Goal: Task Accomplishment & Management: Use online tool/utility

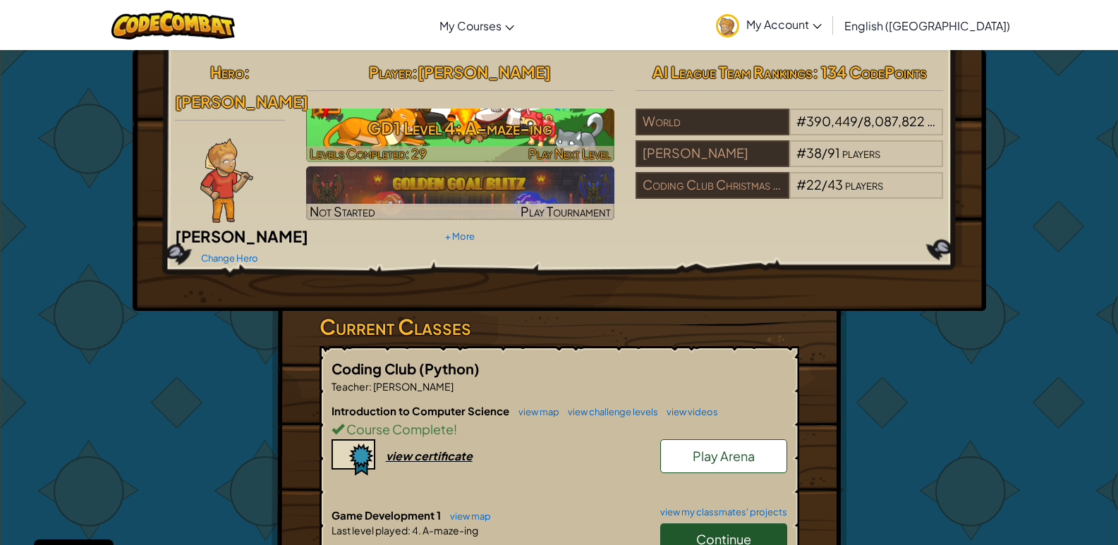
click at [505, 126] on h3 "GD1 Level 4: A-maze-ing" at bounding box center [460, 128] width 308 height 32
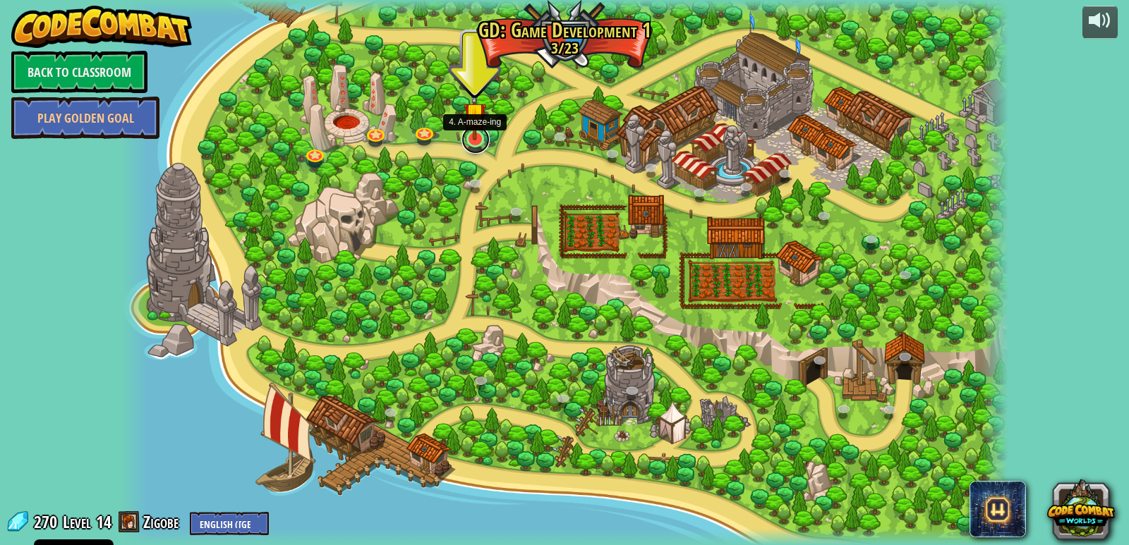
click at [470, 140] on link at bounding box center [475, 140] width 28 height 28
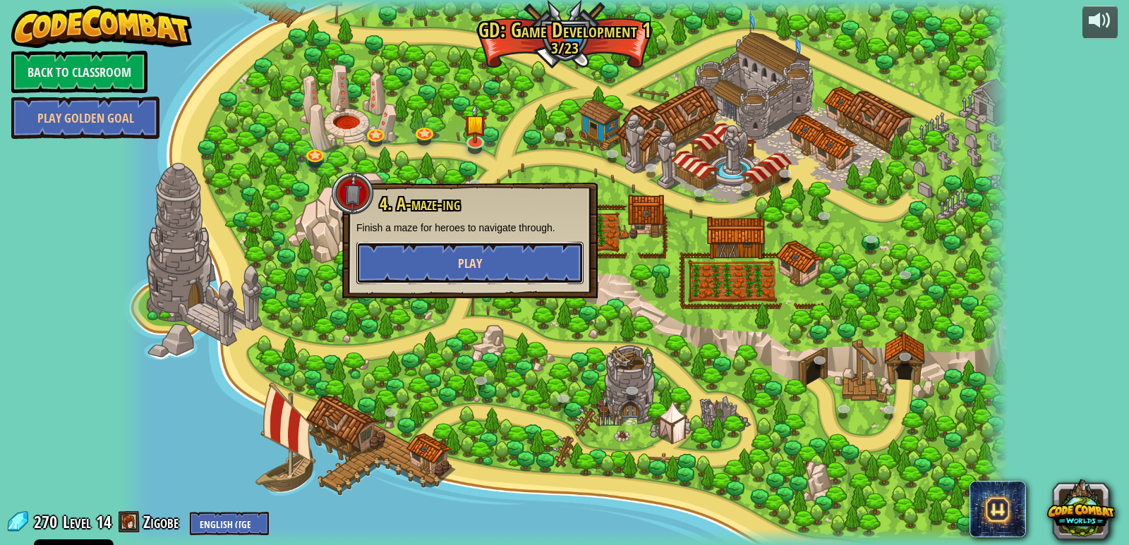
click at [502, 258] on button "Play" at bounding box center [469, 263] width 227 height 42
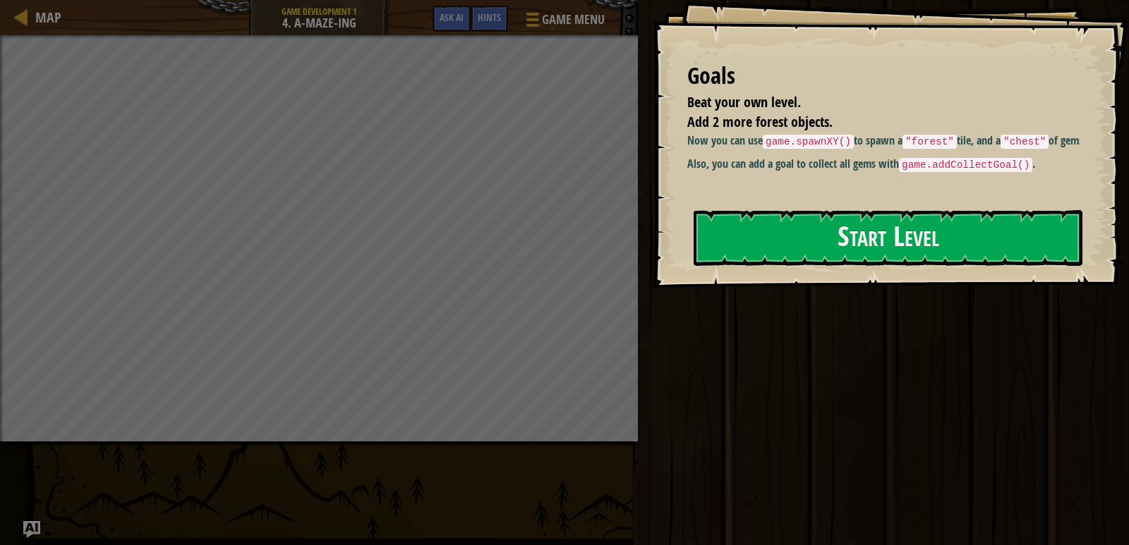
click at [916, 448] on div "Play Done" at bounding box center [881, 269] width 495 height 538
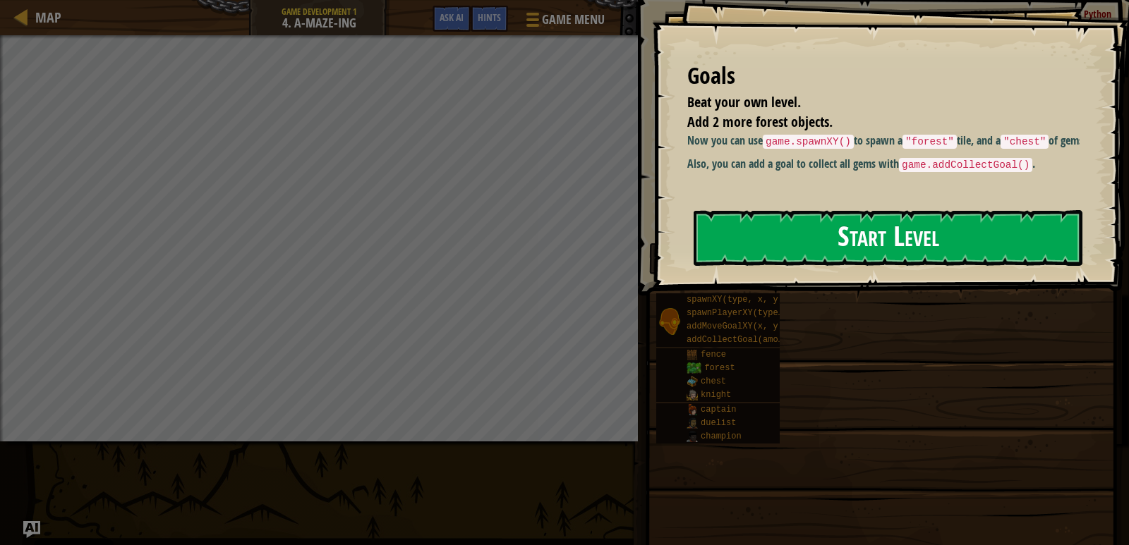
click at [864, 238] on button "Start Level" at bounding box center [887, 238] width 389 height 56
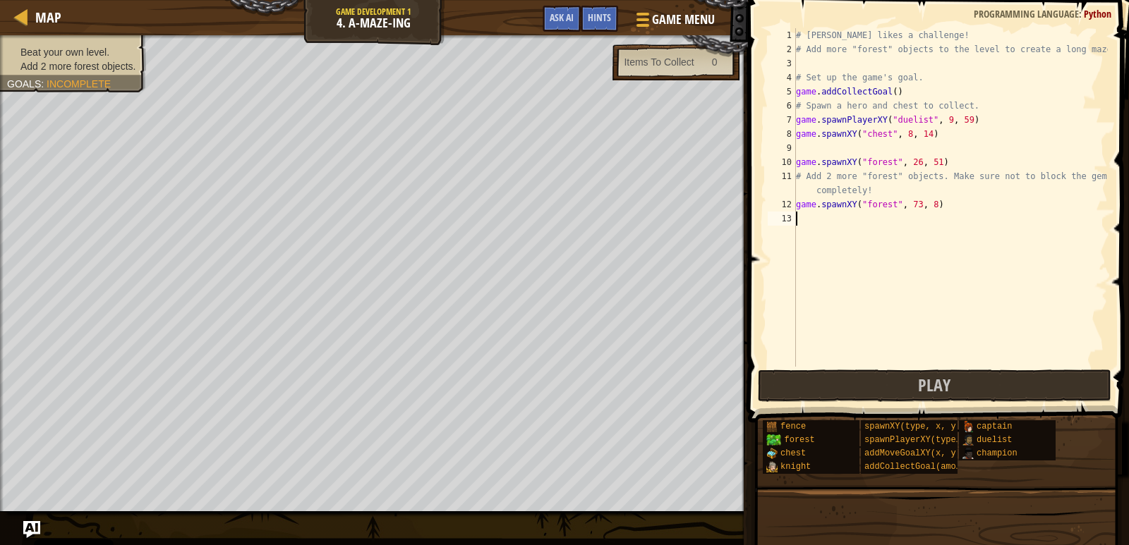
scroll to position [6, 0]
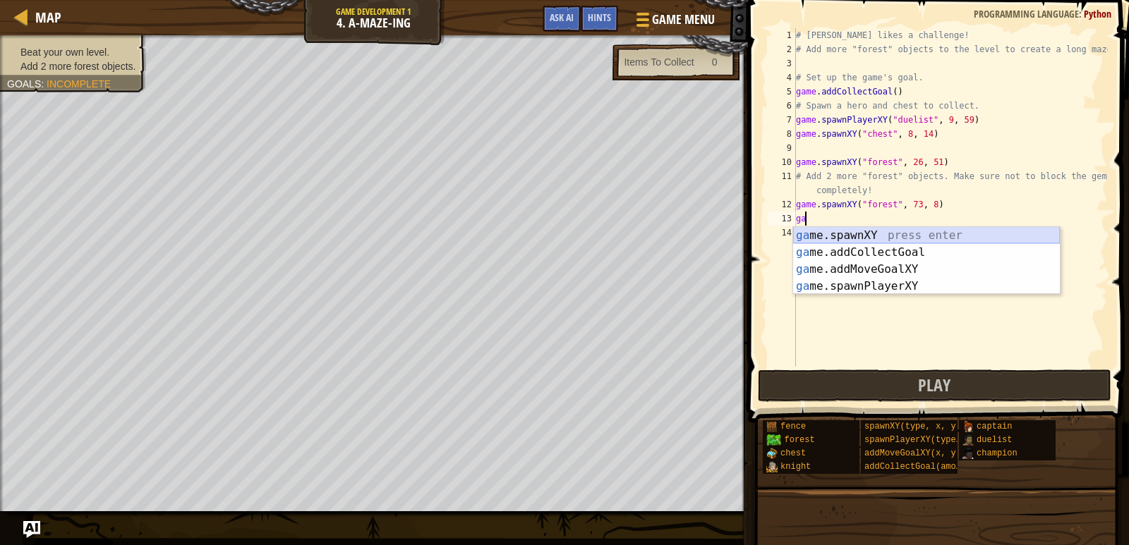
click at [864, 232] on div "ga me.spawnXY press enter ga me.addCollectGoal press enter ga me.addMoveGoalXY …" at bounding box center [926, 278] width 267 height 102
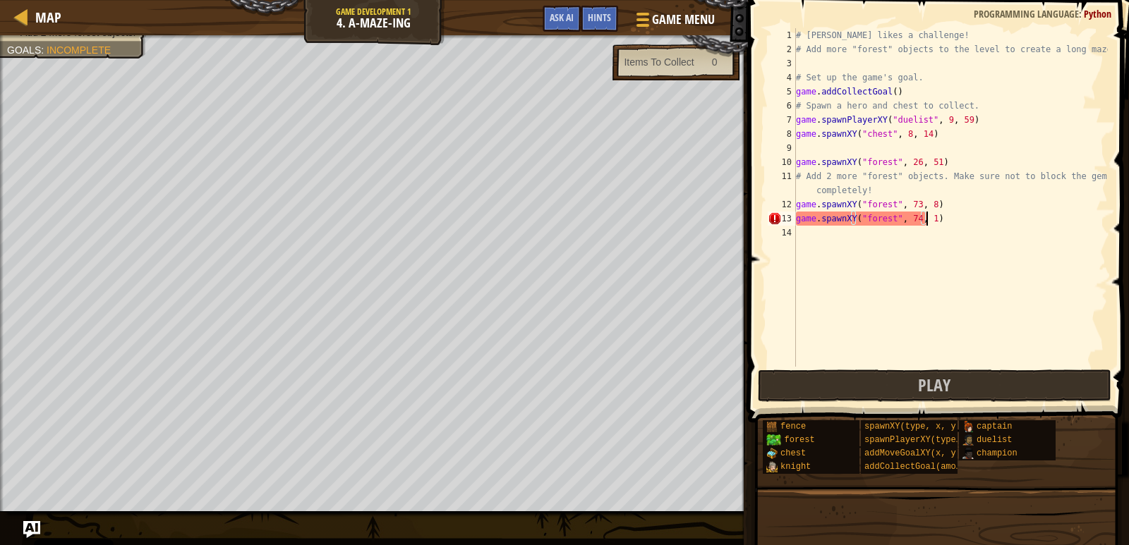
scroll to position [6, 11]
type textarea "game.spawnXY("forest", 74, 15)"
click at [877, 396] on button "Play" at bounding box center [934, 386] width 353 height 32
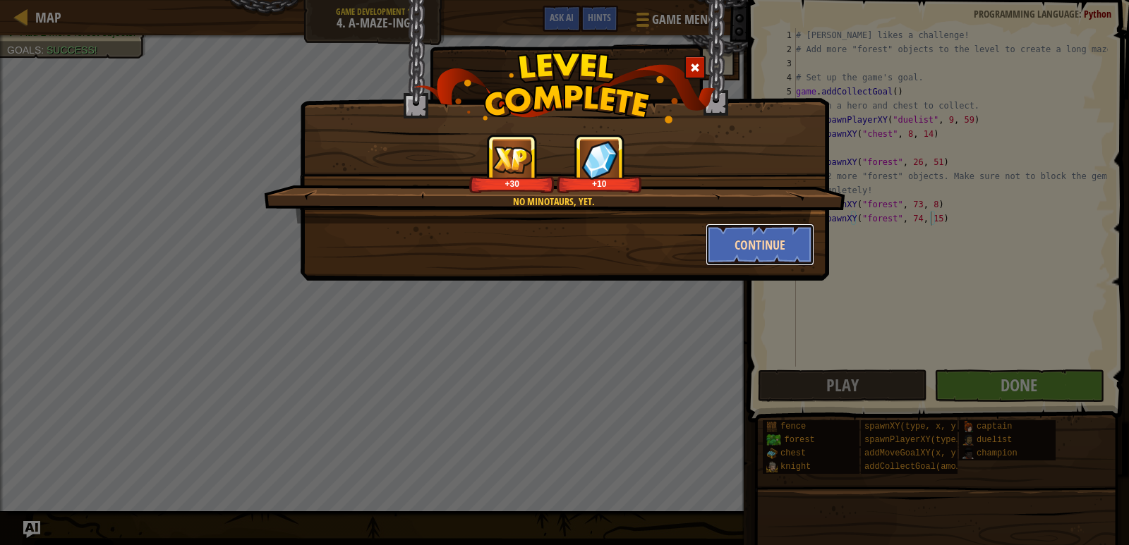
click at [733, 239] on button "Continue" at bounding box center [759, 245] width 109 height 42
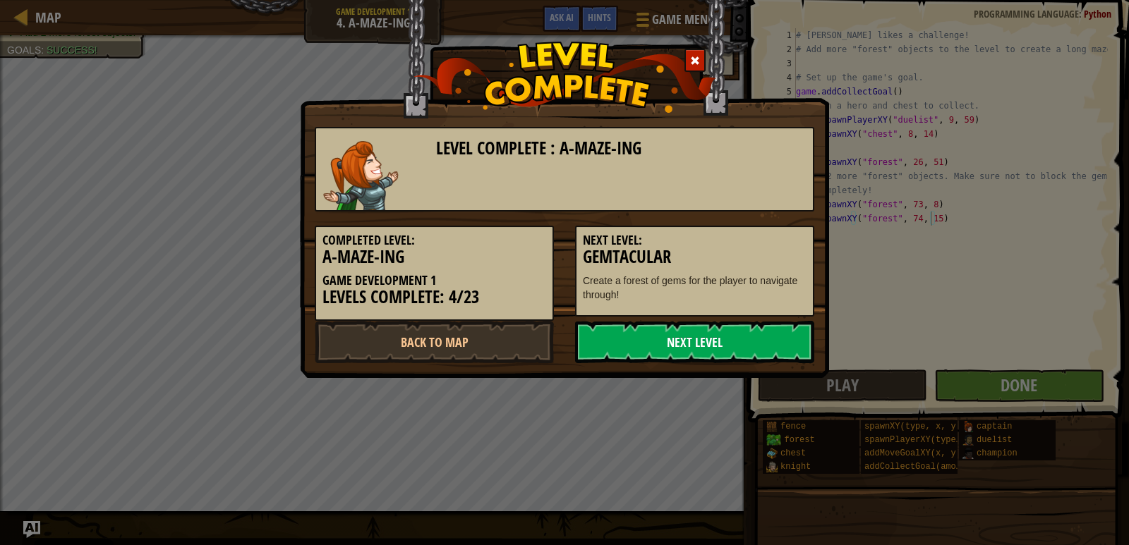
click at [676, 332] on link "Next Level" at bounding box center [694, 342] width 239 height 42
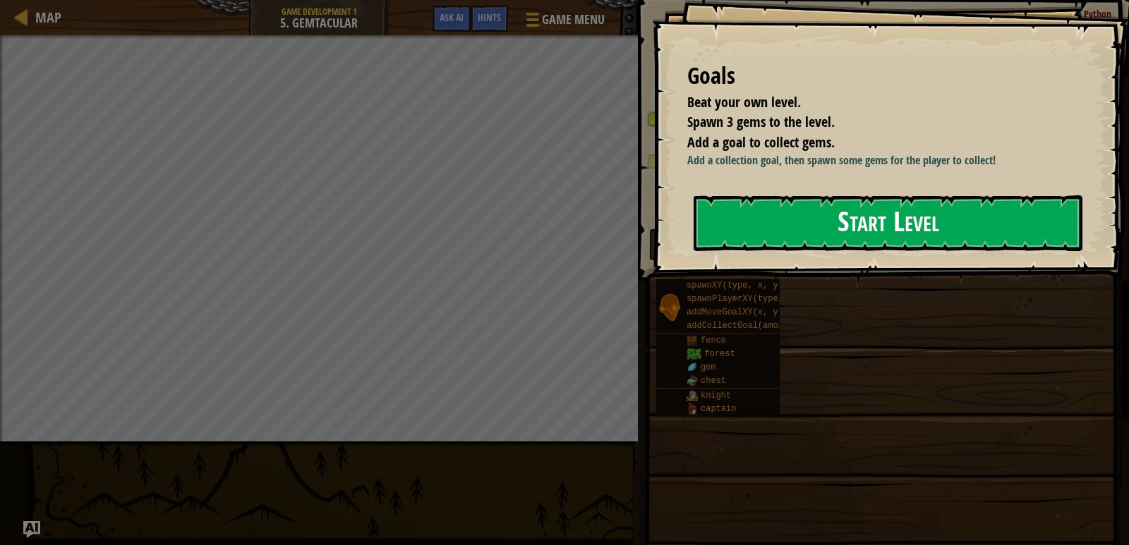
click at [785, 239] on button "Start Level" at bounding box center [887, 223] width 389 height 56
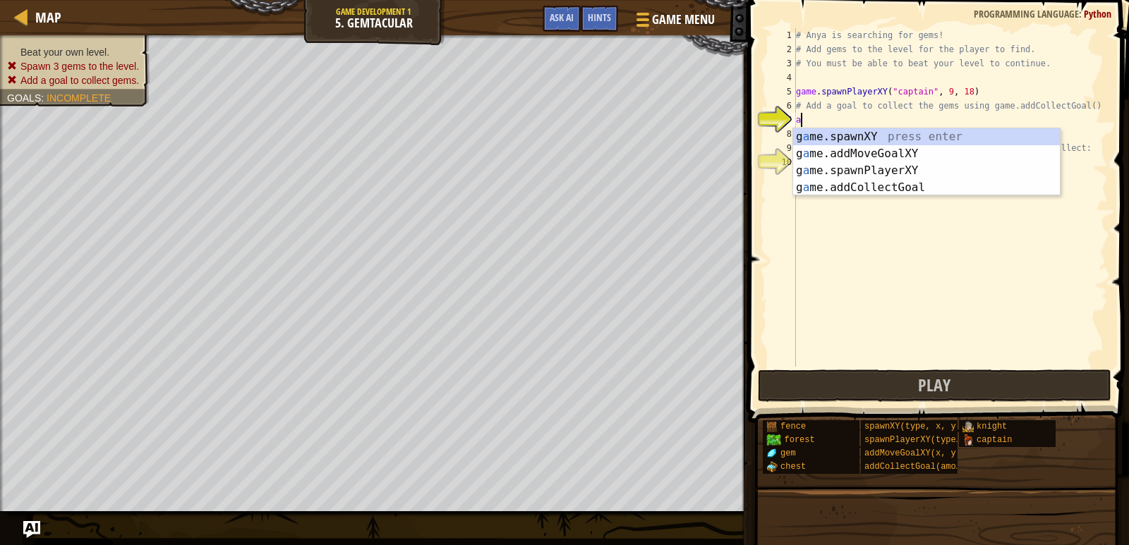
type textarea "a"
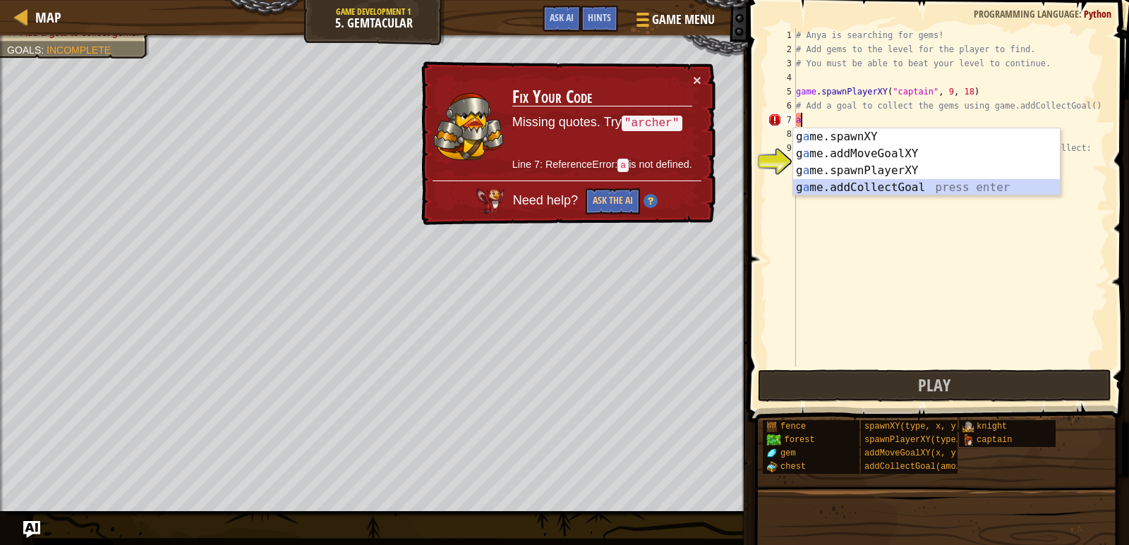
click at [877, 189] on div "g a me.spawnXY press enter g a me.addMoveGoalXY press enter g a me.spawnPlayerX…" at bounding box center [926, 179] width 267 height 102
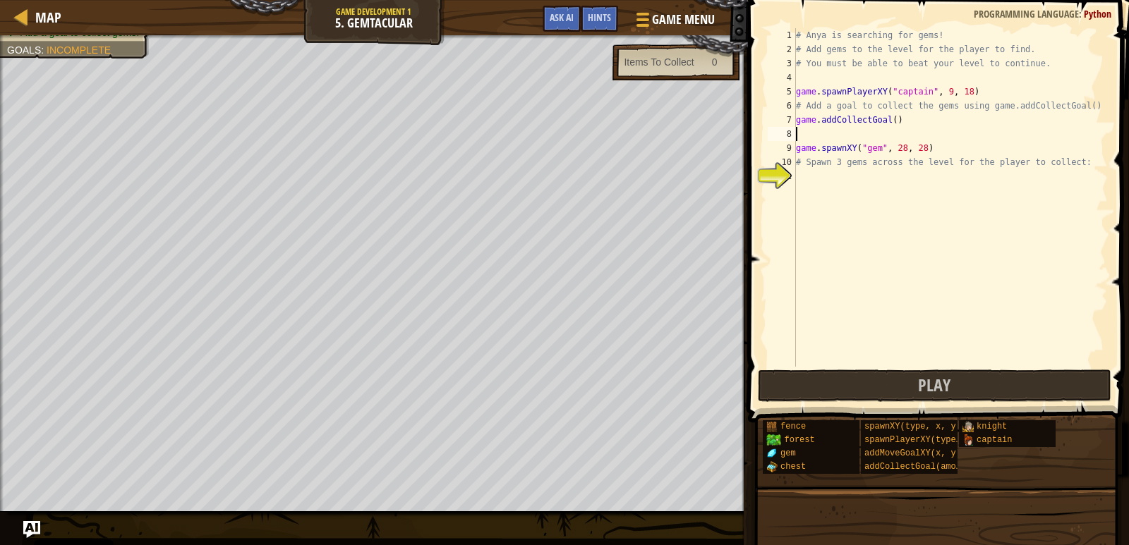
click at [816, 177] on div "# Anya is searching for gems! # Add gems to the level for the player to find. #…" at bounding box center [950, 211] width 315 height 367
type textarea "a"
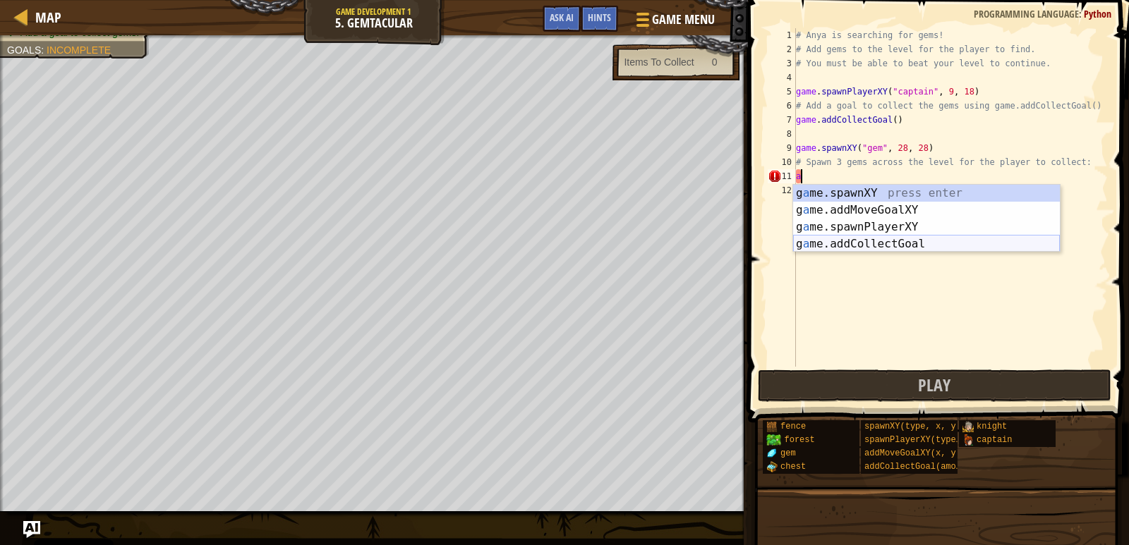
click at [841, 248] on div "g a me.spawnXY press enter g a me.addMoveGoalXY press enter g a me.spawnPlayerX…" at bounding box center [926, 236] width 267 height 102
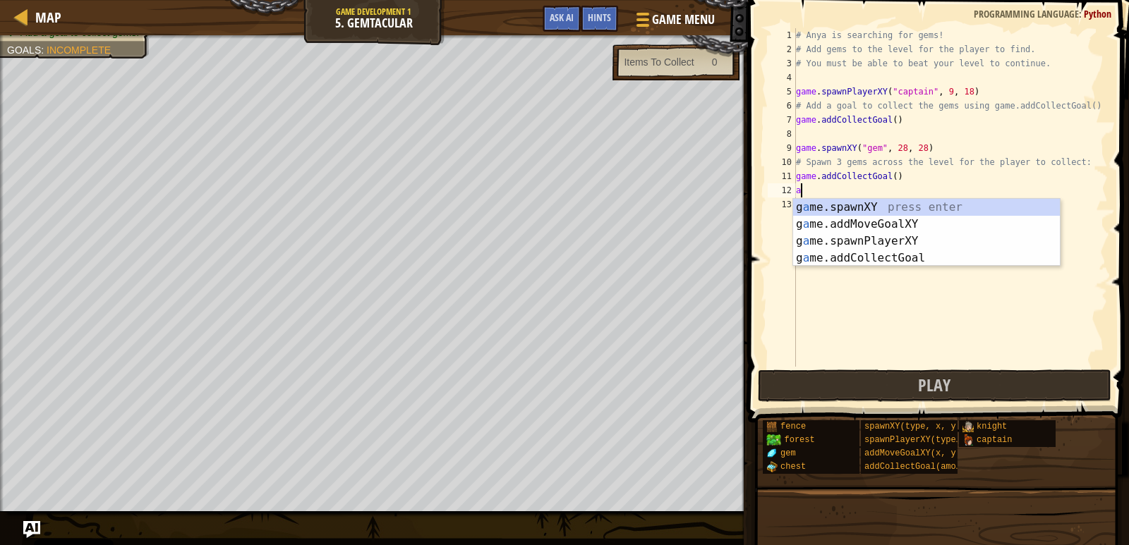
type textarea "a"
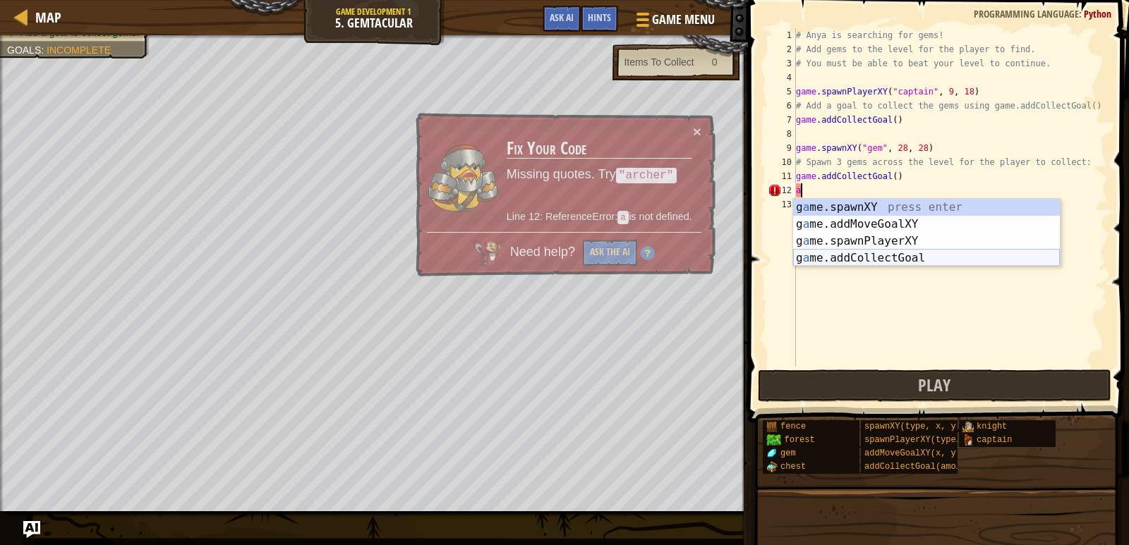
click at [843, 257] on div "g a me.spawnXY press enter g a me.addMoveGoalXY press enter g a me.spawnPlayerX…" at bounding box center [926, 250] width 267 height 102
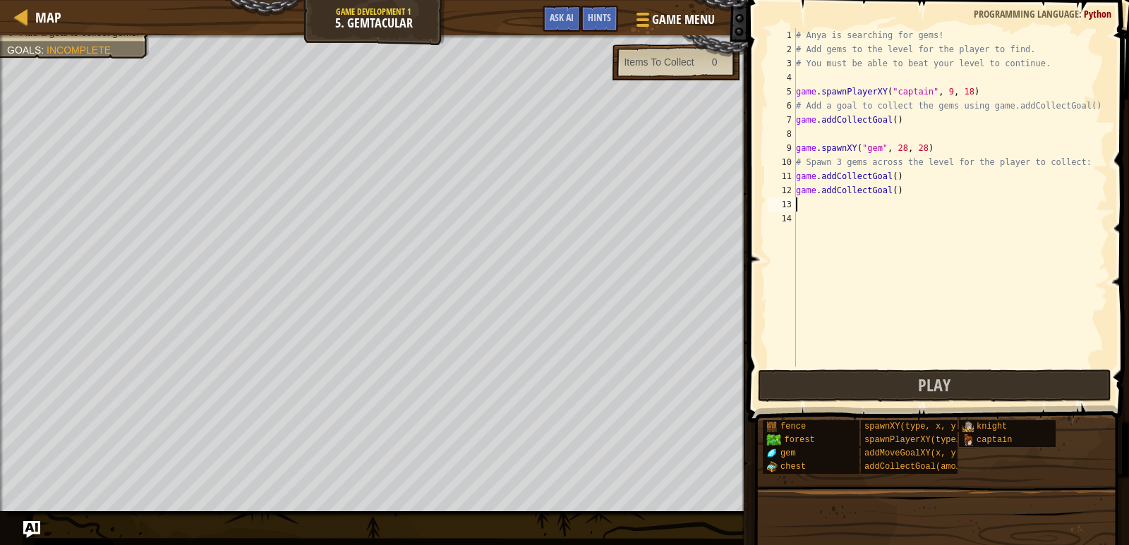
type textarea "a"
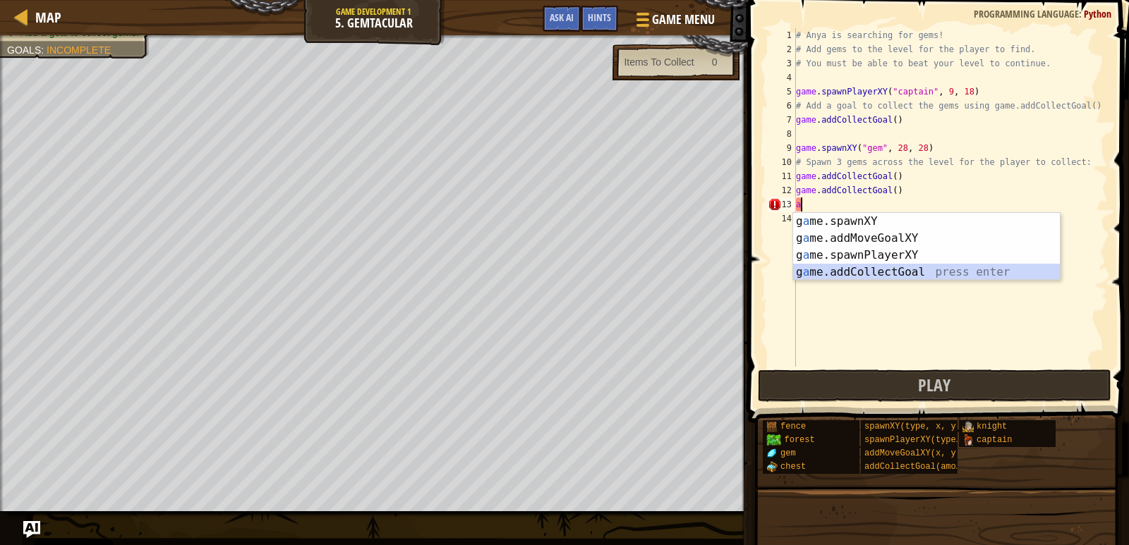
click at [835, 269] on div "g a me.spawnXY press enter g a me.addMoveGoalXY press enter g a me.spawnPlayerX…" at bounding box center [926, 264] width 267 height 102
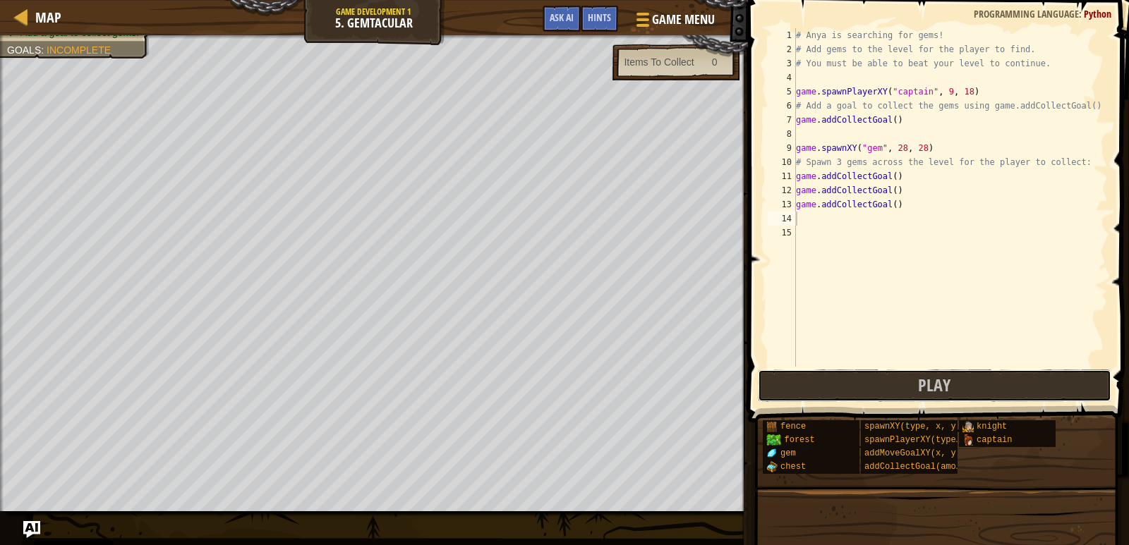
click at [837, 399] on button "Play" at bounding box center [934, 386] width 353 height 32
click at [809, 224] on div "# Anya is searching for gems! # Add gems to the level for the player to find. #…" at bounding box center [950, 211] width 315 height 367
type textarea "g"
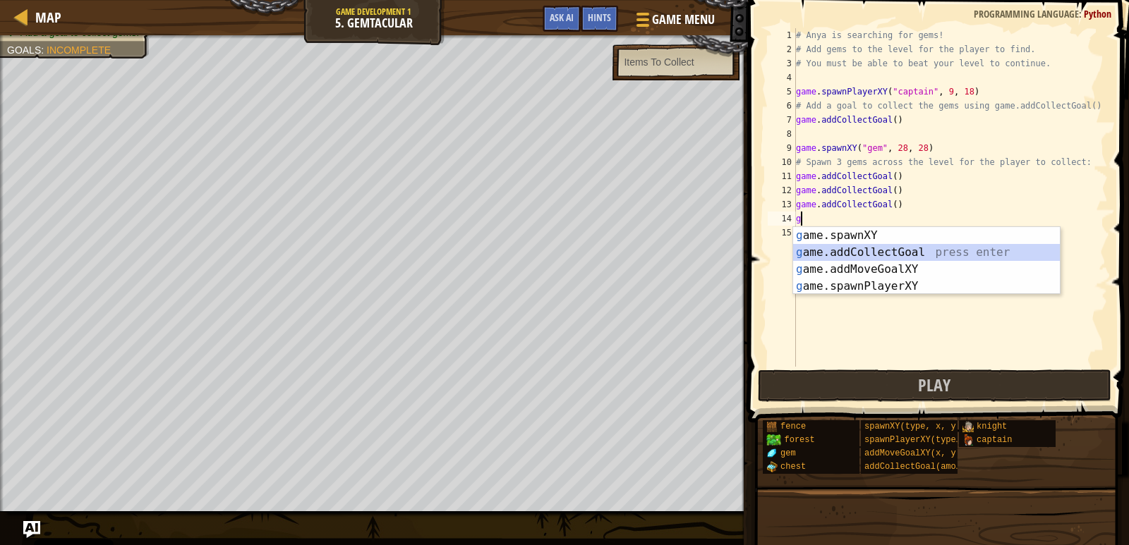
click at [887, 248] on div "g ame.spawnXY press enter g ame.addCollectGoal press enter g ame.addMoveGoalXY …" at bounding box center [926, 278] width 267 height 102
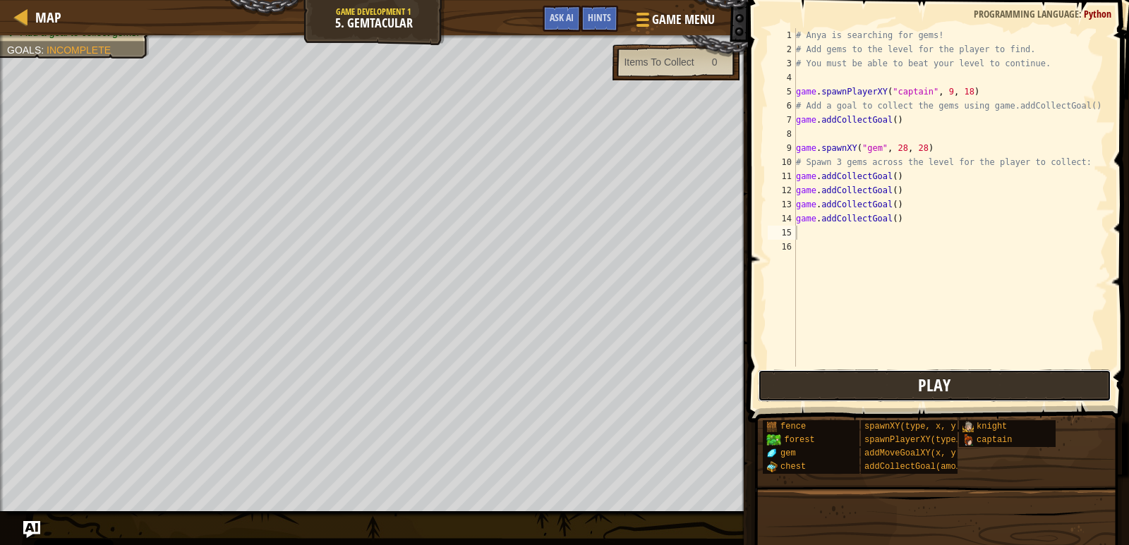
click at [886, 386] on button "Play" at bounding box center [934, 386] width 353 height 32
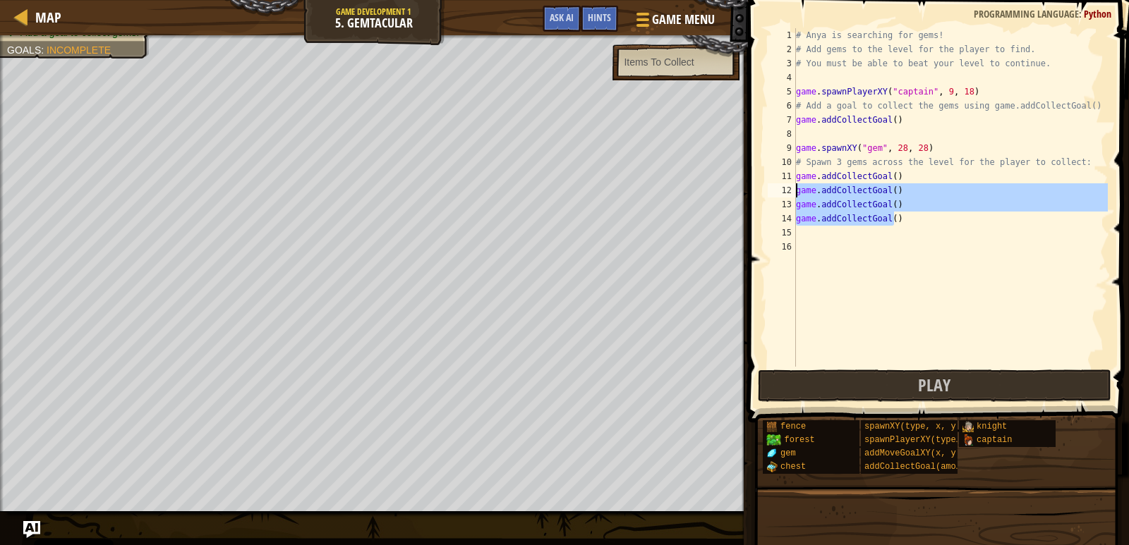
drag, startPoint x: 923, startPoint y: 218, endPoint x: 766, endPoint y: 183, distance: 161.1
click at [766, 183] on div "game.addCollectGoal() 1 2 3 4 5 6 7 8 9 10 11 12 13 14 15 16 # Anya is searchin…" at bounding box center [936, 197] width 343 height 339
type textarea "game.addCollectGoal() game.addCollectGoal()"
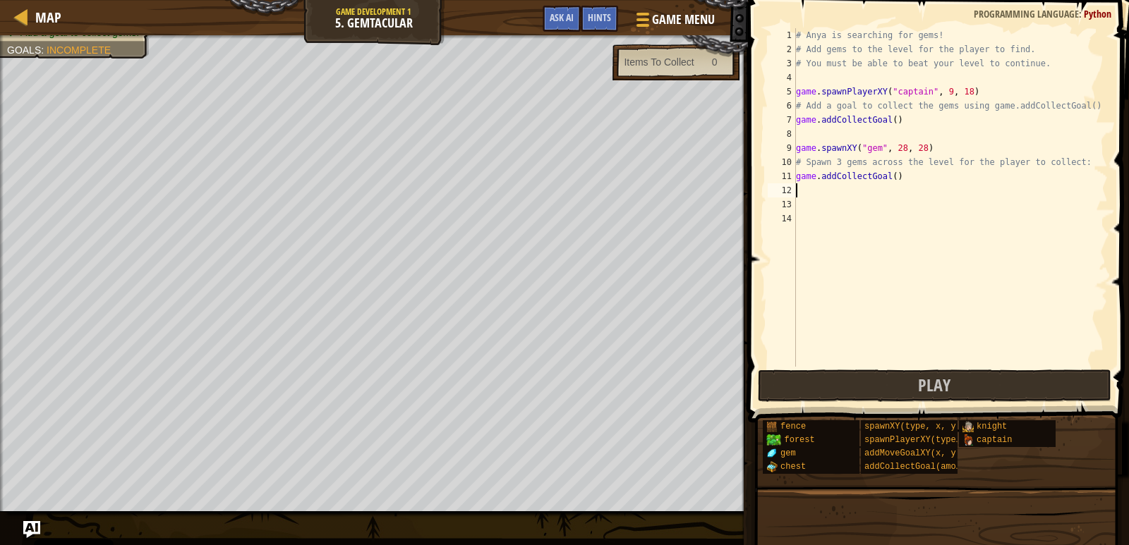
type textarea "game.addCollectGoal()"
click at [800, 192] on div "# Anya is searching for gems! # Add gems to the level for the player to find. #…" at bounding box center [950, 211] width 315 height 367
type textarea "game.addCollectGoal()"
click at [802, 199] on div "# Anya is searching for gems! # Add gems to the level for the player to find. #…" at bounding box center [950, 211] width 315 height 367
click at [890, 177] on div "# Anya is searching for gems! # Add gems to the level for the player to find. #…" at bounding box center [950, 211] width 315 height 367
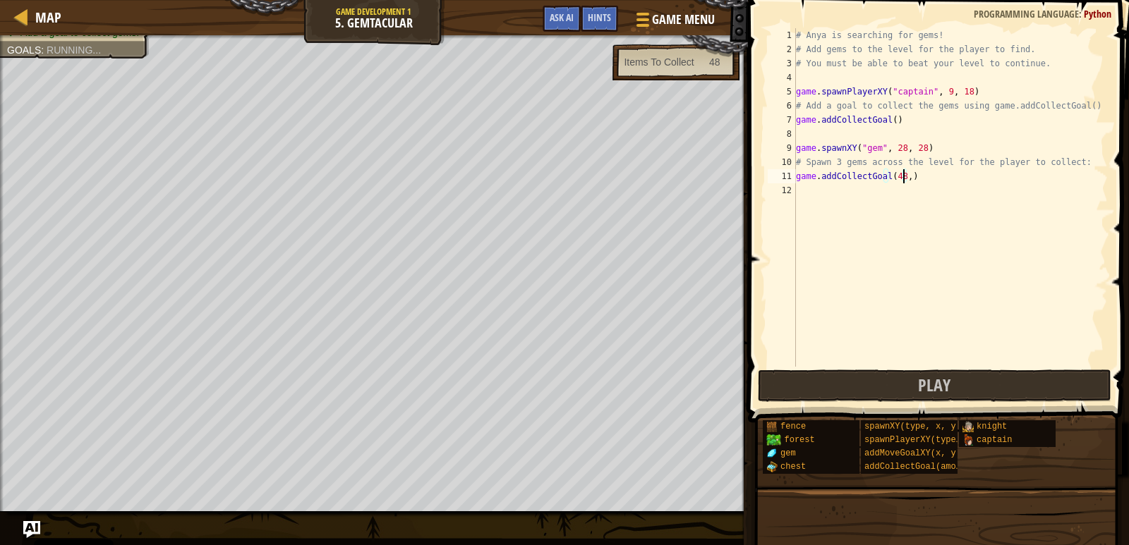
scroll to position [6, 8]
type textarea "game.addCollectGoal(48, 59)"
click at [866, 223] on div "# Anya is searching for gems! # Add gems to the level for the player to find. #…" at bounding box center [950, 211] width 315 height 367
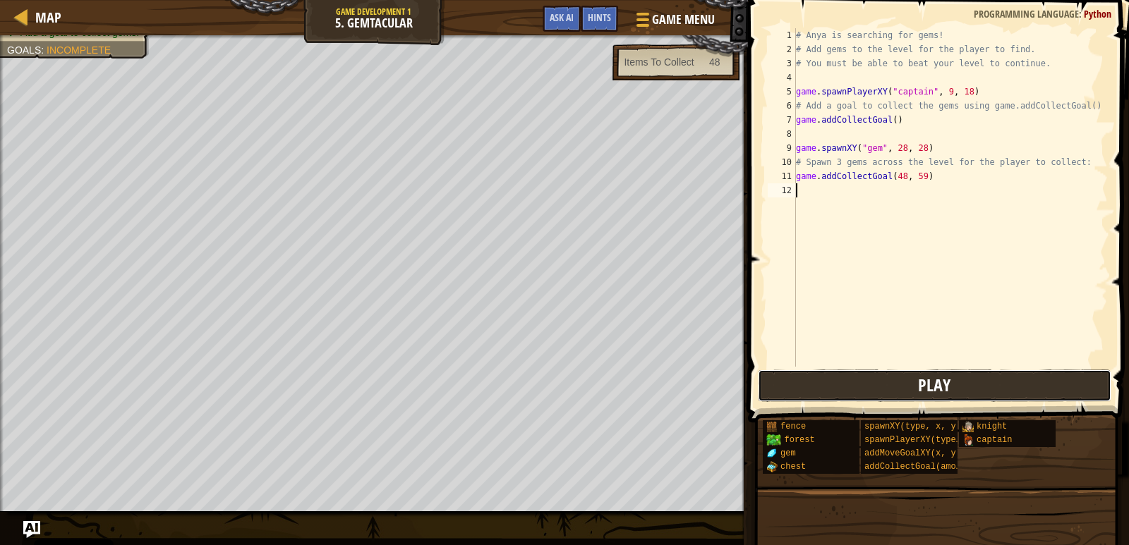
click at [883, 386] on button "Play" at bounding box center [934, 386] width 353 height 32
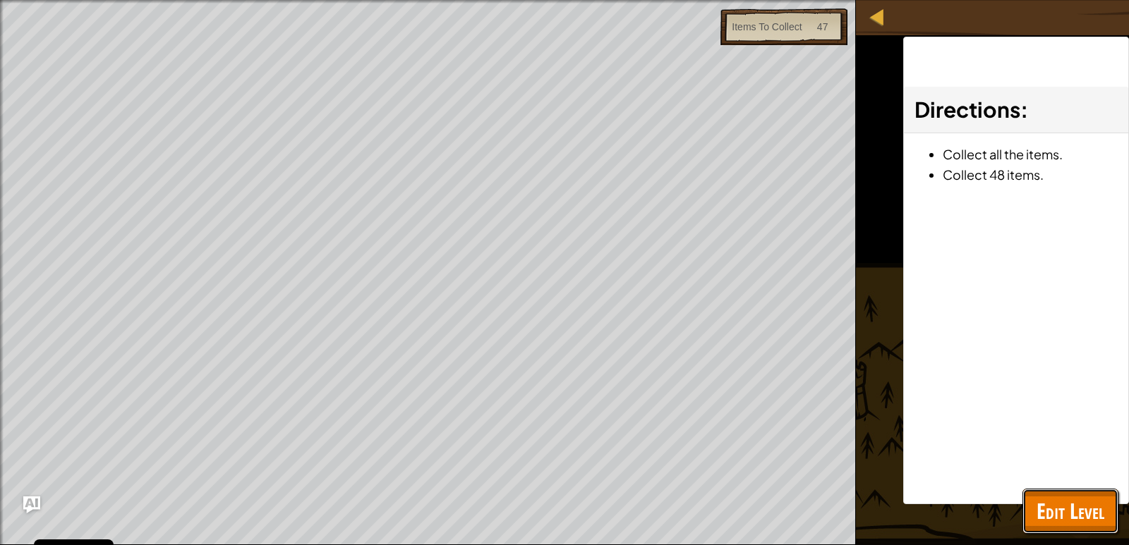
click at [1073, 498] on span "Edit Level" at bounding box center [1070, 511] width 68 height 29
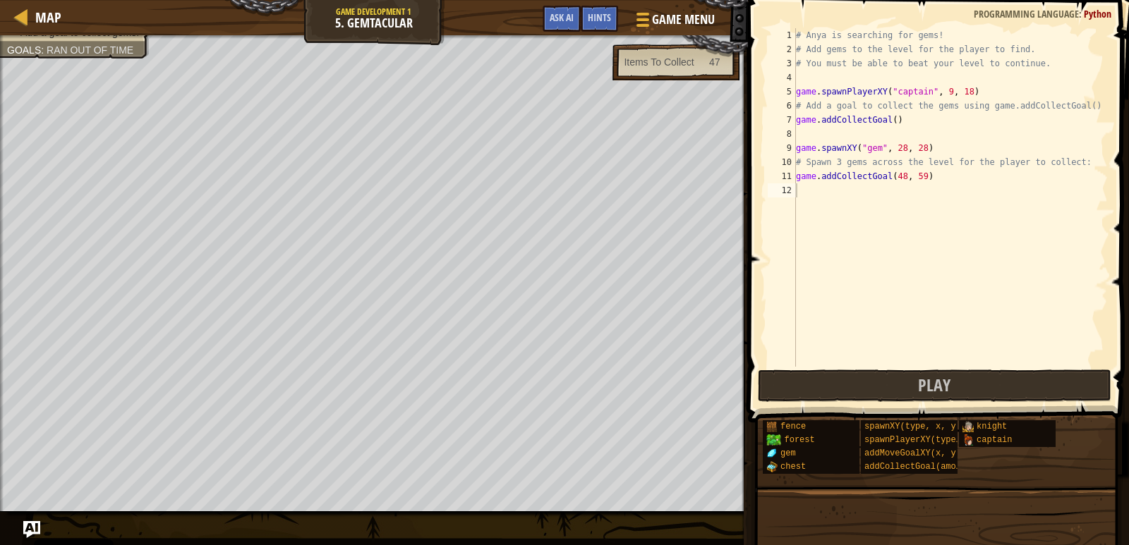
type textarea "game.addCollectGoal(48, 59)"
drag, startPoint x: 921, startPoint y: 174, endPoint x: 769, endPoint y: 183, distance: 152.0
click at [769, 183] on div "game.addCollectGoal(48, 59) 1 2 3 4 5 6 7 8 9 10 11 12 # Anya is searching for …" at bounding box center [936, 197] width 343 height 339
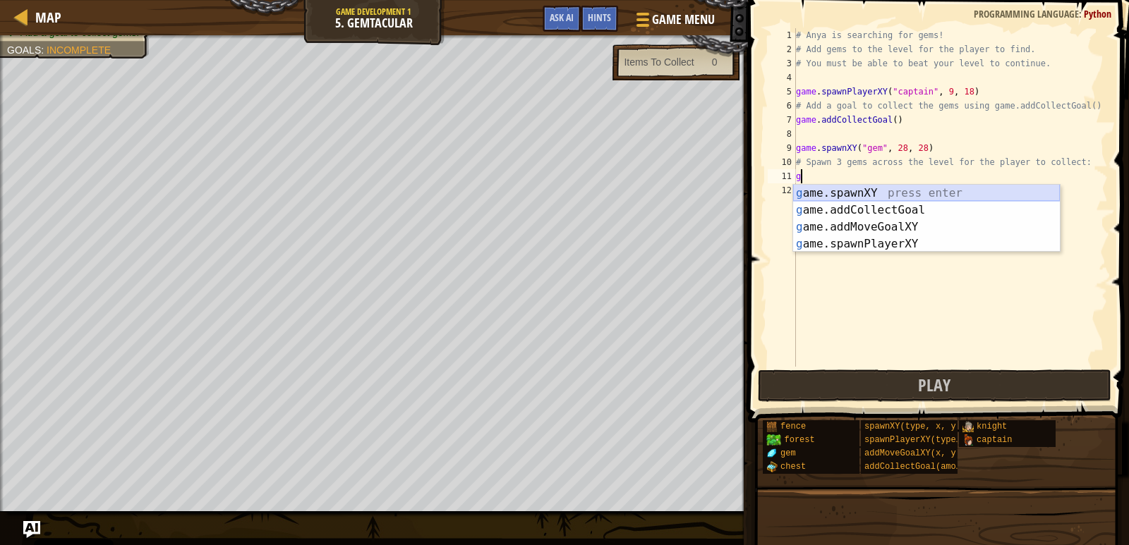
click at [887, 189] on div "g ame.spawnXY press enter g ame.addCollectGoal press enter g ame.addMoveGoalXY …" at bounding box center [926, 236] width 267 height 102
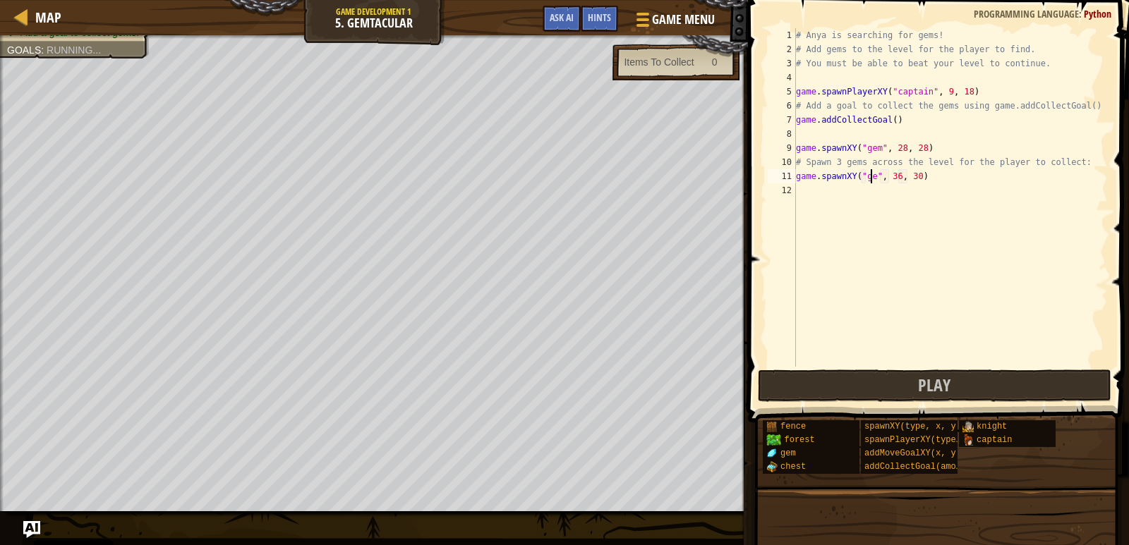
scroll to position [6, 6]
click at [894, 181] on div "# Anya is searching for gems! # Add gems to the level for the player to find. #…" at bounding box center [950, 211] width 315 height 367
type textarea "game.spawnXY("gem", 69, 10)"
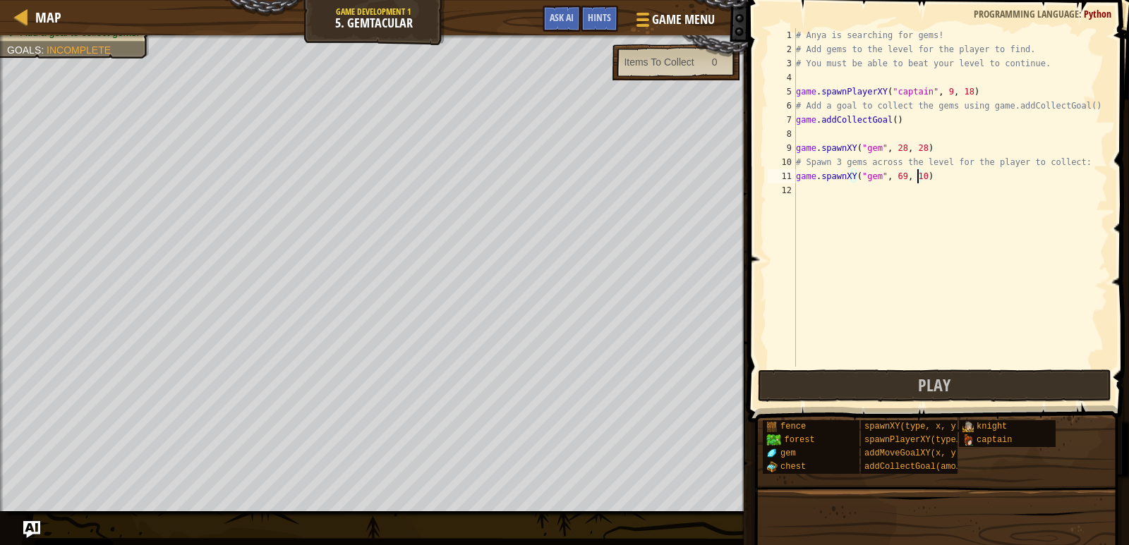
click at [837, 192] on div "# Anya is searching for gems! # Add gems to the level for the player to find. #…" at bounding box center [950, 211] width 315 height 367
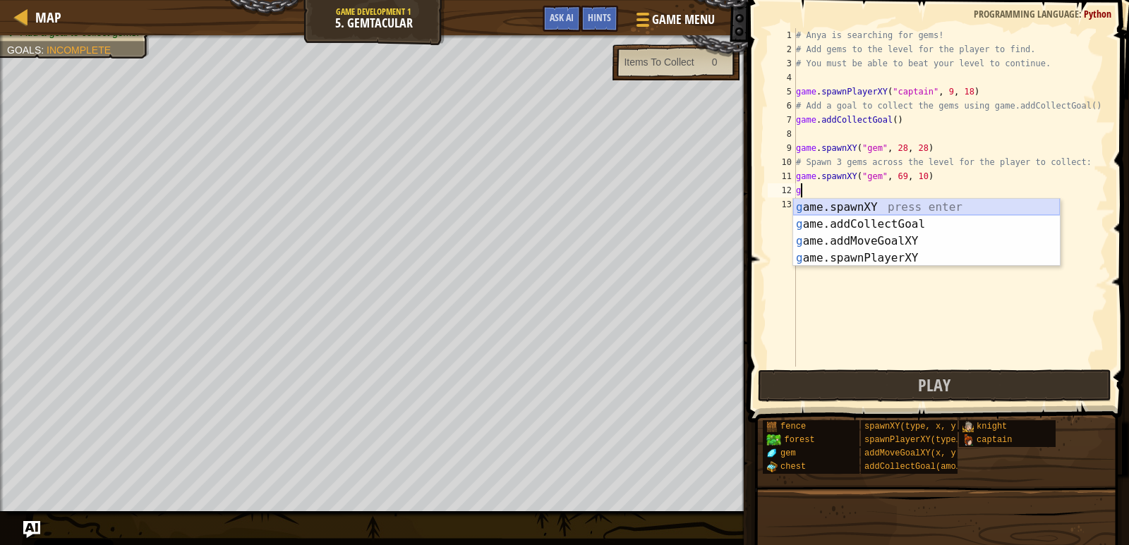
click at [866, 212] on div "g ame.spawnXY press enter g ame.addCollectGoal press enter g ame.addMoveGoalXY …" at bounding box center [926, 250] width 267 height 102
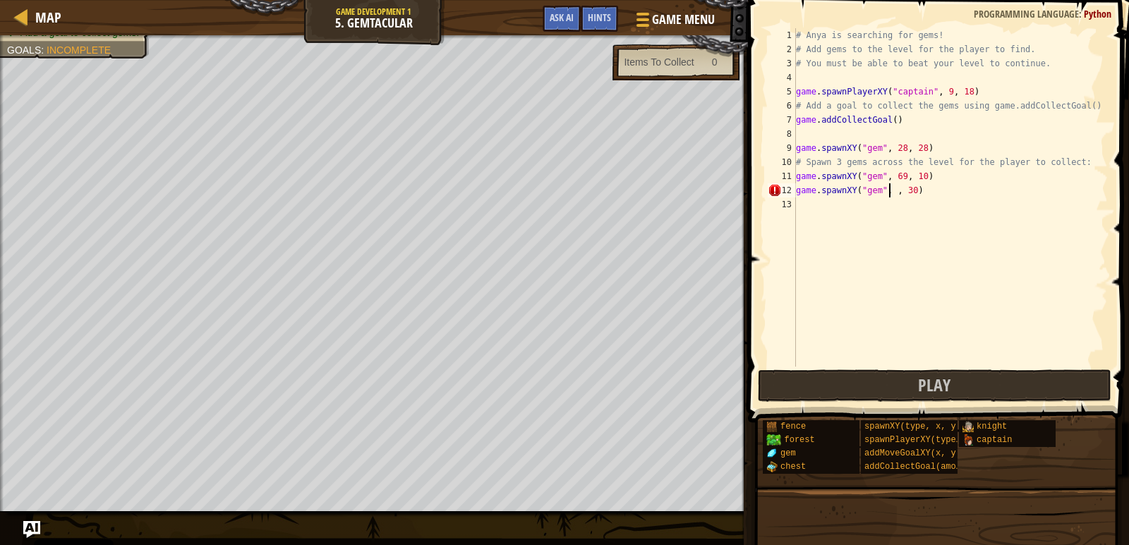
scroll to position [6, 8]
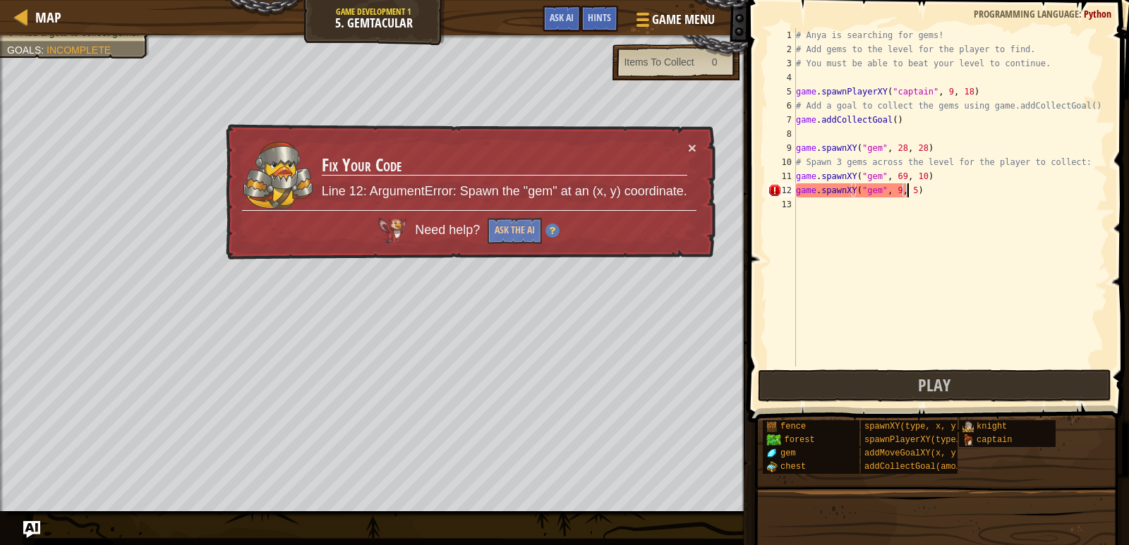
type textarea "game.spawnXY("gem", 9, 57)"
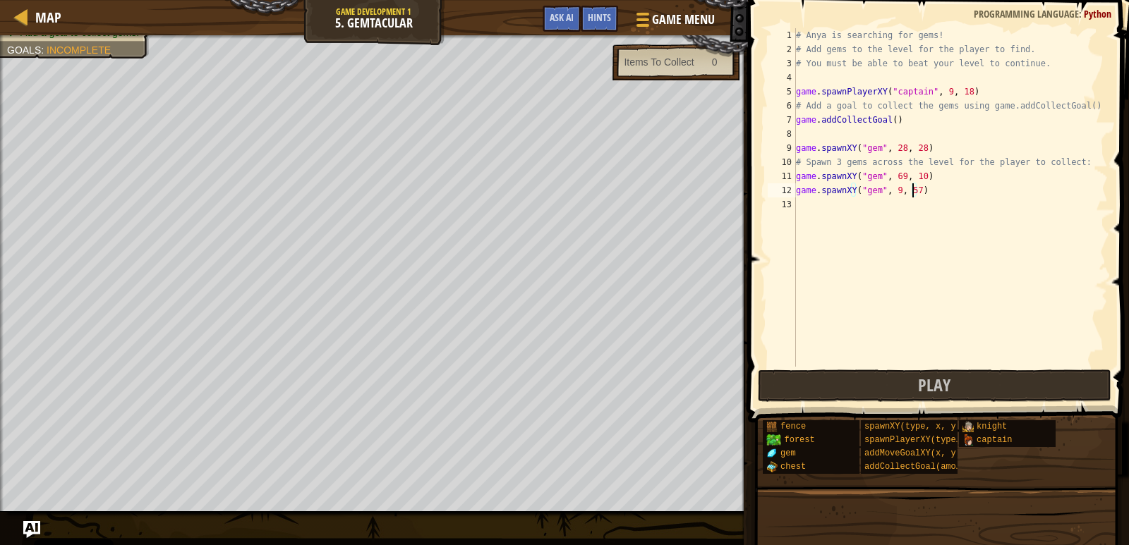
click at [805, 206] on div "# Anya is searching for gems! # Add gems to the level for the player to find. #…" at bounding box center [950, 211] width 315 height 367
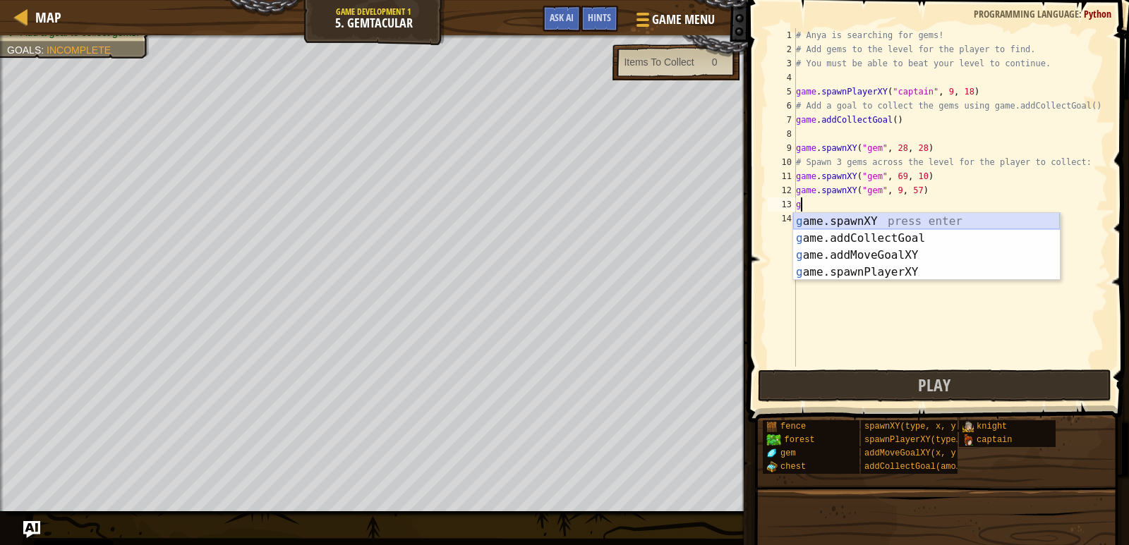
click at [846, 217] on div "g ame.spawnXY press enter g ame.addCollectGoal press enter g ame.addMoveGoalXY …" at bounding box center [926, 264] width 267 height 102
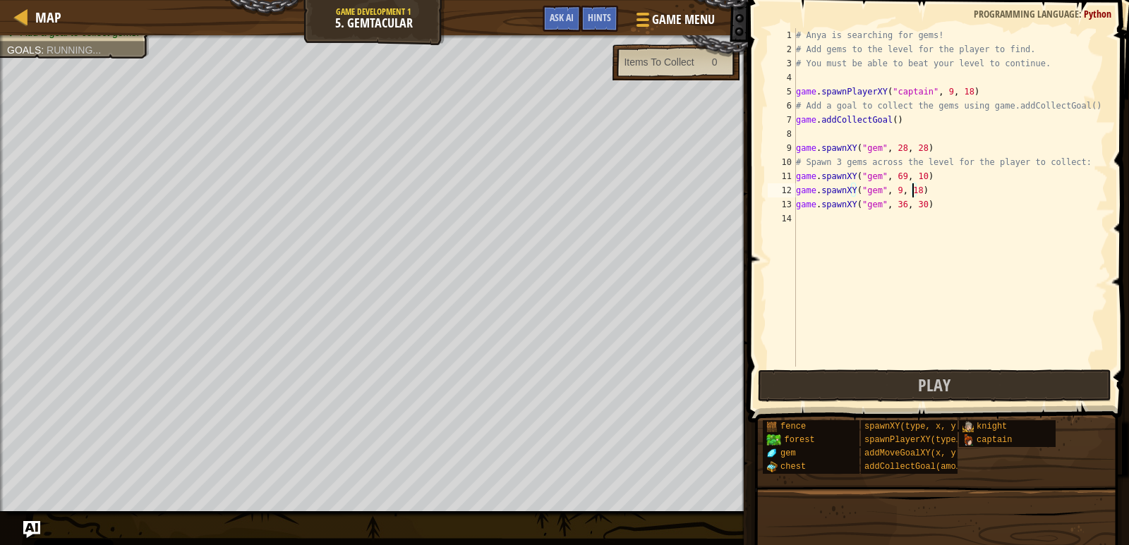
scroll to position [6, 9]
drag, startPoint x: 852, startPoint y: 411, endPoint x: 853, endPoint y: 402, distance: 8.6
click at [853, 404] on div "Hints game.spawnXY("gem", 9, 18) 1 2 3 4 5 6 7 8 9 10 11 12 13 14 # Anya is sea…" at bounding box center [936, 269] width 385 height 538
click at [853, 388] on button "Play" at bounding box center [934, 386] width 353 height 32
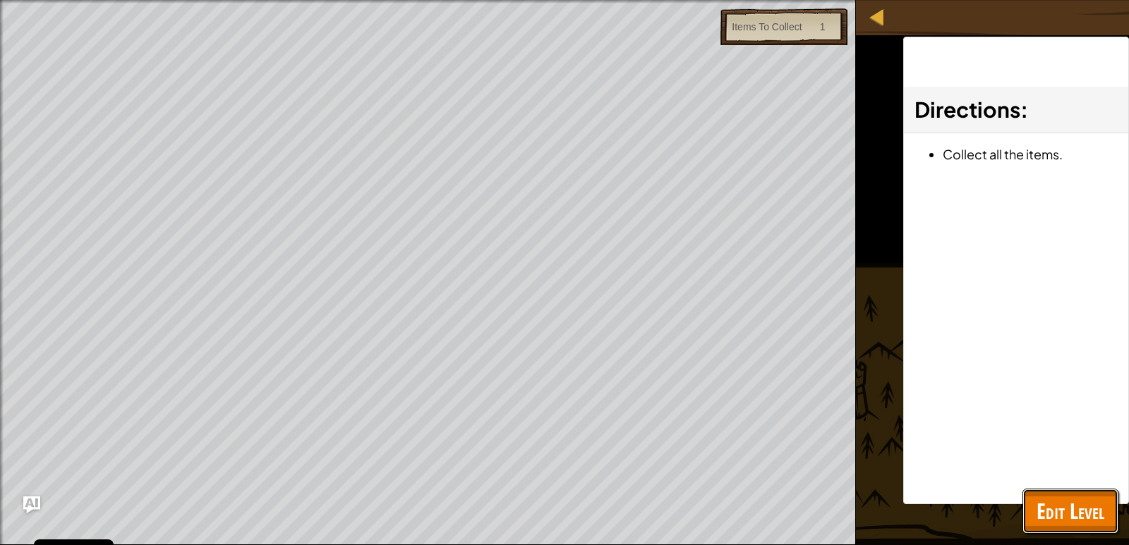
click at [1098, 491] on button "Edit Level" at bounding box center [1070, 511] width 96 height 45
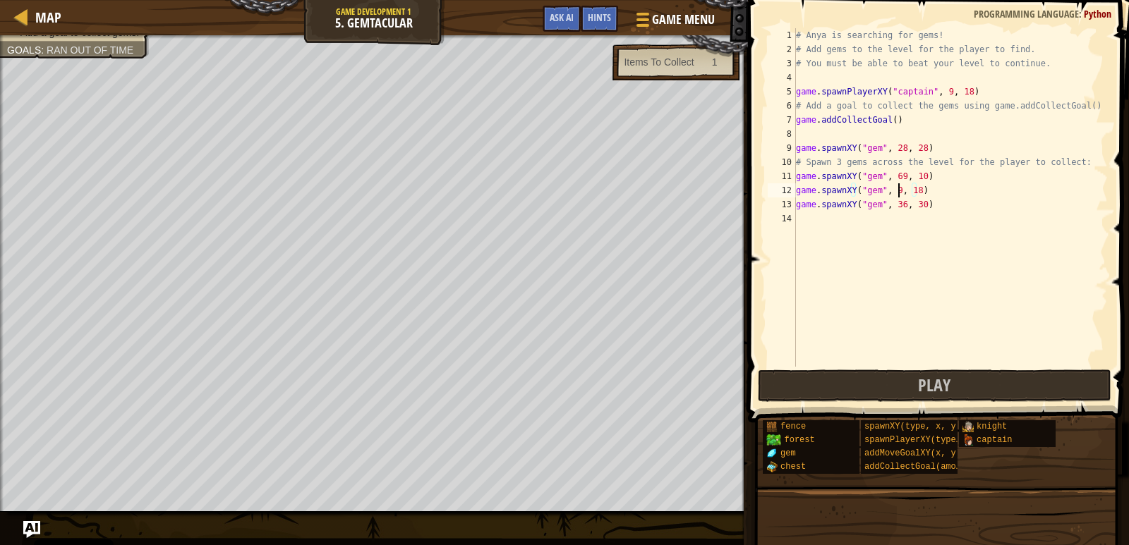
click at [895, 191] on div "# Anya is searching for gems! # Add gems to the level for the player to find. #…" at bounding box center [950, 211] width 315 height 367
drag, startPoint x: 911, startPoint y: 201, endPoint x: 919, endPoint y: 197, distance: 9.5
click at [919, 197] on div "# Anya is searching for gems! # Add gems to the level for the player to find. #…" at bounding box center [950, 211] width 315 height 367
click at [923, 188] on div "# Anya is searching for gems! # Add gems to the level for the player to find. #…" at bounding box center [950, 197] width 315 height 339
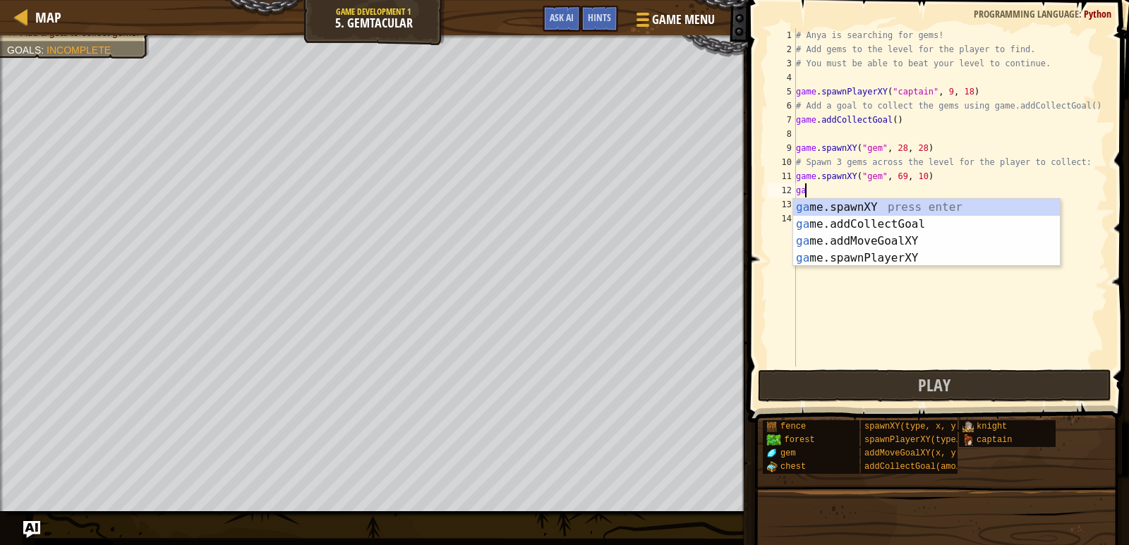
scroll to position [6, 0]
type textarea "g"
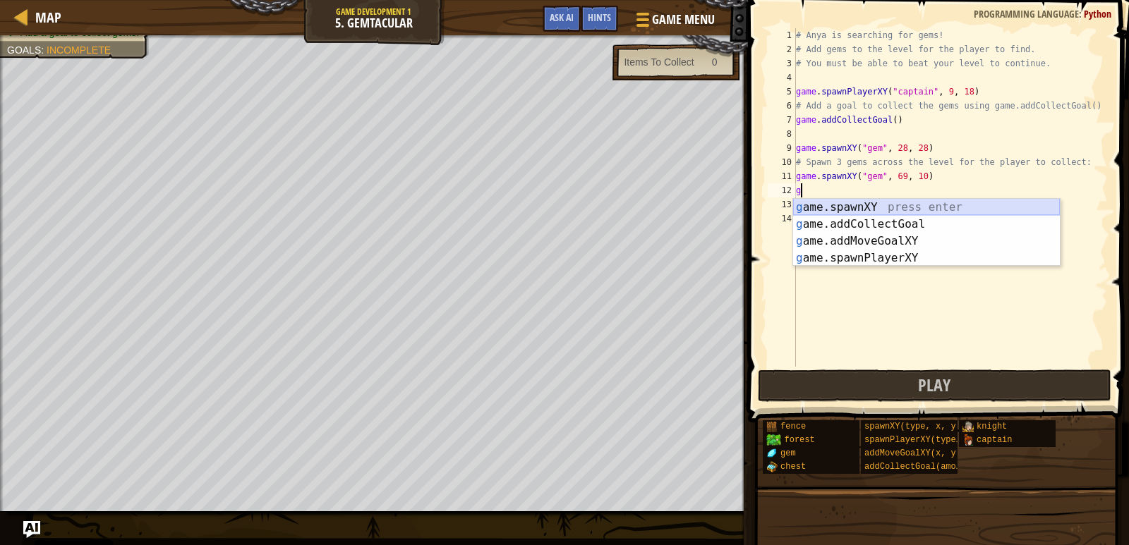
click at [831, 204] on div "g ame.spawnXY press enter g ame.addCollectGoal press enter g ame.addMoveGoalXY …" at bounding box center [926, 250] width 267 height 102
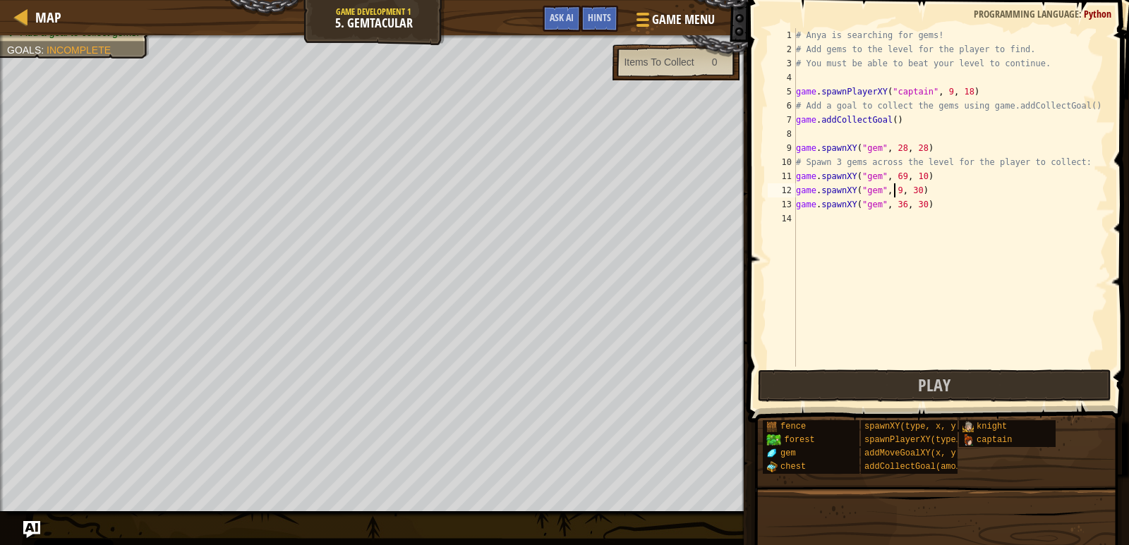
scroll to position [6, 8]
type textarea "game.spawnXY("gem", 36, 30)"
type textarea "game.spawnXY("gem", 9, 58)"
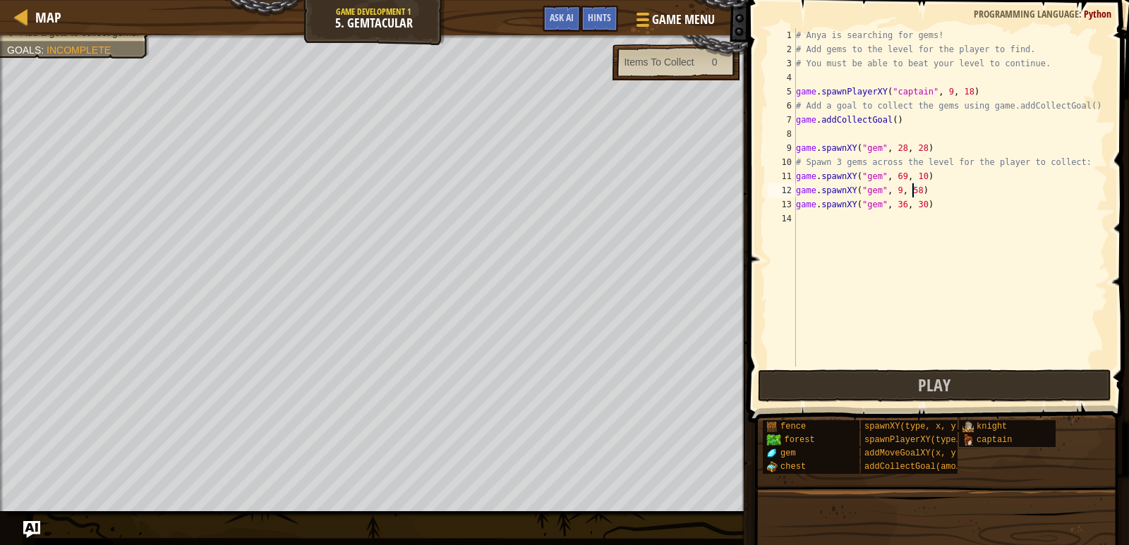
click at [852, 218] on div "# Anya is searching for gems! # Add gems to the level for the player to find. #…" at bounding box center [950, 211] width 315 height 367
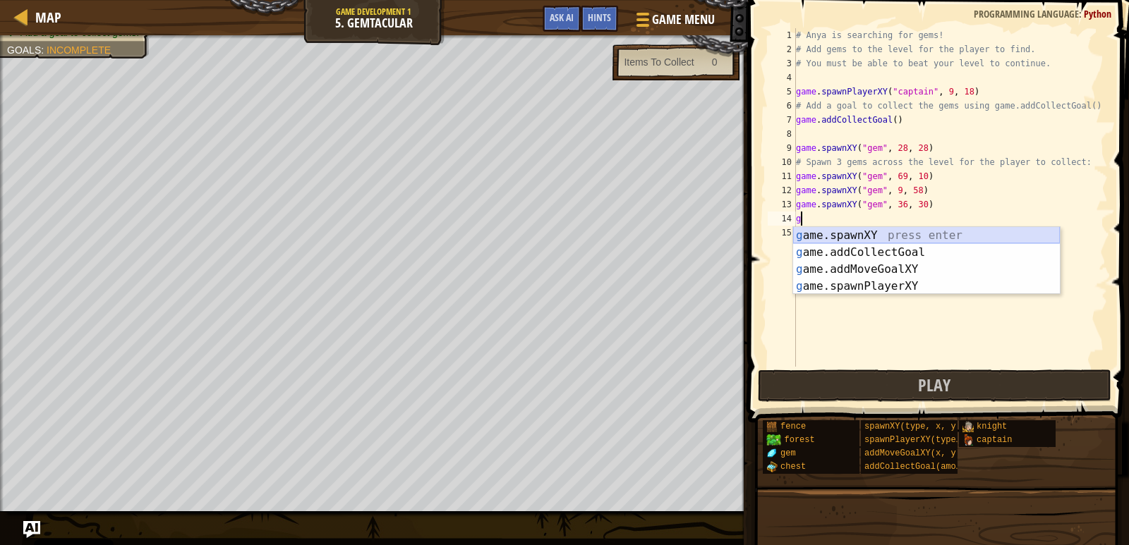
click at [876, 231] on div "g ame.spawnXY press enter g ame.addCollectGoal press enter g ame.addMoveGoalXY …" at bounding box center [926, 278] width 267 height 102
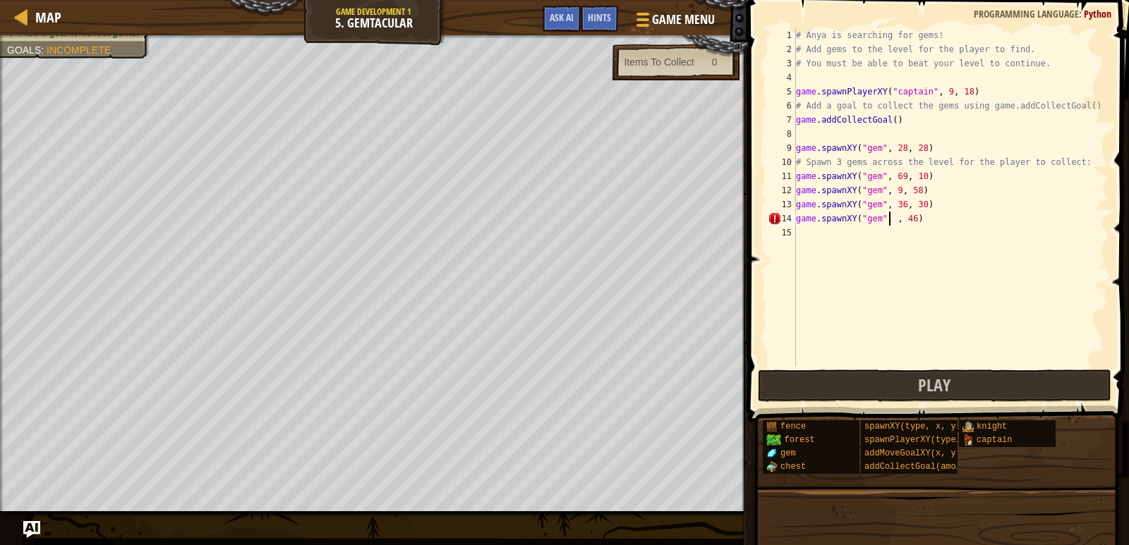
scroll to position [6, 8]
click at [795, 381] on button "Play" at bounding box center [934, 386] width 353 height 32
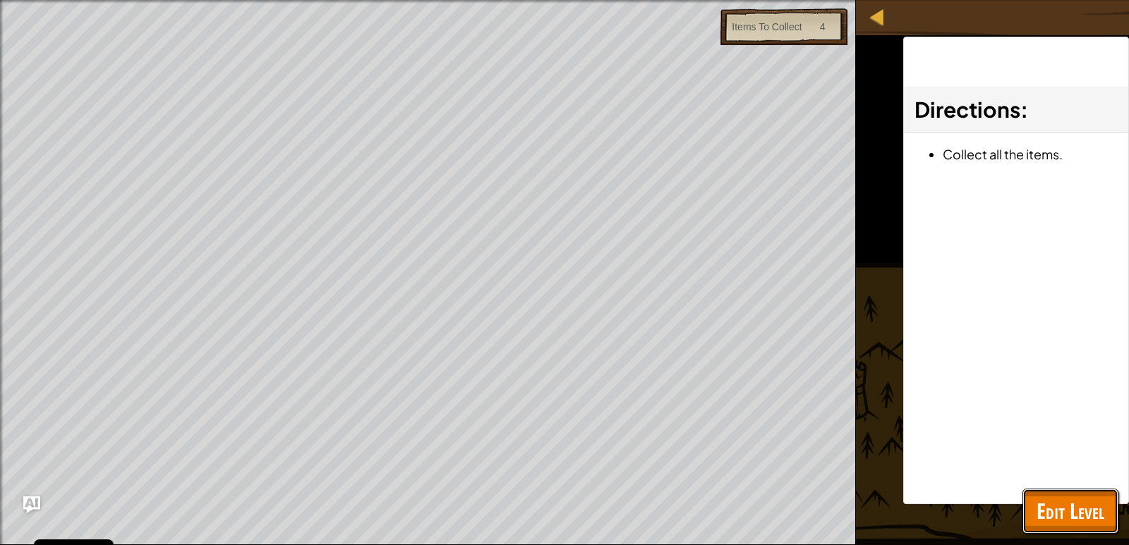
click at [1091, 505] on span "Edit Level" at bounding box center [1070, 511] width 68 height 29
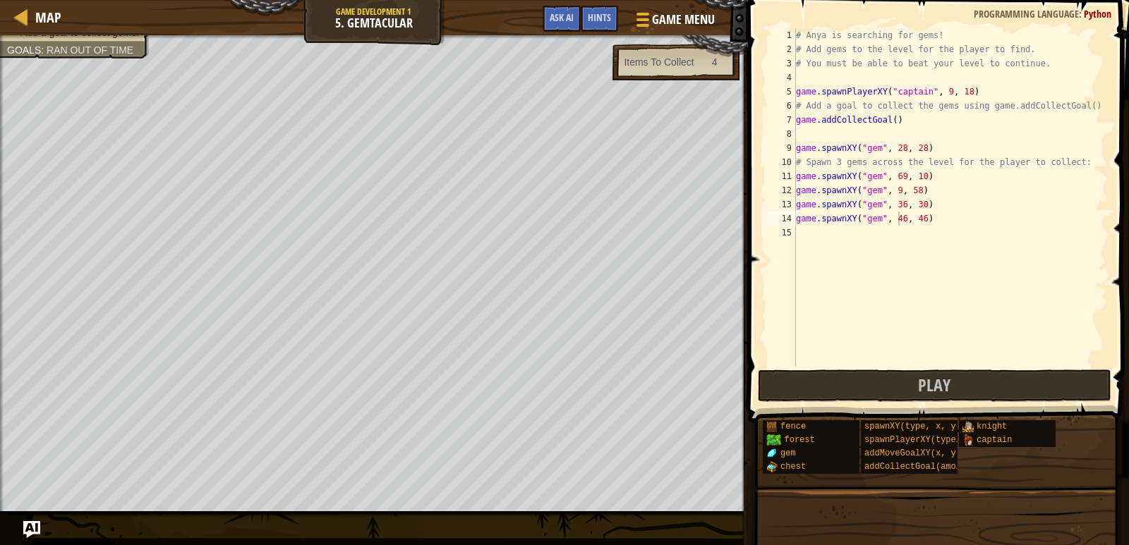
type textarea "game.spawnXY("gem", 36, 30)"
drag, startPoint x: 921, startPoint y: 205, endPoint x: 782, endPoint y: 208, distance: 139.7
click at [782, 208] on div "game.spawnXY("gem", 36, 30) 1 2 3 4 5 6 7 8 9 10 11 12 13 14 15 # Anya is searc…" at bounding box center [936, 197] width 343 height 339
type textarea "game.spawnXY("gem", 9, 58)"
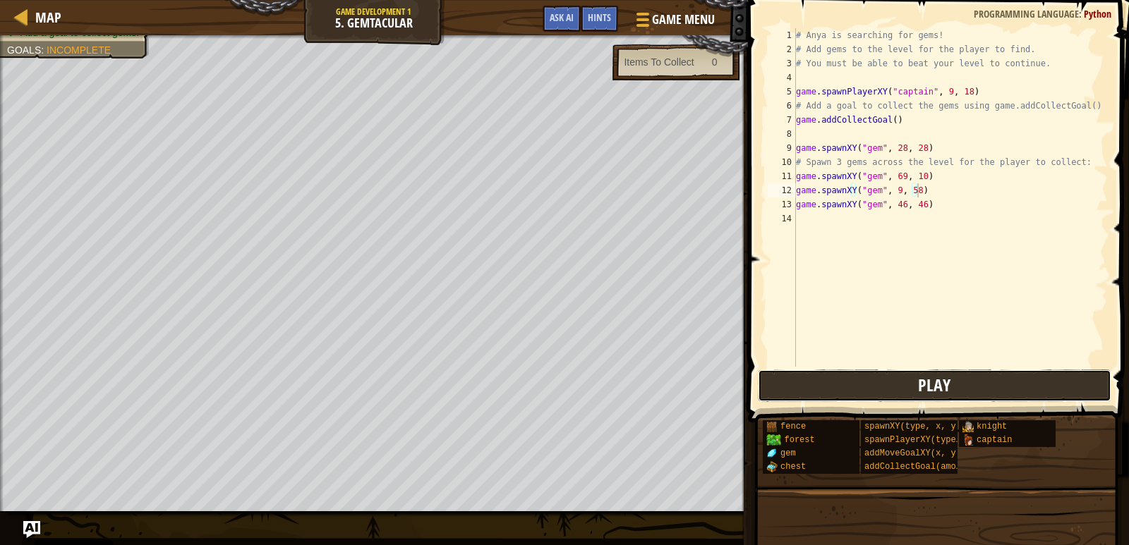
click at [828, 390] on button "Play" at bounding box center [934, 386] width 353 height 32
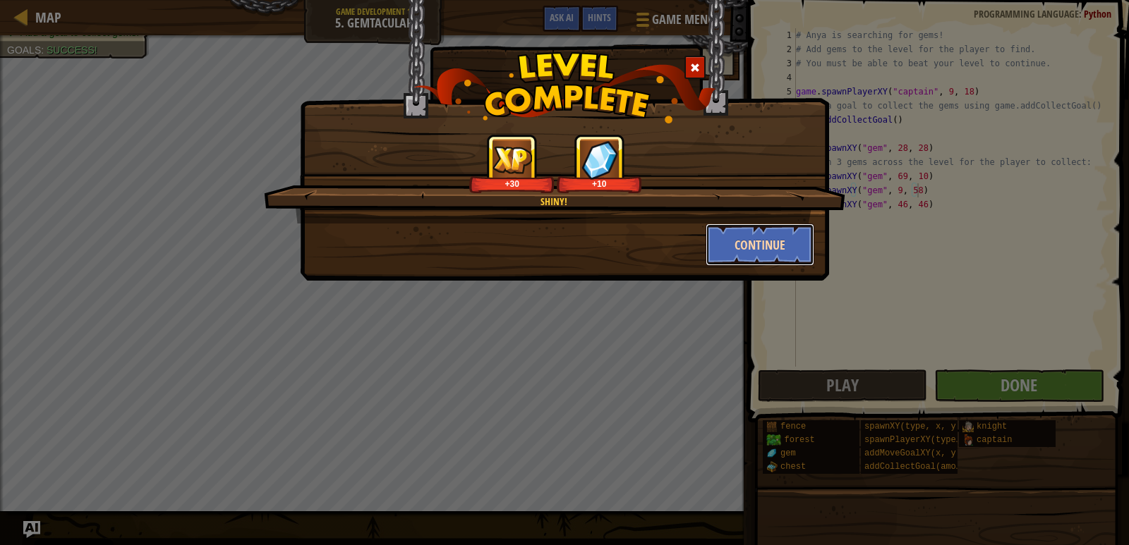
click at [804, 236] on button "Continue" at bounding box center [759, 245] width 109 height 42
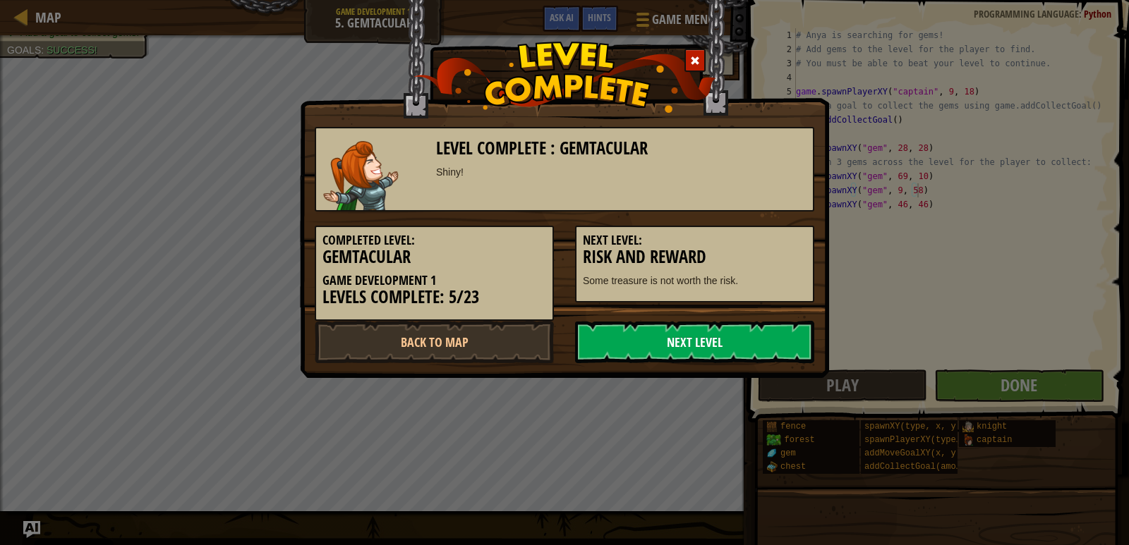
click at [701, 352] on link "Next Level" at bounding box center [694, 342] width 239 height 42
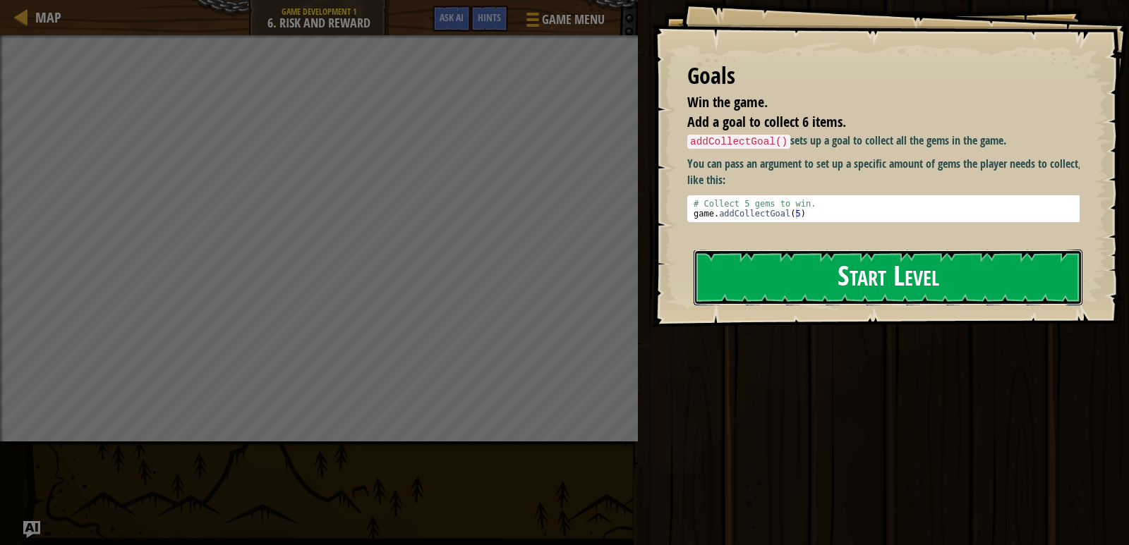
click at [758, 255] on button "Start Level" at bounding box center [887, 278] width 389 height 56
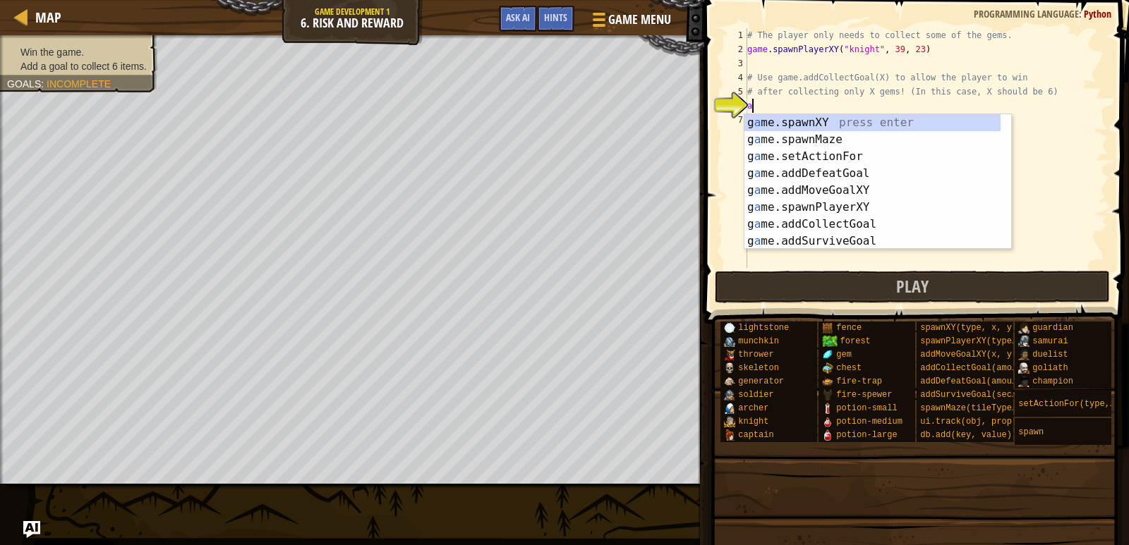
scroll to position [6, 0]
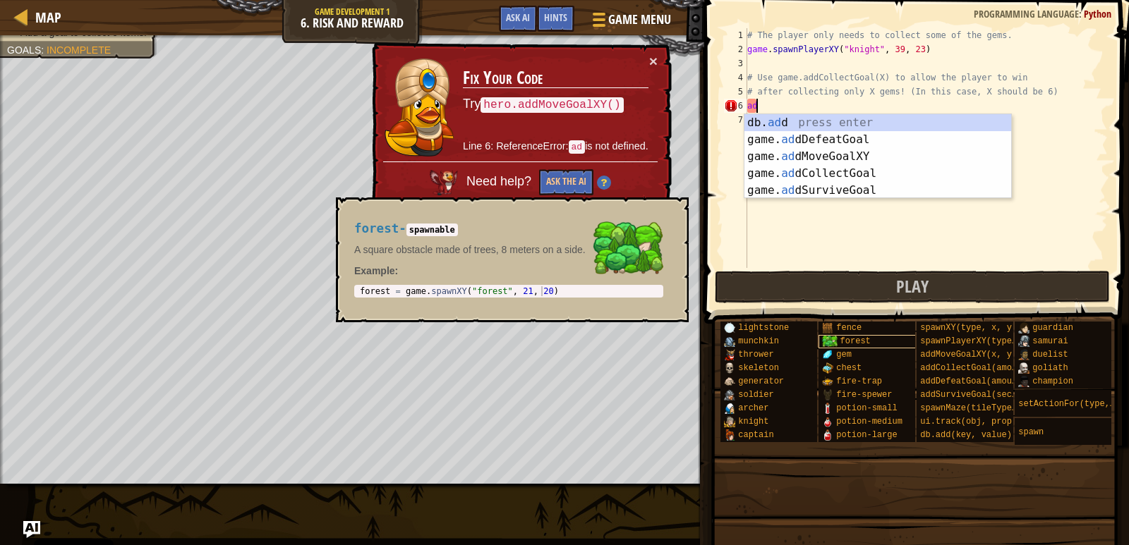
type textarea "a"
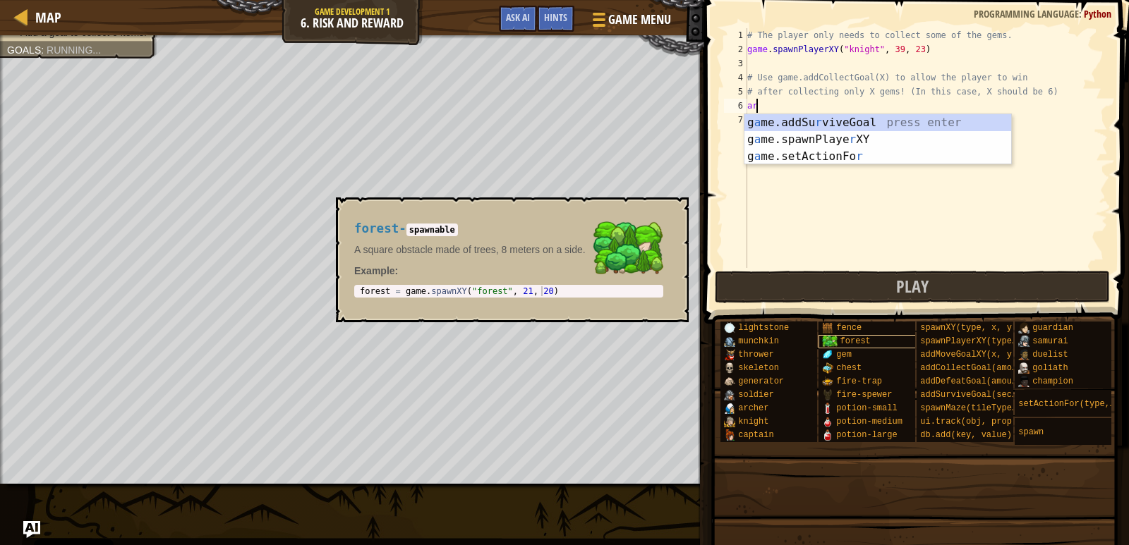
type textarea "a"
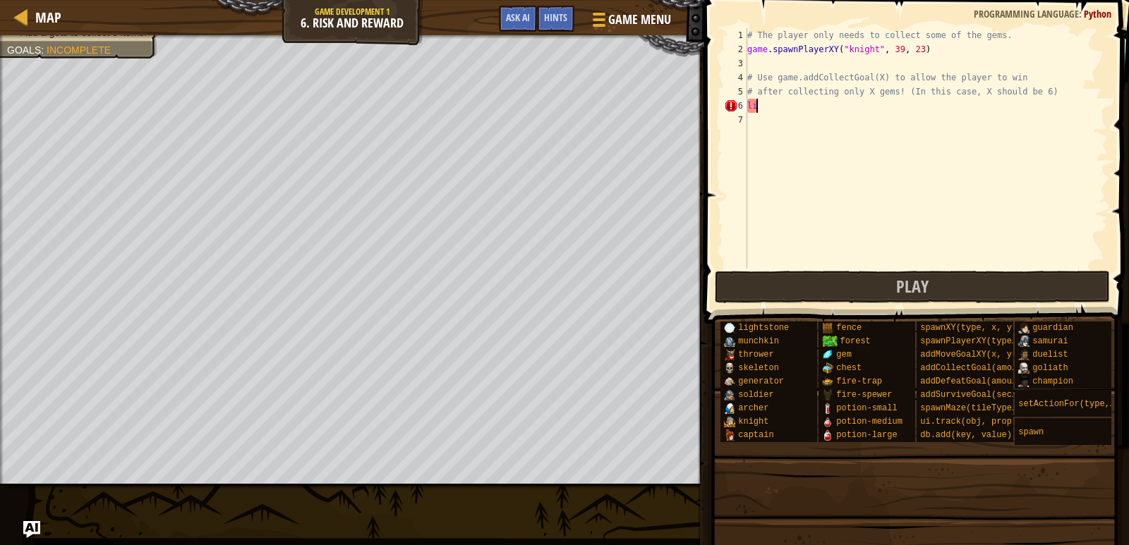
type textarea "l"
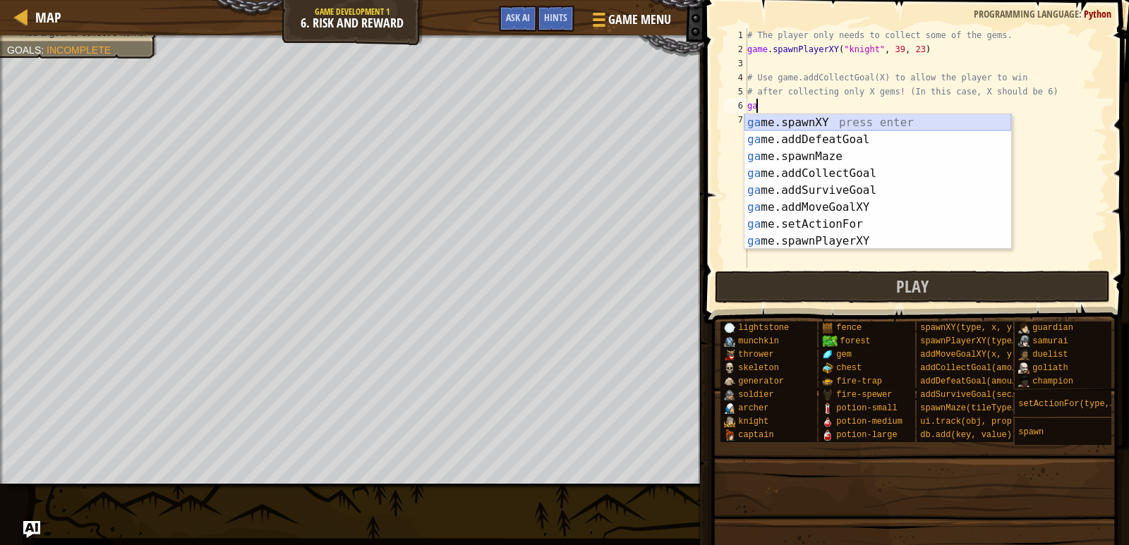
click at [844, 116] on div "ga me.spawnXY press enter ga me.addDefeatGoal press enter ga me.spawnMaze press…" at bounding box center [877, 198] width 267 height 169
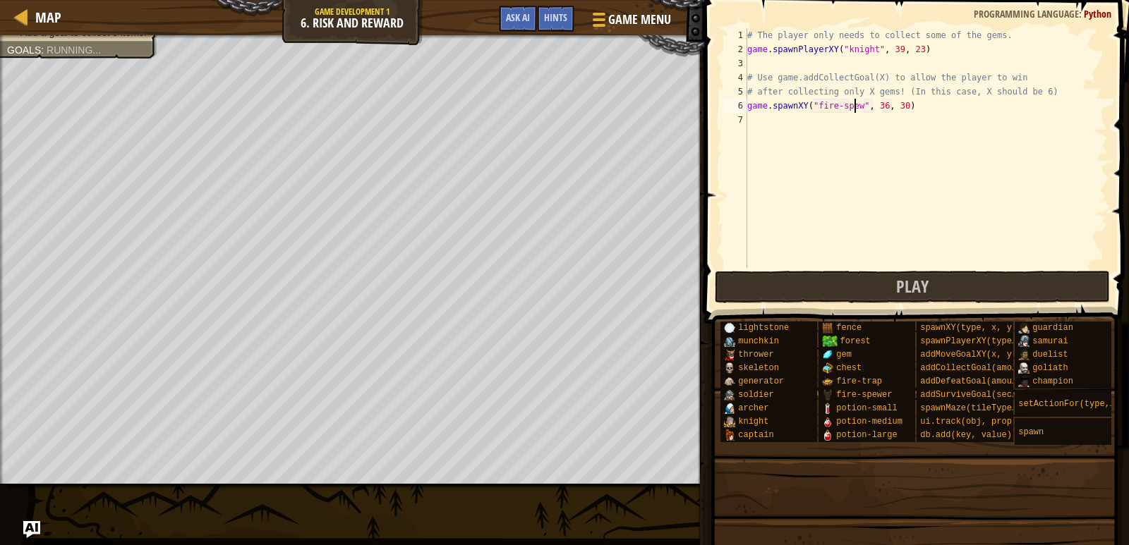
scroll to position [6, 9]
type textarea "game.spawnXY("fire-spewer", 36, 30)"
click at [928, 113] on div "# The player only needs to collect some of the gems. game . spawnPlayerXY ( "kn…" at bounding box center [925, 162] width 363 height 268
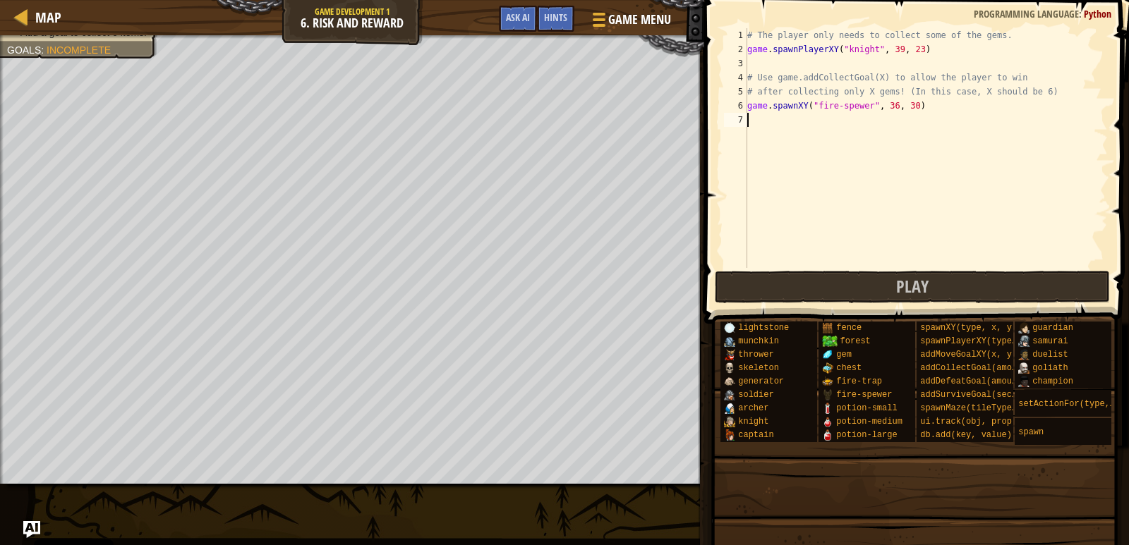
click at [928, 113] on div "# The player only needs to collect some of the gems. game . spawnPlayerXY ( "kn…" at bounding box center [925, 162] width 363 height 268
click at [916, 104] on div "# The player only needs to collect some of the gems. game . spawnPlayerXY ( "kn…" at bounding box center [925, 162] width 363 height 268
type textarea "game.spawnXY("fire-spewer", 36, 30)"
drag, startPoint x: 916, startPoint y: 104, endPoint x: 727, endPoint y: 115, distance: 189.4
click at [717, 108] on div "game.spawnXY("fire-spewer", 36, 30) 1 2 3 4 5 6 7 # The player only needs to co…" at bounding box center [914, 189] width 429 height 365
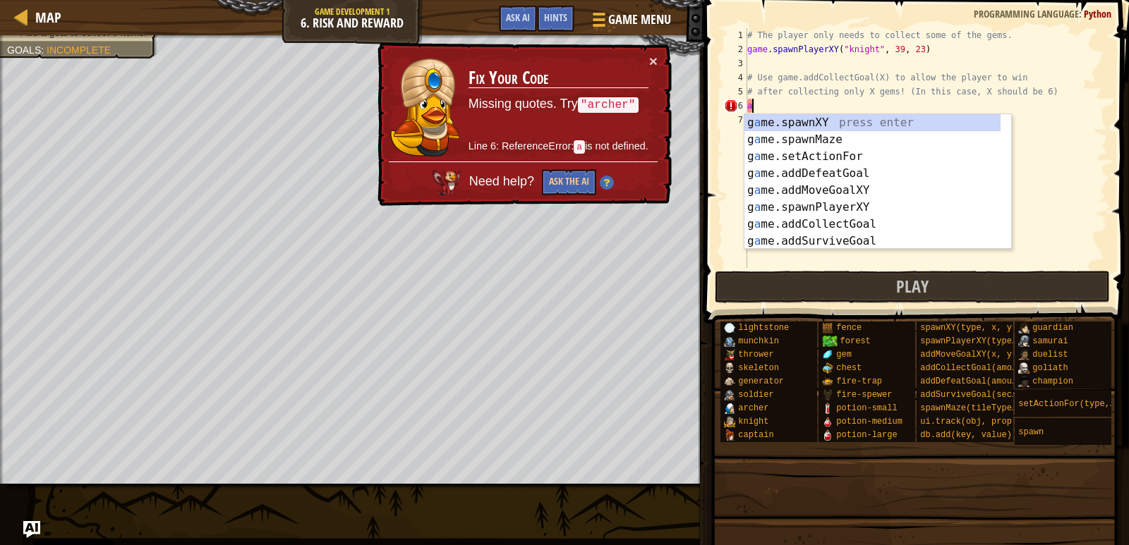
type textarea "ad"
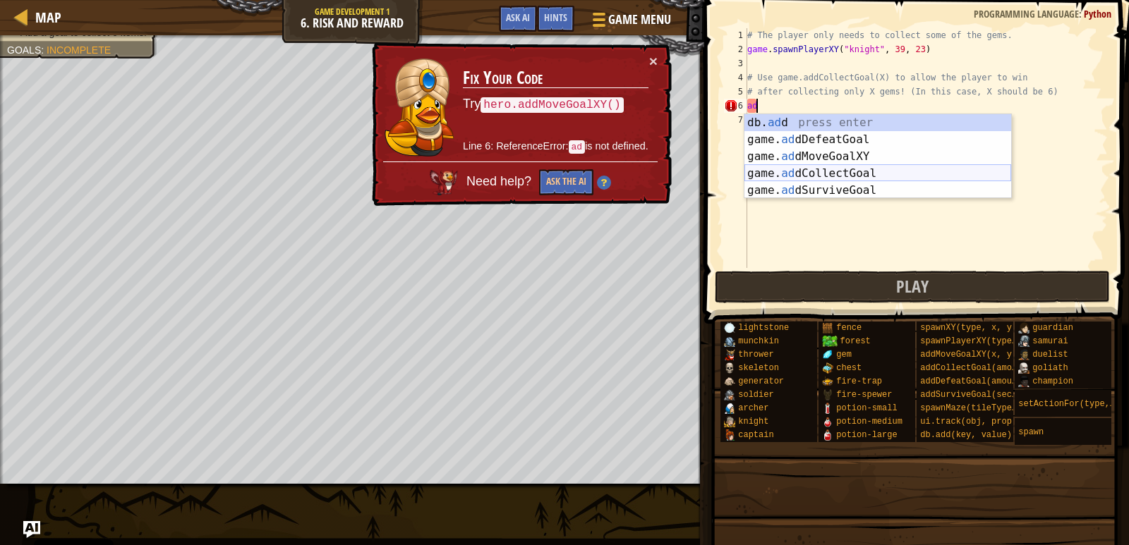
click at [842, 169] on div "db. ad d press enter game. ad dDefeatGoal press enter game. ad dMoveGoalXY pres…" at bounding box center [877, 173] width 267 height 119
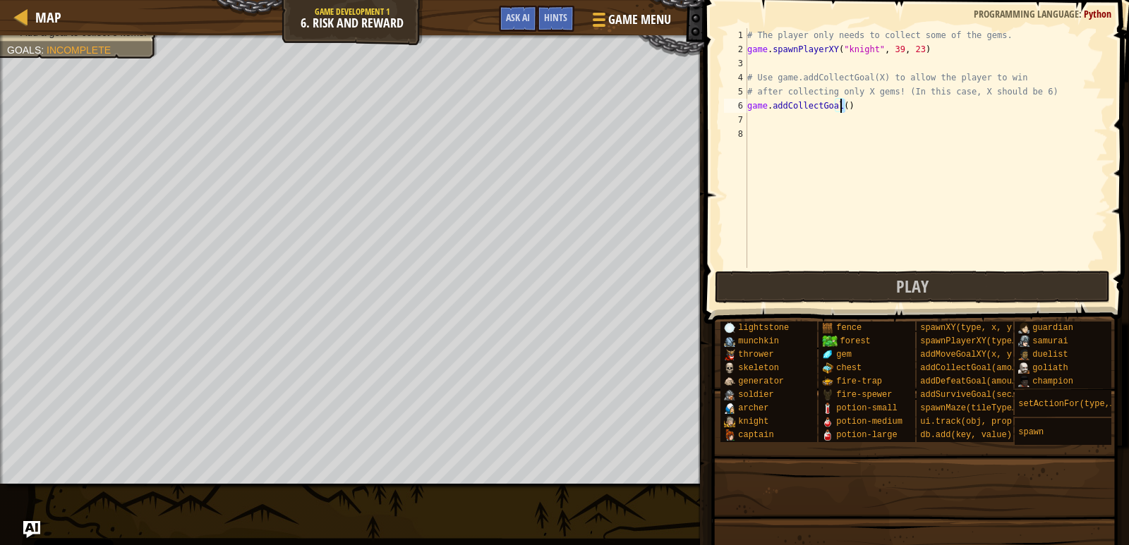
click at [842, 108] on div "# The player only needs to collect some of the gems. game . spawnPlayerXY ( "kn…" at bounding box center [925, 162] width 363 height 268
click at [842, 108] on div "# The player only needs to collect some of the gems. game . spawnPlayerXY ( "kn…" at bounding box center [925, 148] width 363 height 240
type textarea "game.addCollectGoal(8)"
click at [916, 289] on span "Play" at bounding box center [912, 286] width 32 height 23
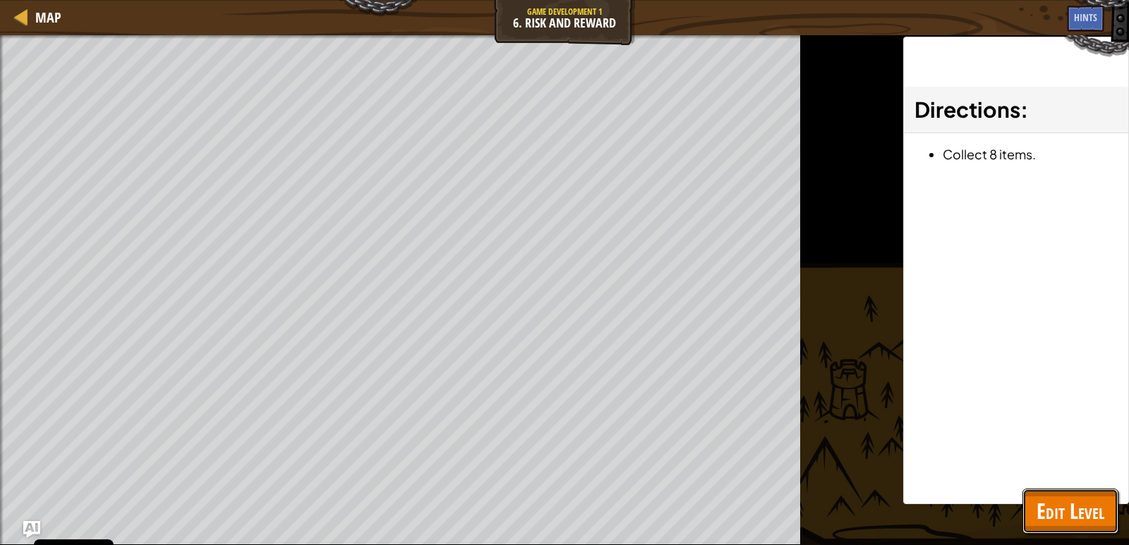
click at [1041, 528] on button "Edit Level" at bounding box center [1070, 511] width 96 height 45
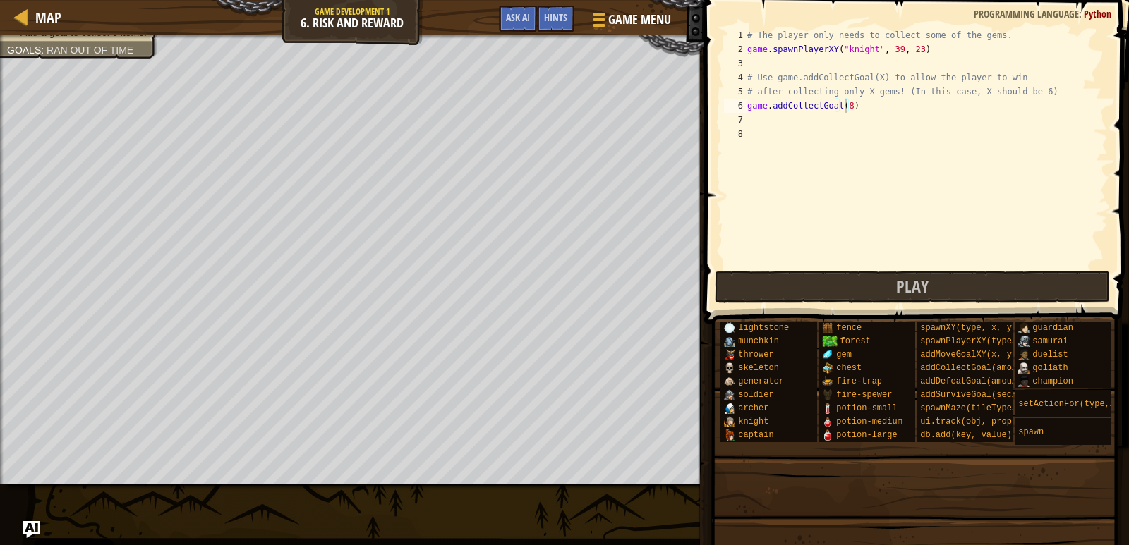
click at [749, 63] on div "# The player only needs to collect some of the gems. game . spawnPlayerXY ( "kn…" at bounding box center [925, 162] width 363 height 268
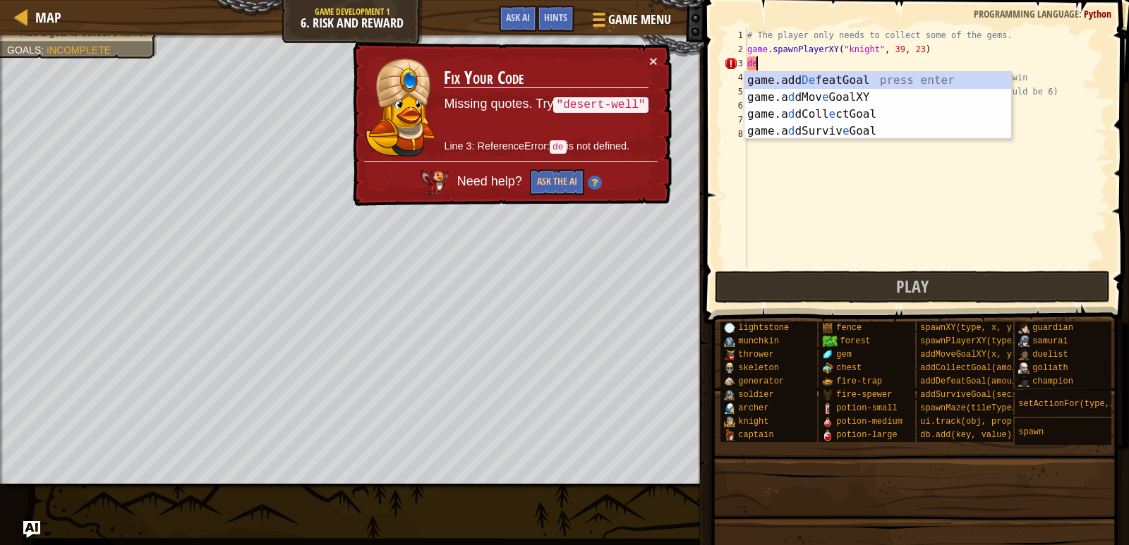
type textarea "d"
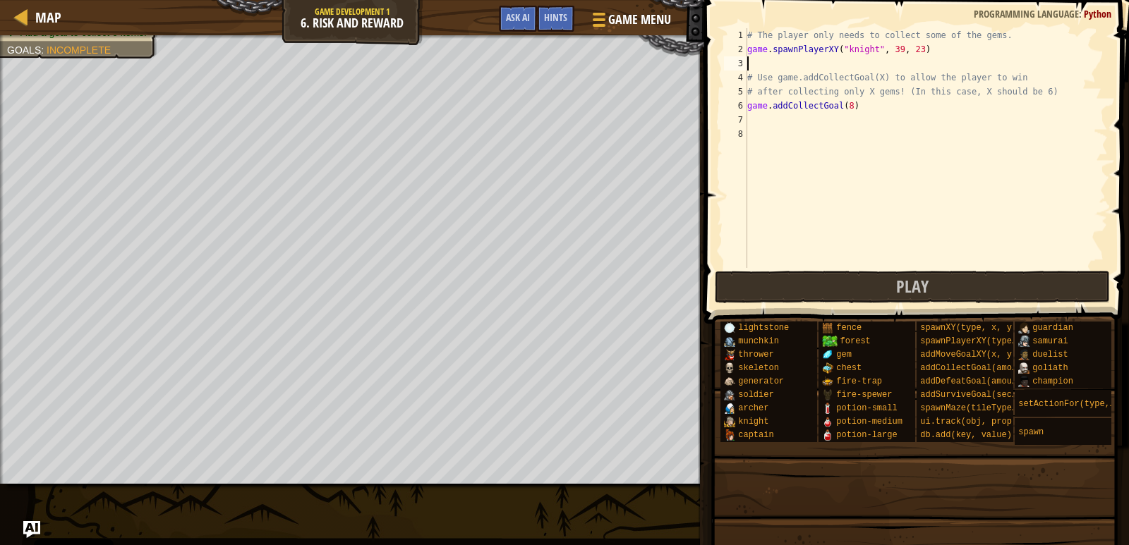
click at [843, 104] on div "# The player only needs to collect some of the gems. game . spawnPlayerXY ( "kn…" at bounding box center [925, 162] width 363 height 268
type textarea "game.addCollectGoal(6)"
click at [878, 298] on button "Play" at bounding box center [913, 287] width 396 height 32
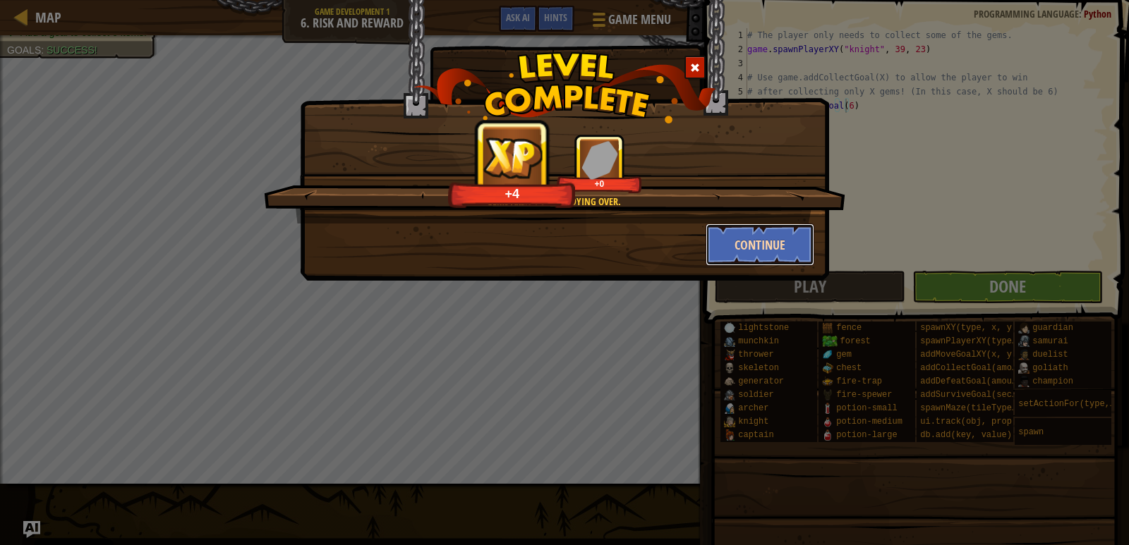
click at [749, 255] on button "Continue" at bounding box center [759, 245] width 109 height 42
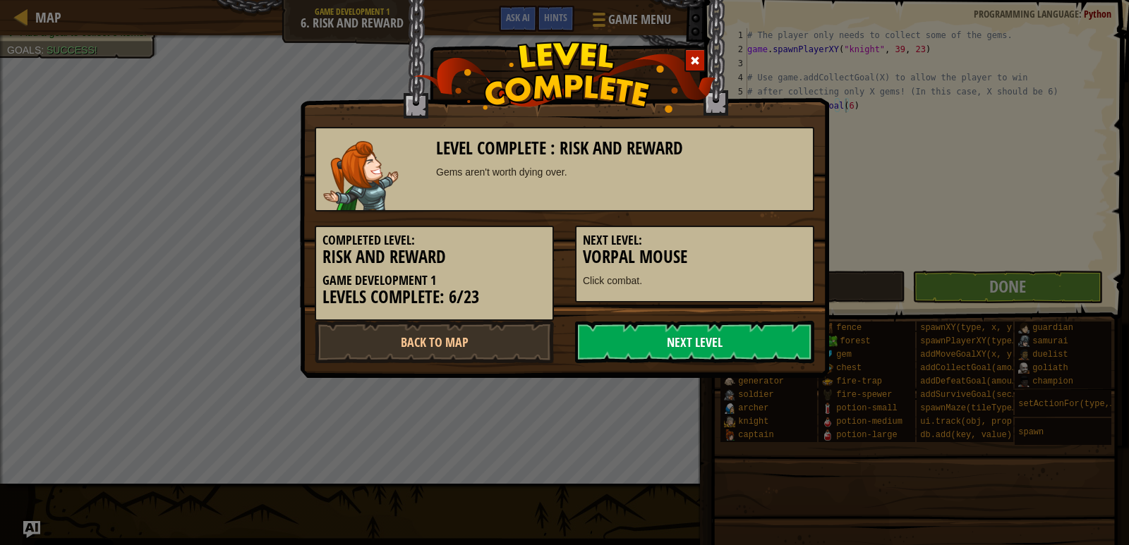
click at [737, 358] on link "Next Level" at bounding box center [694, 342] width 239 height 42
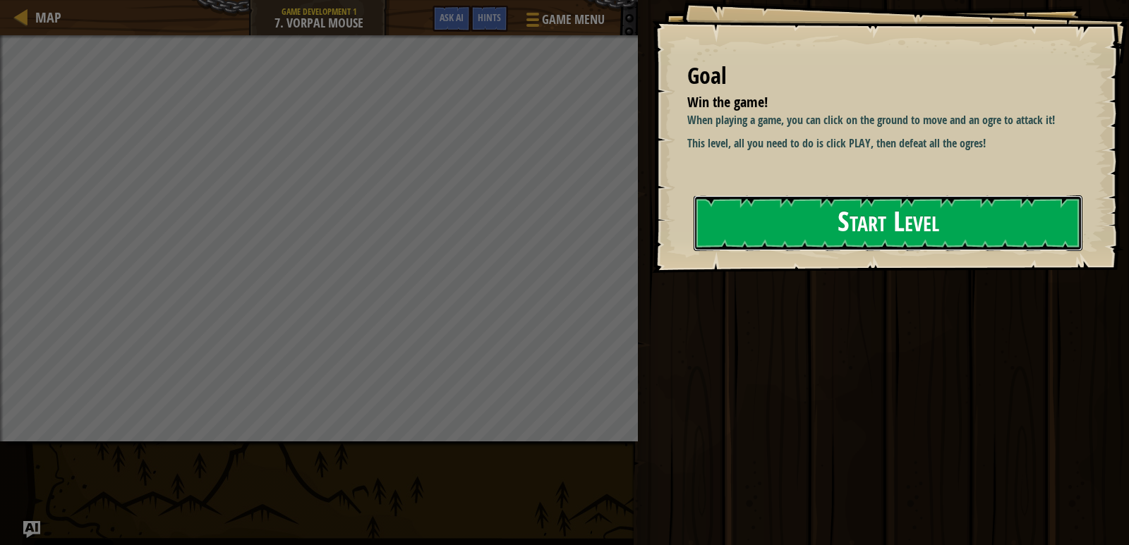
click at [791, 226] on button "Start Level" at bounding box center [887, 223] width 389 height 56
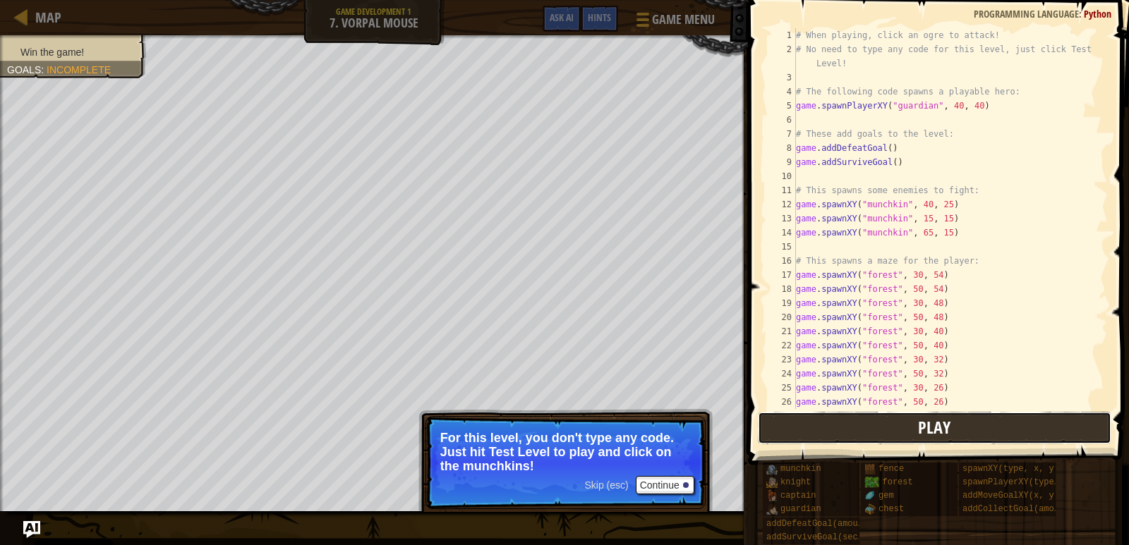
click at [809, 438] on button "Play" at bounding box center [934, 428] width 353 height 32
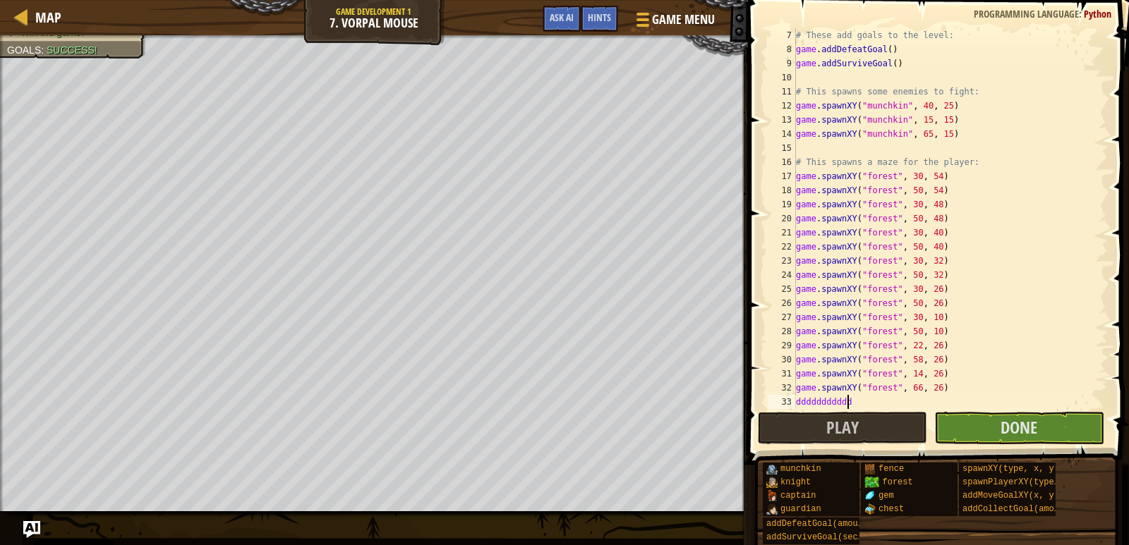
scroll to position [6, 4]
type textarea "dddddddddddd"
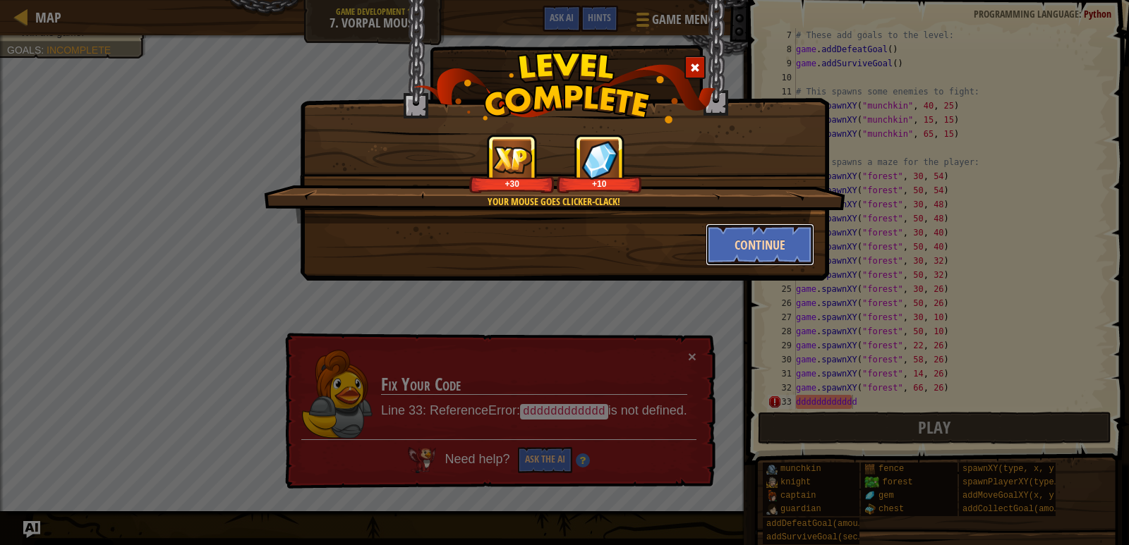
click at [761, 257] on button "Continue" at bounding box center [759, 245] width 109 height 42
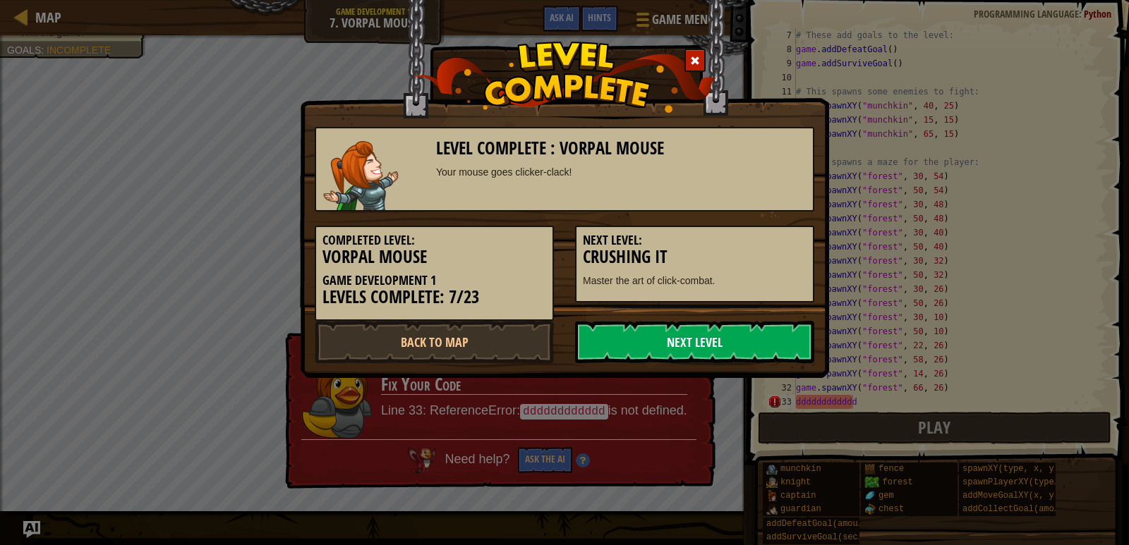
click at [645, 332] on link "Next Level" at bounding box center [694, 342] width 239 height 42
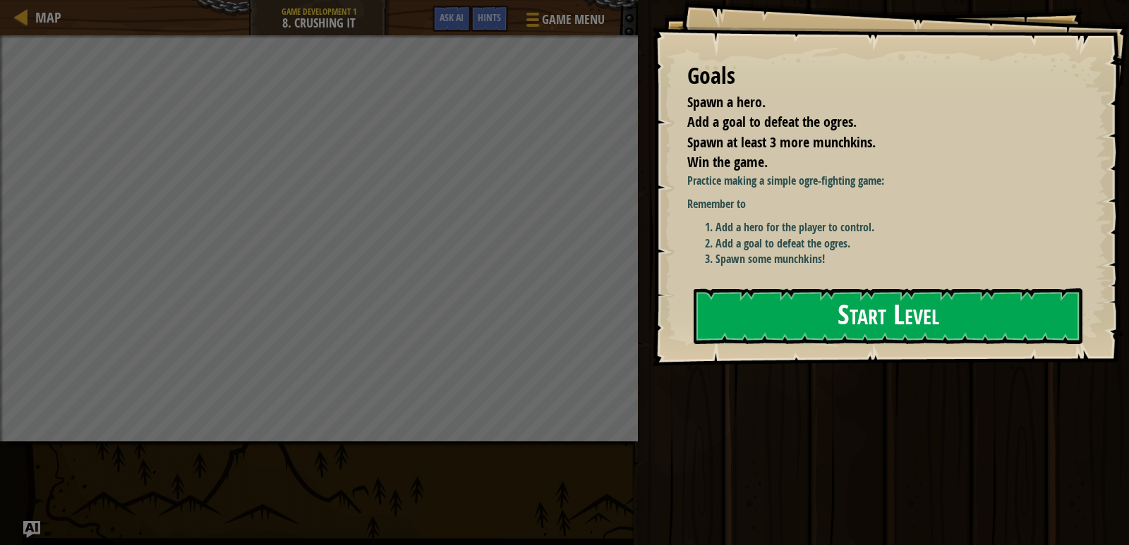
click at [789, 317] on button "Start Level" at bounding box center [887, 317] width 389 height 56
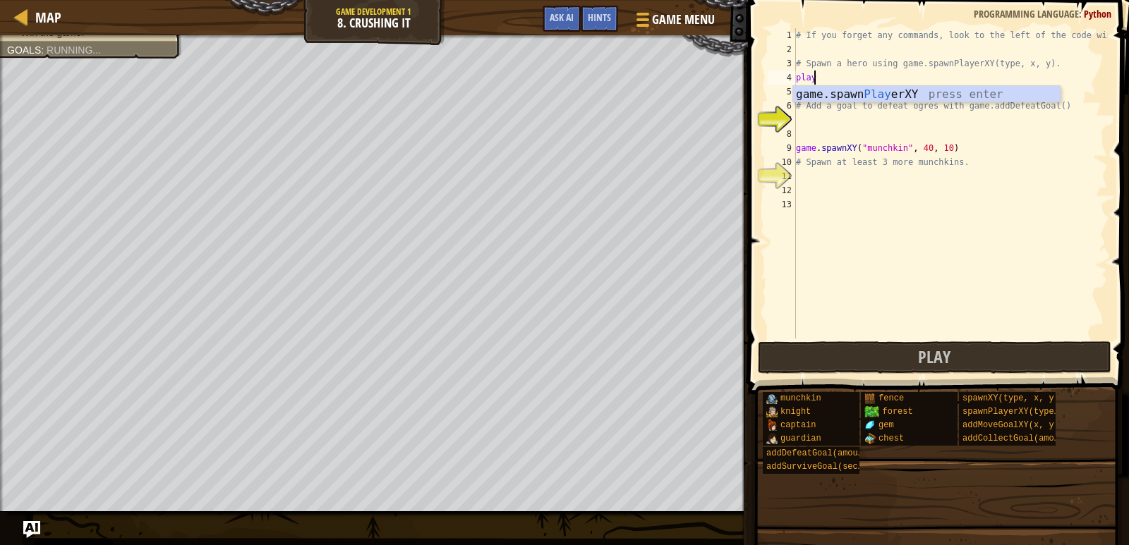
scroll to position [6, 1]
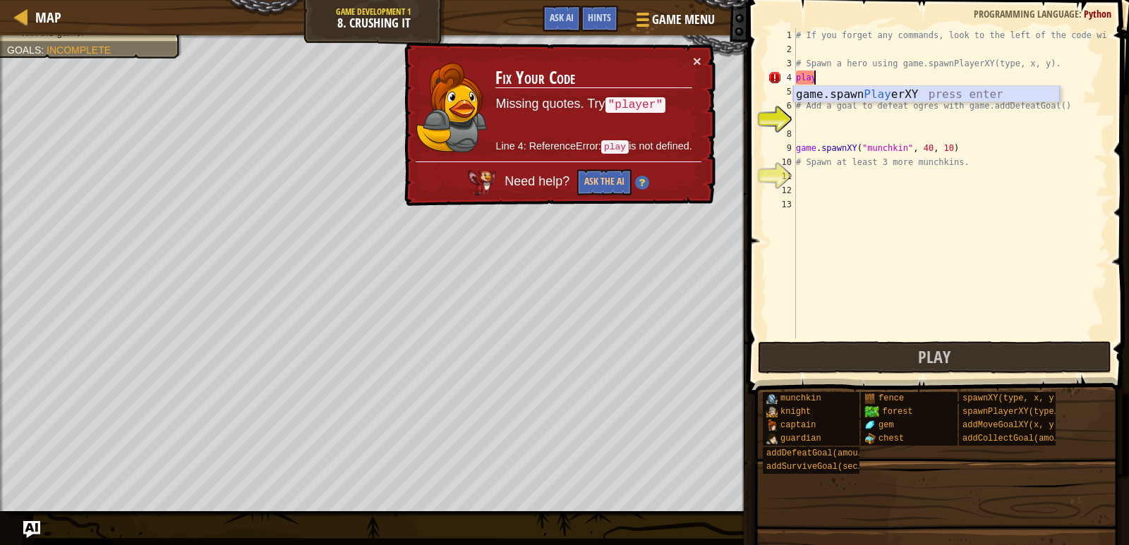
click at [837, 95] on div "game.spawn Play erXY press enter" at bounding box center [926, 111] width 267 height 51
type textarea "player = game.spawnPlayerXY("captain", 36, 30)"
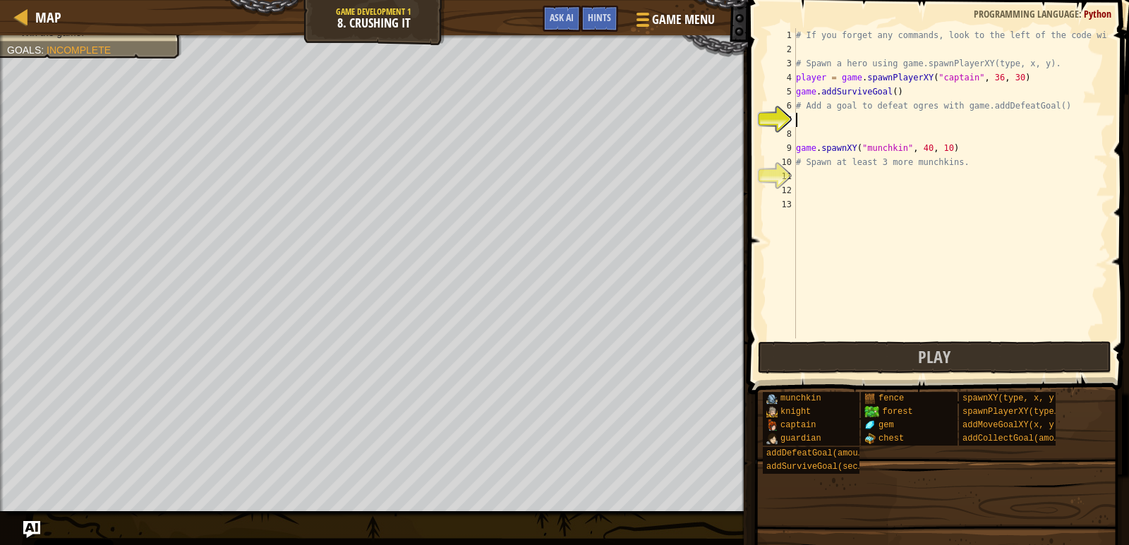
click at [820, 121] on div "# If you forget any commands, look to the left of the code window! # Spawn a he…" at bounding box center [950, 197] width 315 height 339
type textarea "a"
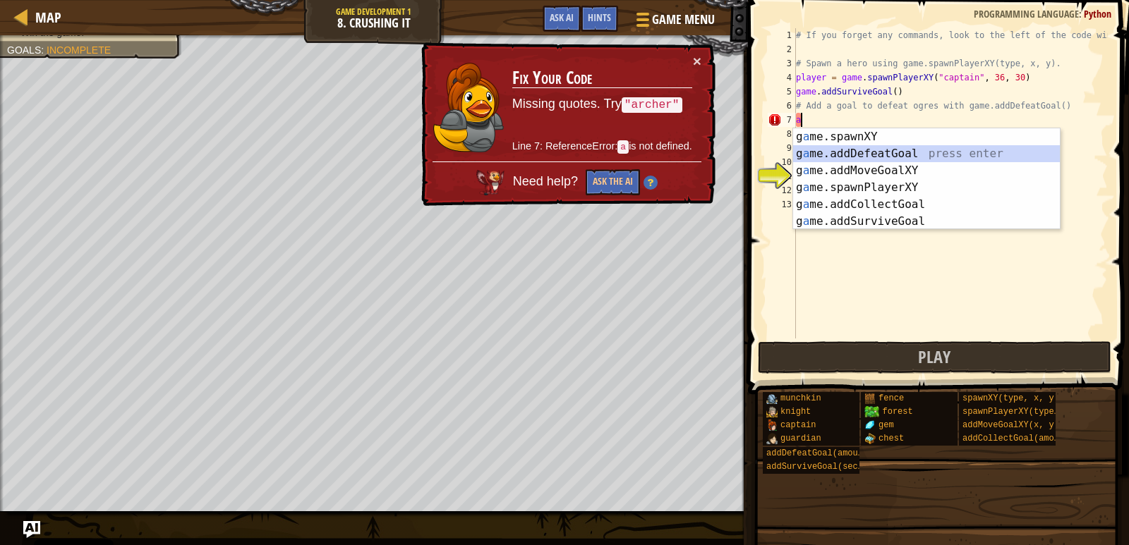
click at [820, 149] on div "g a me.spawnXY press enter g a me.addDefeatGoal press enter g a me.addMoveGoalX…" at bounding box center [926, 195] width 267 height 135
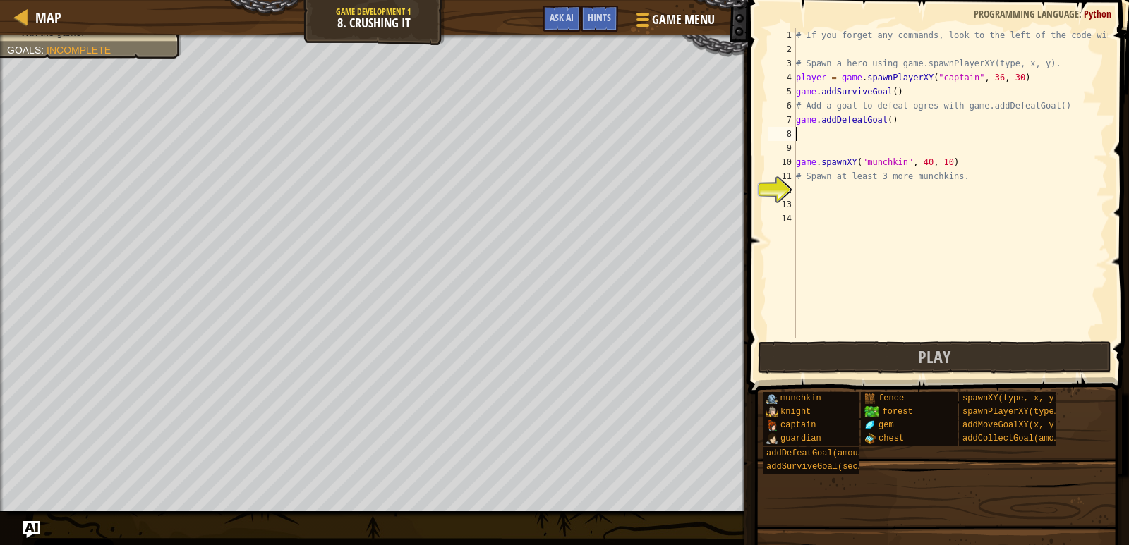
type textarea "game.addDefeatGoal()"
click at [834, 133] on div "# If you forget any commands, look to the left of the code window! # Spawn a he…" at bounding box center [950, 197] width 315 height 339
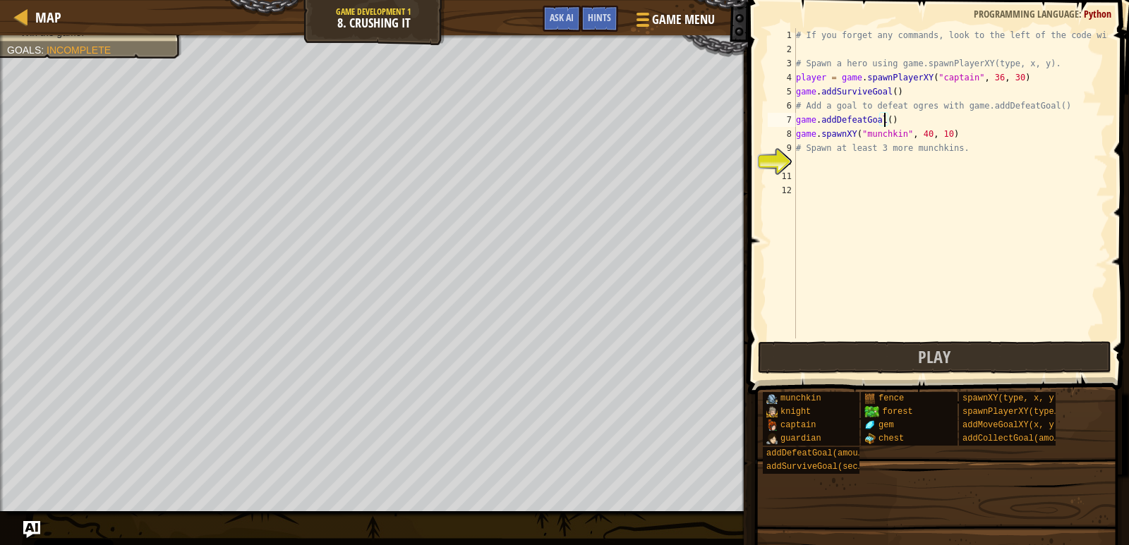
click at [884, 120] on div "# If you forget any commands, look to the left of the code window! # Spawn a he…" at bounding box center [950, 197] width 315 height 339
click at [961, 136] on div "# If you forget any commands, look to the left of the code window! # Spawn a he…" at bounding box center [950, 197] width 315 height 339
type textarea "game.spawnXY("munchkin", 40, 10)"
click at [918, 172] on div "# If you forget any commands, look to the left of the code window! # Spawn a he…" at bounding box center [950, 197] width 315 height 339
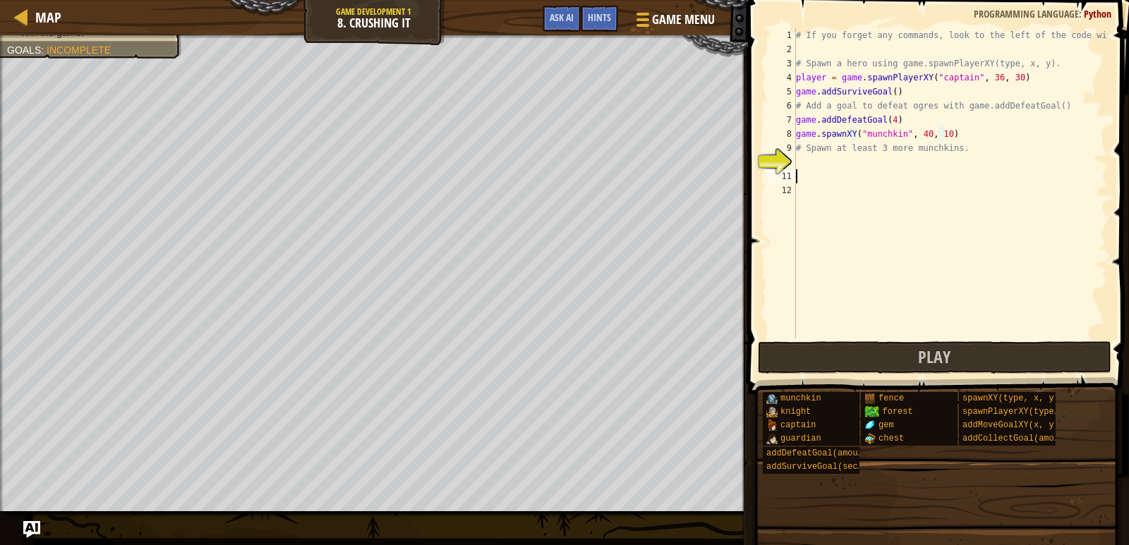
scroll to position [6, 0]
click at [897, 156] on div "# If you forget any commands, look to the left of the code window! # Spawn a he…" at bounding box center [950, 197] width 315 height 339
type textarea "m"
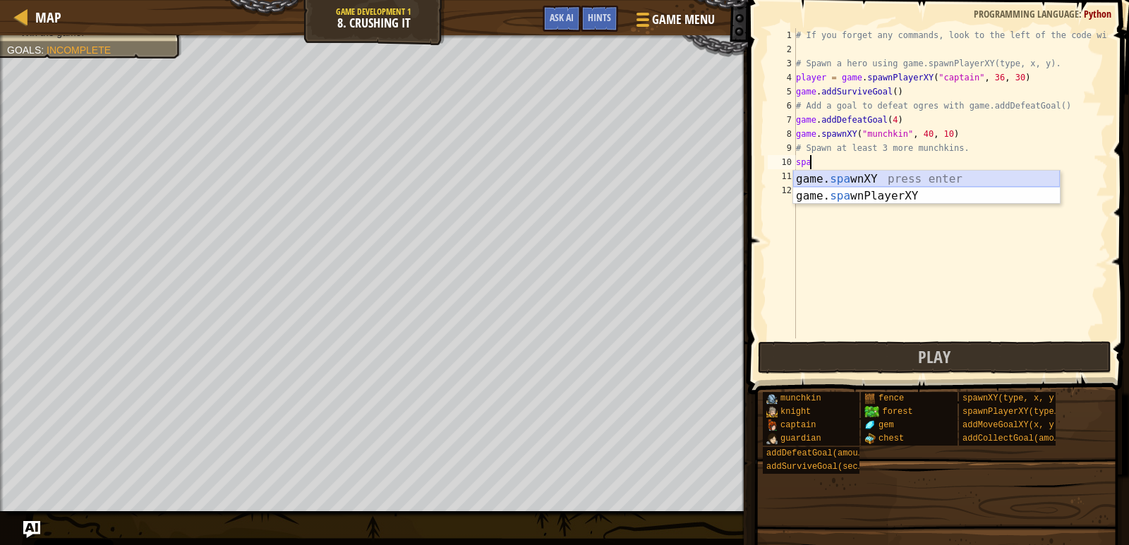
click at [911, 181] on div "game. spa wnXY press enter game. spa wnPlayerXY press enter" at bounding box center [926, 205] width 267 height 68
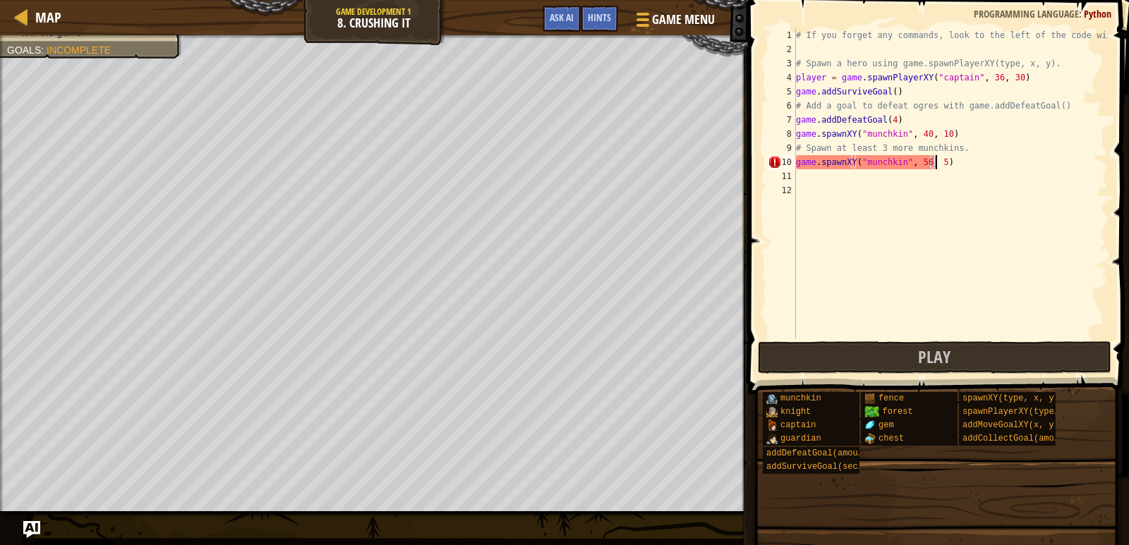
scroll to position [6, 11]
type textarea "game.spawnXY("munchkin", 56, 51)"
click at [915, 174] on div "# If you forget any commands, look to the left of the code window! # Spawn a he…" at bounding box center [950, 197] width 315 height 339
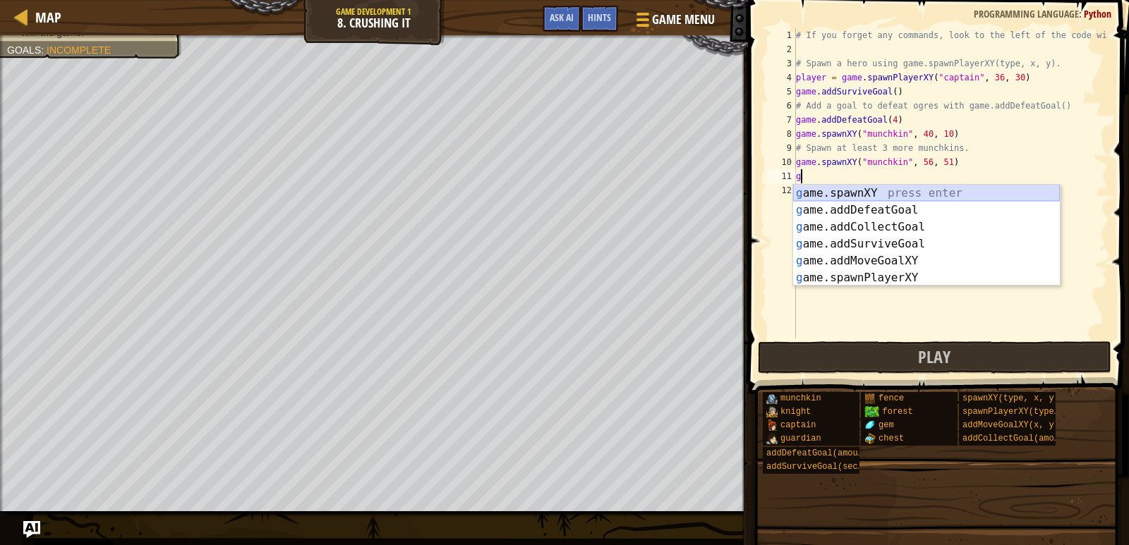
click at [906, 190] on div "g ame.spawnXY press enter g ame.addDefeatGoal press enter g ame.addCollectGoal …" at bounding box center [926, 252] width 267 height 135
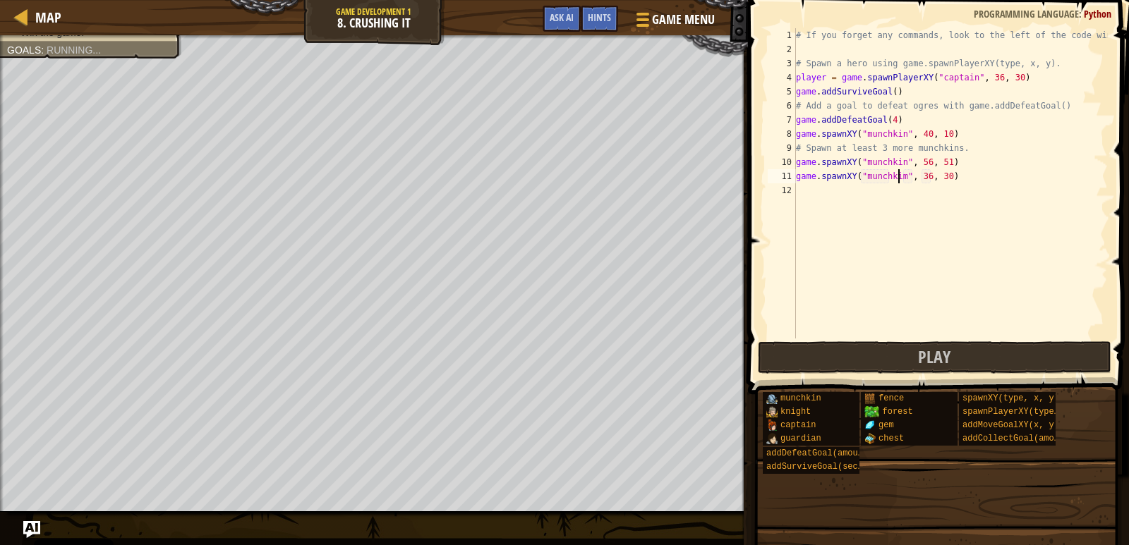
scroll to position [6, 8]
type textarea "game.spawnXY("munchkin", 36, 30)"
type textarea "game.spawnXY("munchkin", 16, 30)"
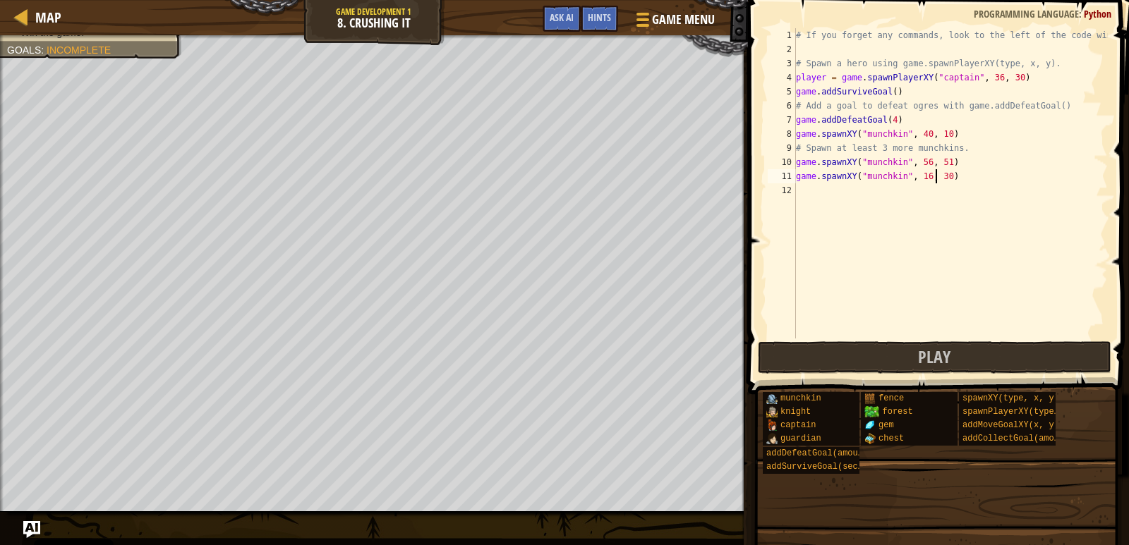
click at [849, 187] on div "# If you forget any commands, look to the left of the code window! # Spawn a he…" at bounding box center [950, 197] width 315 height 339
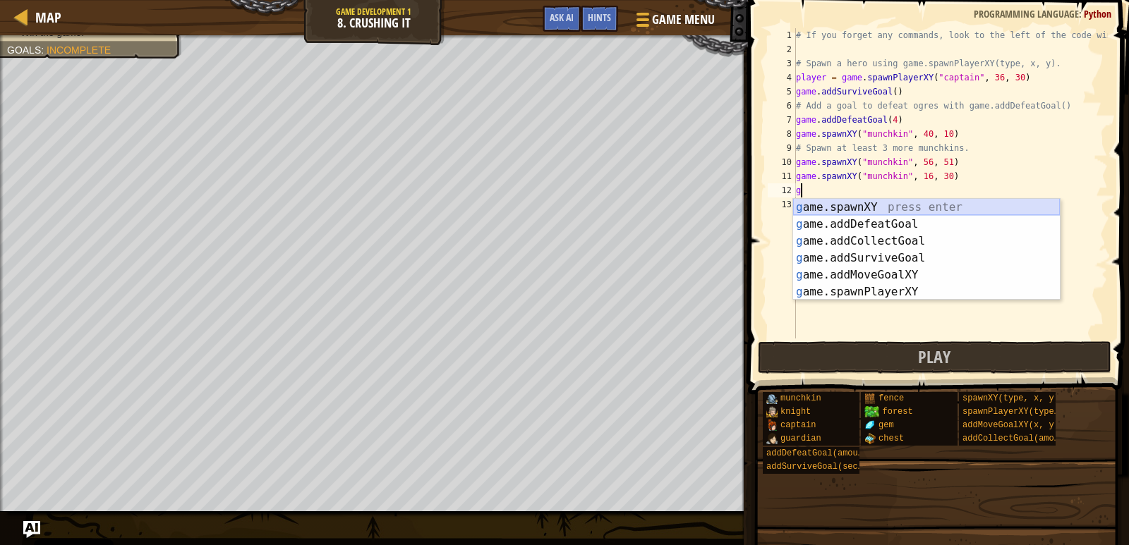
click at [837, 205] on div "g ame.spawnXY press enter g ame.addDefeatGoal press enter g ame.addCollectGoal …" at bounding box center [926, 266] width 267 height 135
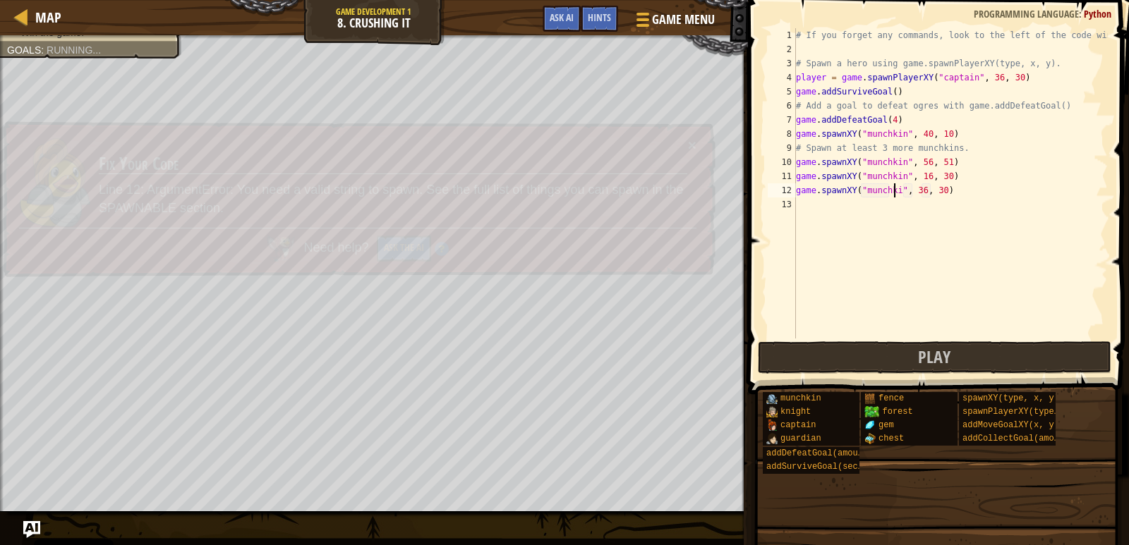
scroll to position [6, 8]
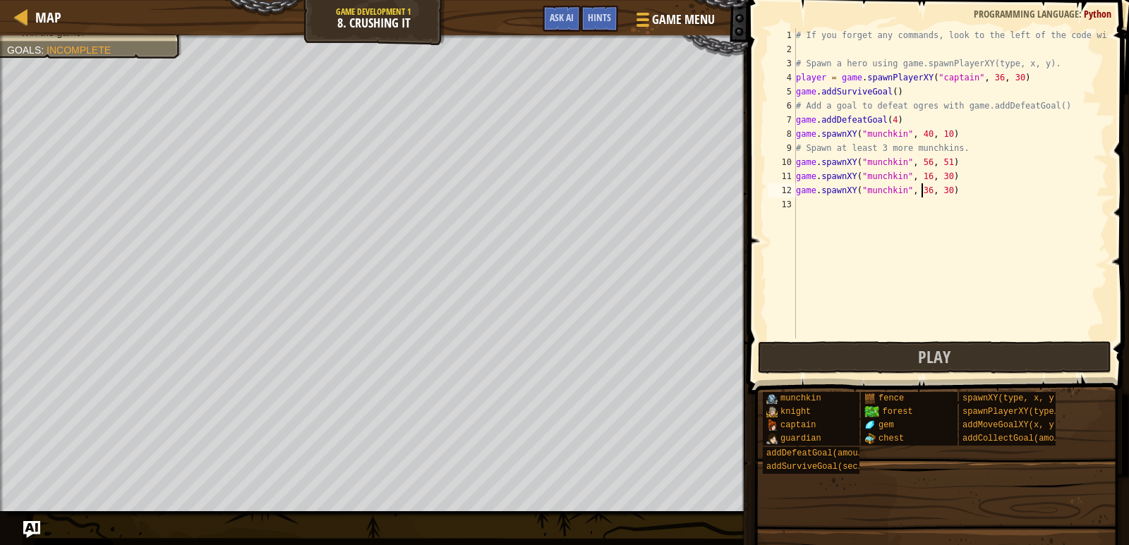
type textarea "game.spawnXY("munchkin", 32, 30)"
type textarea "game.spawnXY("munchkin", 32, 56)"
click at [880, 368] on button "Play" at bounding box center [934, 357] width 353 height 32
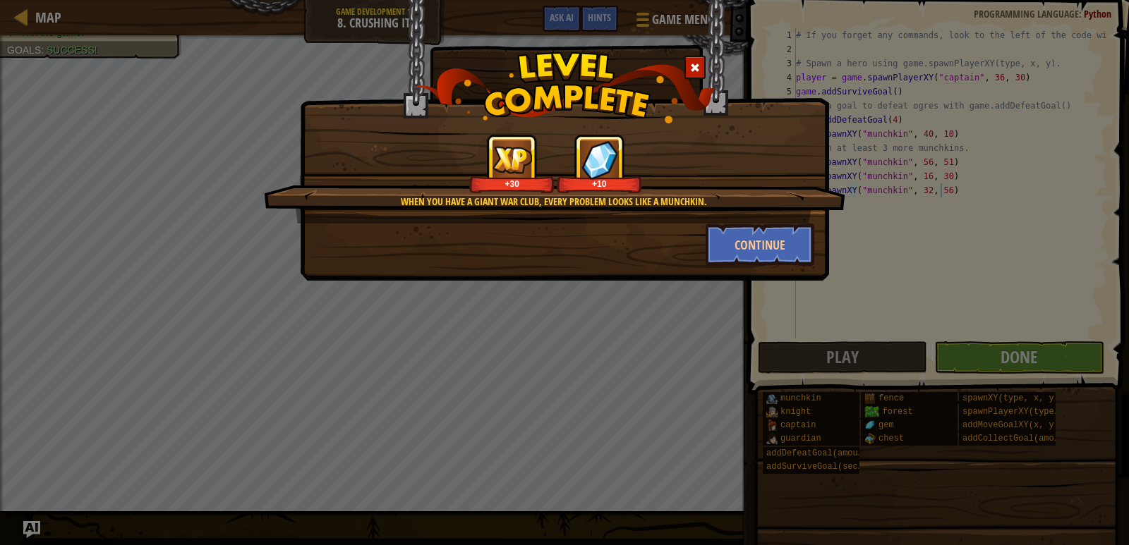
drag, startPoint x: 816, startPoint y: 138, endPoint x: 749, endPoint y: 173, distance: 74.8
drag, startPoint x: 749, startPoint y: 173, endPoint x: 720, endPoint y: 227, distance: 61.9
click at [720, 227] on button "Continue" at bounding box center [759, 245] width 109 height 42
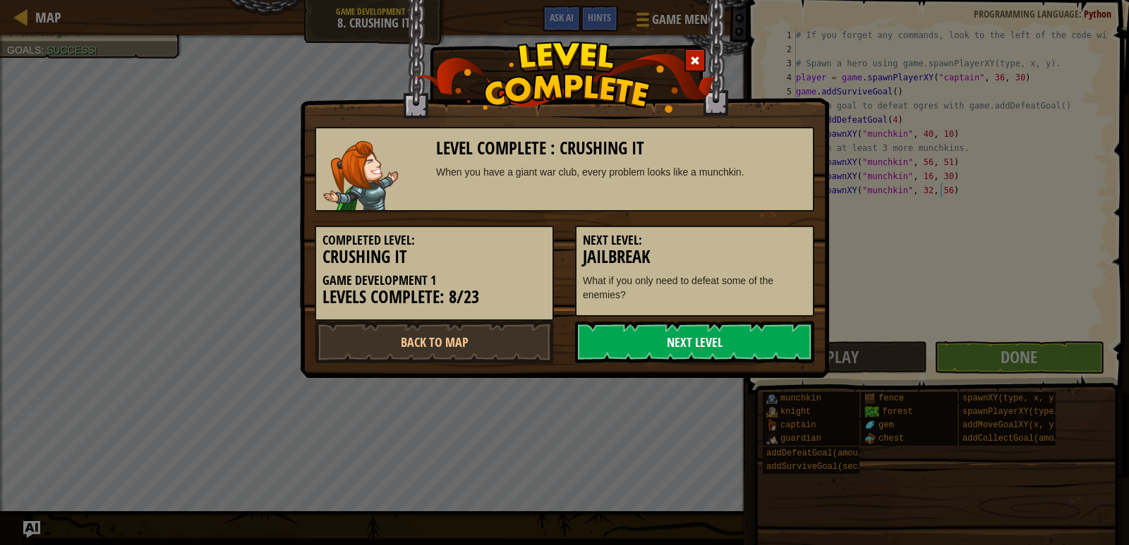
click at [689, 341] on link "Next Level" at bounding box center [694, 342] width 239 height 42
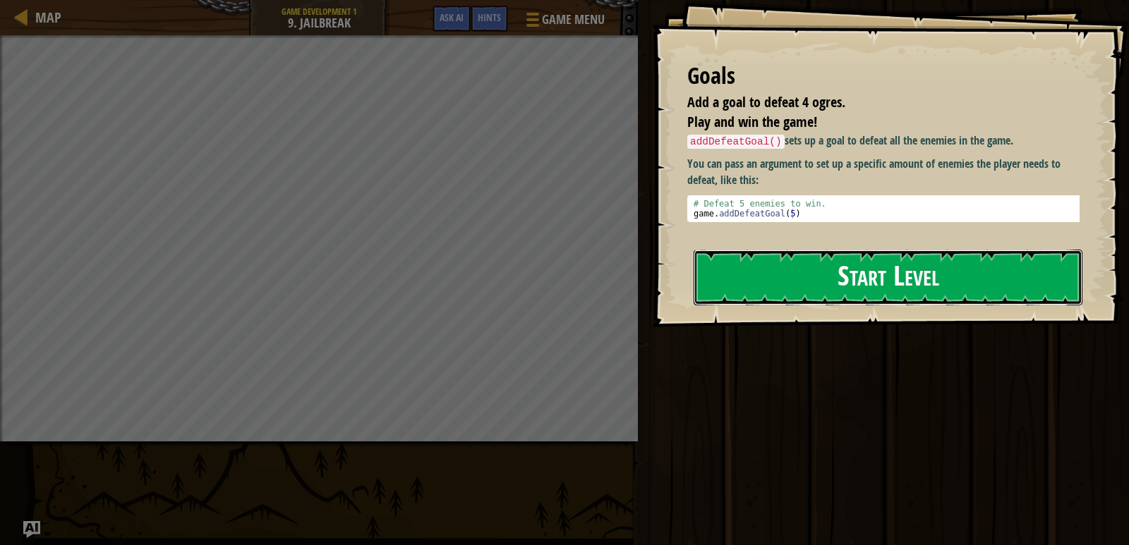
click at [707, 289] on button "Start Level" at bounding box center [887, 278] width 389 height 56
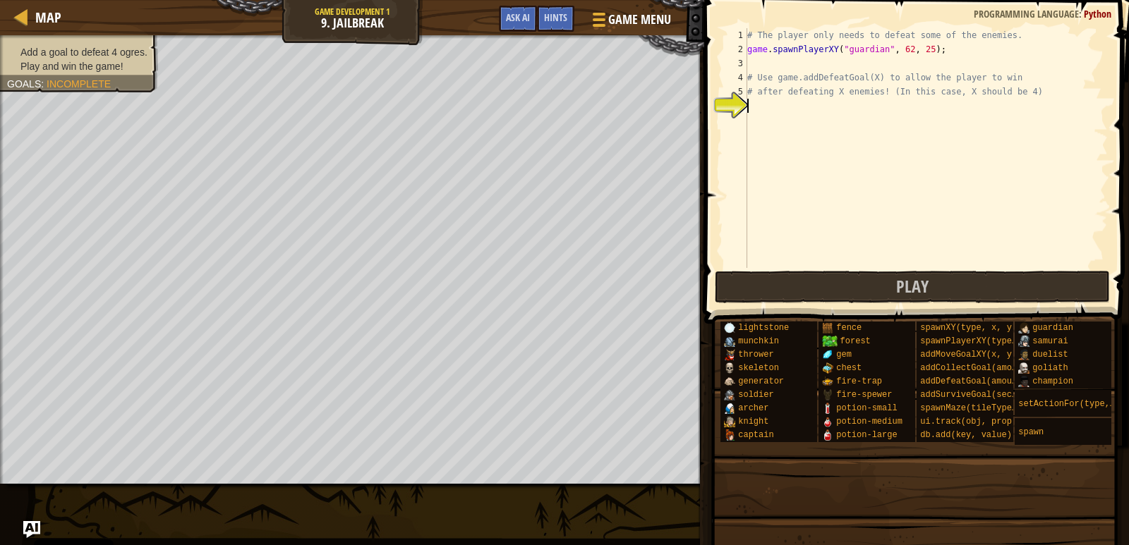
scroll to position [6, 0]
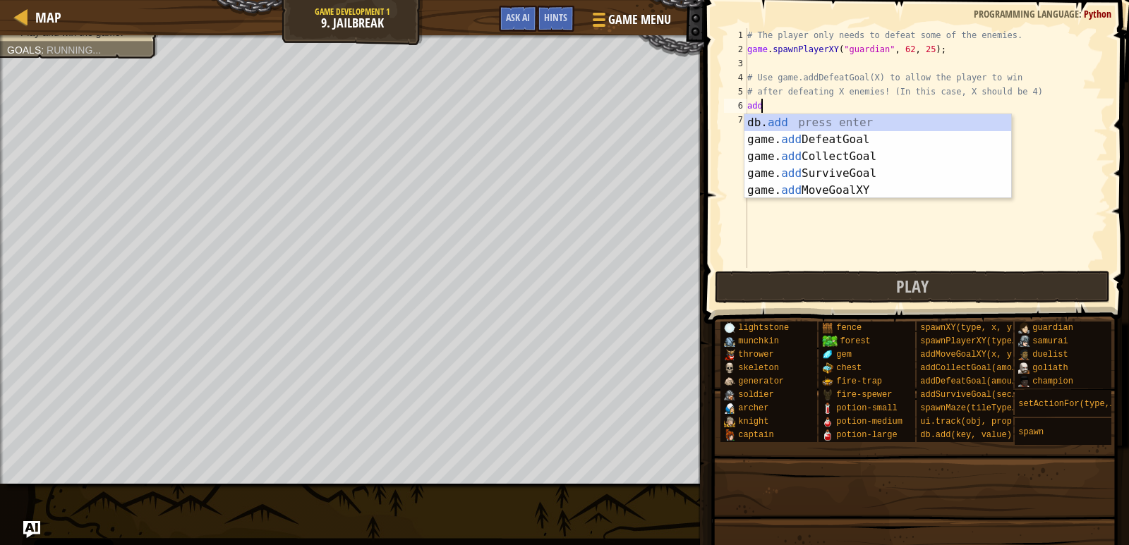
type textarea "add"
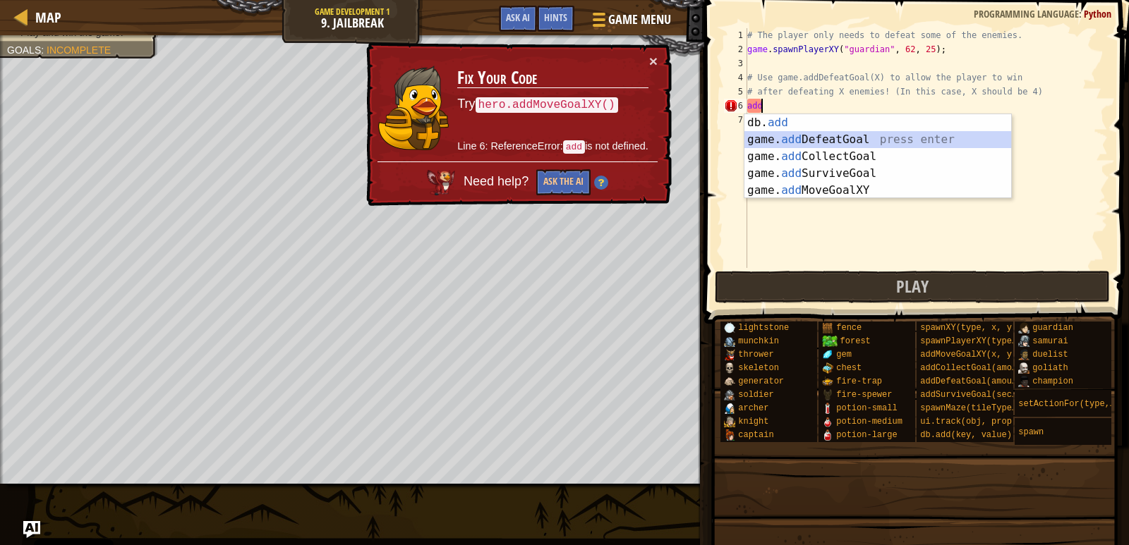
click at [856, 135] on div "db. add press enter game. add DefeatGoal press enter game. add CollectGoal pres…" at bounding box center [877, 173] width 267 height 119
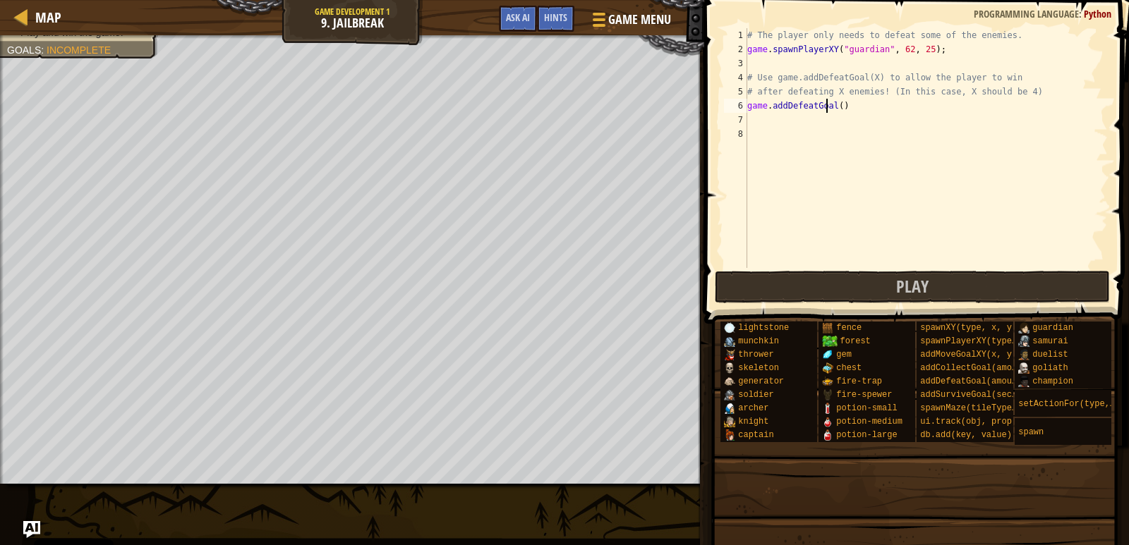
click at [828, 109] on div "# The player only needs to defeat some of the enemies. game . spawnPlayerXY ( "…" at bounding box center [925, 162] width 363 height 268
click at [837, 110] on div "# The player only needs to defeat some of the enemies. game . spawnPlayerXY ( "…" at bounding box center [925, 162] width 363 height 268
click at [858, 111] on div "# The player only needs to defeat some of the enemies. game . spawnPlayerXY ( "…" at bounding box center [925, 162] width 363 height 268
type textarea "game.addDefeatGoal(4)"
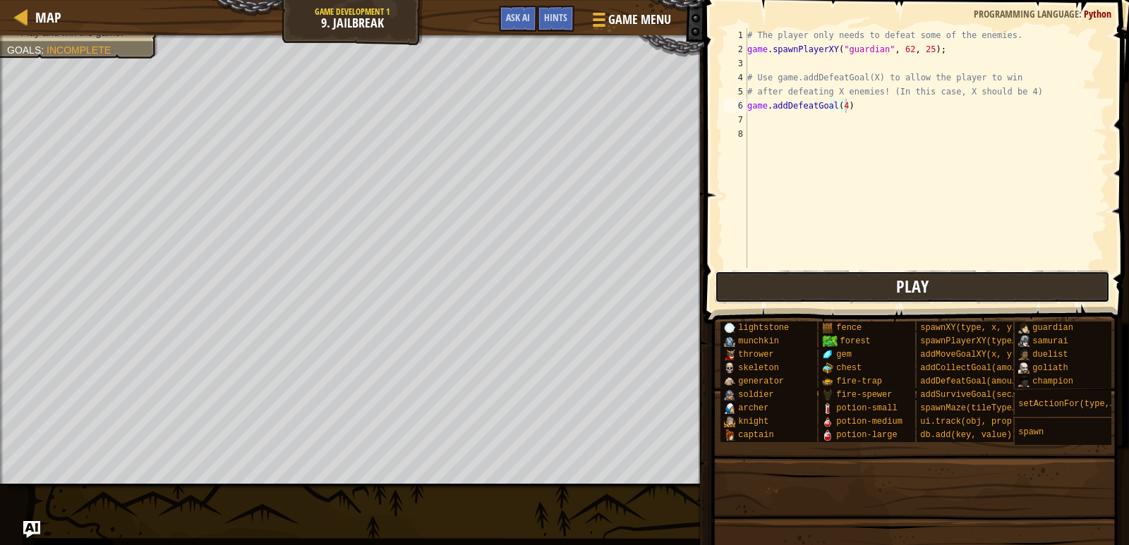
click at [805, 293] on button "Play" at bounding box center [913, 287] width 396 height 32
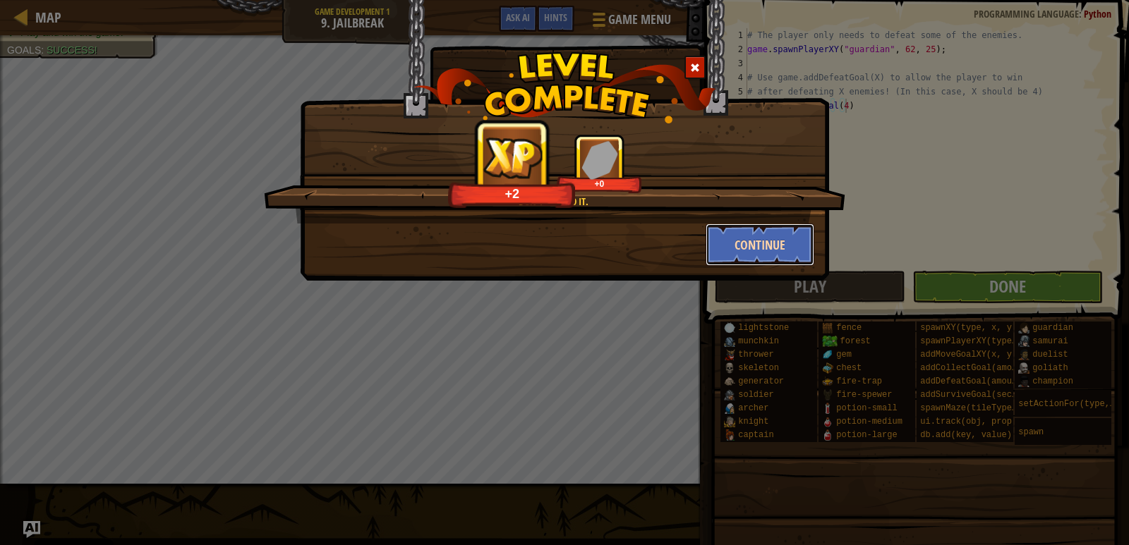
click at [761, 234] on button "Continue" at bounding box center [759, 245] width 109 height 42
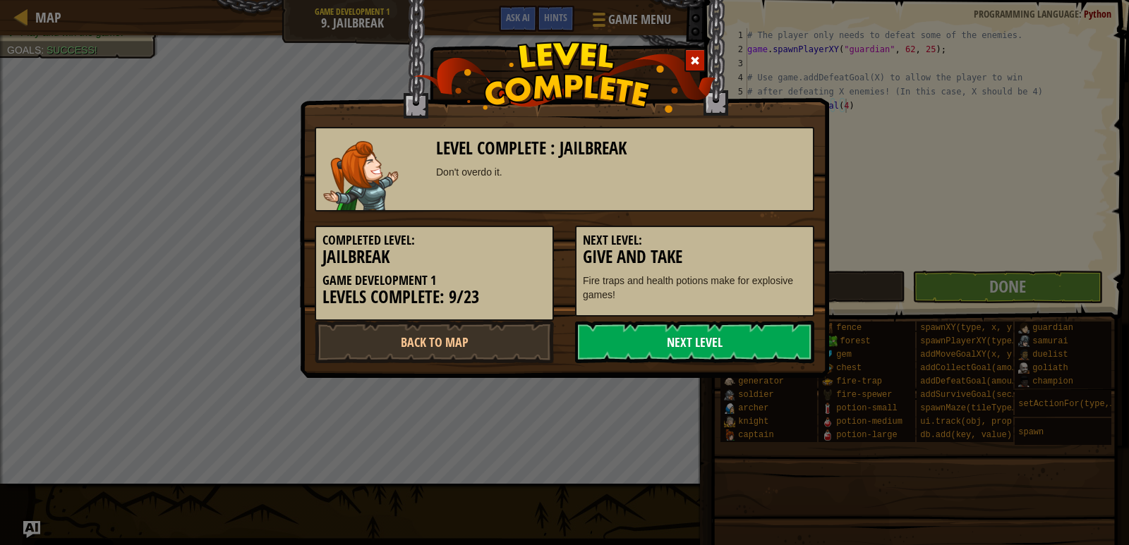
click at [658, 328] on link "Next Level" at bounding box center [694, 342] width 239 height 42
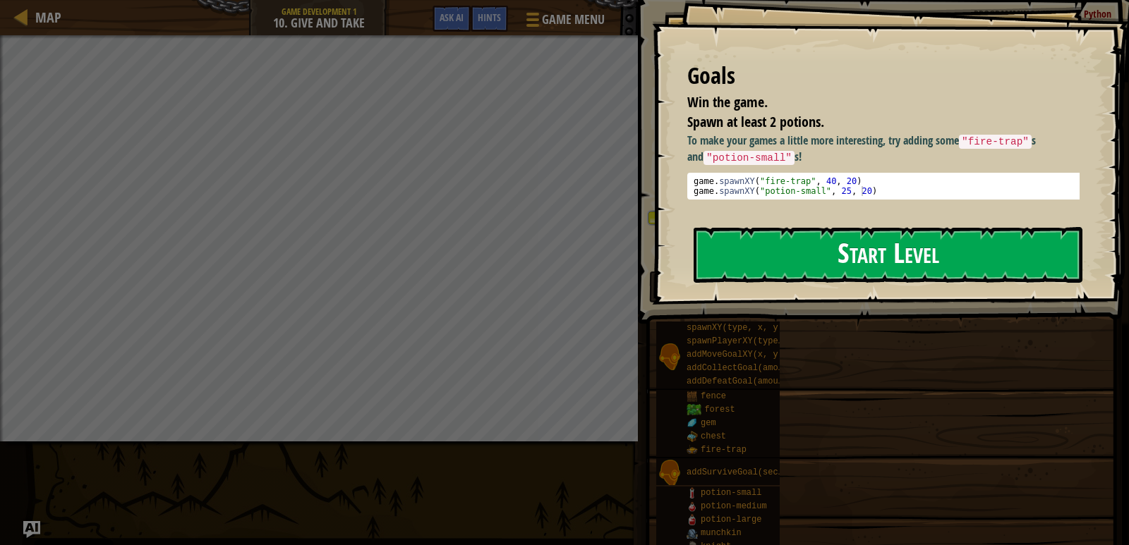
click at [776, 249] on button "Start Level" at bounding box center [887, 255] width 389 height 56
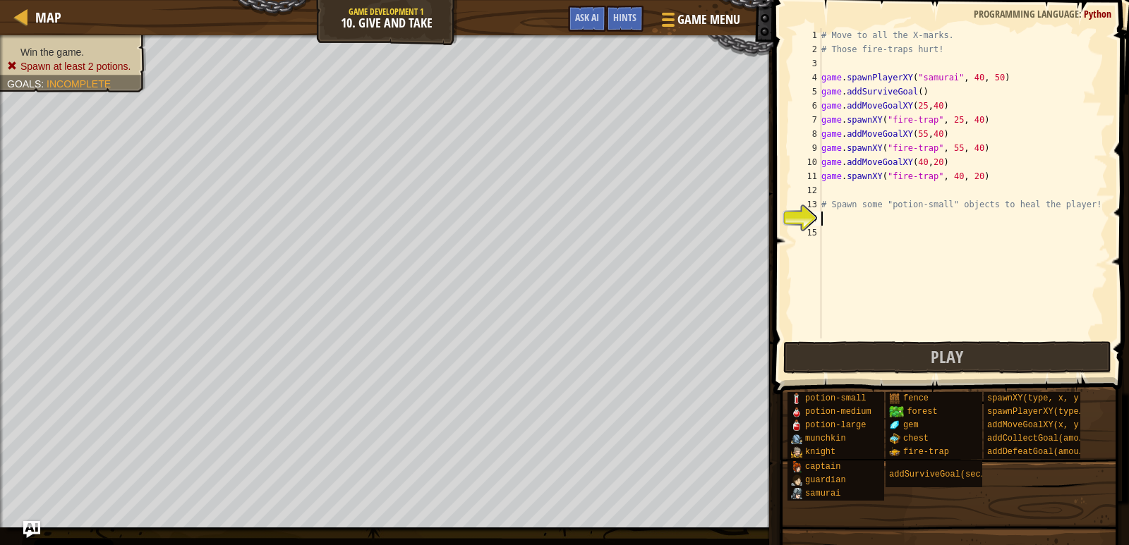
type textarea "p"
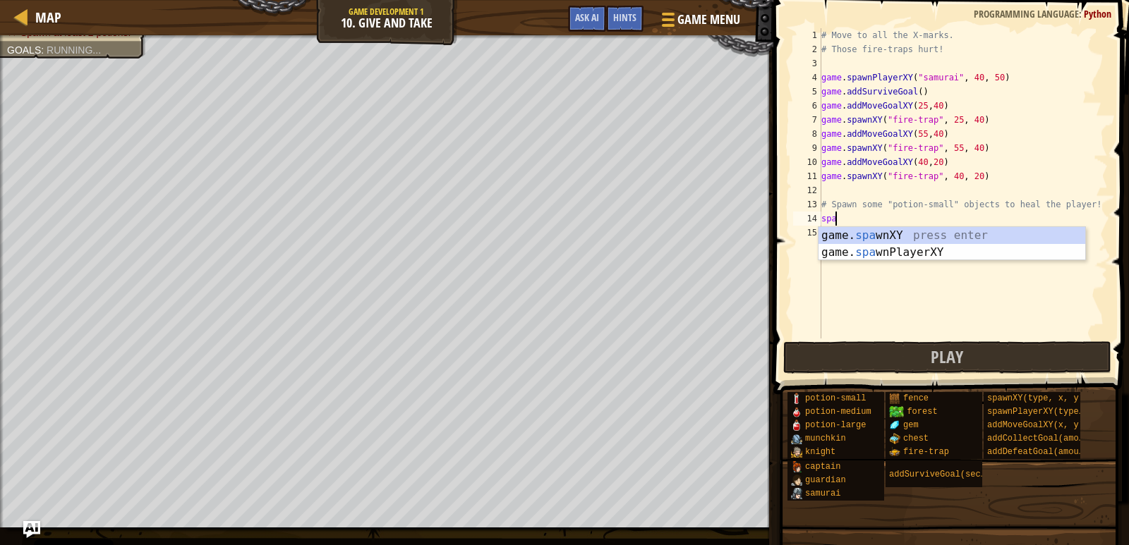
scroll to position [6, 1]
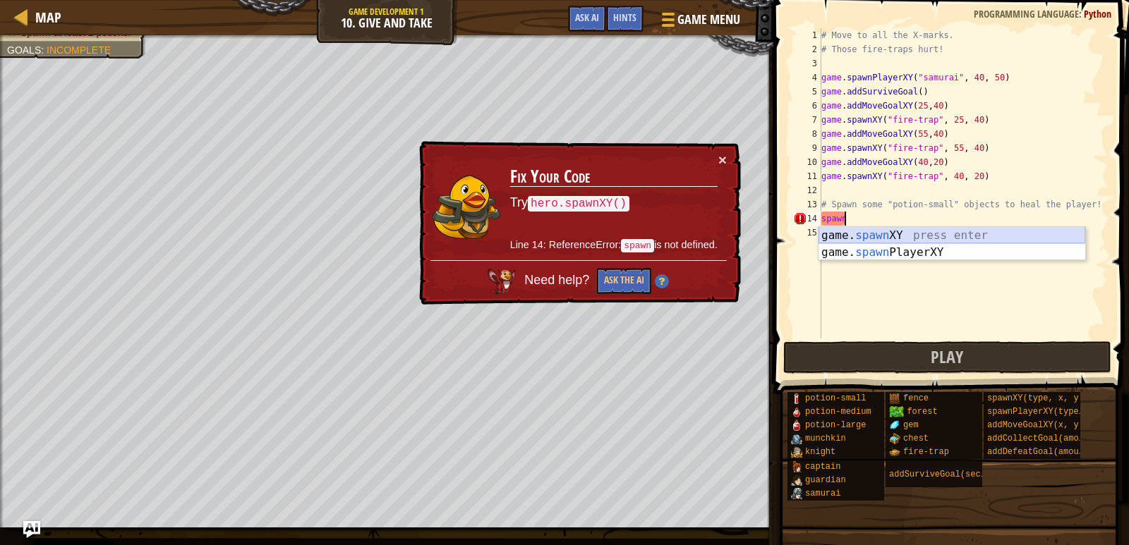
click at [892, 235] on div "game. spawn XY press enter game. spawn PlayerXY press enter" at bounding box center [951, 261] width 267 height 68
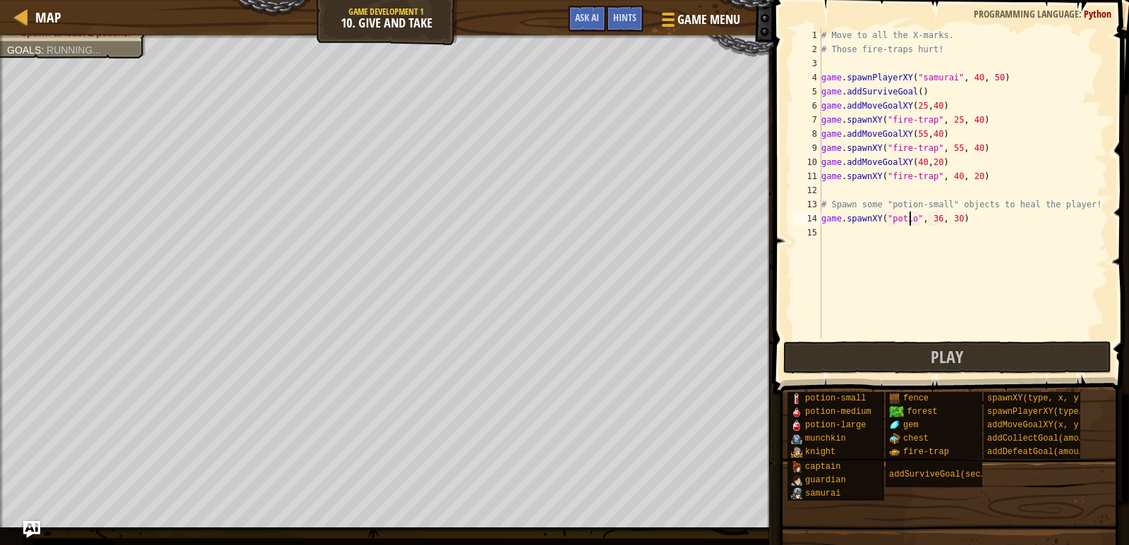
scroll to position [6, 8]
type textarea "game.spawnXY("potion-large", 36, 30)"
drag, startPoint x: 856, startPoint y: 220, endPoint x: 853, endPoint y: 227, distance: 7.6
click at [853, 223] on div "# Move to all the X-marks. # Those fire-traps hurt! game . spawnPlayerXY ( "sam…" at bounding box center [962, 197] width 289 height 339
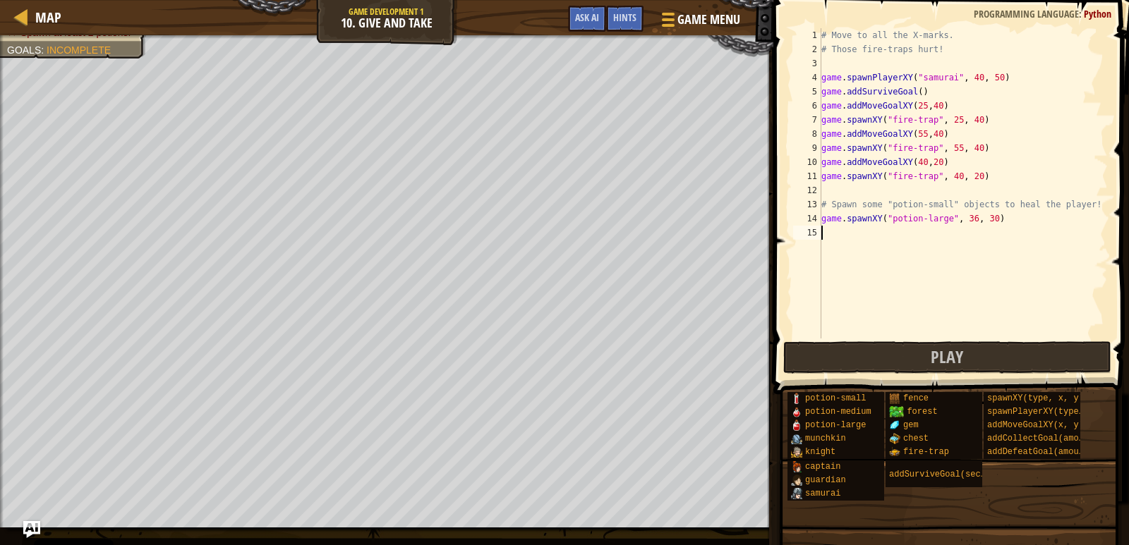
click at [853, 227] on div "# Move to all the X-marks. # Those fire-traps hurt! game . spawnPlayerXY ( "sam…" at bounding box center [962, 197] width 289 height 339
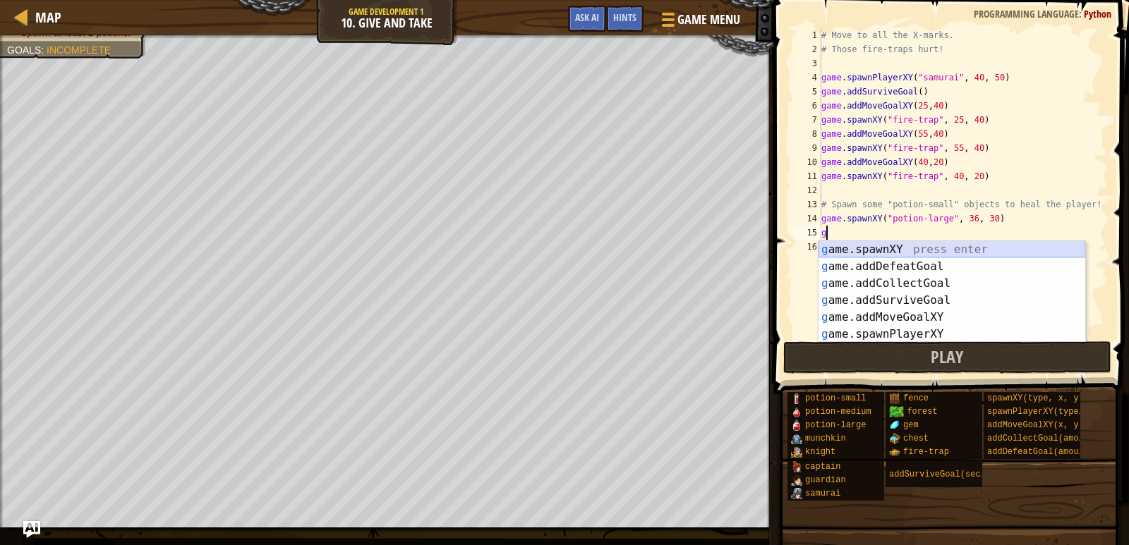
click at [885, 251] on div "g ame.spawnXY press enter g ame.addDefeatGoal press enter g ame.addCollectGoal …" at bounding box center [951, 308] width 267 height 135
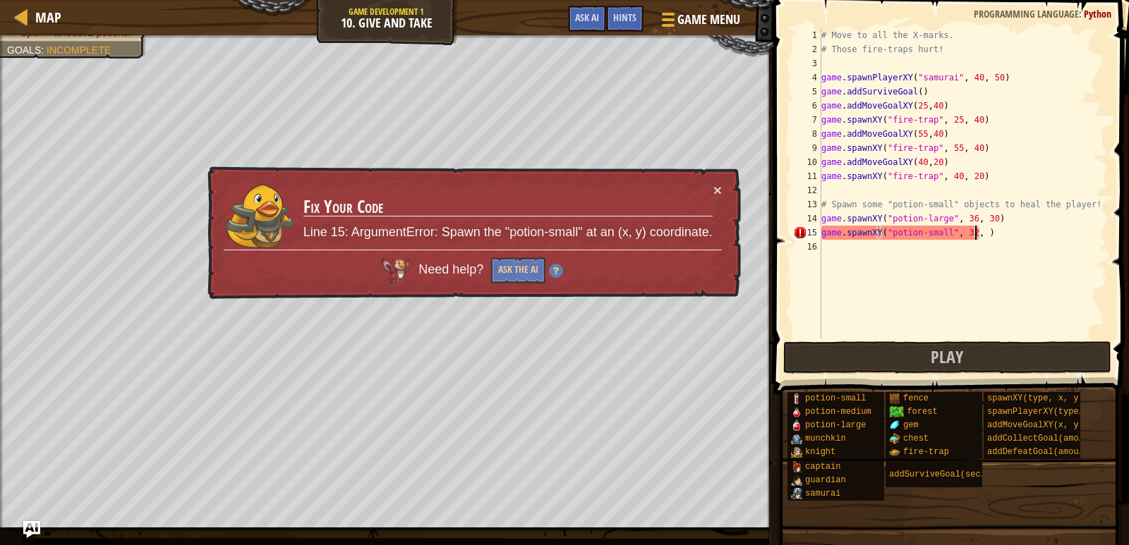
scroll to position [6, 13]
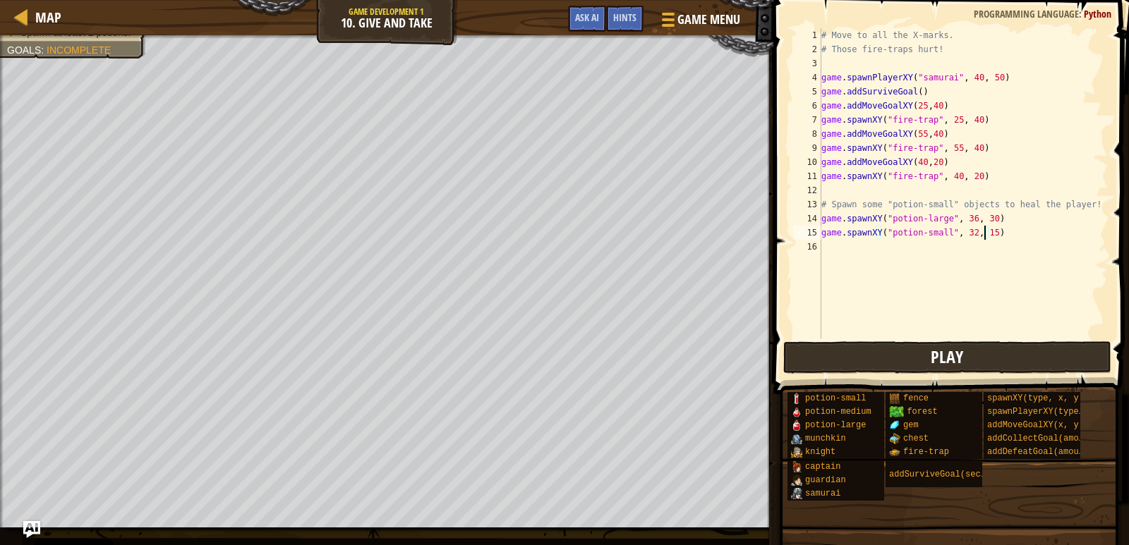
type textarea "game.spawnXY("potion-small", 32, 15)"
click at [875, 368] on button "Play" at bounding box center [947, 357] width 329 height 32
click at [908, 253] on div "# Move to all the X-marks. # Those fire-traps hurt! game . spawnPlayerXY ( "sam…" at bounding box center [962, 197] width 289 height 339
type textarea "o"
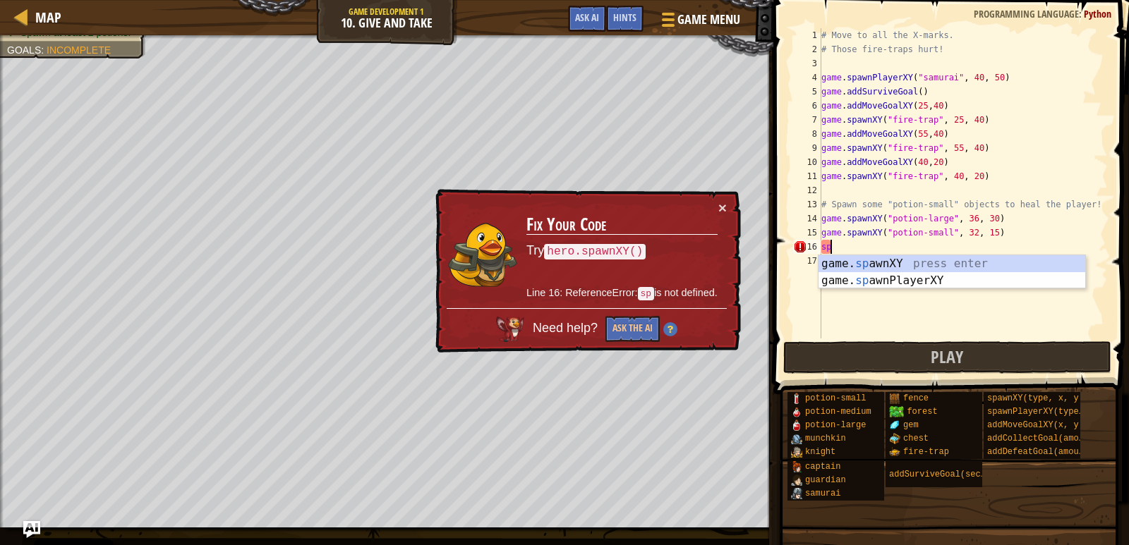
scroll to position [6, 1]
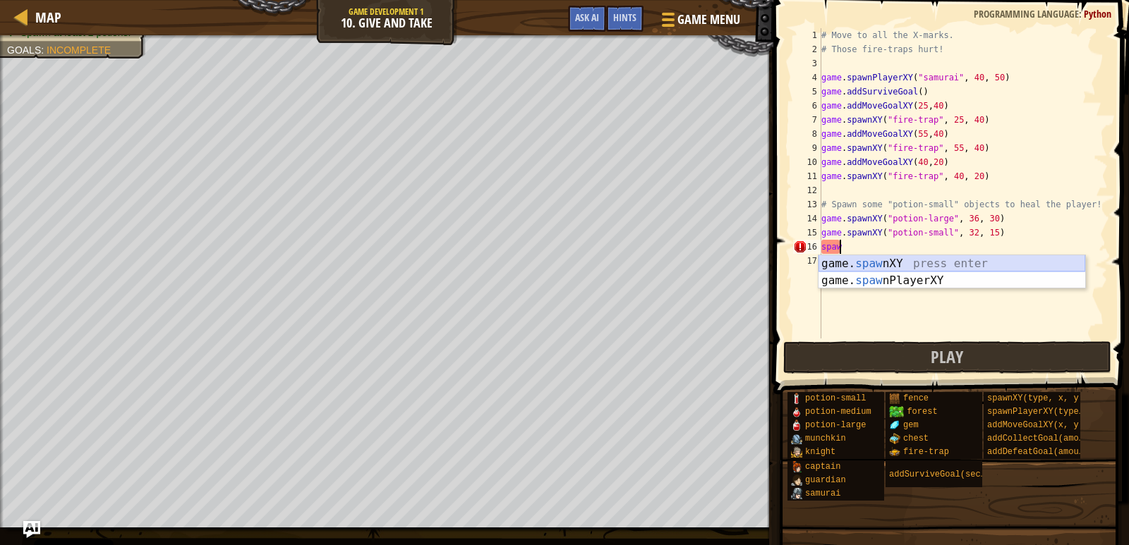
click at [892, 265] on div "game. [PERSON_NAME] nXY press enter game. [PERSON_NAME] nPlayerXY press enter" at bounding box center [951, 289] width 267 height 68
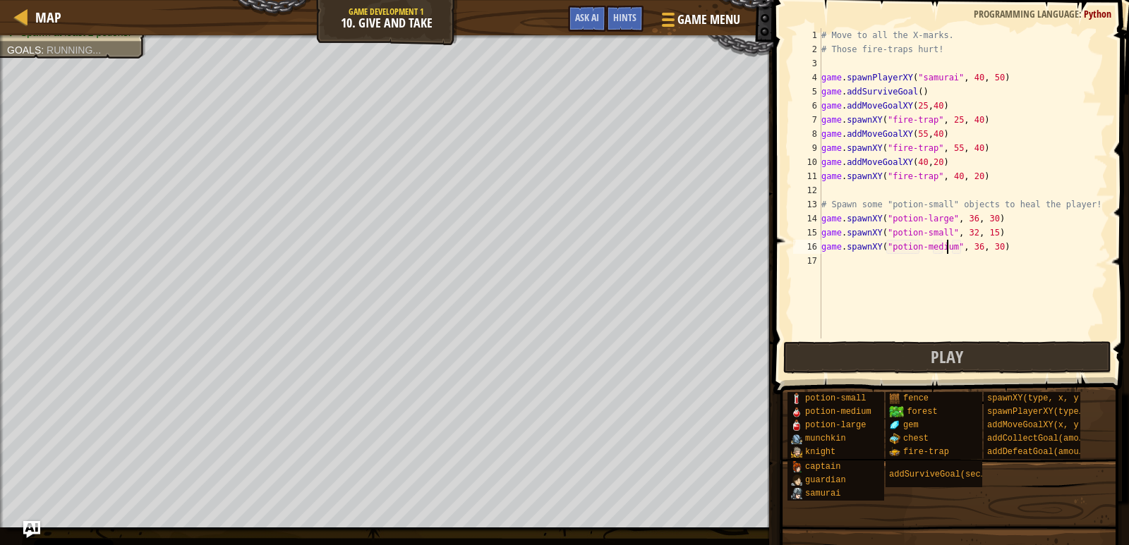
scroll to position [6, 10]
type textarea "game.spawnXY("potion-medium", 15, 30)"
click at [789, 364] on button "Play" at bounding box center [947, 357] width 329 height 32
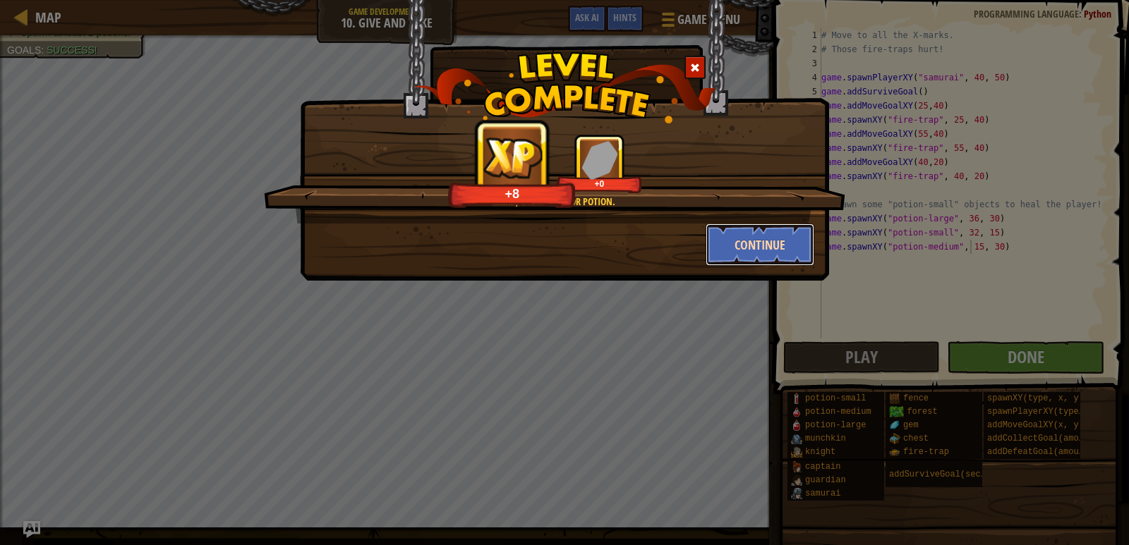
click at [749, 238] on button "Continue" at bounding box center [759, 245] width 109 height 42
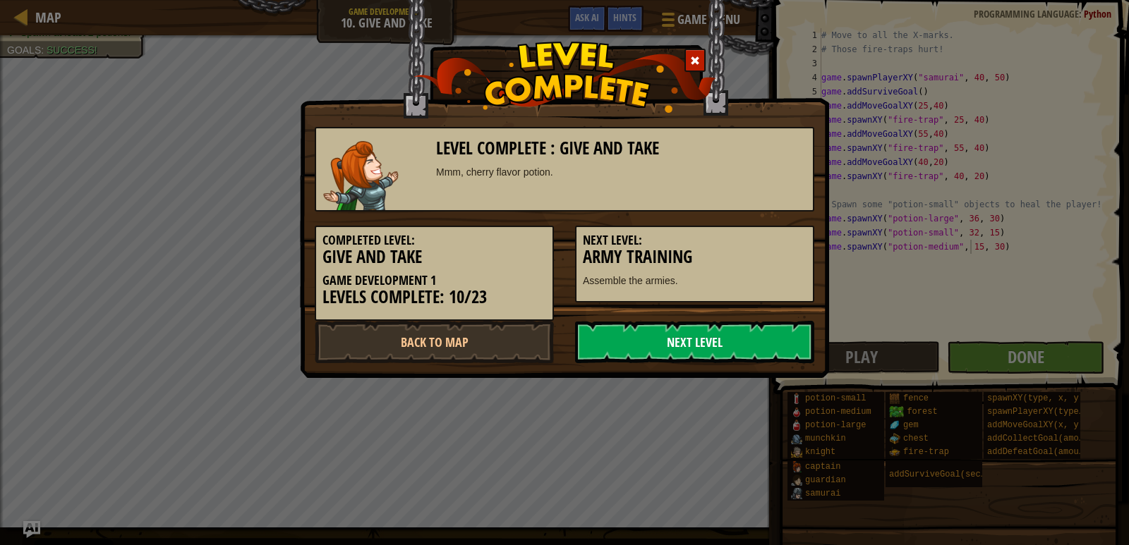
click at [689, 355] on link "Next Level" at bounding box center [694, 342] width 239 height 42
drag, startPoint x: 678, startPoint y: 330, endPoint x: 685, endPoint y: 334, distance: 8.2
click at [685, 334] on link "Next Level" at bounding box center [694, 342] width 239 height 42
click at [691, 337] on link "Next Level" at bounding box center [694, 342] width 239 height 42
click at [693, 337] on link "Next Level" at bounding box center [694, 342] width 239 height 42
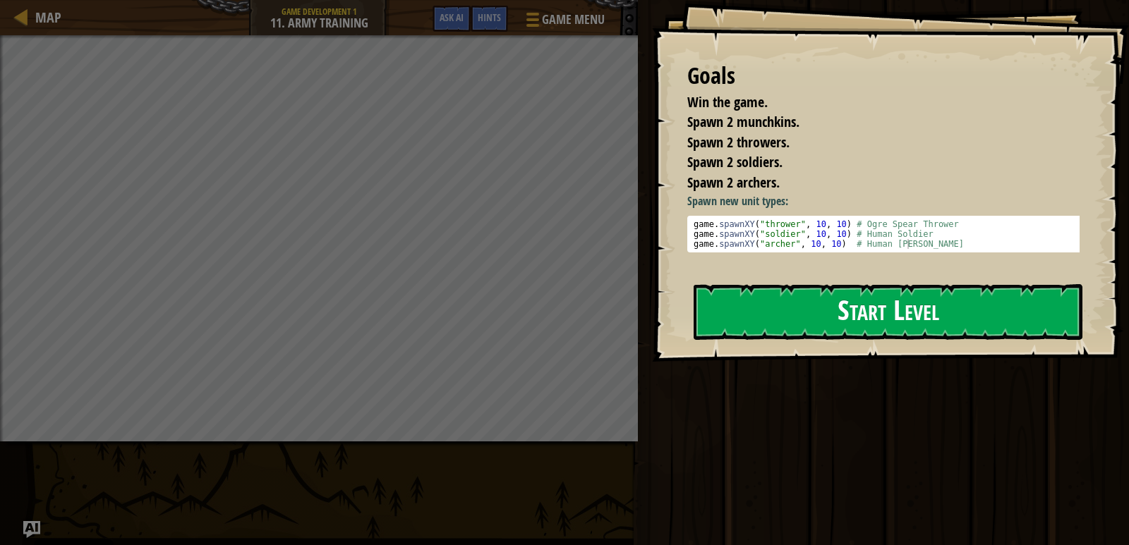
click at [885, 300] on button "Start Level" at bounding box center [887, 312] width 389 height 56
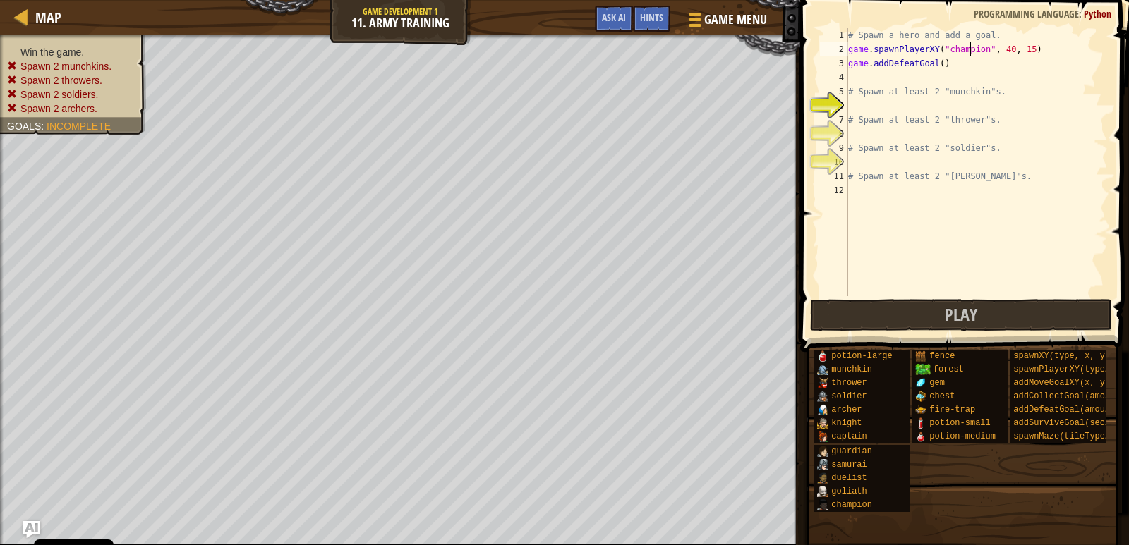
click at [970, 47] on div "# Spawn a hero and add a goal. game . spawnPlayerXY ( "champion" , 40 , 15 ) ga…" at bounding box center [976, 176] width 262 height 296
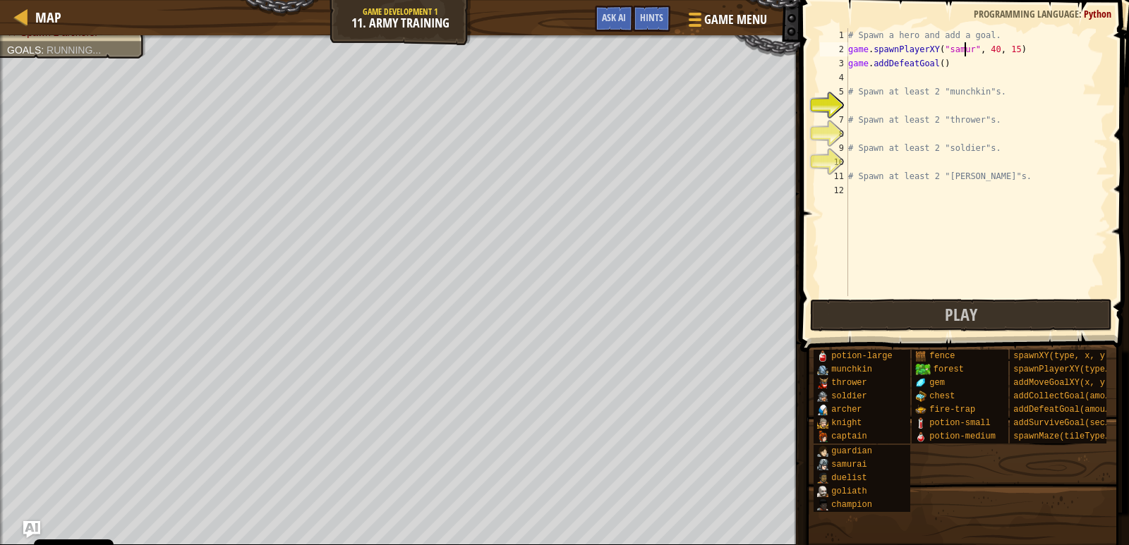
scroll to position [6, 11]
drag, startPoint x: 884, startPoint y: 85, endPoint x: 880, endPoint y: 72, distance: 14.1
click at [883, 85] on div "# Spawn a hero and add a goal. game . spawnPlayerXY ( "samurai" , 40 , 15 ) gam…" at bounding box center [976, 176] width 262 height 296
type textarea "# Spawn at least 2 "munchkin"s."
click at [861, 106] on div "# Spawn a hero and add a goal. game . spawnPlayerXY ( "samurai" , 40 , 15 ) gam…" at bounding box center [976, 176] width 262 height 296
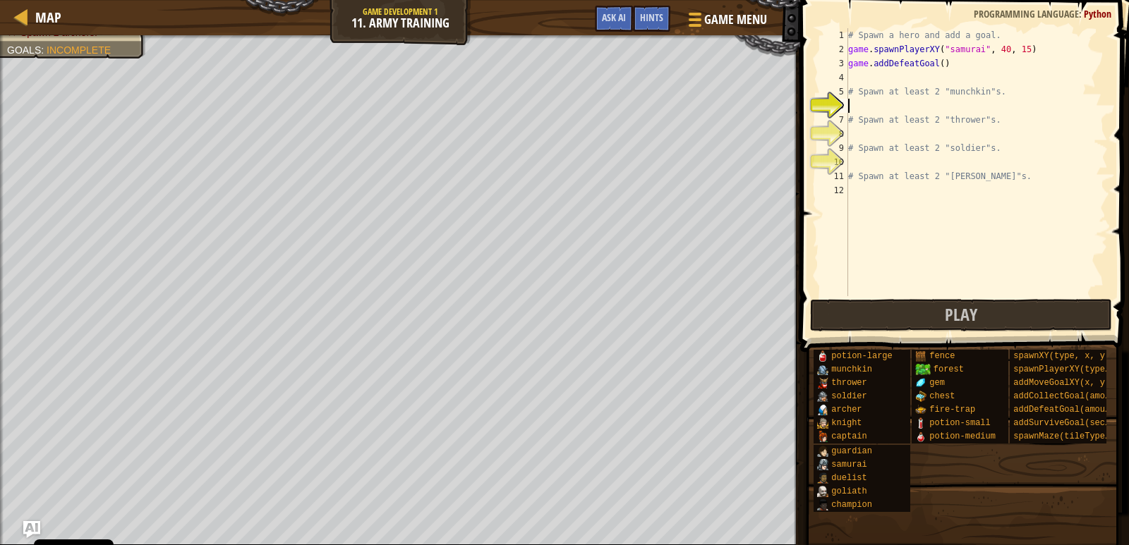
scroll to position [6, 0]
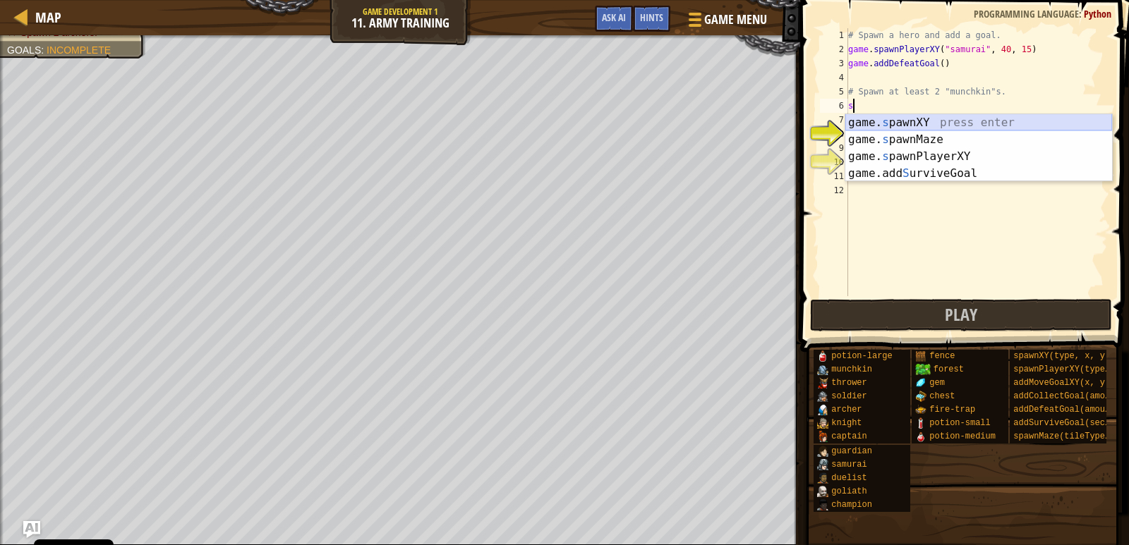
click at [878, 119] on div "game. s pawnXY press enter game. s pawnMaze press enter game. s pawnPlayerXY pr…" at bounding box center [978, 165] width 267 height 102
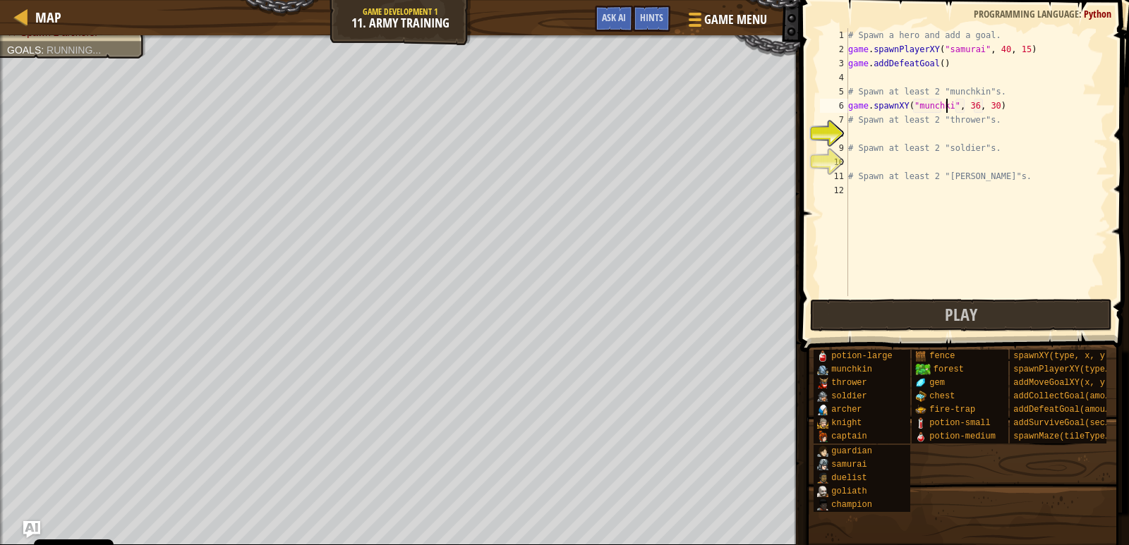
type textarea "game.spawnXY("munchkin", 36, 30)"
click at [1020, 102] on div "# Spawn a hero and add a goal. game . spawnPlayerXY ( "samurai" , 40 , 15 ) gam…" at bounding box center [976, 176] width 262 height 296
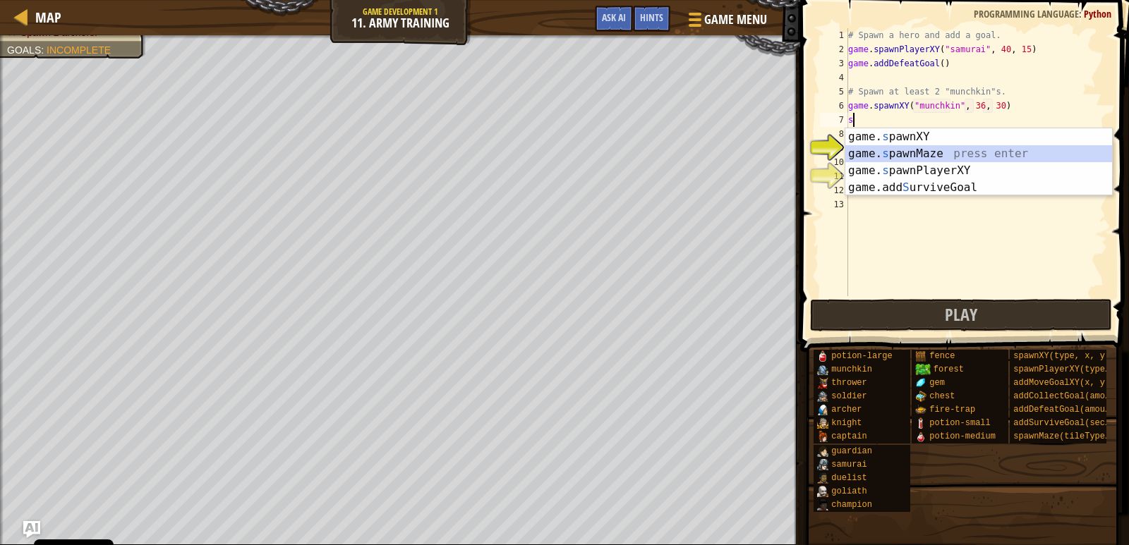
click at [926, 146] on div "game. s pawnXY press enter game. s pawnMaze press enter game. s pawnPlayerXY pr…" at bounding box center [978, 179] width 267 height 102
type textarea "game.spawnMaze("forest", 1)"
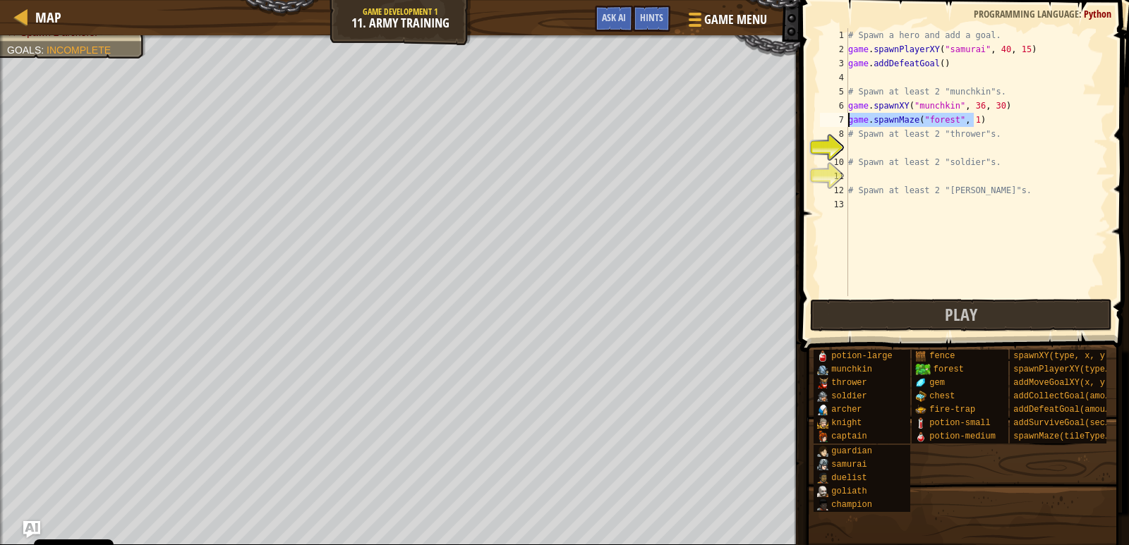
drag, startPoint x: 983, startPoint y: 122, endPoint x: 838, endPoint y: 117, distance: 145.4
click at [838, 117] on div "game.spawnMaze("forest", 1) 1 2 3 4 5 6 7 8 9 10 11 12 13 # Spawn a hero and ad…" at bounding box center [962, 162] width 291 height 268
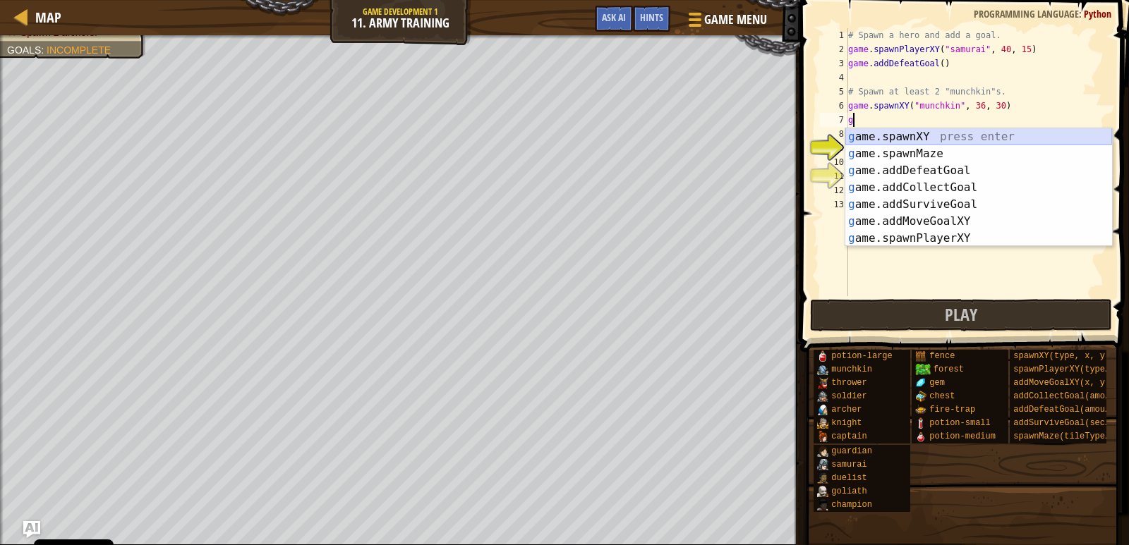
click at [912, 135] on div "g ame.spawnXY press enter g ame.spawnMaze press enter g ame.addDefeatGoal press…" at bounding box center [978, 204] width 267 height 152
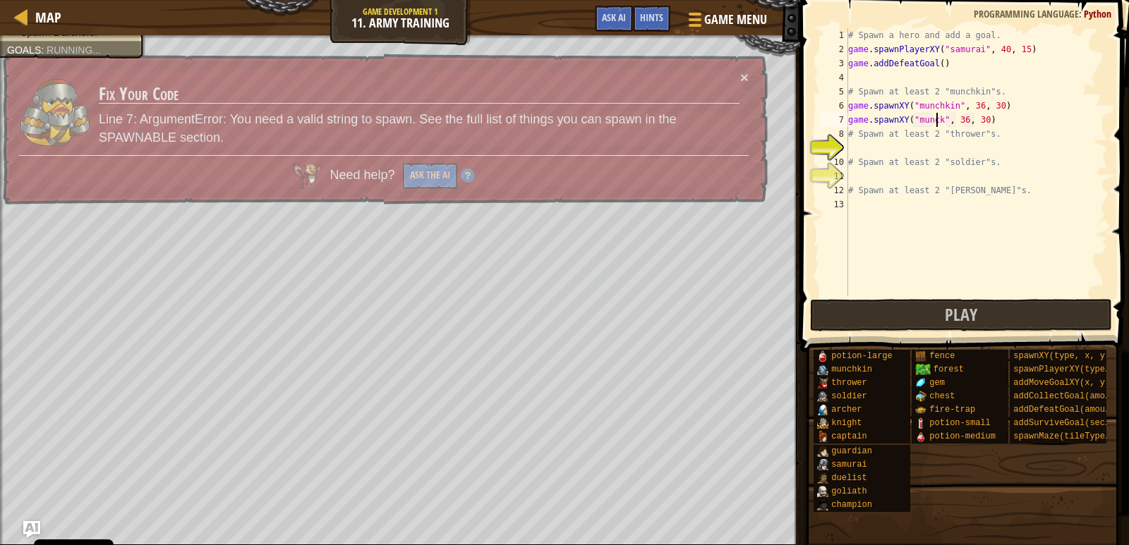
scroll to position [6, 8]
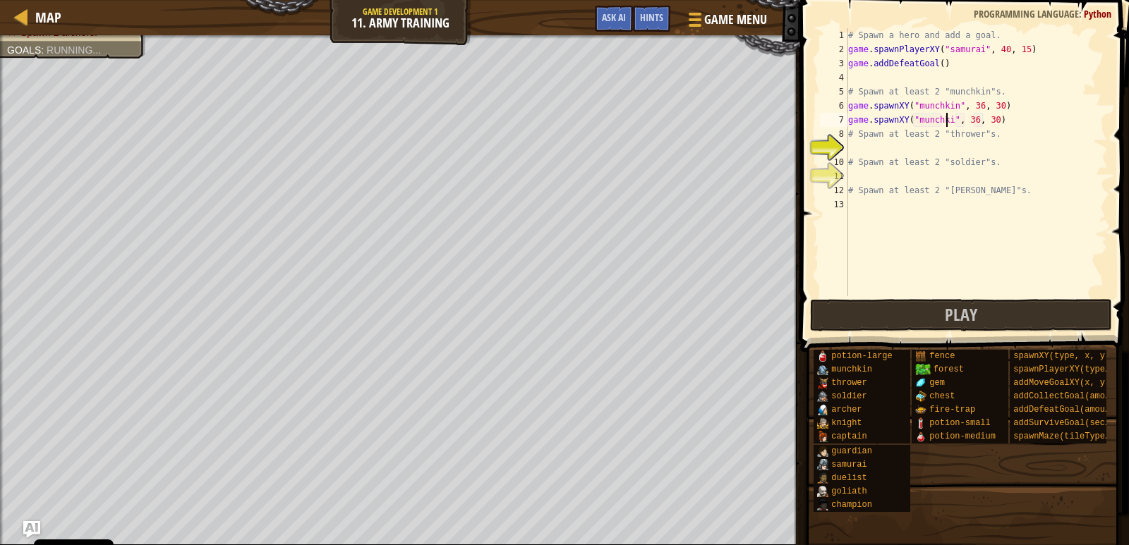
type textarea "game.spawnXY("munchkin", 36, 30)"
click at [868, 143] on div "# Spawn a hero and add a goal. game . spawnPlayerXY ( "samurai" , 40 , 15 ) gam…" at bounding box center [976, 176] width 262 height 296
type textarea "t"
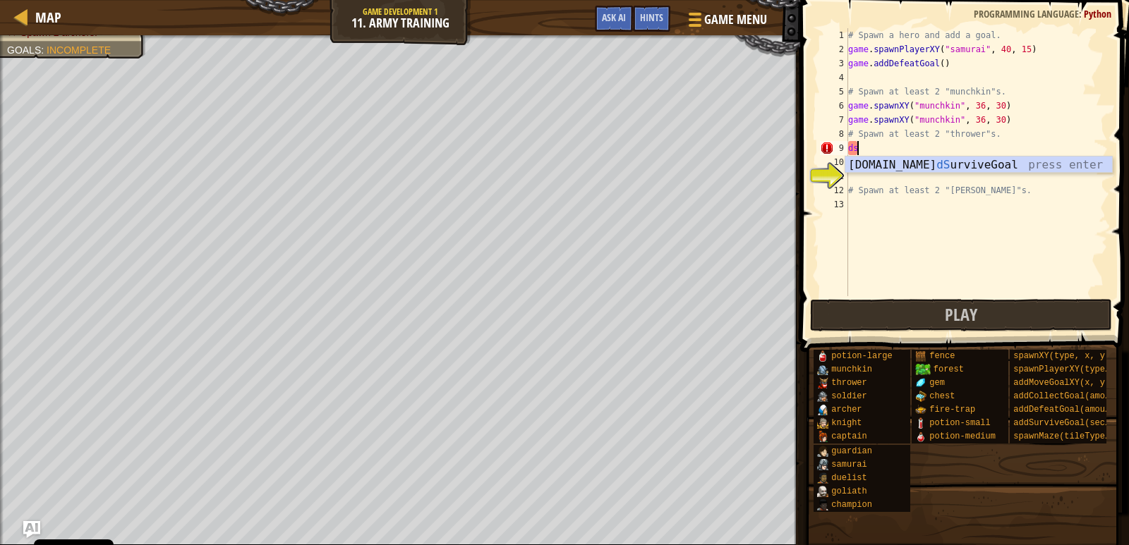
type textarea "d"
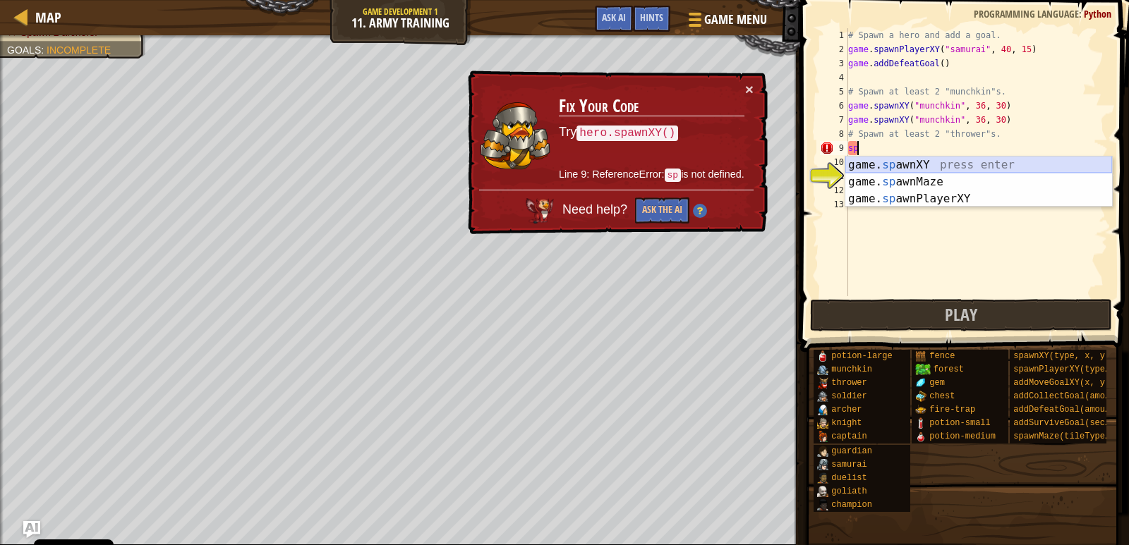
click at [898, 159] on div "game. sp awnXY press enter game. sp awnMaze press enter game. sp awnPlayerXY pr…" at bounding box center [978, 199] width 267 height 85
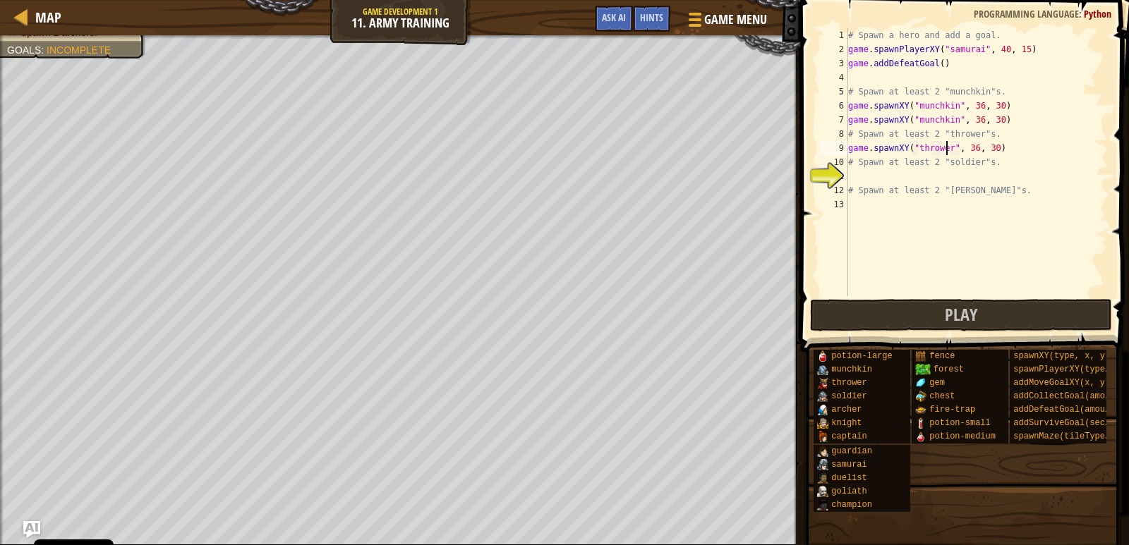
scroll to position [6, 8]
click at [895, 164] on div "# Spawn a hero and add a goal. game . spawnPlayerXY ( "samurai" , 40 , 15 ) gam…" at bounding box center [976, 176] width 262 height 296
click at [1037, 145] on div "# Spawn a hero and add a goal. game . spawnPlayerXY ( "samurai" , 40 , 15 ) gam…" at bounding box center [976, 176] width 262 height 296
type textarea "game.spawnXY("thrower", 36, 30)"
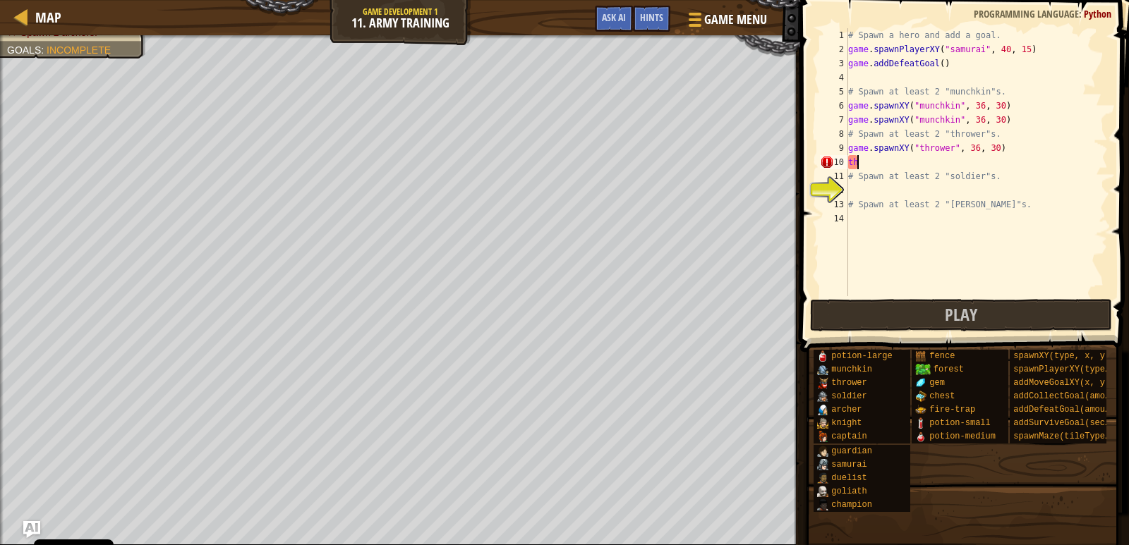
type textarea "t"
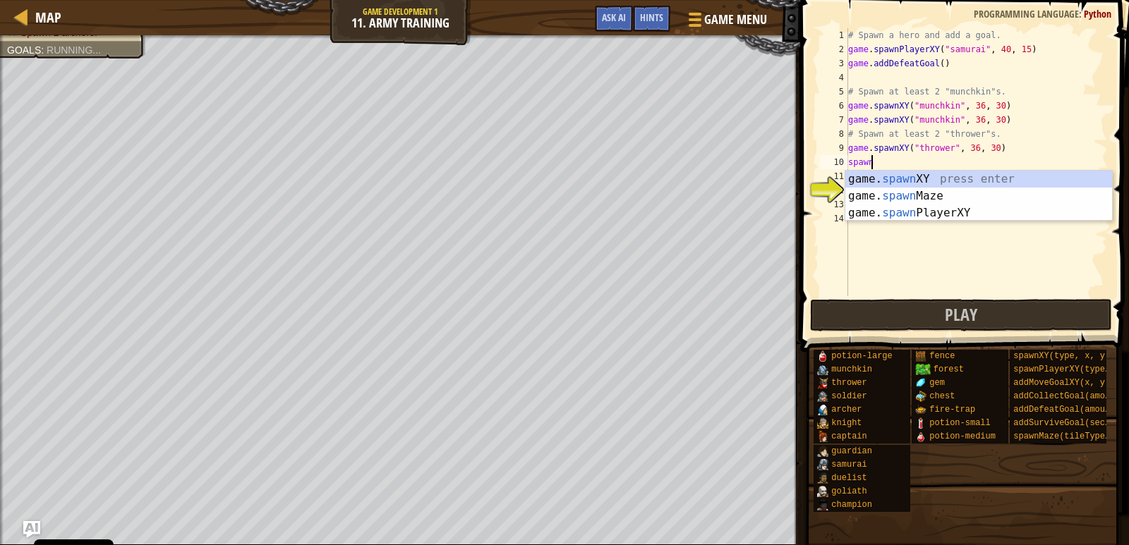
scroll to position [6, 1]
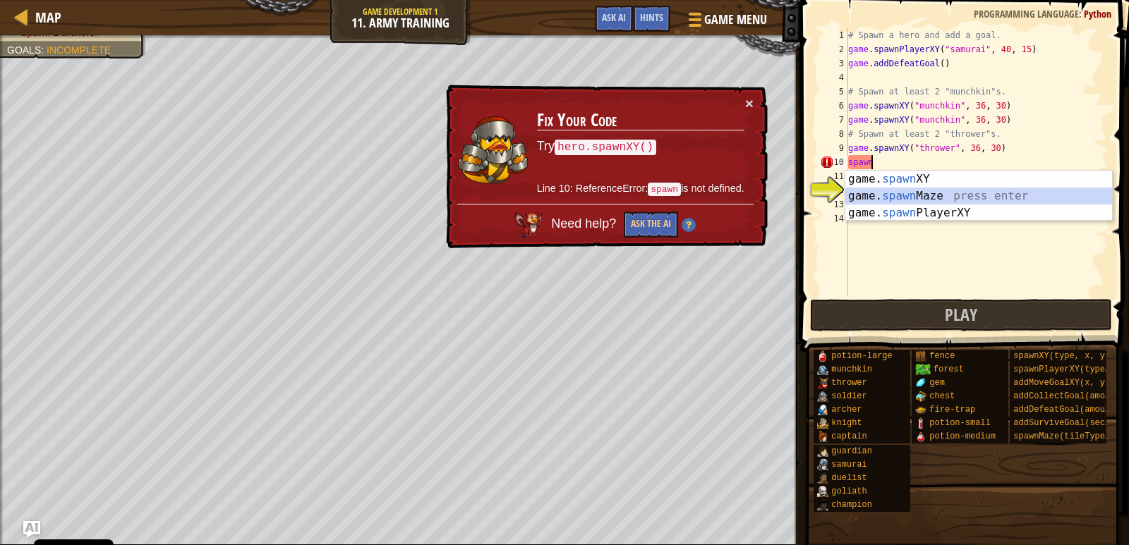
click at [897, 192] on div "game. spawn XY press enter game. spawn Maze press enter game. spawn PlayerXY pr…" at bounding box center [978, 213] width 267 height 85
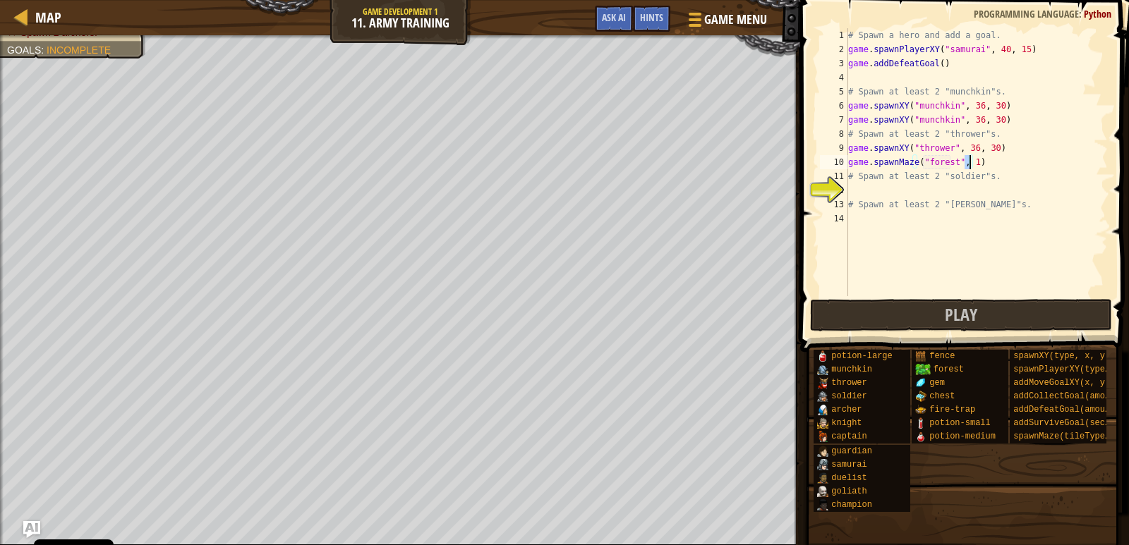
click at [947, 173] on div "# Spawn a hero and add a goal. game . spawnPlayerXY ( "samurai" , 40 , 15 ) gam…" at bounding box center [976, 176] width 262 height 296
click at [943, 166] on div "# Spawn a hero and add a goal. game . spawnPlayerXY ( "samurai" , 40 , 15 ) gam…" at bounding box center [976, 176] width 262 height 296
click at [942, 166] on div "# Spawn a hero and add a goal. game . spawnPlayerXY ( "samurai" , 40 , 15 ) gam…" at bounding box center [976, 176] width 262 height 296
type textarea "game.spawnMaze("munchkin", 1)"
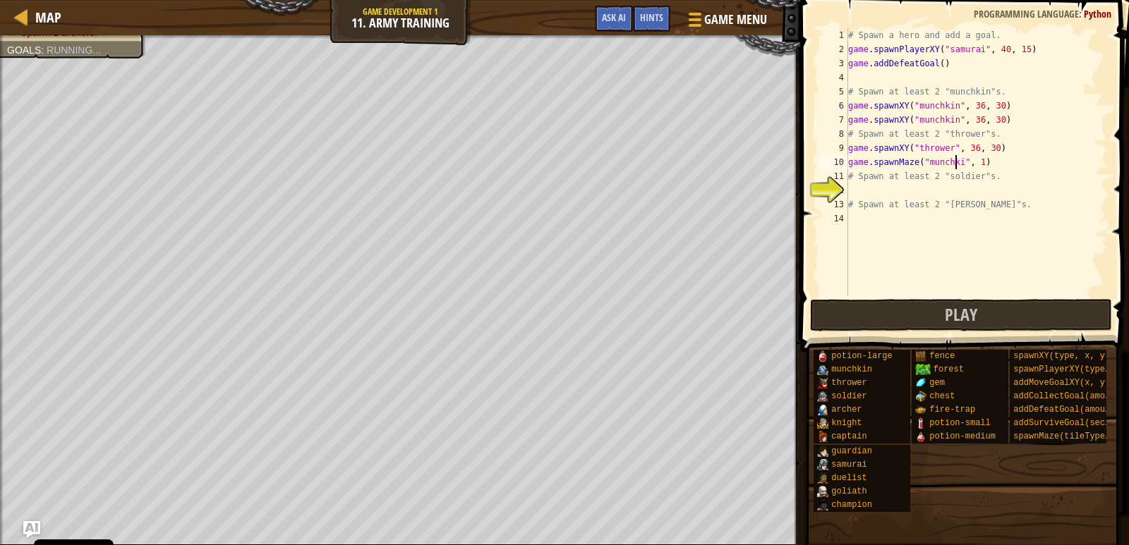
scroll to position [6, 10]
drag, startPoint x: 994, startPoint y: 162, endPoint x: 840, endPoint y: 164, distance: 154.5
click at [837, 164] on div "game.spawnMaze("munchkin", 1) 1 2 3 4 5 6 7 8 9 10 11 12 13 14 # Spawn a hero a…" at bounding box center [962, 162] width 291 height 268
type textarea "t"
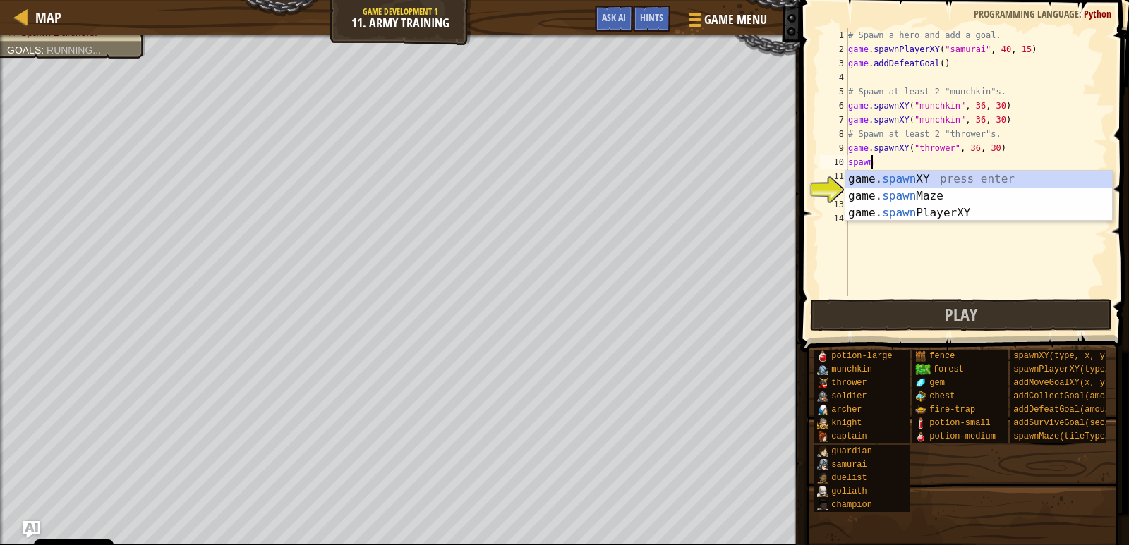
scroll to position [6, 1]
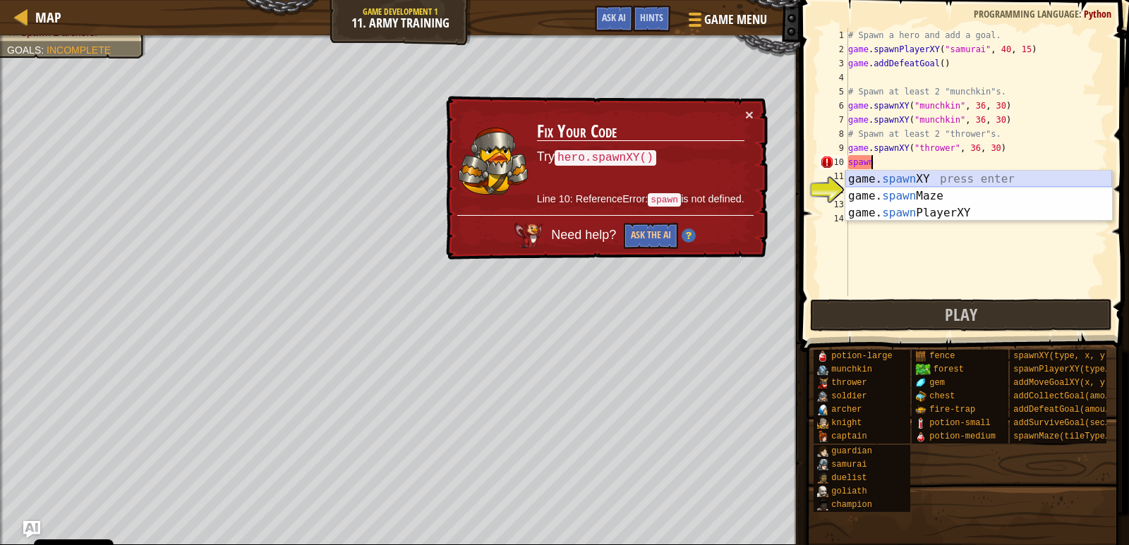
click at [988, 177] on div "game. spawn XY press enter game. spawn Maze press enter game. spawn PlayerXY pr…" at bounding box center [978, 213] width 267 height 85
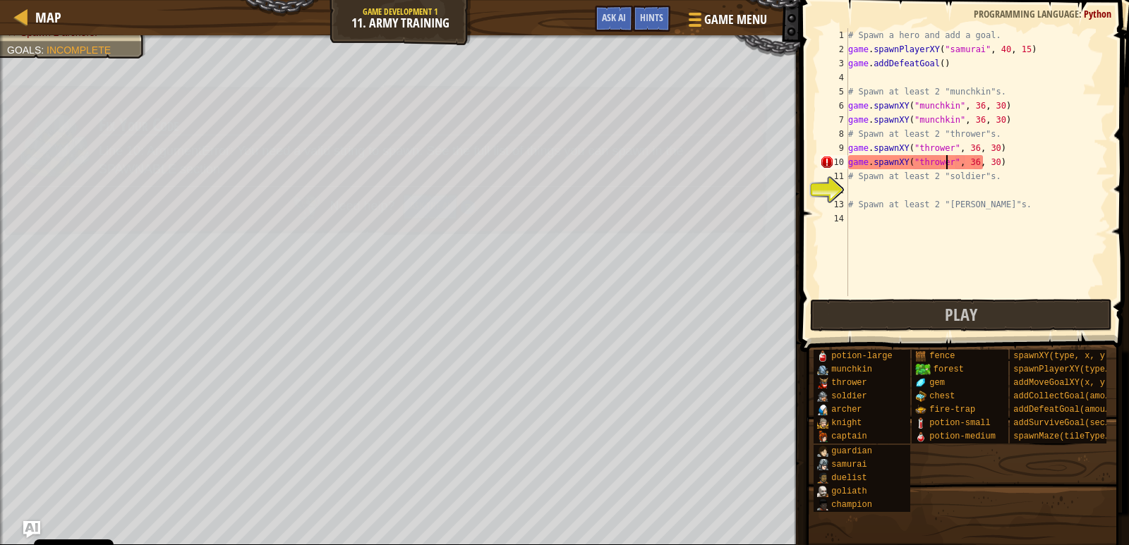
scroll to position [6, 8]
click at [921, 182] on div "# Spawn a hero and add a goal. game . spawnPlayerXY ( "samurai" , 40 , 15 ) gam…" at bounding box center [976, 176] width 262 height 296
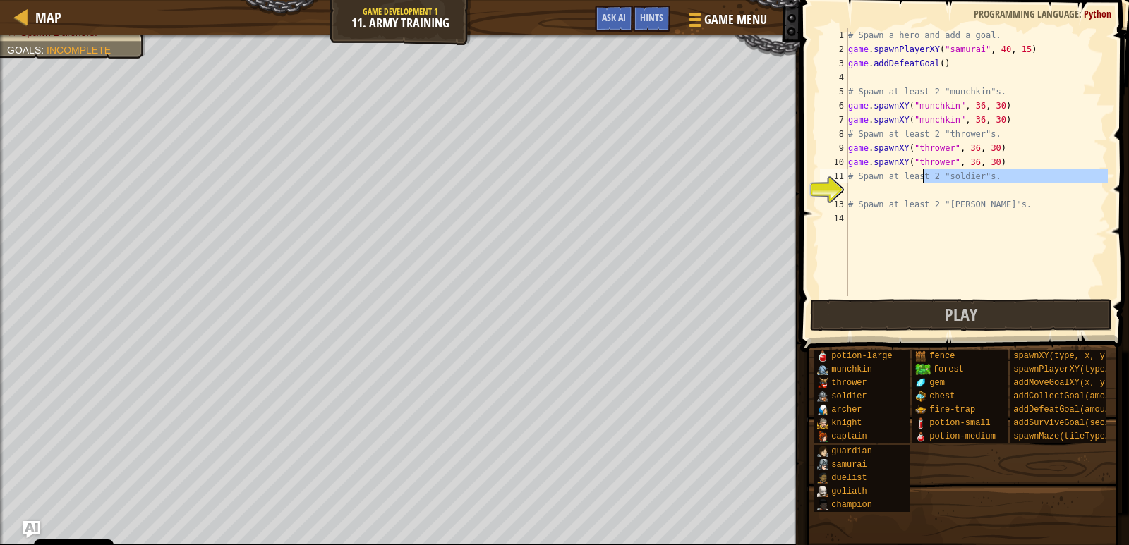
type textarea "# Spawn at least 2 "soldier"s."
click at [920, 186] on div "# Spawn a hero and add a goal. game . spawnPlayerXY ( "samurai" , 40 , 15 ) gam…" at bounding box center [976, 162] width 262 height 268
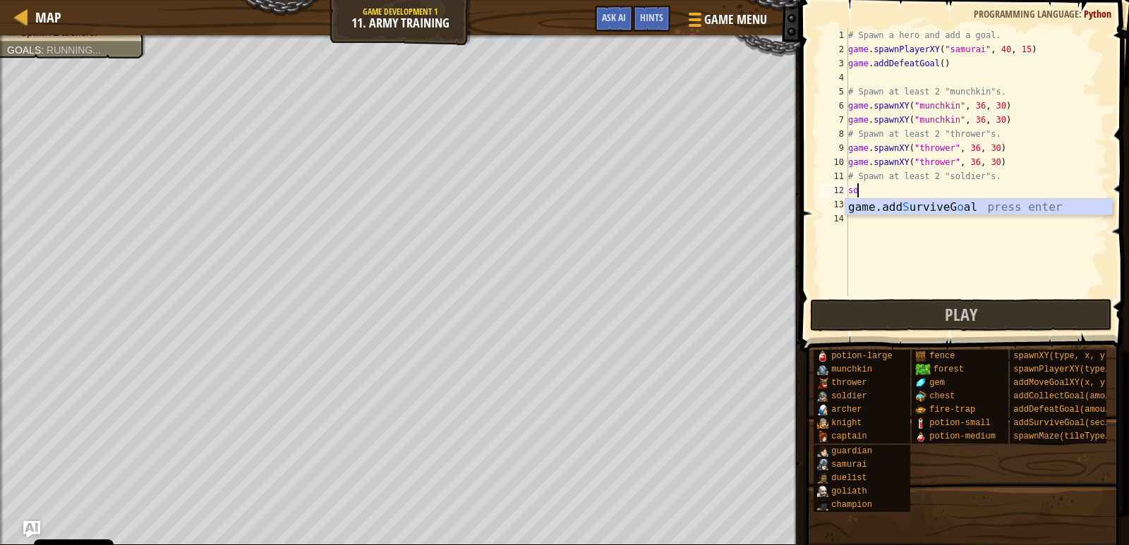
scroll to position [6, 0]
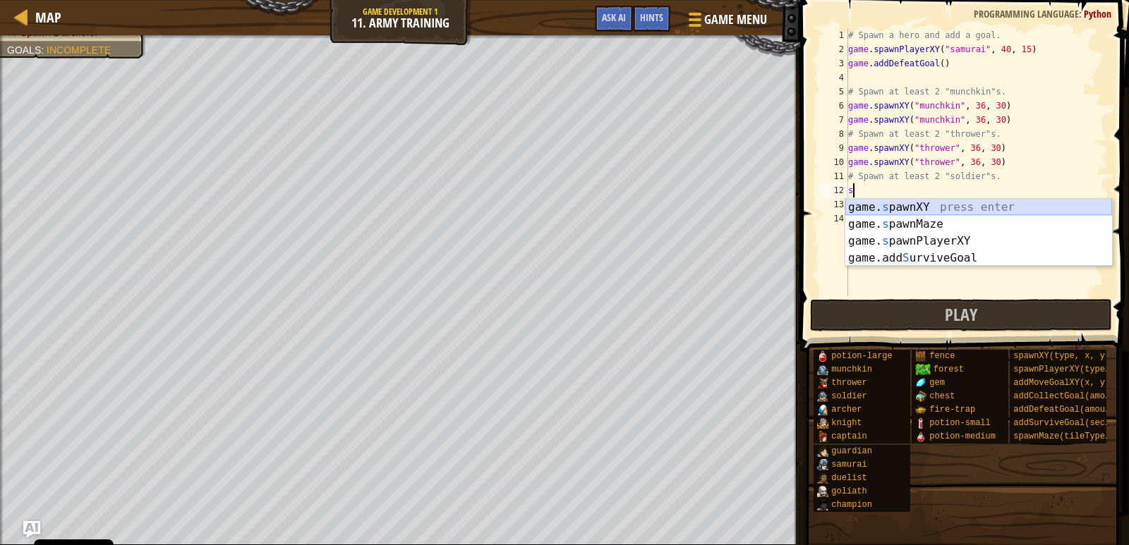
click at [868, 203] on div "game. s pawnXY press enter game. s pawnMaze press enter game. s pawnPlayerXY pr…" at bounding box center [978, 250] width 267 height 102
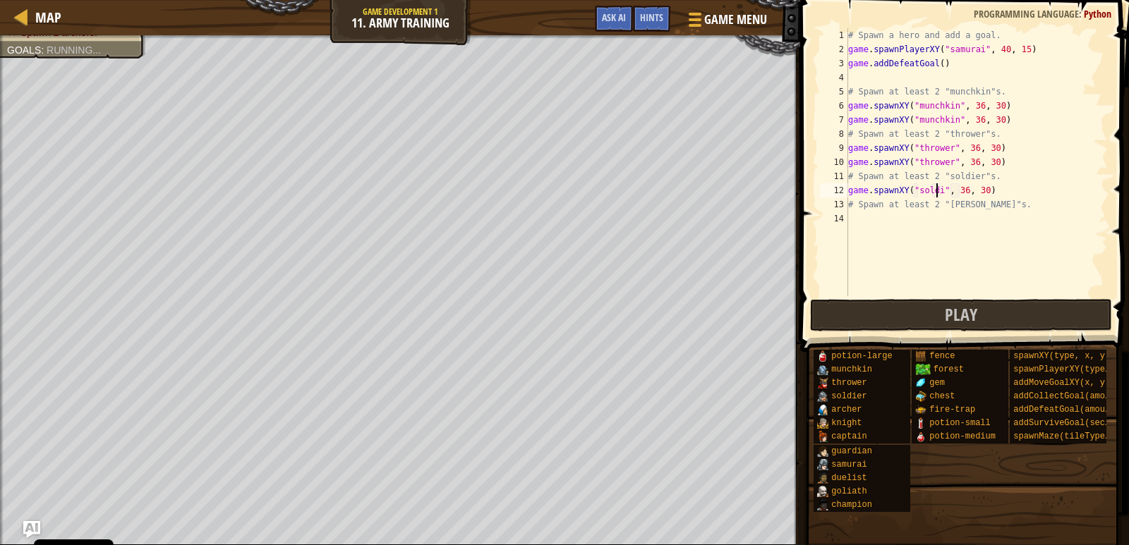
scroll to position [6, 8]
click at [1005, 181] on div "# Spawn a hero and add a goal. game . spawnPlayerXY ( "samurai" , 40 , 15 ) gam…" at bounding box center [976, 176] width 262 height 296
click at [998, 190] on div "# Spawn a hero and add a goal. game . spawnPlayerXY ( "samurai" , 40 , 15 ) gam…" at bounding box center [976, 176] width 262 height 296
type textarea "game.spawnXY("soldier", 36, 30)"
type textarea "#"
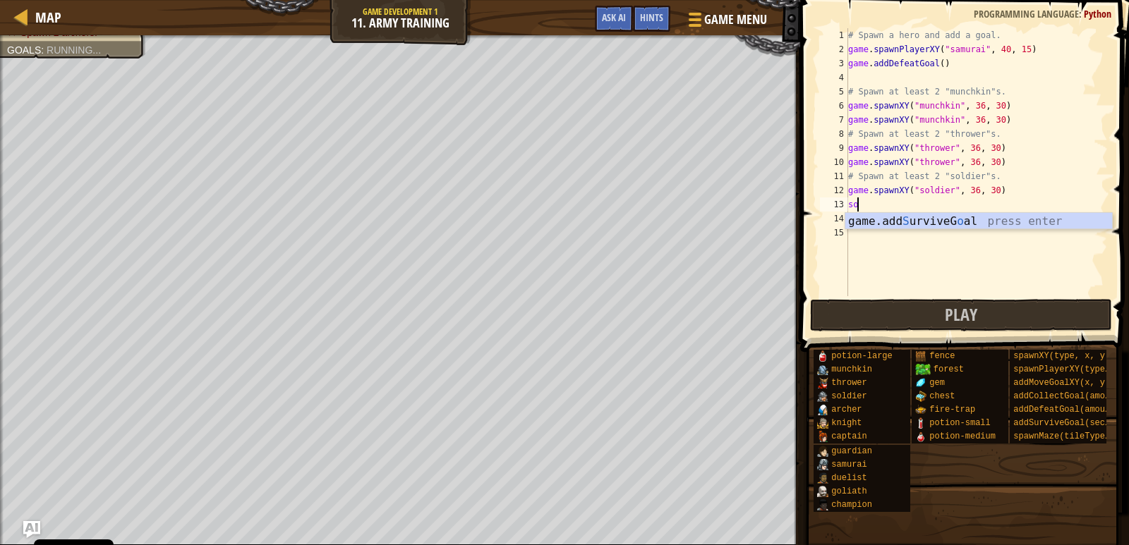
scroll to position [6, 0]
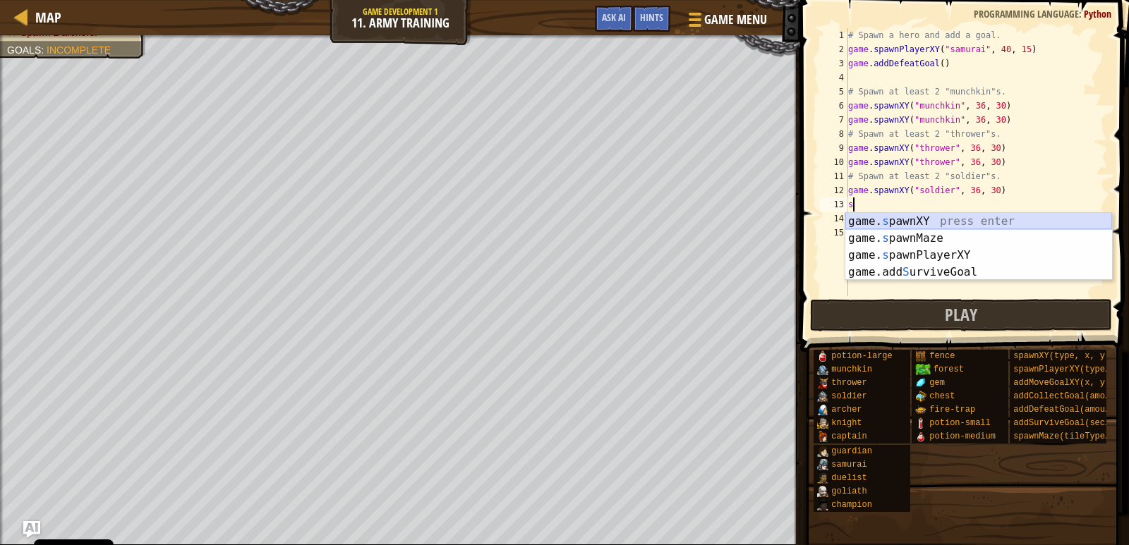
drag, startPoint x: 984, startPoint y: 219, endPoint x: 995, endPoint y: 216, distance: 11.0
click at [987, 219] on div "game. s pawnXY press enter game. s pawnMaze press enter game. s pawnPlayerXY pr…" at bounding box center [978, 264] width 267 height 102
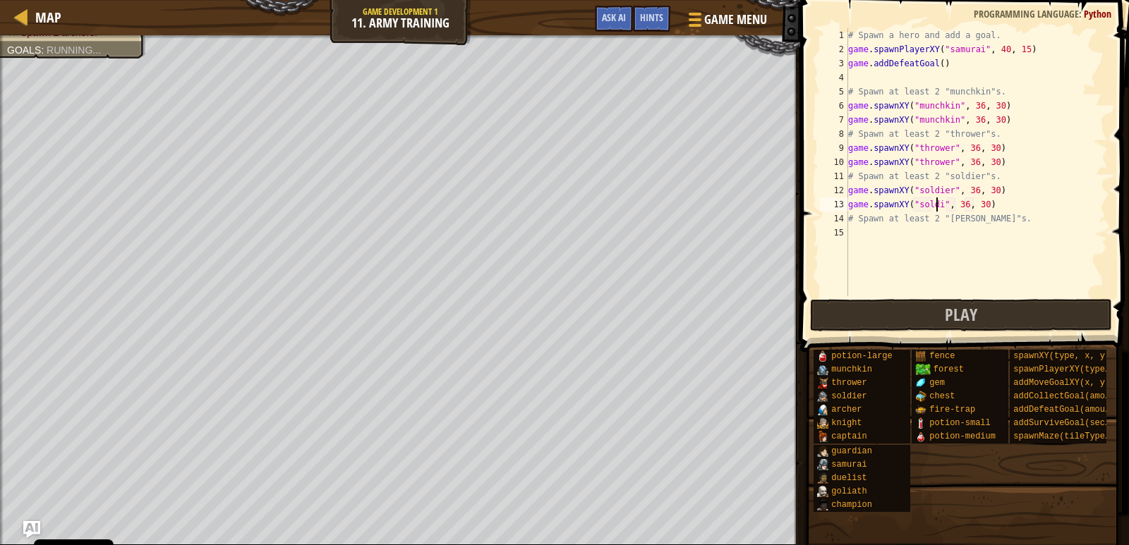
scroll to position [6, 8]
type textarea "game.spawnXY("soldier", 36, 30)"
click at [996, 210] on div "# Spawn a hero and add a goal. game . spawnPlayerXY ( "samurai" , 40 , 15 ) gam…" at bounding box center [976, 176] width 262 height 296
click at [1000, 236] on div "# Spawn a hero and add a goal. game . spawnPlayerXY ( "samurai" , 40 , 15 ) gam…" at bounding box center [976, 176] width 262 height 296
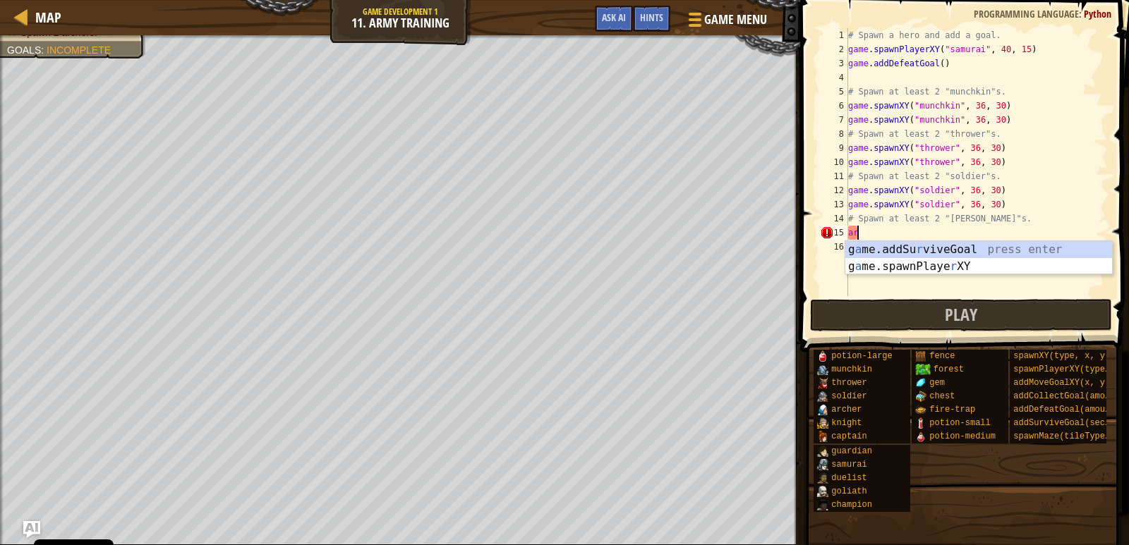
type textarea "a"
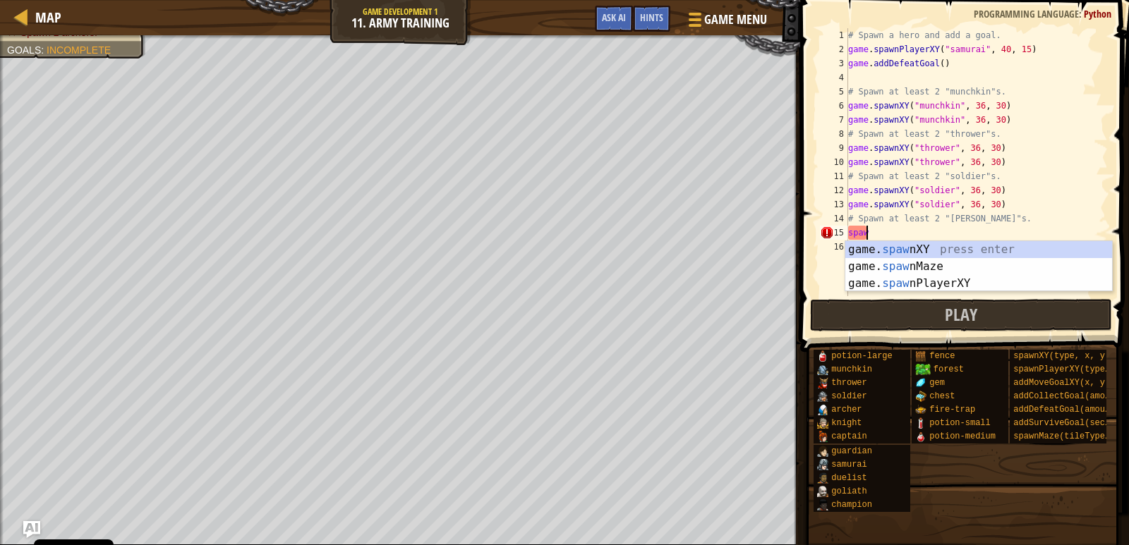
scroll to position [6, 1]
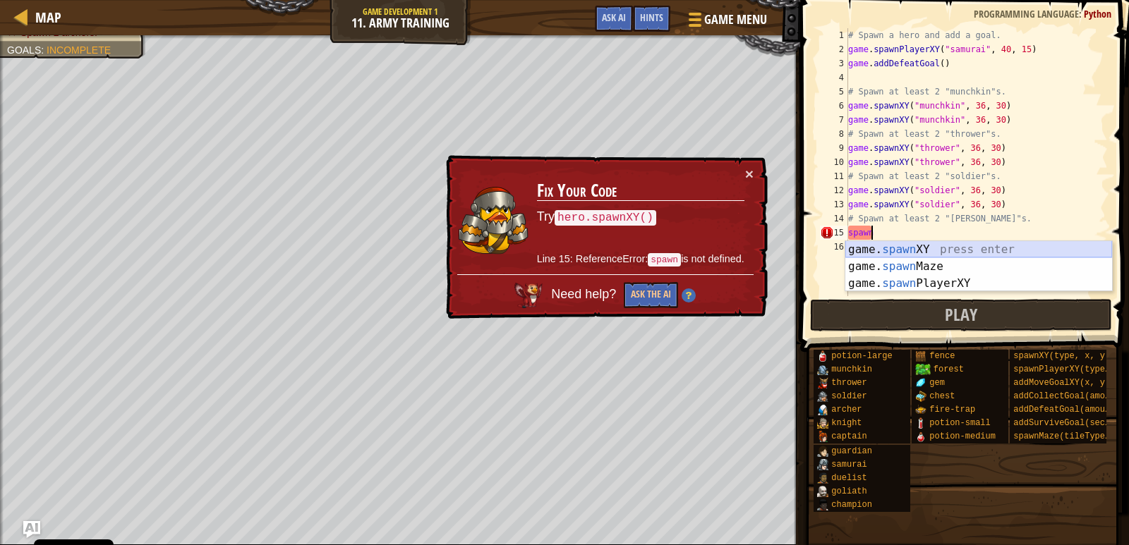
click at [951, 250] on div "game. spawn XY press enter game. spawn Maze press enter game. spawn PlayerXY pr…" at bounding box center [978, 283] width 267 height 85
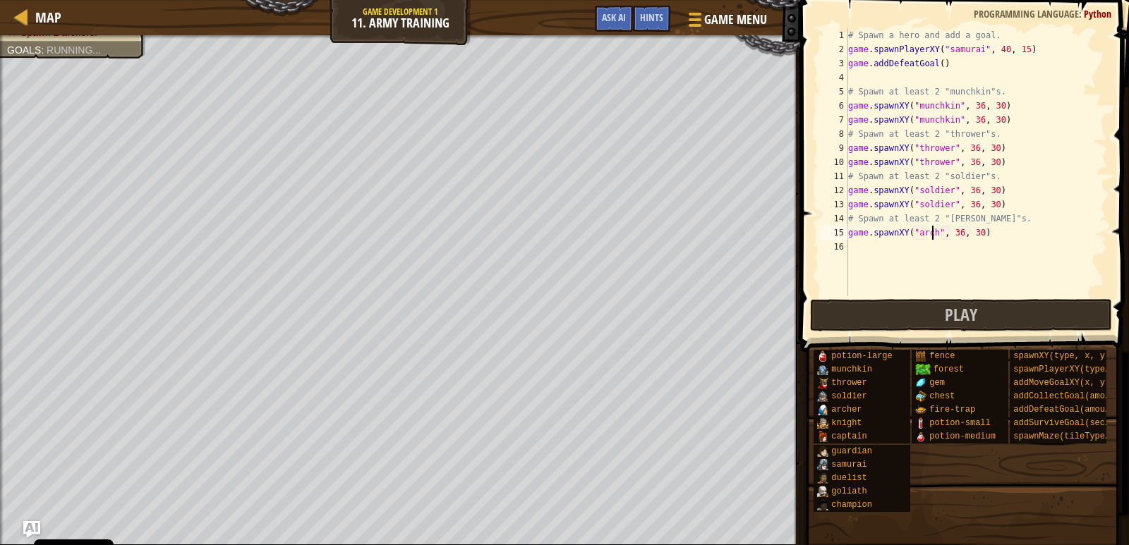
type textarea "game.spawnXY("archer", 36, 30)"
click at [1002, 231] on div "# Spawn a hero and add a goal. game . spawnPlayerXY ( "samurai" , 40 , 15 ) gam…" at bounding box center [976, 176] width 262 height 296
click at [916, 256] on div "# Spawn a hero and add a goal. game . spawnPlayerXY ( "samurai" , 40 , 15 ) gam…" at bounding box center [976, 176] width 262 height 296
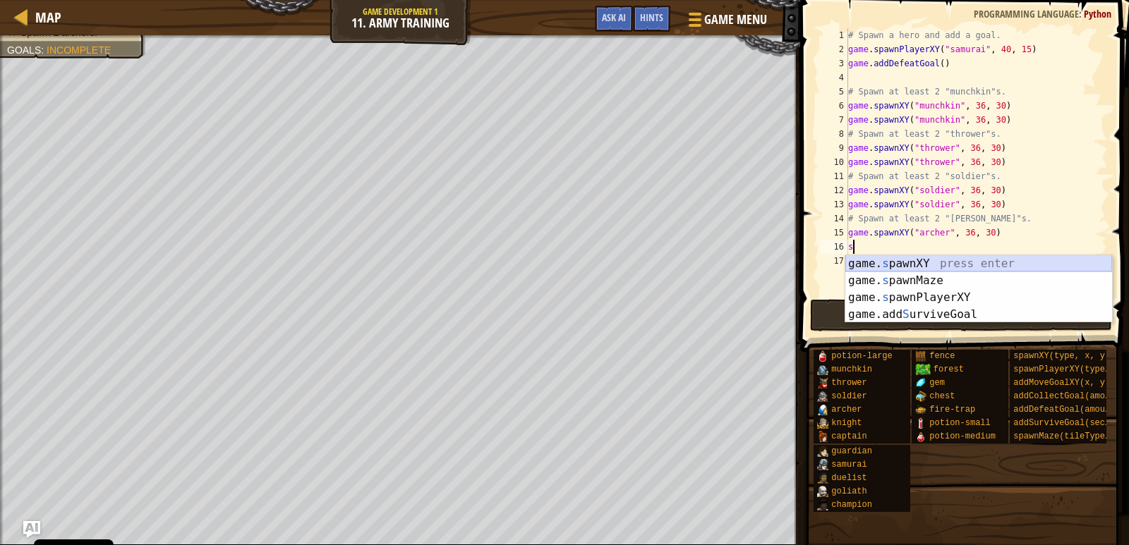
click at [908, 265] on div "game. s pawnXY press enter game. s pawnMaze press enter game. s pawnPlayerXY pr…" at bounding box center [978, 306] width 267 height 102
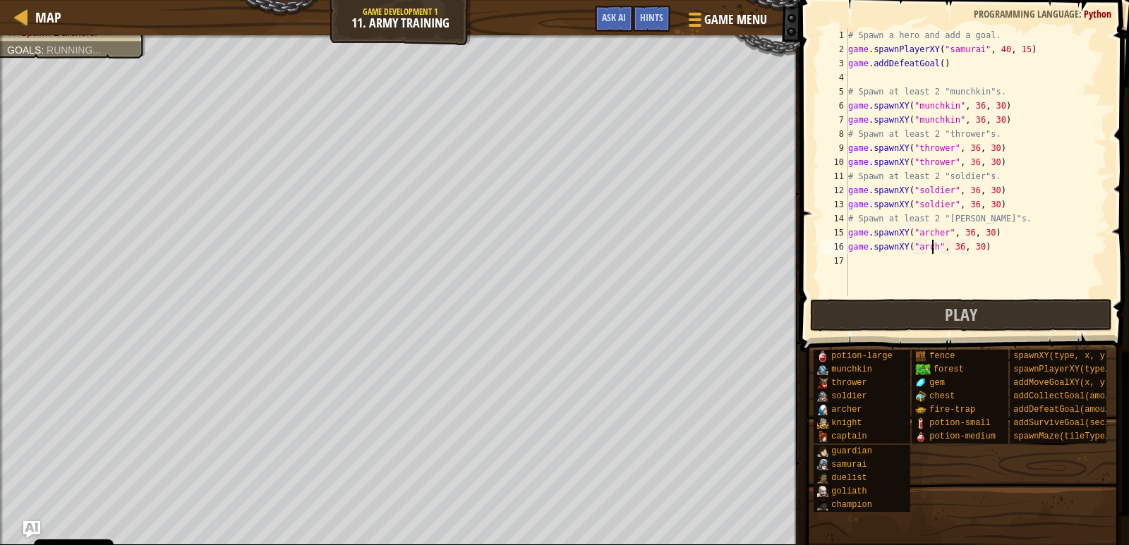
scroll to position [6, 8]
type textarea "game.spawnXY("archer", 36, 30)"
click at [1061, 313] on button "Play" at bounding box center [961, 315] width 303 height 32
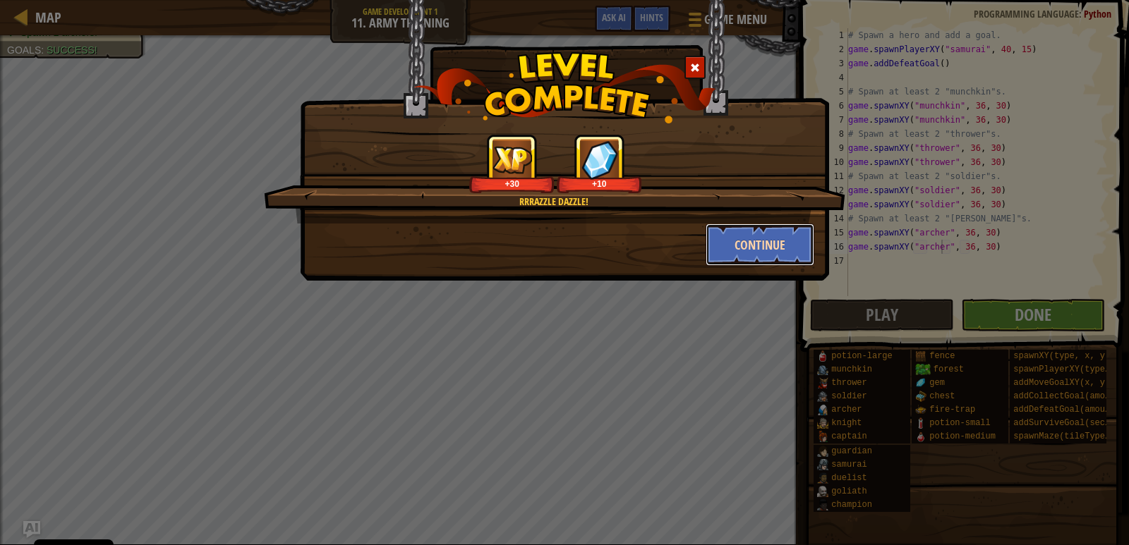
click at [721, 238] on button "Continue" at bounding box center [759, 245] width 109 height 42
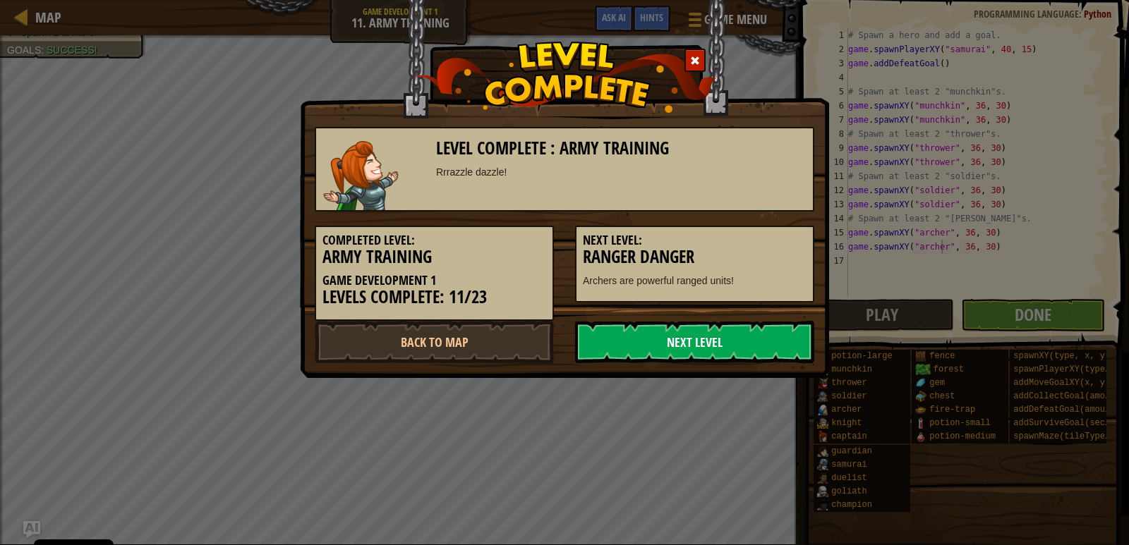
click at [679, 324] on link "Next Level" at bounding box center [694, 342] width 239 height 42
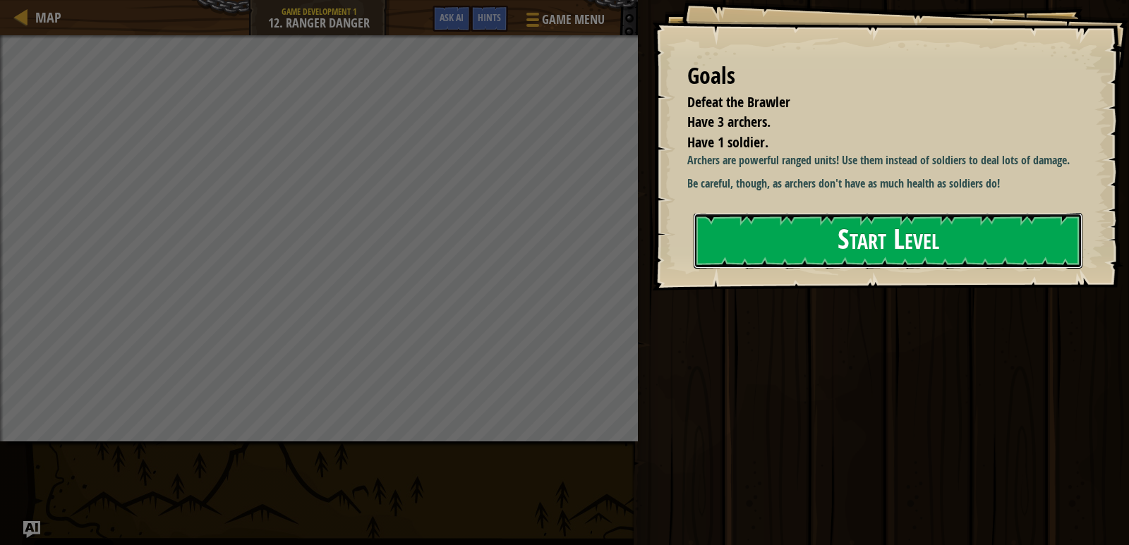
click at [819, 231] on button "Start Level" at bounding box center [887, 241] width 389 height 56
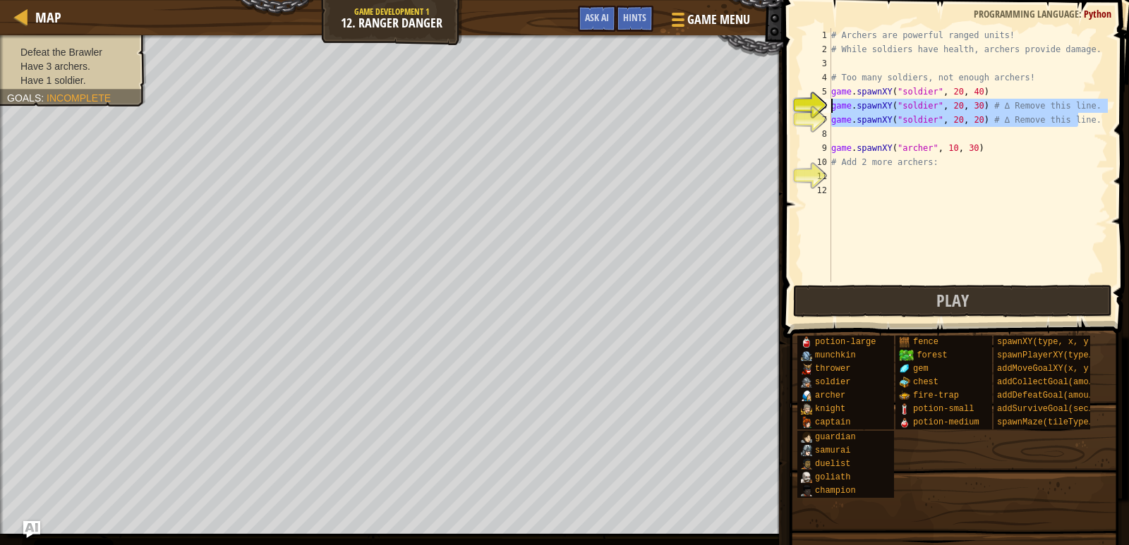
drag, startPoint x: 1097, startPoint y: 124, endPoint x: 827, endPoint y: 107, distance: 270.7
click at [827, 107] on div "game.spawnXY("soldier", 20, 30) # ∆ Remove this line. 1 2 3 4 5 6 7 8 9 10 11 1…" at bounding box center [954, 155] width 308 height 254
type textarea "game.spawnXY("soldier", 20, 30) # ∆ Remove this line. game.spawnXY("soldier", 2…"
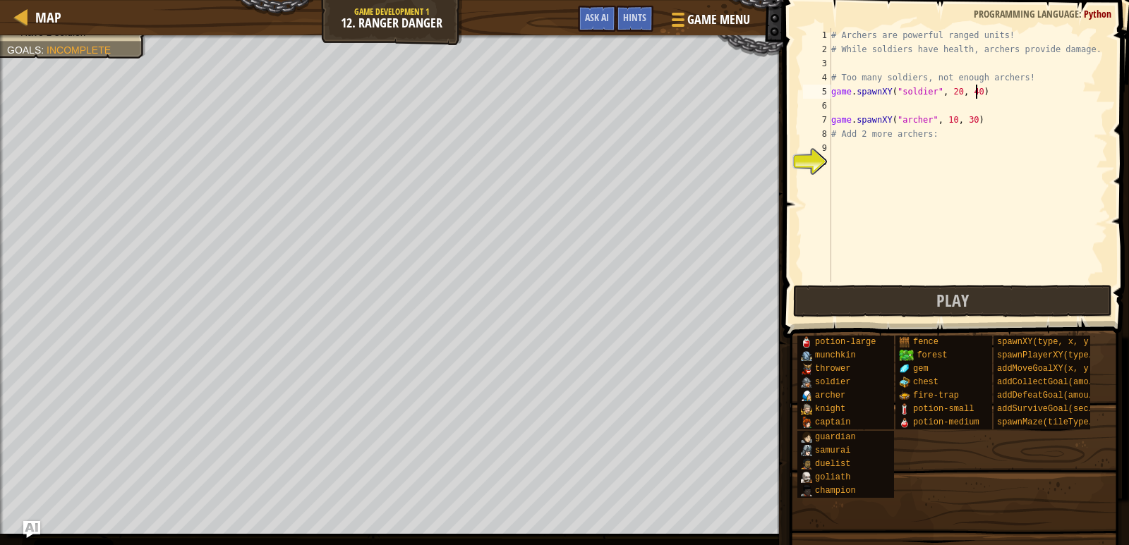
type textarea "game.spawnXY("soldier", 20, 40)"
click at [835, 105] on div "# Archers are powerful ranged units! # While soldiers have health, archers prov…" at bounding box center [967, 169] width 279 height 282
type textarea "game.spawnXY("soldier", 20, 40)"
click at [845, 133] on div "# Archers are powerful ranged units! # While soldiers have health, archers prov…" at bounding box center [965, 169] width 284 height 282
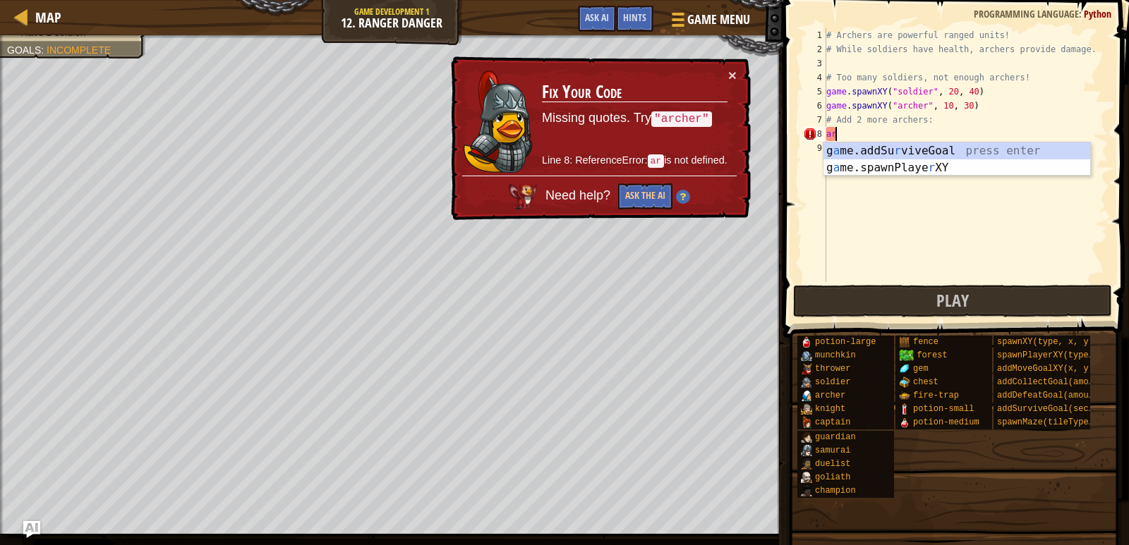
scroll to position [6, 1]
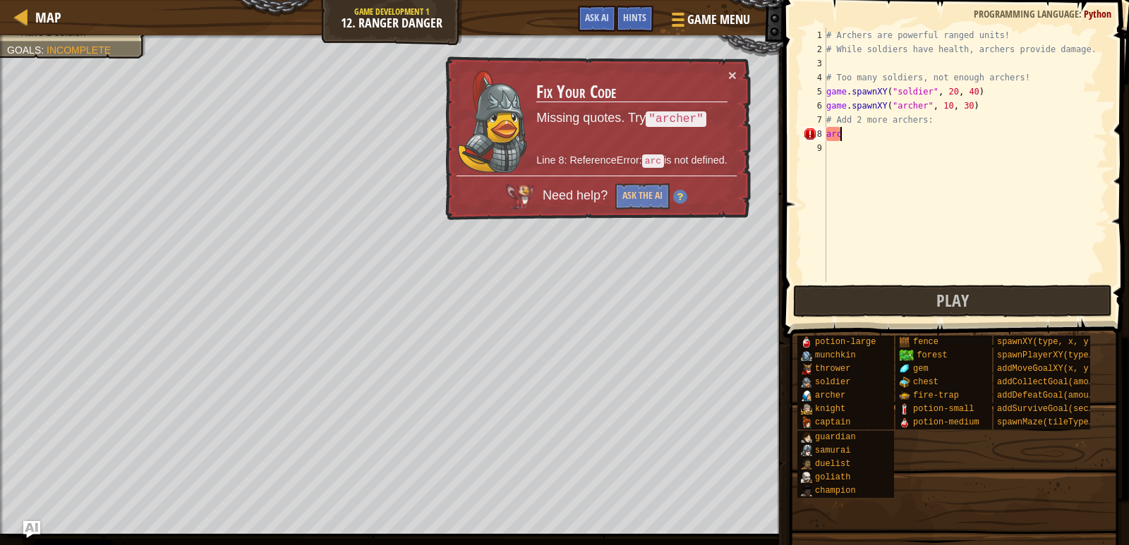
type textarea "a"
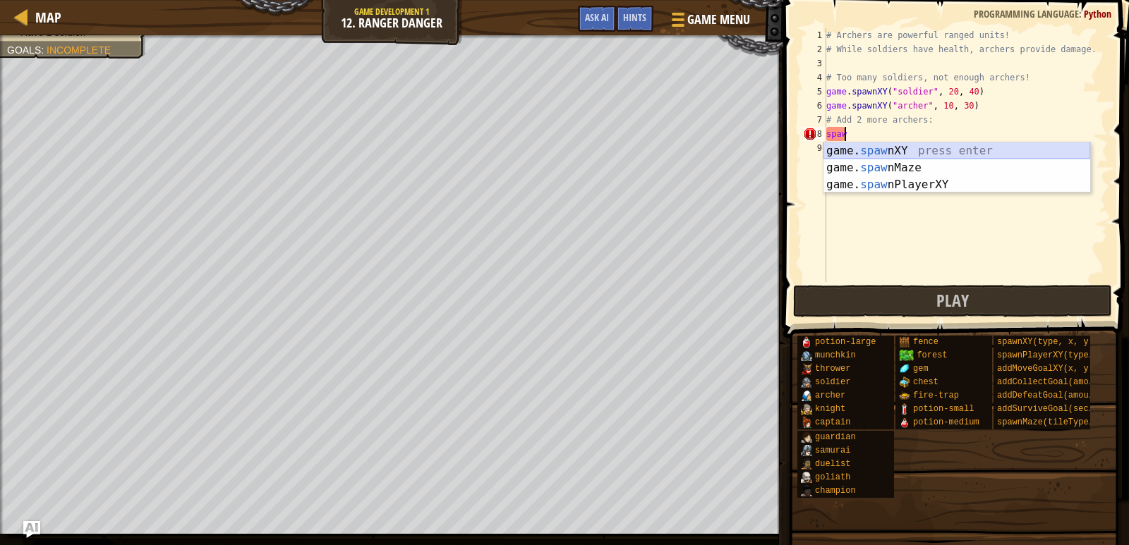
click at [846, 148] on div "game. [PERSON_NAME] nXY press enter game. [PERSON_NAME] nMaze press enter game.…" at bounding box center [956, 185] width 267 height 85
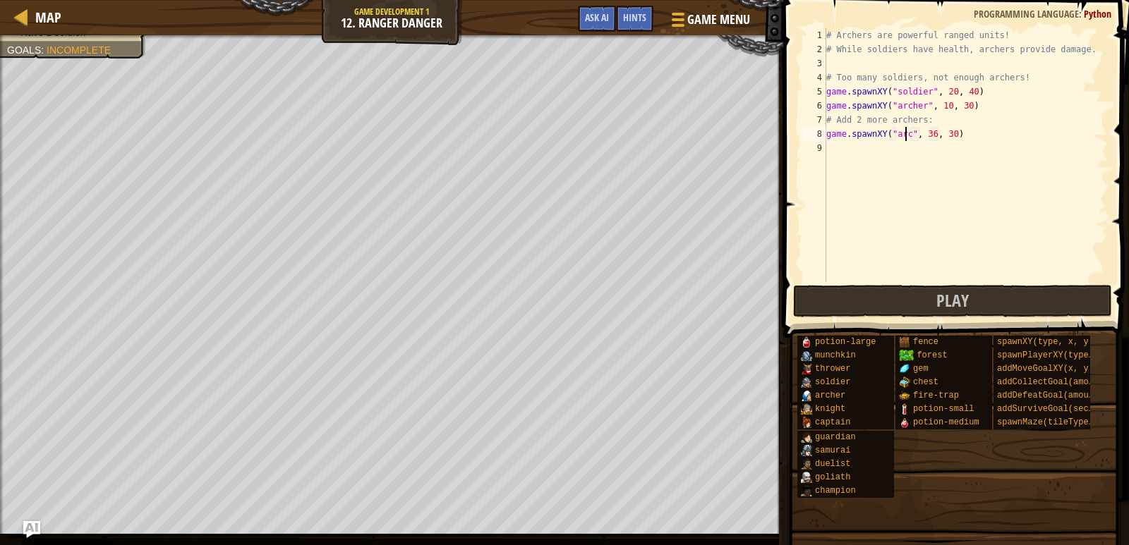
type textarea "game.spawnXY("archer", 36, 30)"
click at [864, 141] on div "# Archers are powerful ranged units! # While soldiers have health, archers prov…" at bounding box center [965, 169] width 284 height 282
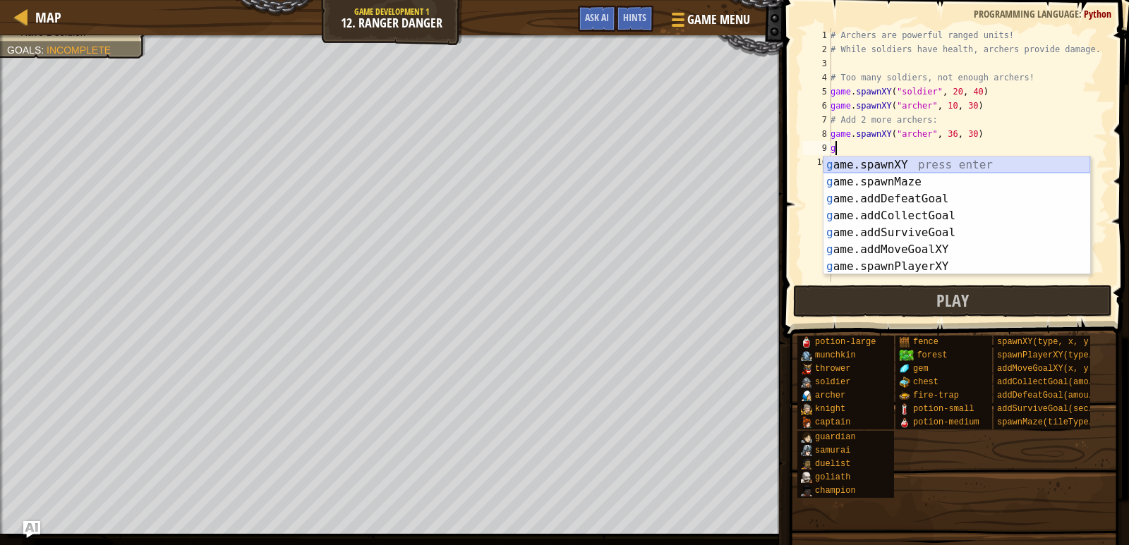
click at [914, 167] on div "g ame.spawnXY press enter g ame.spawnMaze press enter g ame.addDefeatGoal press…" at bounding box center [956, 233] width 267 height 152
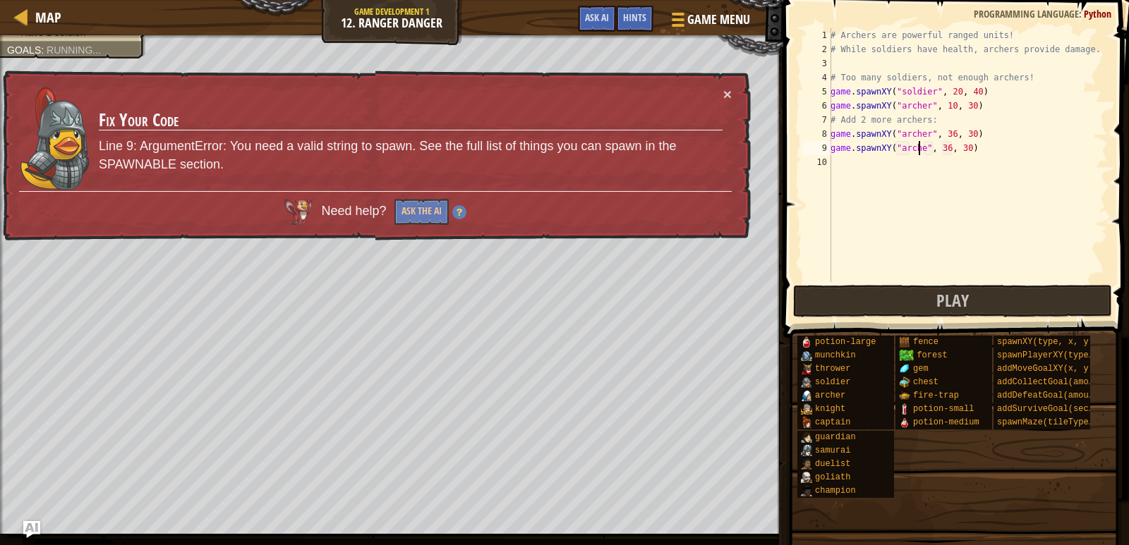
scroll to position [6, 8]
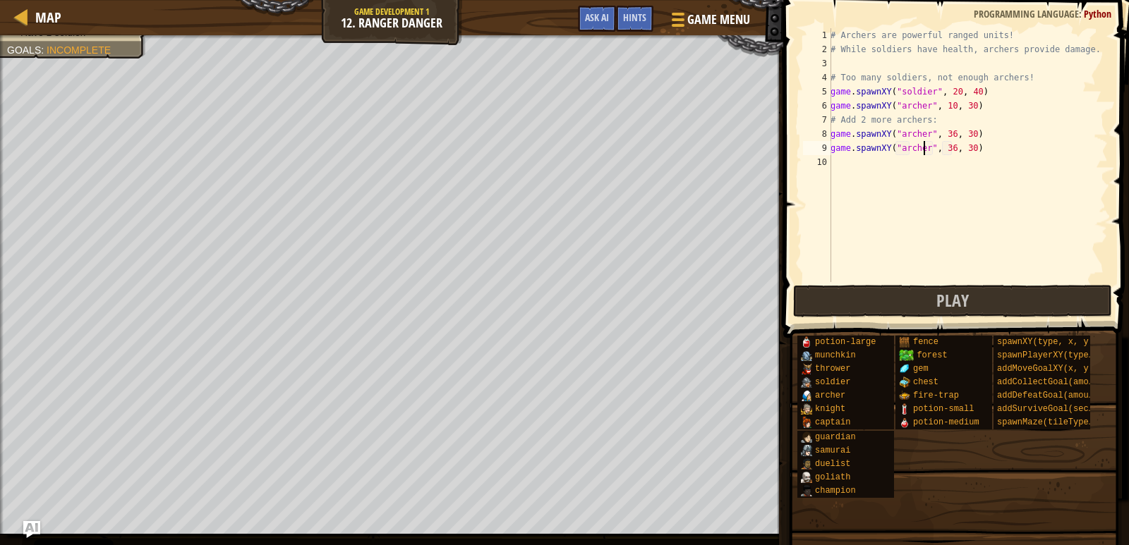
click at [945, 137] on div "# Archers are powerful ranged units! # While soldiers have health, archers prov…" at bounding box center [968, 169] width 280 height 282
type textarea "game.spawnXY("archer", 36, 30)"
type textarea "game.spawnXY("archer", 10, 30)"
click at [892, 296] on button "Play" at bounding box center [952, 301] width 319 height 32
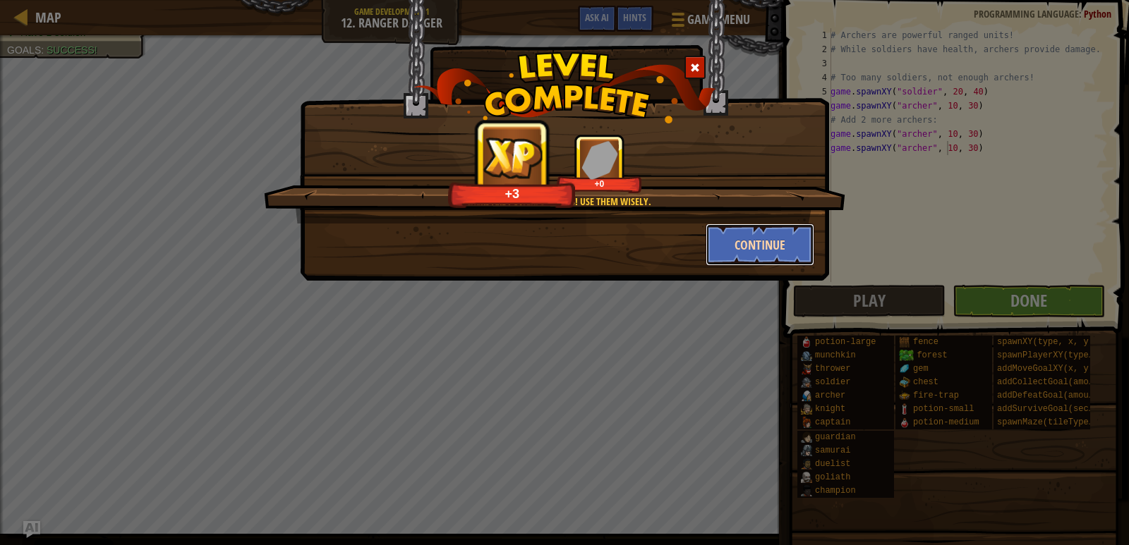
click at [752, 241] on button "Continue" at bounding box center [759, 245] width 109 height 42
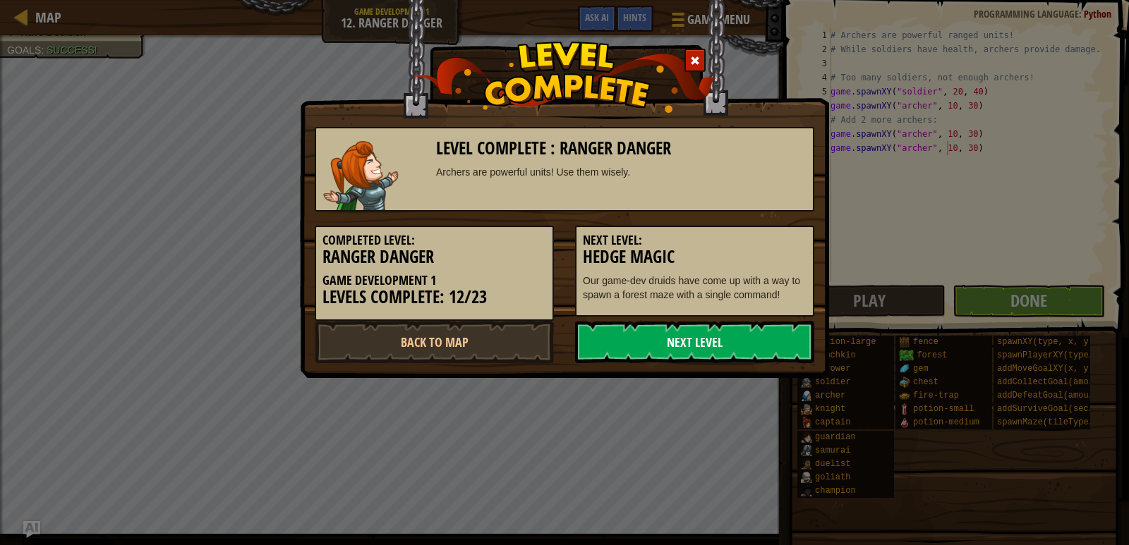
click at [753, 338] on link "Next Level" at bounding box center [694, 342] width 239 height 42
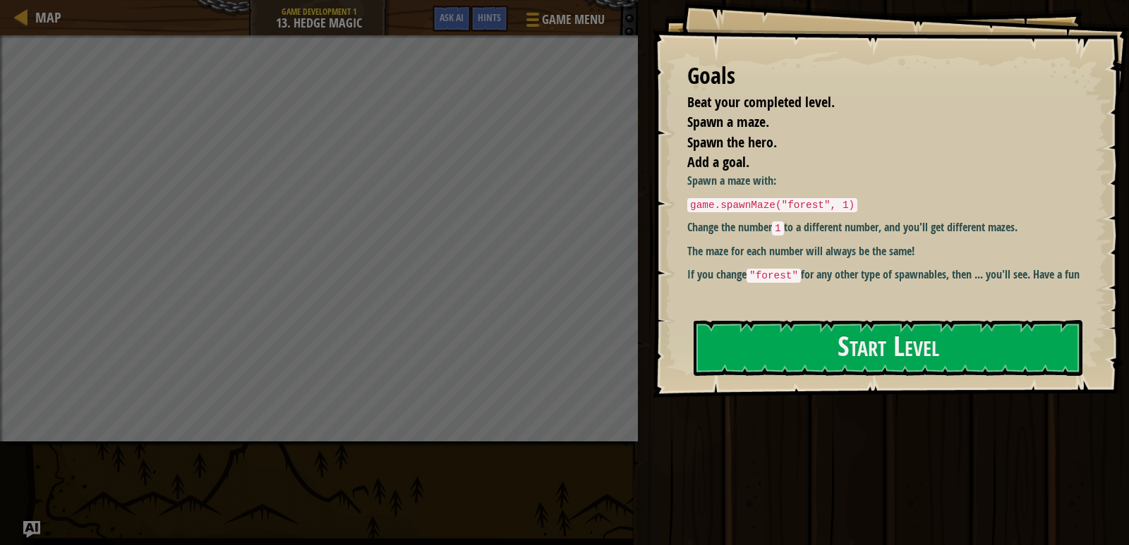
click at [801, 320] on div "Goals Beat your completed level. Spawn a maze. Spawn the hero. Add a goal. Spaw…" at bounding box center [890, 199] width 477 height 398
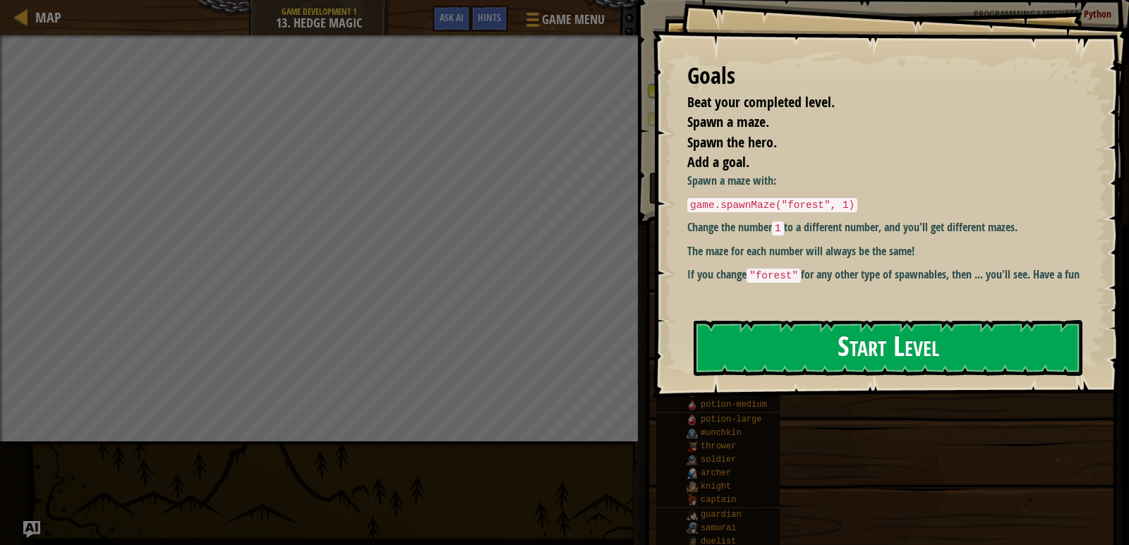
click at [802, 334] on button "Start Level" at bounding box center [887, 348] width 389 height 56
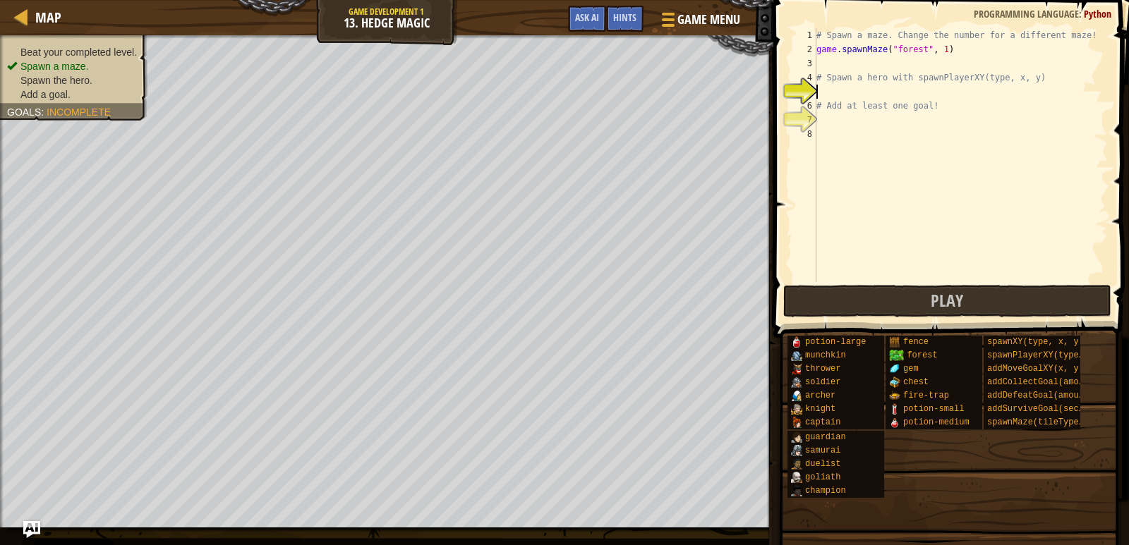
click at [937, 52] on div "# Spawn a maze. Change the number for a different maze! game . spawnMaze ( "for…" at bounding box center [960, 169] width 294 height 282
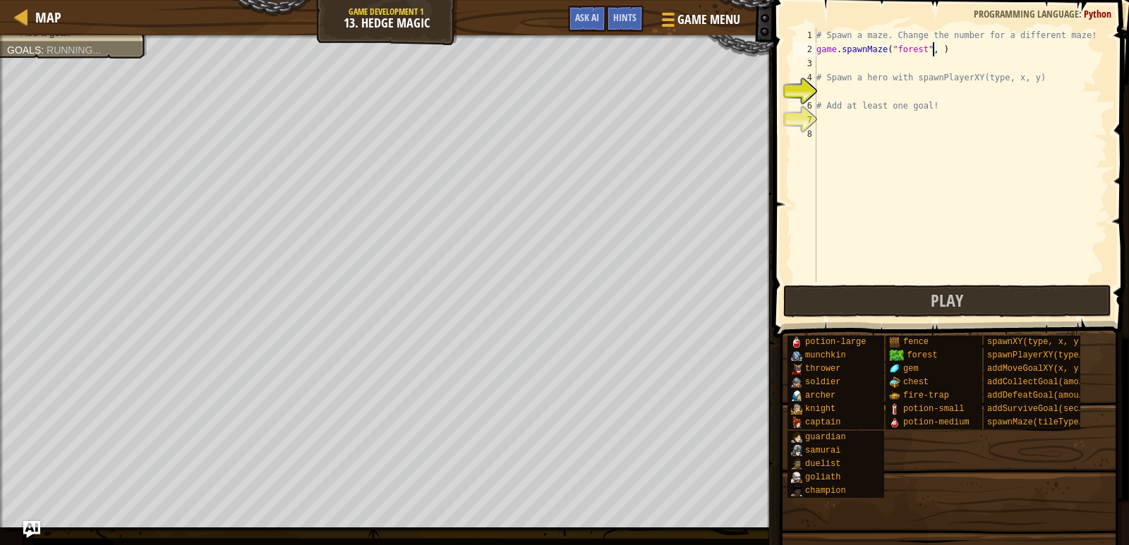
type textarea "game.spawnMaze("forest", 6)"
click at [820, 86] on div "# Spawn a maze. Change the number for a different maze! game . spawnMaze ( "for…" at bounding box center [960, 169] width 294 height 282
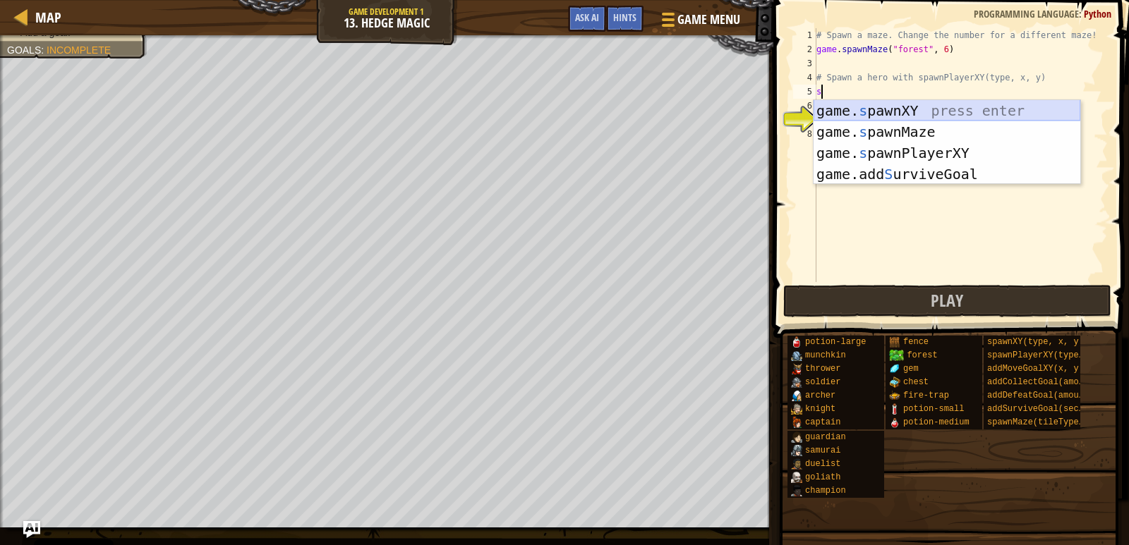
click at [902, 104] on div "game. s pawnXY press enter game. s pawnMaze press enter game. s pawnPlayerXY pr…" at bounding box center [946, 163] width 267 height 127
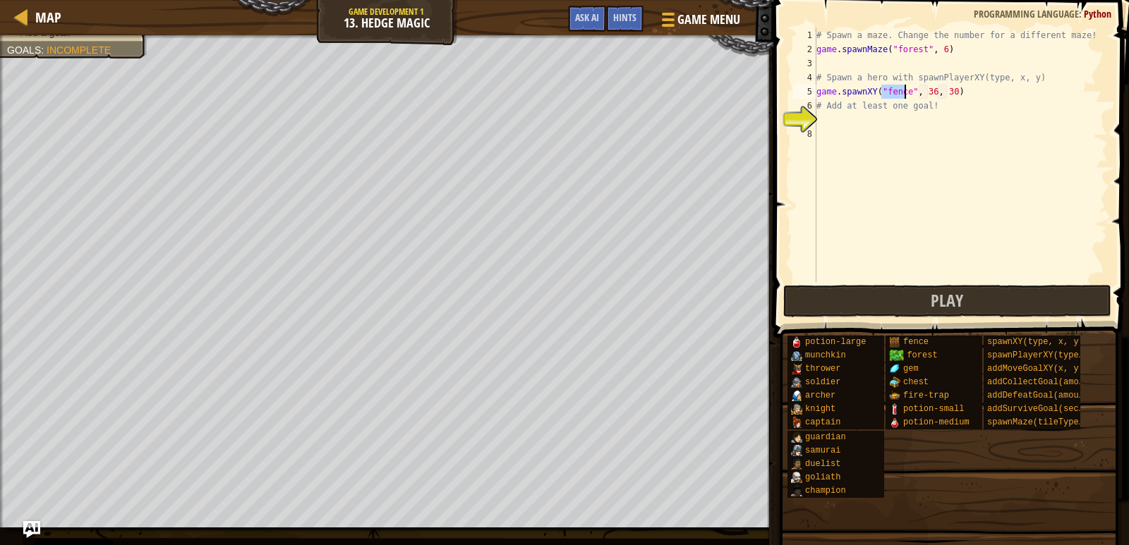
scroll to position [6, 6]
type textarea "game.spawnXY("", 36, 30)"
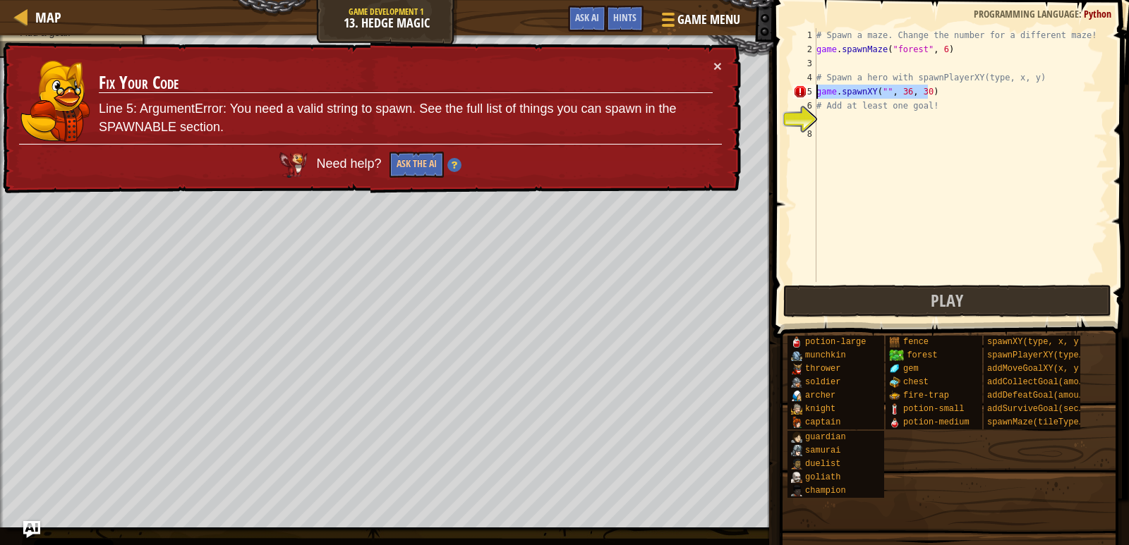
drag, startPoint x: 957, startPoint y: 90, endPoint x: 796, endPoint y: 87, distance: 160.9
click at [796, 87] on div "game.spawnXY("", 36, 30) 1 2 3 4 5 6 7 8 # Spawn a maze. Change the number for …" at bounding box center [948, 155] width 317 height 254
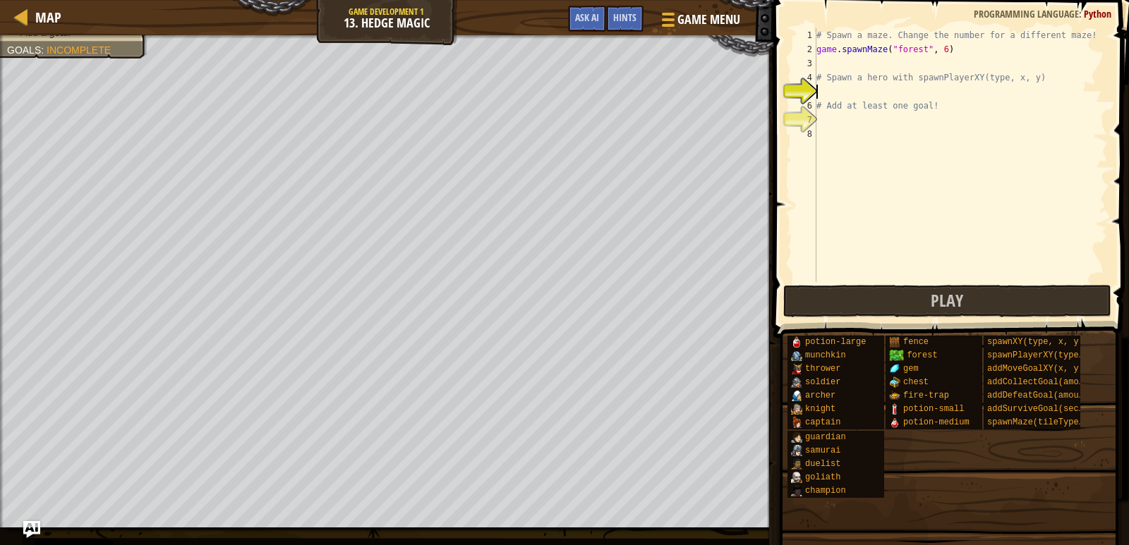
scroll to position [6, 0]
type textarea "h"
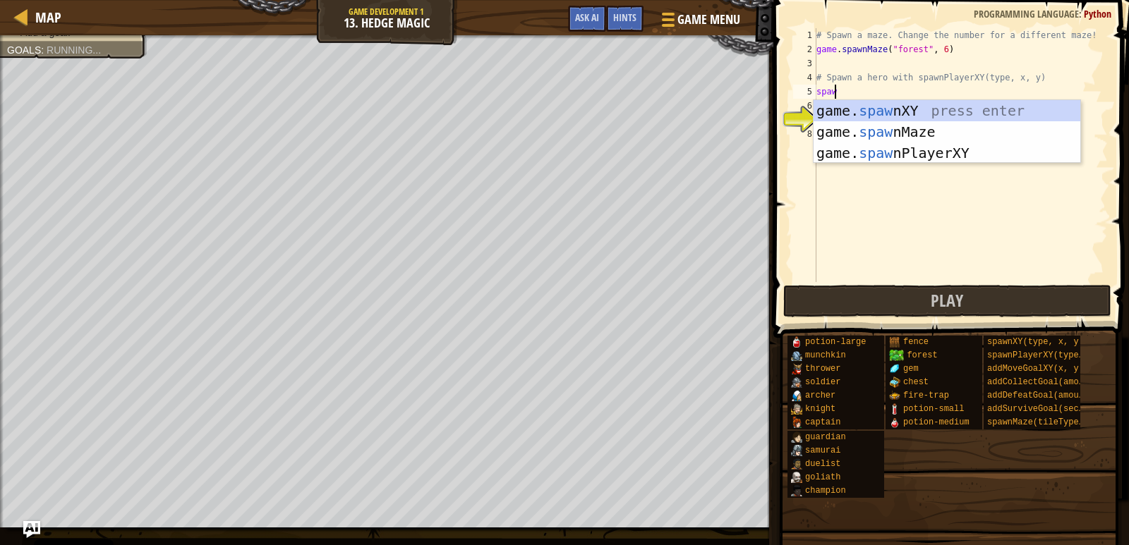
scroll to position [6, 1]
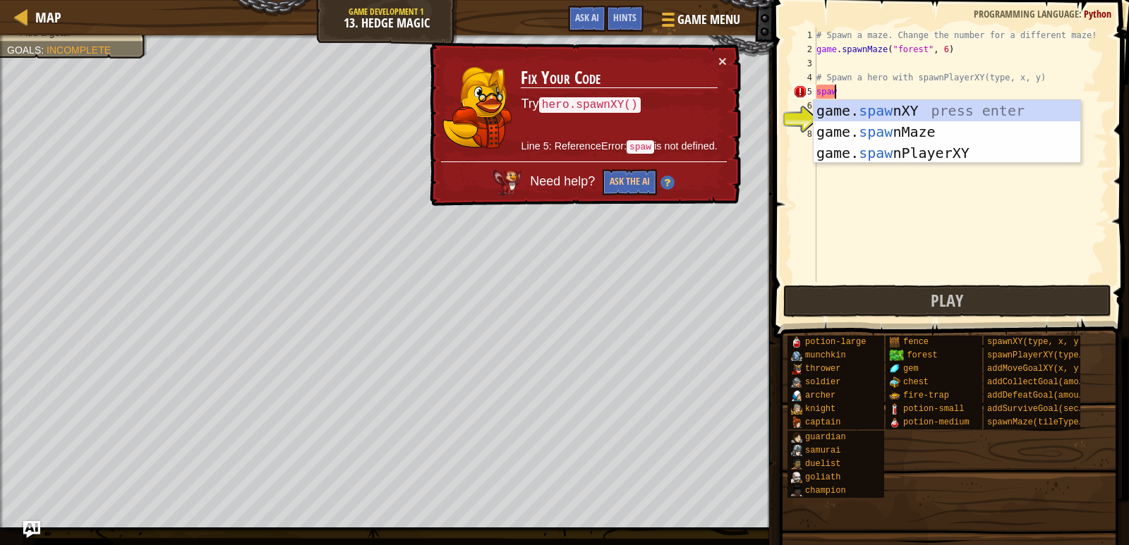
click at [913, 0] on body "Cookie Policy CodeCombat uses a few essential and non-essential cookies. Privac…" at bounding box center [564, 0] width 1129 height 0
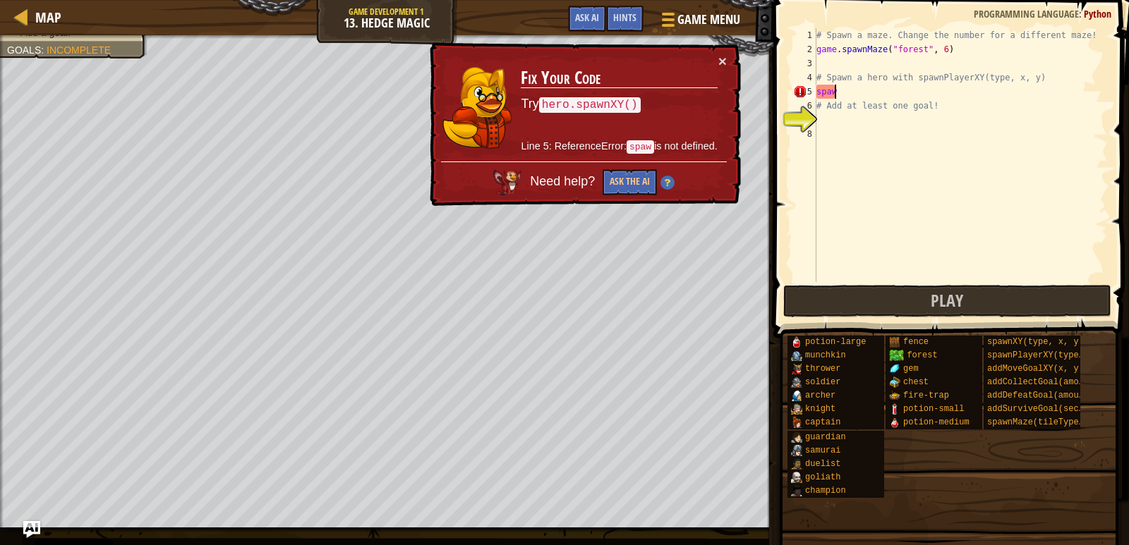
click at [840, 96] on div "# Spawn a maze. Change the number for a different maze! game . spawnMaze ( "for…" at bounding box center [960, 169] width 294 height 282
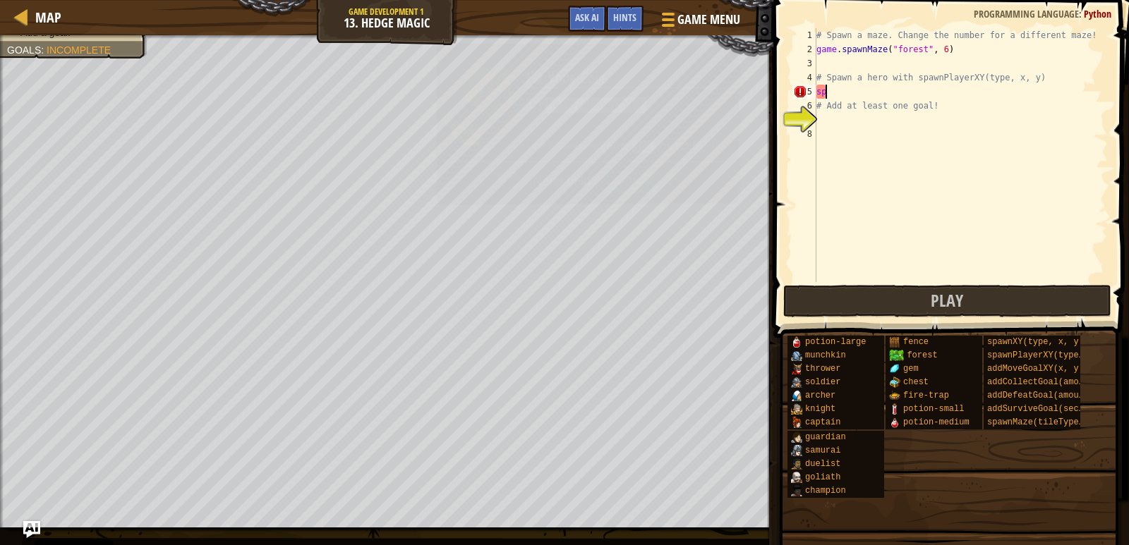
scroll to position [6, 0]
type textarea "s"
type textarea "h"
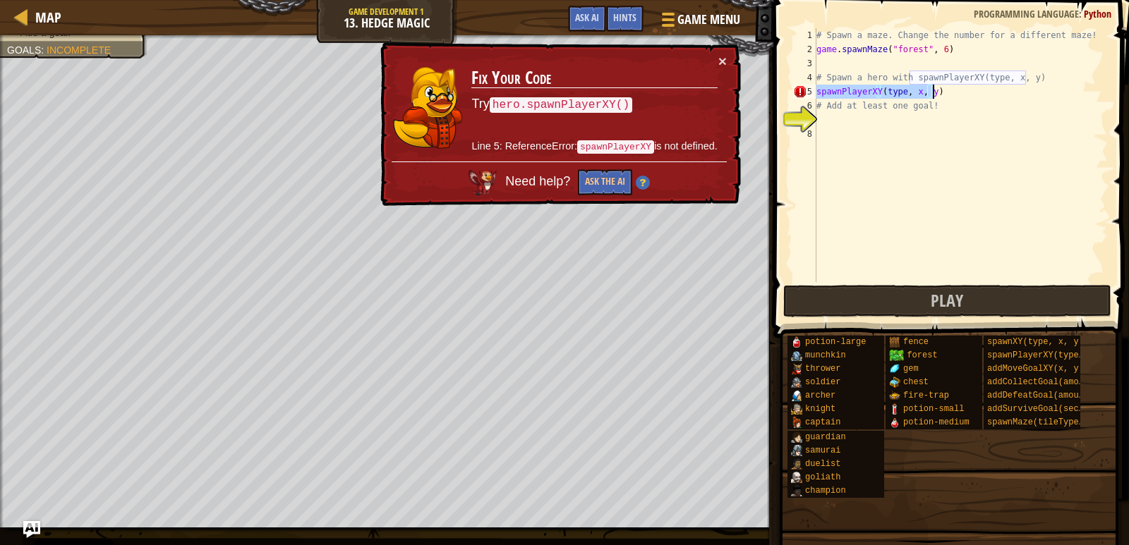
click at [880, 95] on div "# Spawn a maze. Change the number for a different maze! game . spawnMaze ( "for…" at bounding box center [960, 155] width 294 height 254
click at [909, 92] on div "# Spawn a maze. Change the number for a different maze! game . spawnMaze ( "for…" at bounding box center [960, 169] width 294 height 282
click at [914, 92] on div "# Spawn a maze. Change the number for a different maze! game . spawnMaze ( "for…" at bounding box center [960, 169] width 294 height 282
click at [725, 59] on button "×" at bounding box center [722, 61] width 8 height 15
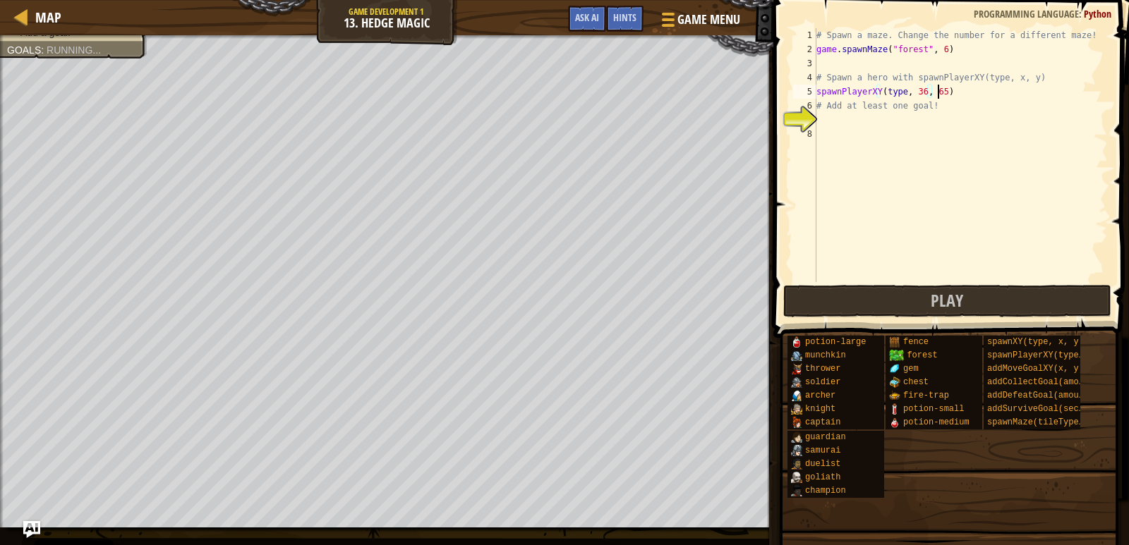
scroll to position [6, 9]
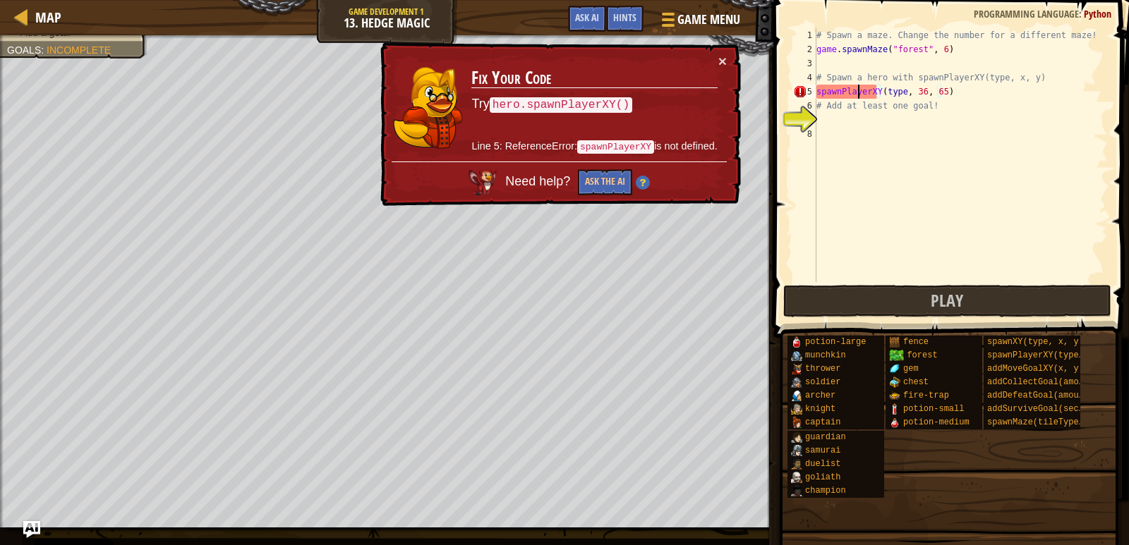
click at [859, 96] on div "# Spawn a maze. Change the number for a different maze! game . spawnMaze ( "for…" at bounding box center [960, 169] width 294 height 282
click at [875, 95] on div "# Spawn a maze. Change the number for a different maze! game . spawnMaze ( "for…" at bounding box center [960, 169] width 294 height 282
drag, startPoint x: 978, startPoint y: 87, endPoint x: 937, endPoint y: 98, distance: 43.1
click at [937, 98] on div "# Spawn a maze. Change the number for a different maze! game . spawnMaze ( "for…" at bounding box center [960, 169] width 294 height 282
click at [943, 97] on div "# Spawn a maze. Change the number for a different maze! game . spawnMaze ( "for…" at bounding box center [960, 155] width 294 height 254
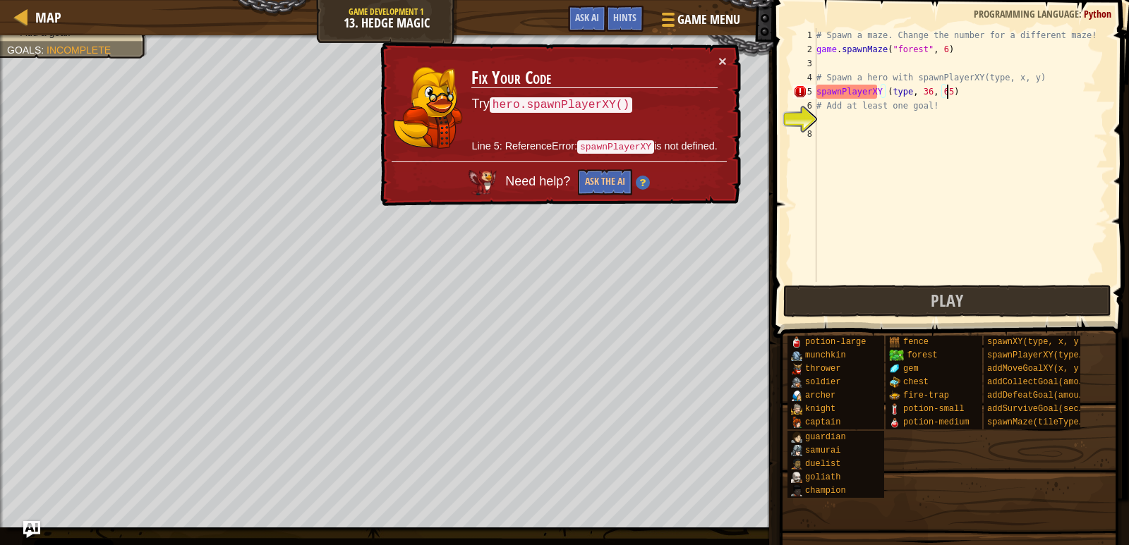
drag, startPoint x: 955, startPoint y: 93, endPoint x: 945, endPoint y: 92, distance: 9.9
click at [945, 92] on div "# Spawn a maze. Change the number for a different maze! game . spawnMaze ( "for…" at bounding box center [960, 169] width 294 height 282
drag, startPoint x: 913, startPoint y: 90, endPoint x: 940, endPoint y: 93, distance: 27.0
click at [940, 93] on div "# Spawn a maze. Change the number for a different maze! game . spawnMaze ( "for…" at bounding box center [960, 169] width 294 height 282
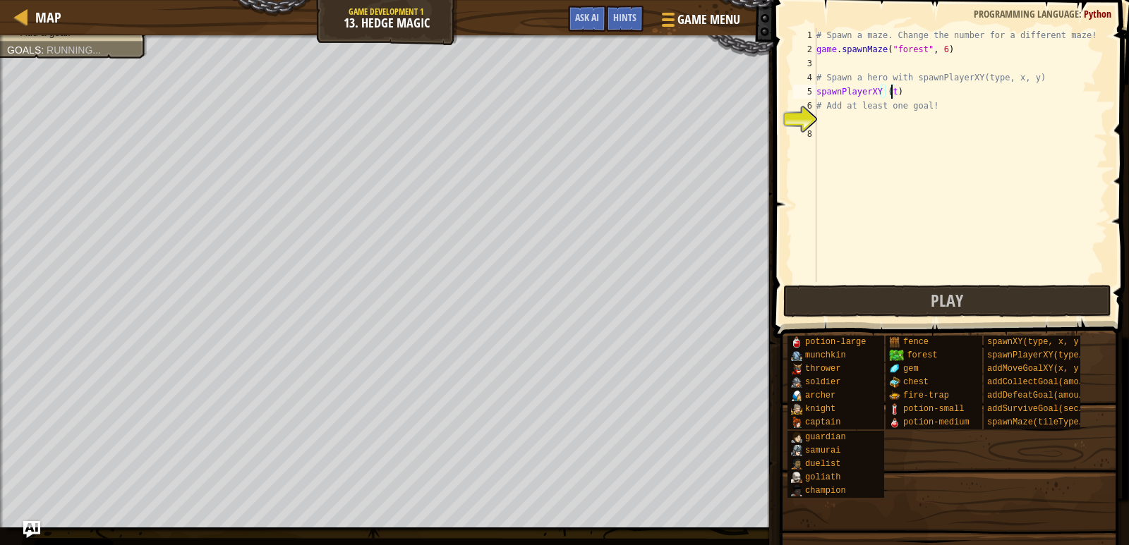
scroll to position [6, 6]
paste textarea "36, 65"
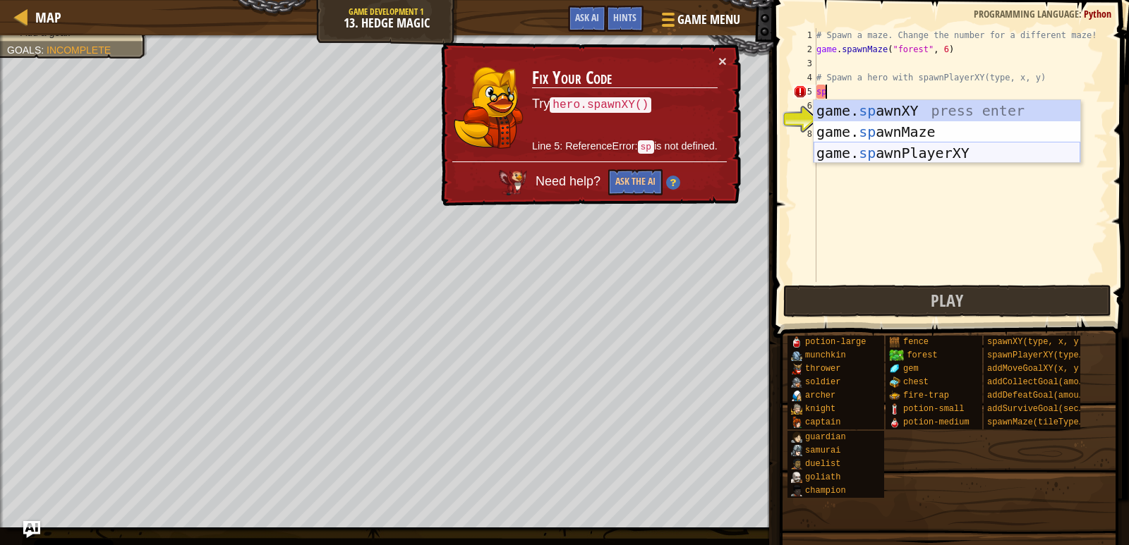
click at [904, 143] on div "game. sp awnXY press enter game. sp awnMaze press enter game. sp awnPlayerXY pr…" at bounding box center [946, 153] width 267 height 106
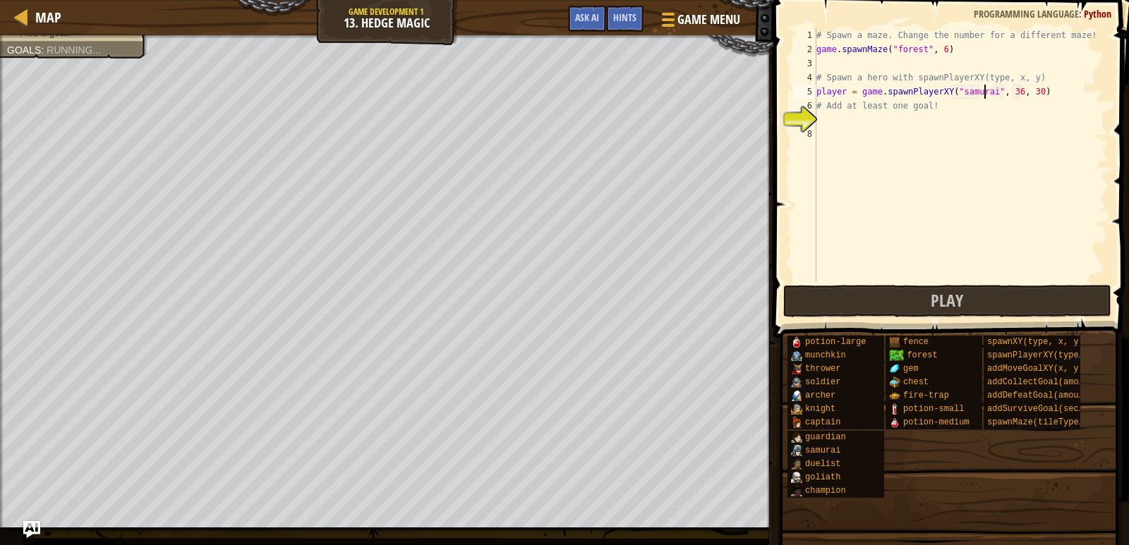
scroll to position [6, 13]
type textarea "player = game.spawnPlayerXY("munchkin", 36, 30)"
click at [875, 120] on div "# Spawn a maze. Change the number for a different maze! game . spawnMaze ( "for…" at bounding box center [960, 169] width 294 height 282
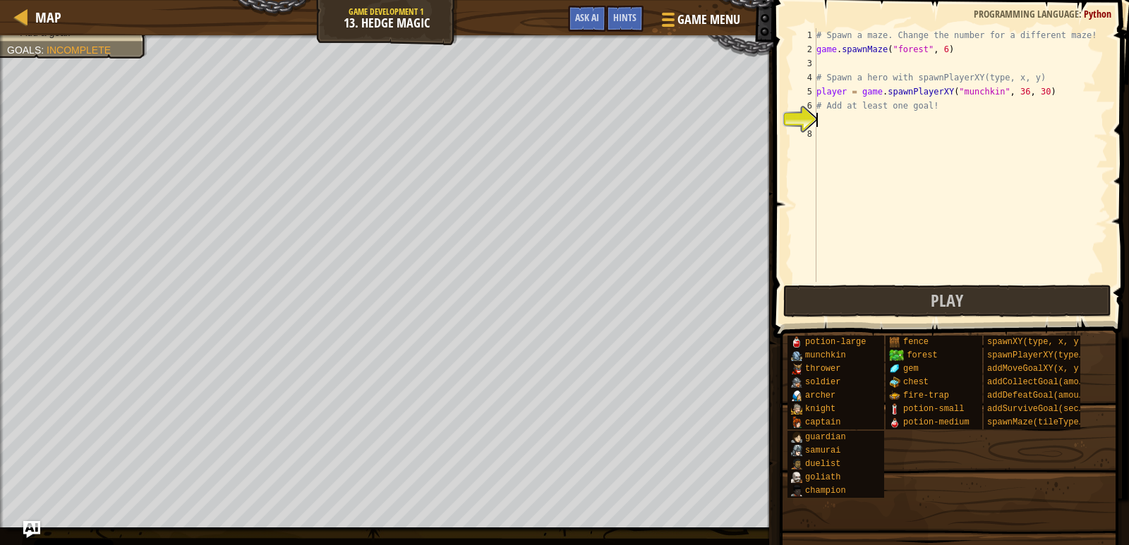
type textarea "g"
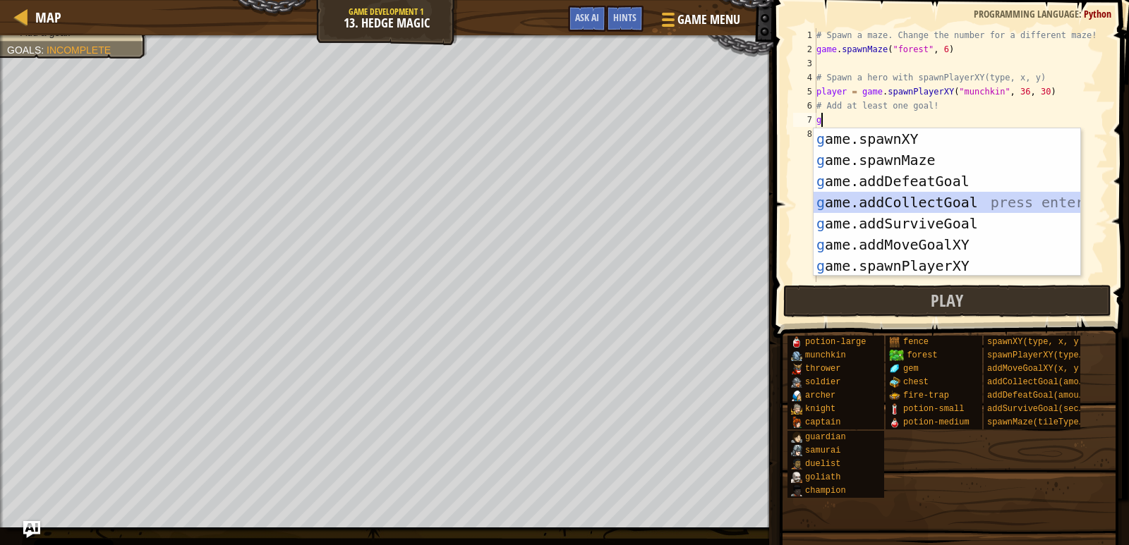
click at [907, 201] on div "g ame.spawnXY press enter g ame.spawnMaze press enter g ame.addDefeatGoal press…" at bounding box center [946, 223] width 267 height 190
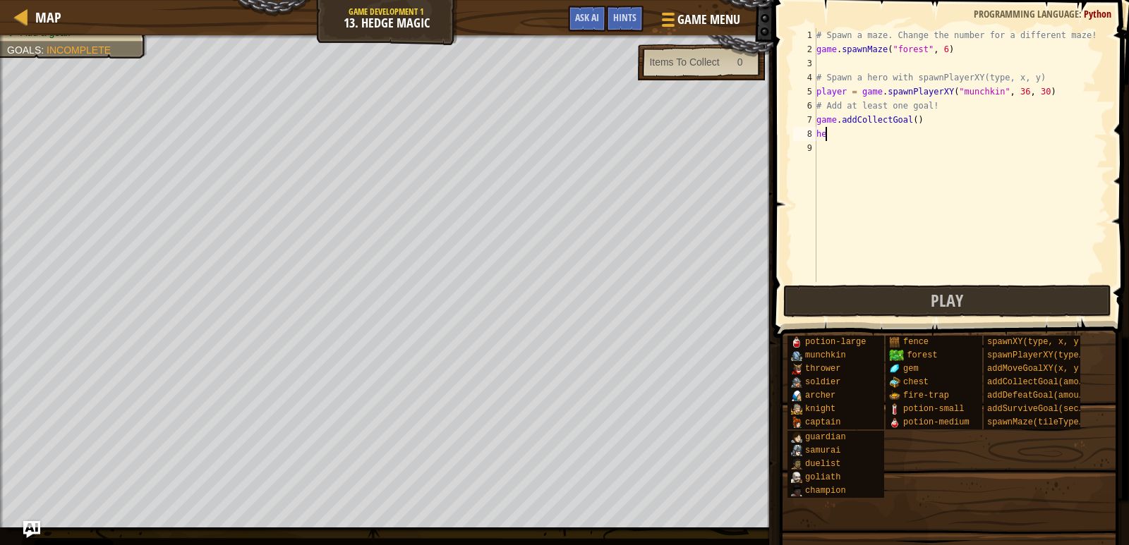
type textarea "h"
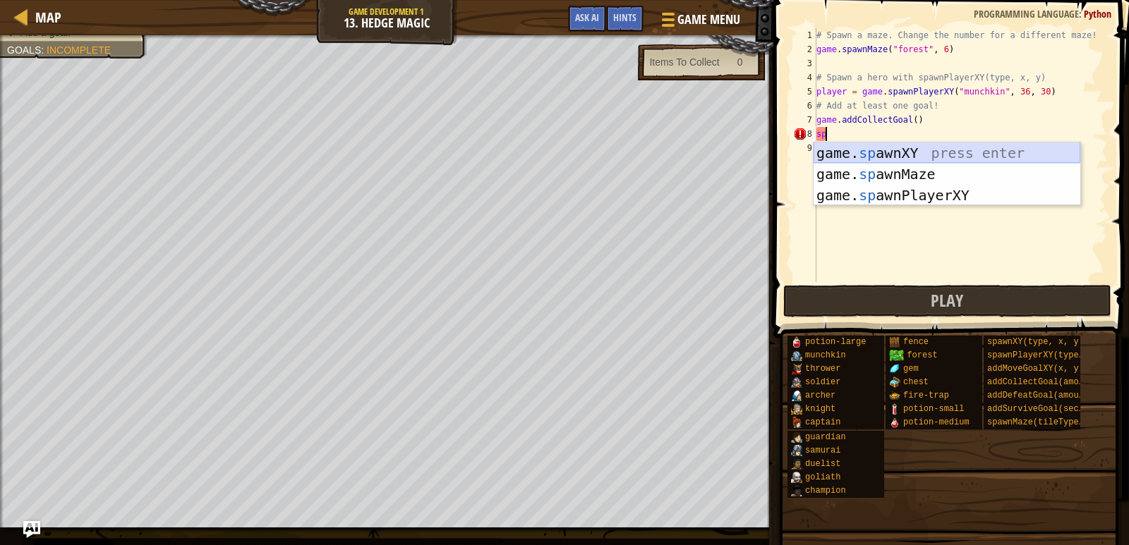
click at [902, 145] on div "game. sp awnXY press enter game. sp awnMaze press enter game. sp awnPlayerXY pr…" at bounding box center [946, 196] width 267 height 106
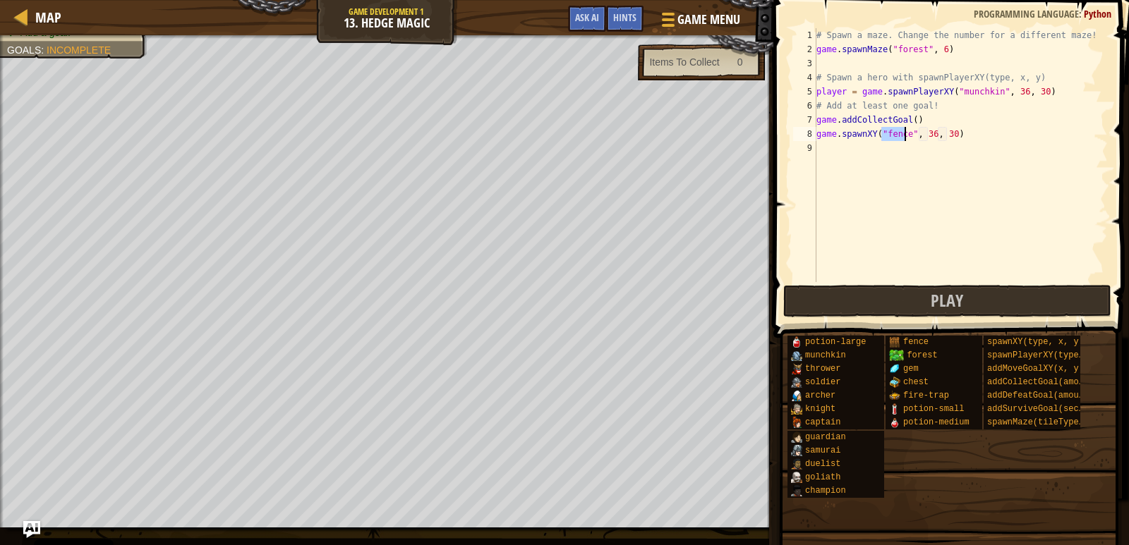
type textarea "game.spawnXY("gem", 36, 30)"
click at [883, 163] on div "# Spawn a maze. Change the number for a different maze! game . spawnMaze ( "for…" at bounding box center [960, 169] width 294 height 282
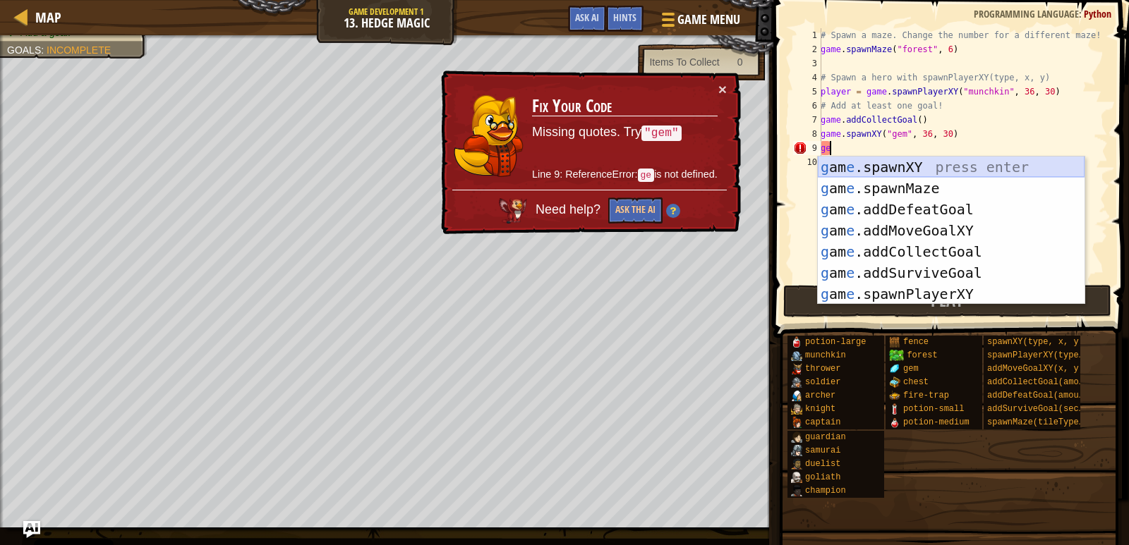
click at [880, 171] on div "g am e .spawnXY press enter g am e .spawnMaze press enter g am e .addDefeatGoal…" at bounding box center [951, 252] width 267 height 190
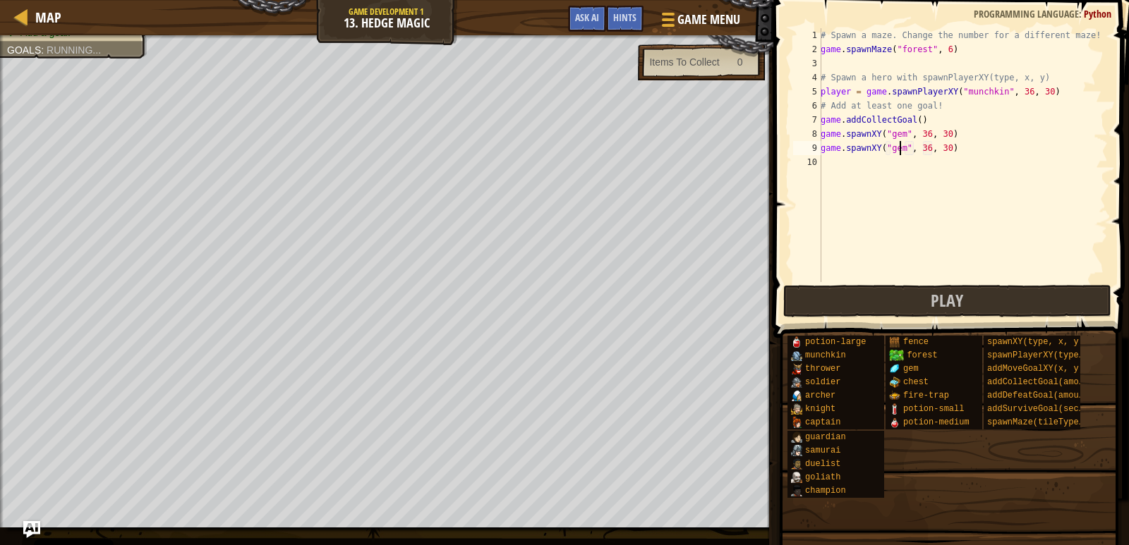
scroll to position [6, 6]
click at [915, 118] on div "# Spawn a maze. Change the number for a different maze! game . spawnMaze ( "for…" at bounding box center [963, 169] width 290 height 282
click at [915, 118] on div "# Spawn a maze. Change the number for a different maze! game . spawnMaze ( "for…" at bounding box center [963, 155] width 290 height 254
click at [975, 291] on button "Play" at bounding box center [947, 301] width 329 height 32
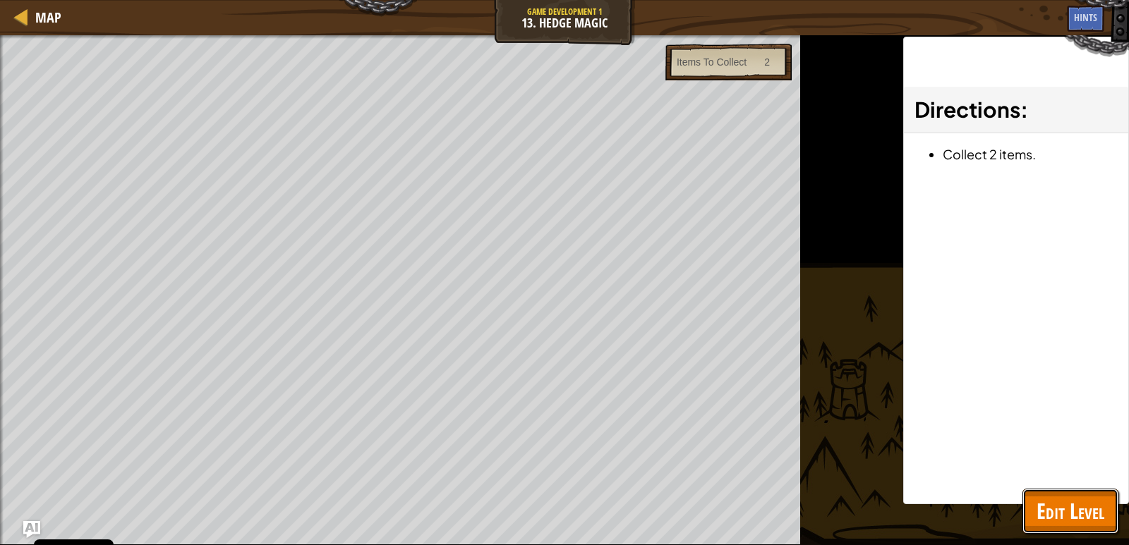
click at [1045, 506] on span "Edit Level" at bounding box center [1070, 511] width 68 height 29
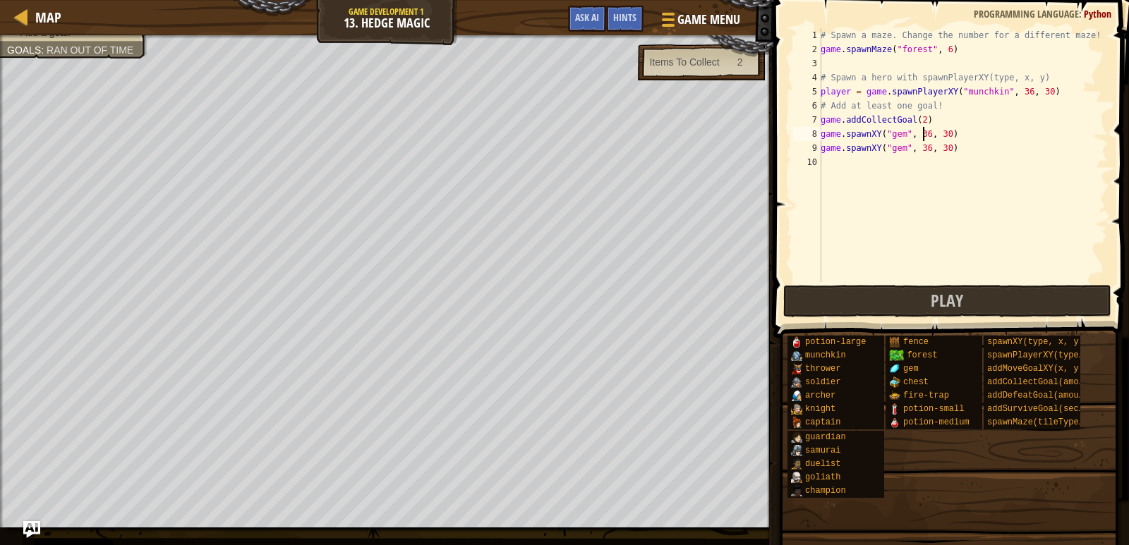
click at [921, 133] on div "# Spawn a maze. Change the number for a different maze! game . spawnMaze ( "for…" at bounding box center [963, 169] width 290 height 282
type textarea "game.spawnXY("gem", 60, 30)"
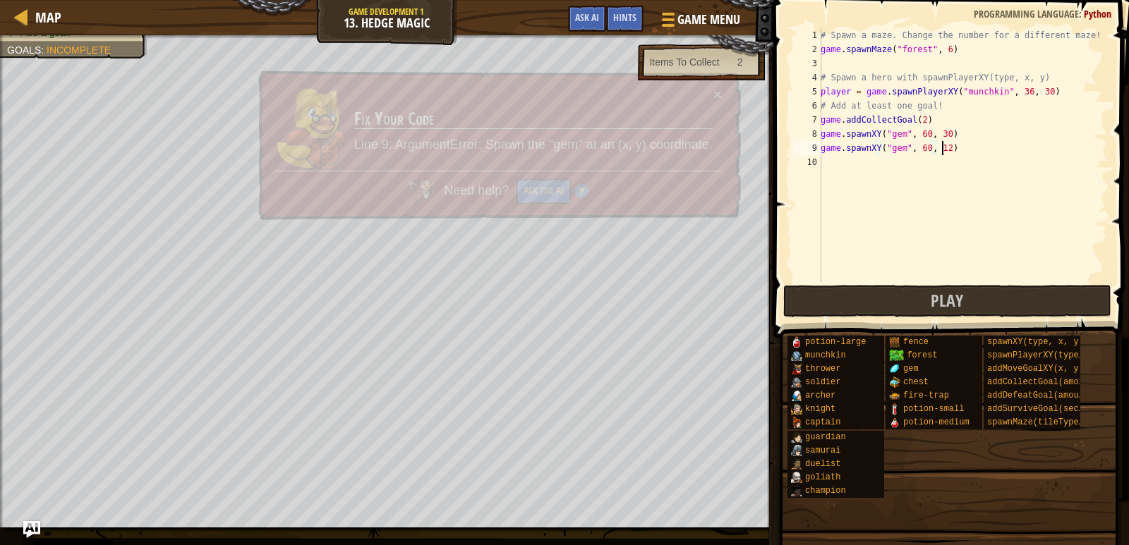
scroll to position [6, 9]
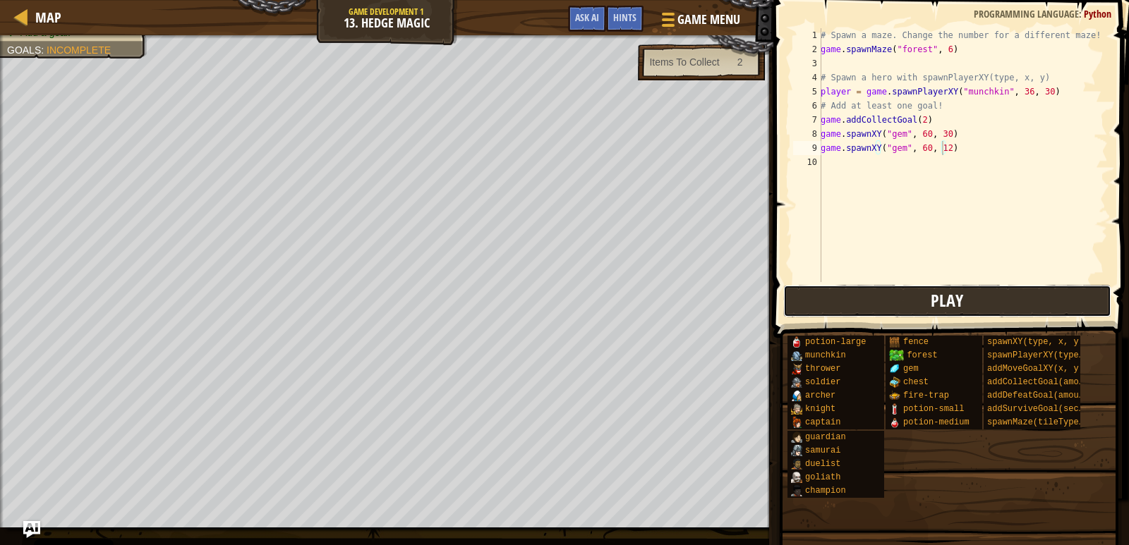
click at [904, 297] on button "Play" at bounding box center [947, 301] width 329 height 32
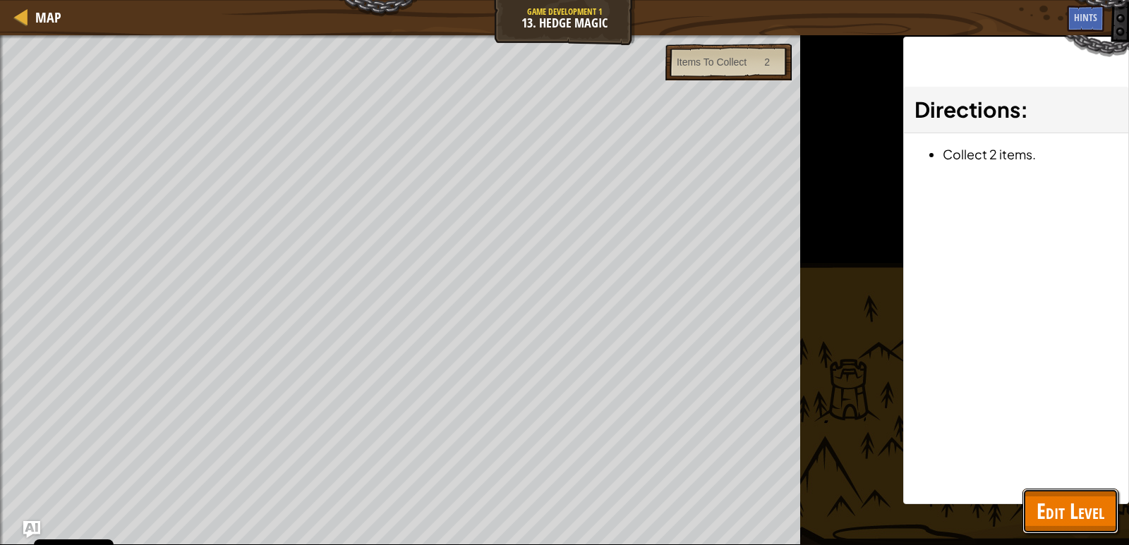
click at [1055, 519] on span "Edit Level" at bounding box center [1070, 511] width 68 height 29
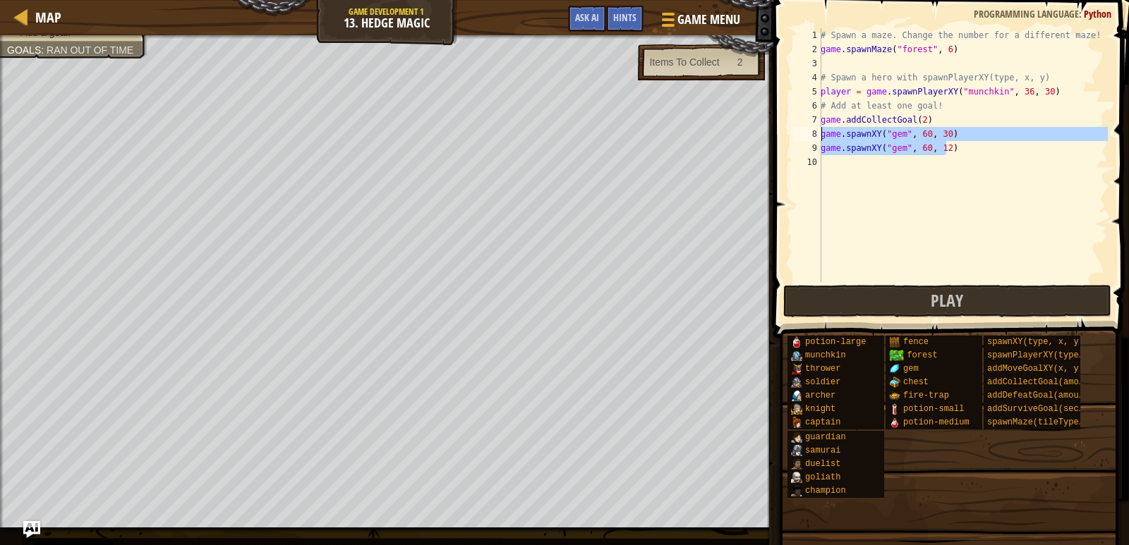
drag, startPoint x: 963, startPoint y: 145, endPoint x: 803, endPoint y: 140, distance: 160.2
click at [803, 140] on div "game.spawnXY("gem", 60, 12) 1 2 3 4 5 6 7 8 9 10 # Spawn a maze. Change the num…" at bounding box center [948, 155] width 317 height 254
type textarea "game.spawnXY("gem", 60, 30) game.spawnXY("gem", 60, 12)"
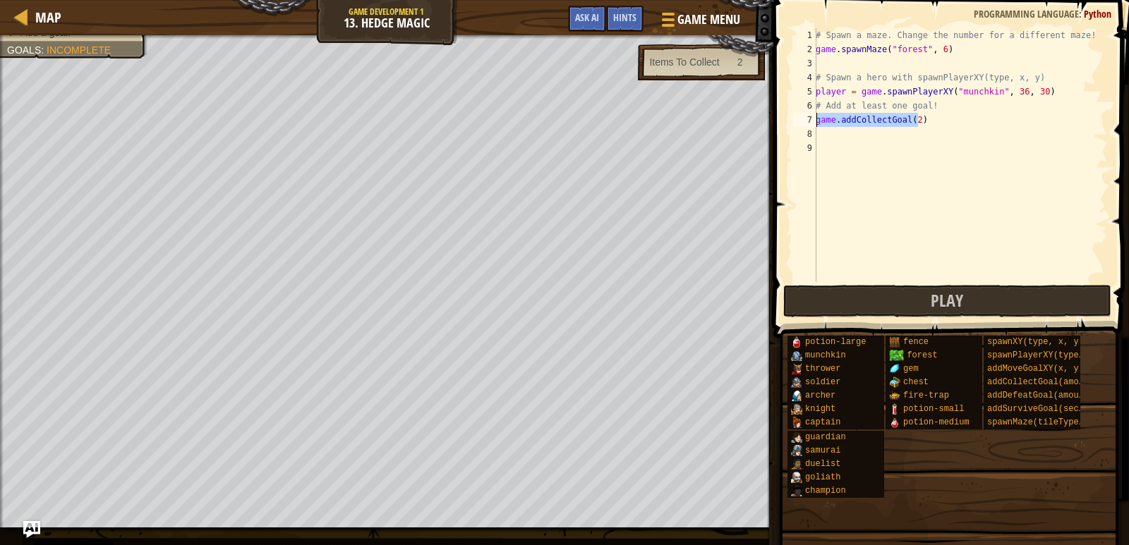
drag, startPoint x: 928, startPoint y: 119, endPoint x: 807, endPoint y: 125, distance: 120.8
click at [807, 125] on div "1 2 3 4 5 6 7 8 9 # Spawn a maze. Change the number for a different maze! game …" at bounding box center [948, 155] width 317 height 254
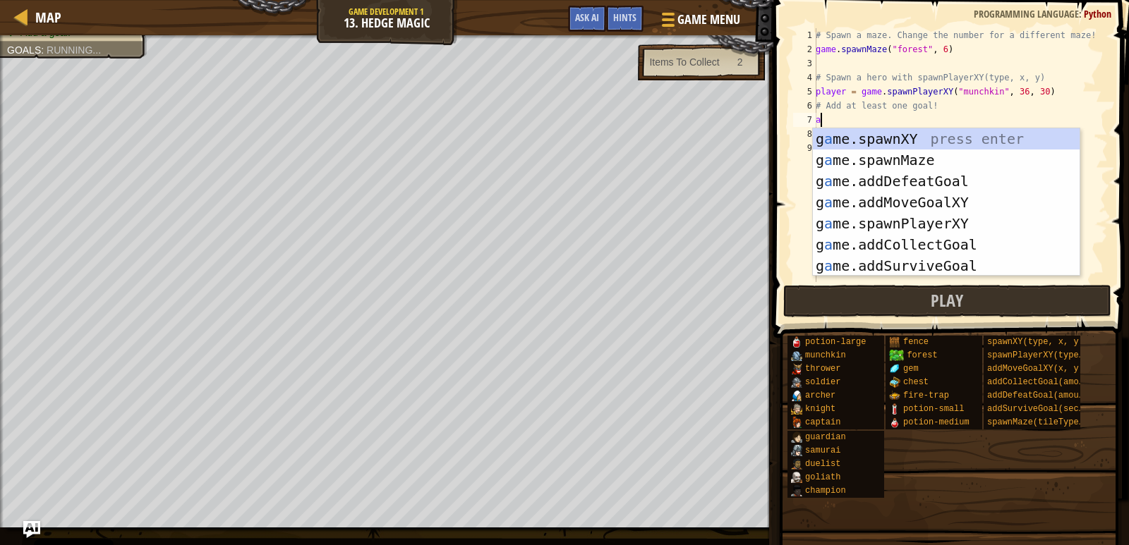
type textarea "af"
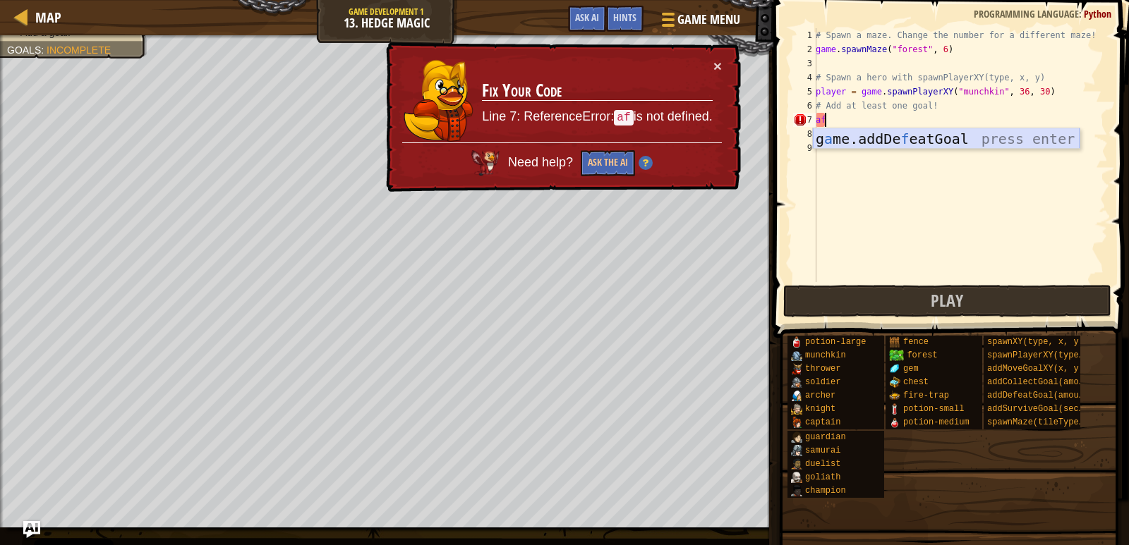
click at [900, 139] on div "g a me.addDe f eatGoal press enter" at bounding box center [946, 159] width 267 height 63
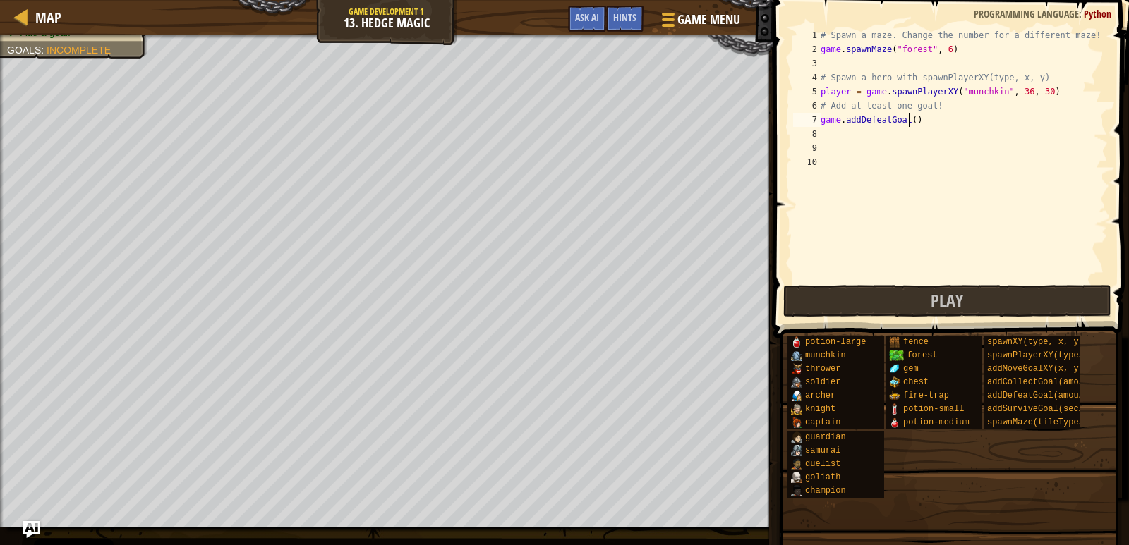
click at [909, 126] on div "# Spawn a maze. Change the number for a different maze! game . spawnMaze ( "for…" at bounding box center [963, 169] width 290 height 282
type textarea "game.addDefeatGoal(1)"
click at [841, 140] on div "# Spawn a maze. Change the number for a different maze! game . spawnMaze ( "for…" at bounding box center [963, 169] width 290 height 282
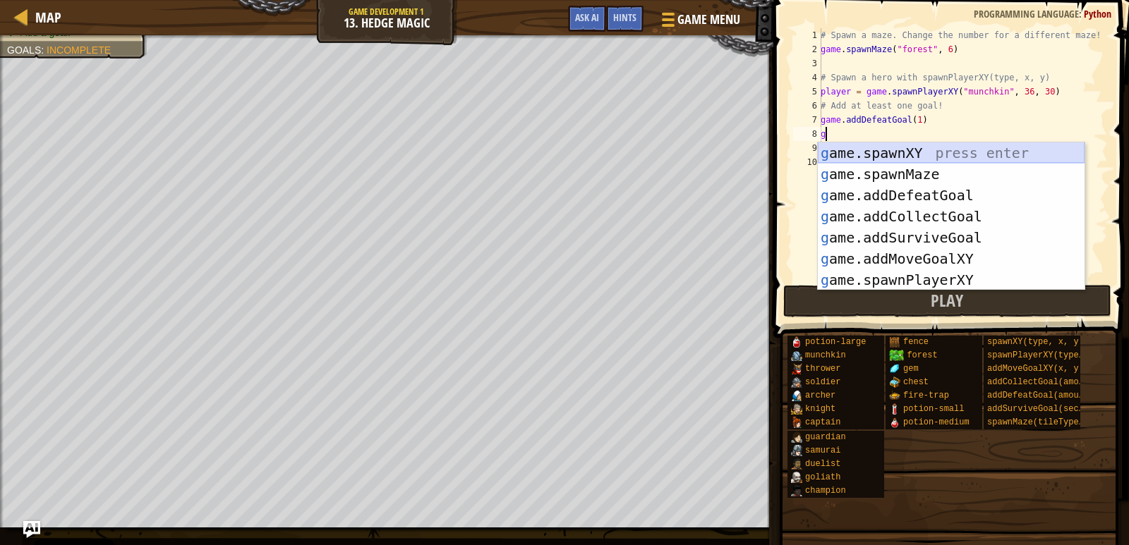
click at [852, 147] on div "g ame.spawnXY press enter g ame.spawnMaze press enter g ame.addDefeatGoal press…" at bounding box center [951, 238] width 267 height 190
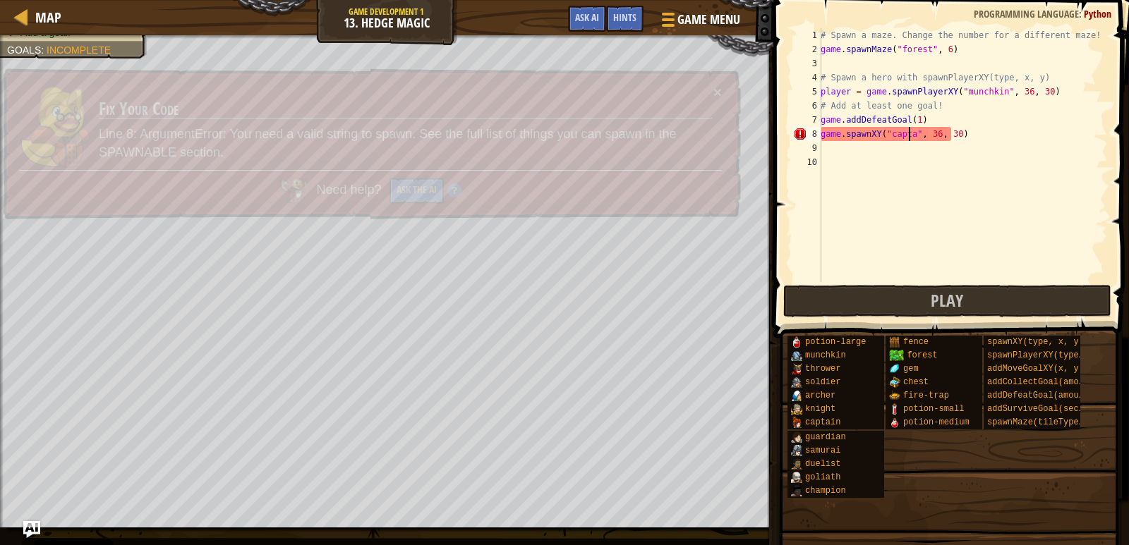
type textarea "game.spawnXY("captain", 36, 30)"
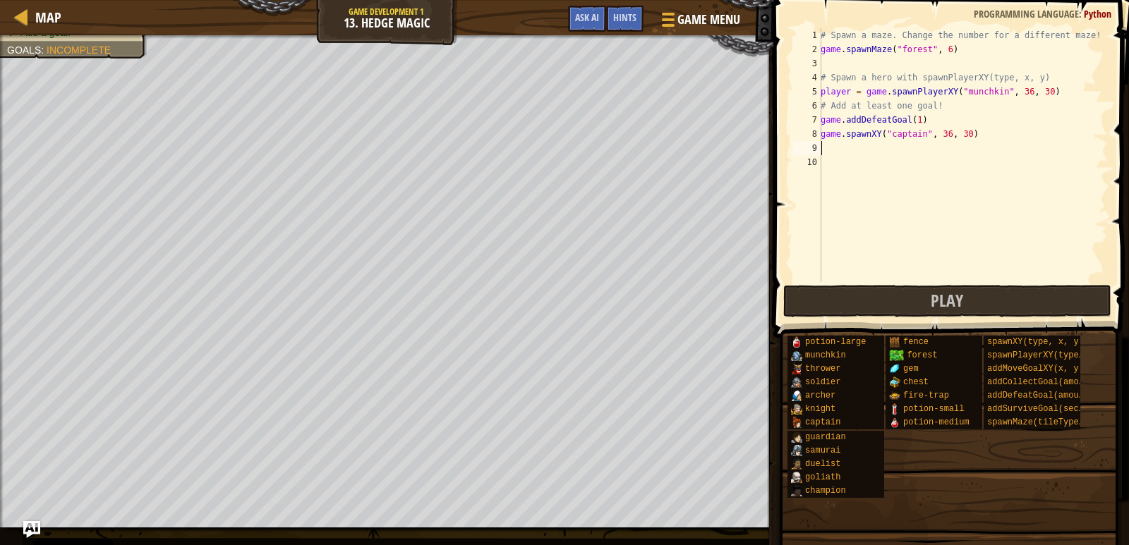
click at [846, 150] on div "# Spawn a maze. Change the number for a different maze! game . spawnMaze ( "for…" at bounding box center [963, 169] width 290 height 282
click at [894, 304] on button "Play" at bounding box center [947, 301] width 329 height 32
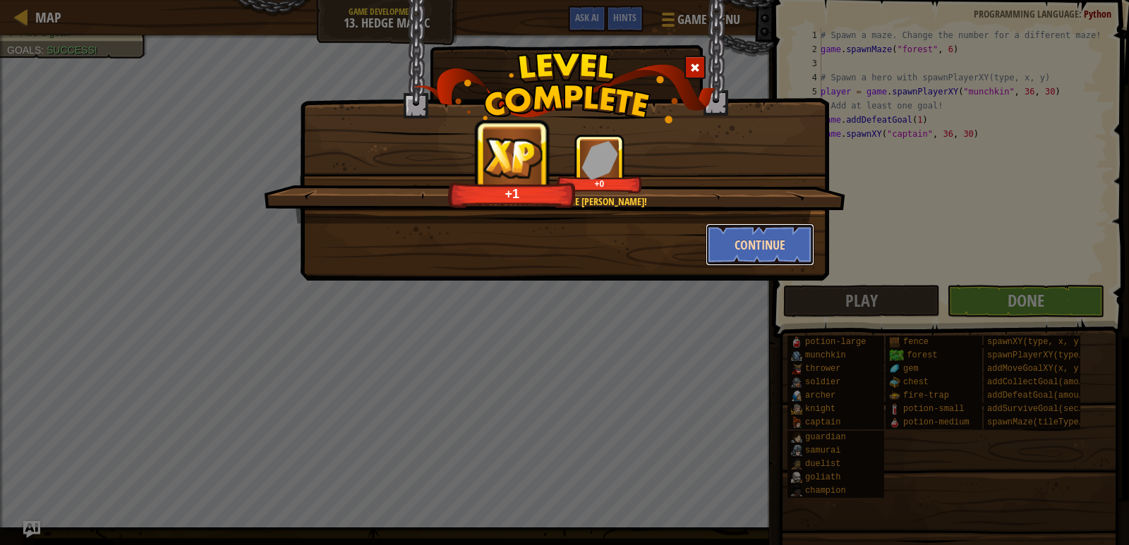
click at [745, 244] on button "Continue" at bounding box center [759, 245] width 109 height 42
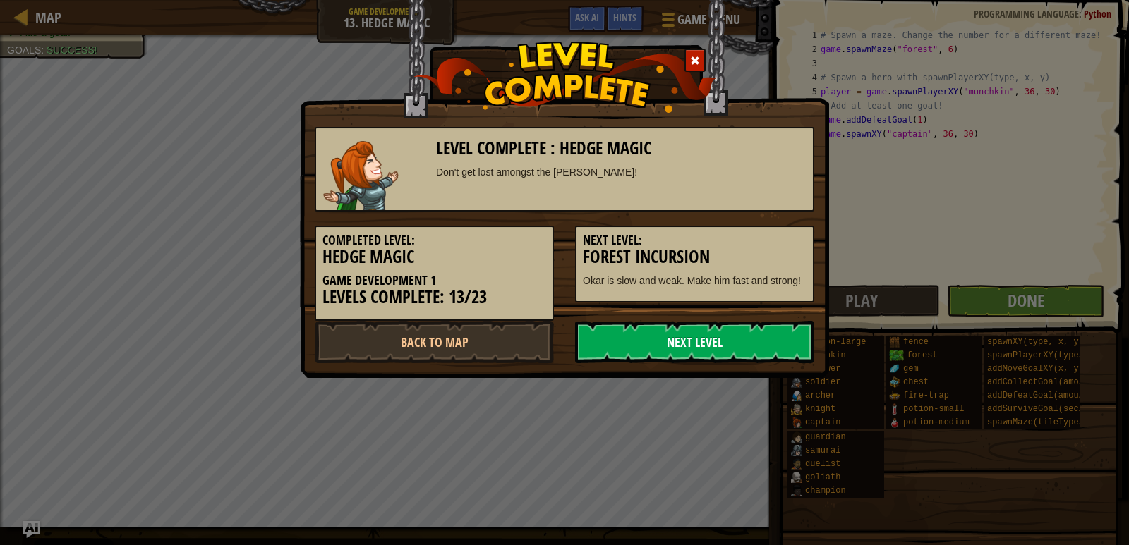
click at [662, 328] on link "Next Level" at bounding box center [694, 342] width 239 height 42
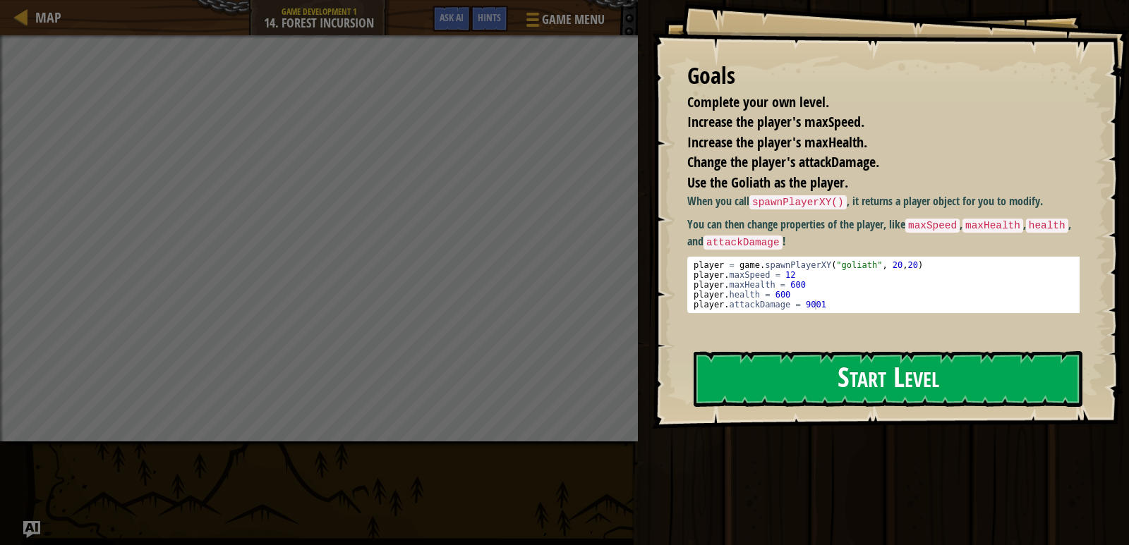
click at [863, 353] on button "Start Level" at bounding box center [887, 379] width 389 height 56
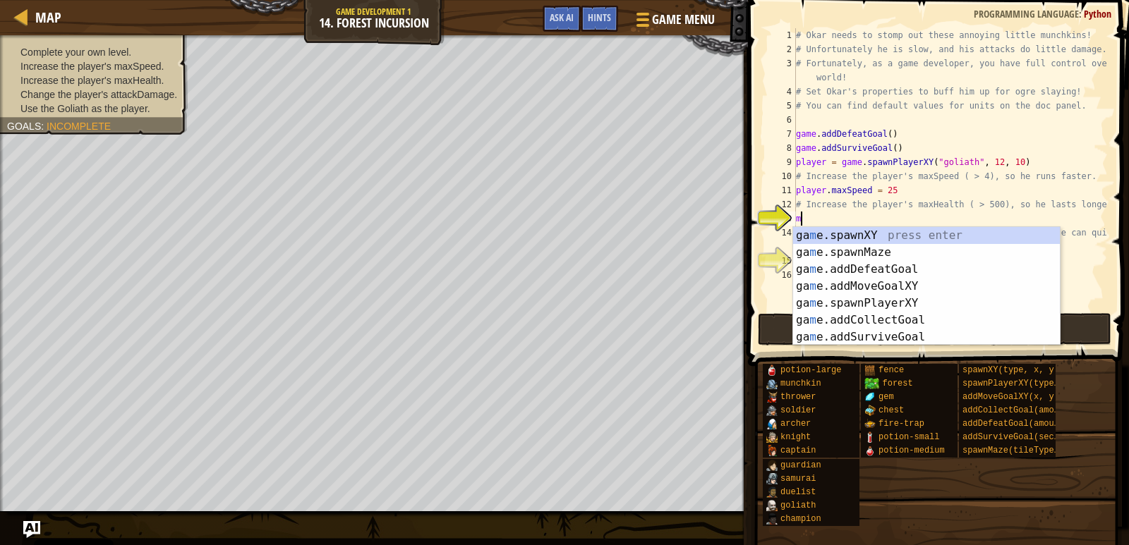
scroll to position [6, 0]
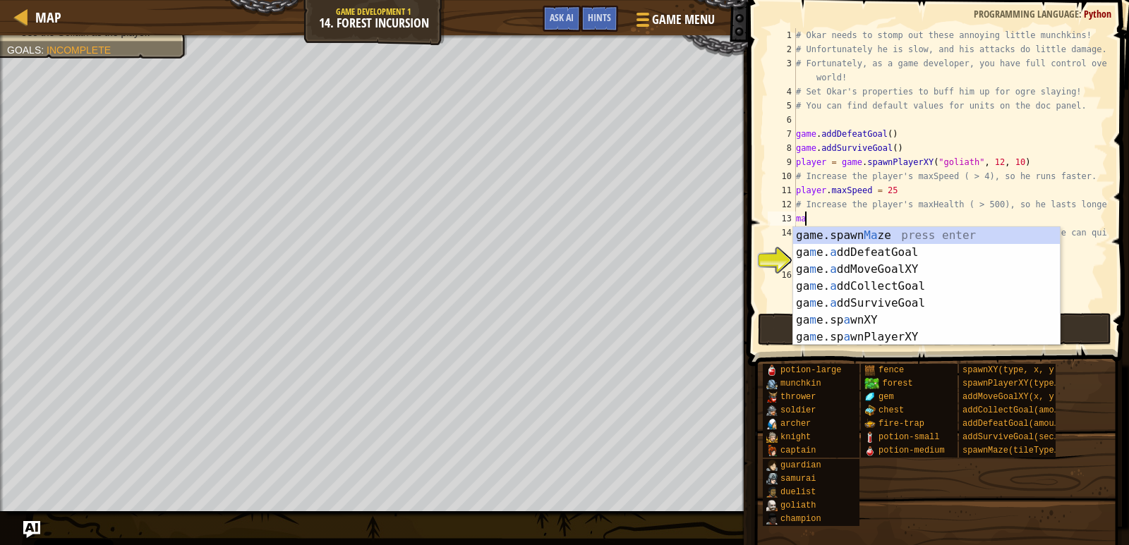
type textarea "m"
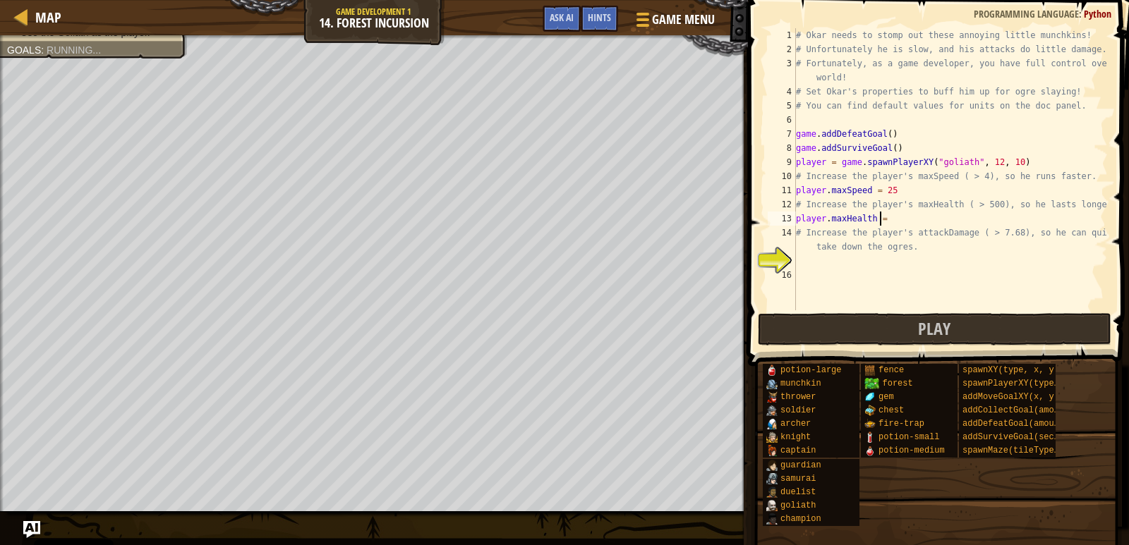
scroll to position [6, 6]
type textarea "player.maxHealth = 500"
click at [832, 262] on div "# Okar needs to stomp out these annoying little munchkins! # Unfortunately he i…" at bounding box center [950, 183] width 315 height 310
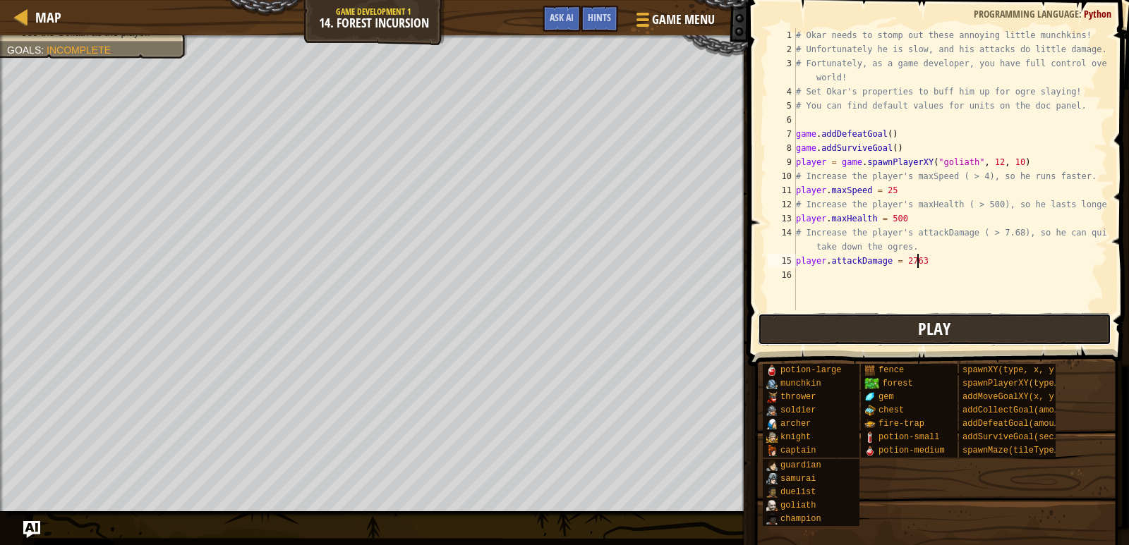
click at [962, 318] on button "Play" at bounding box center [934, 329] width 353 height 32
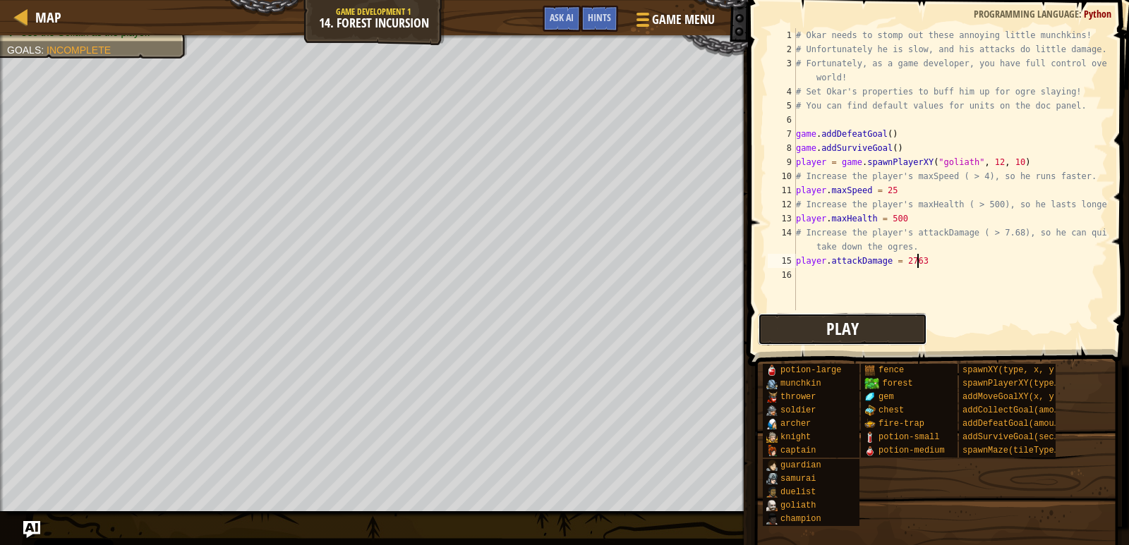
click at [871, 313] on button "Play" at bounding box center [842, 329] width 169 height 32
click at [902, 218] on div "# Okar needs to stomp out these annoying little munchkins! # Unfortunately he i…" at bounding box center [950, 183] width 315 height 310
click at [818, 319] on button "Play" at bounding box center [842, 329] width 169 height 32
click at [923, 205] on div "# Okar needs to stomp out these annoying little munchkins! # Unfortunately he i…" at bounding box center [950, 183] width 315 height 310
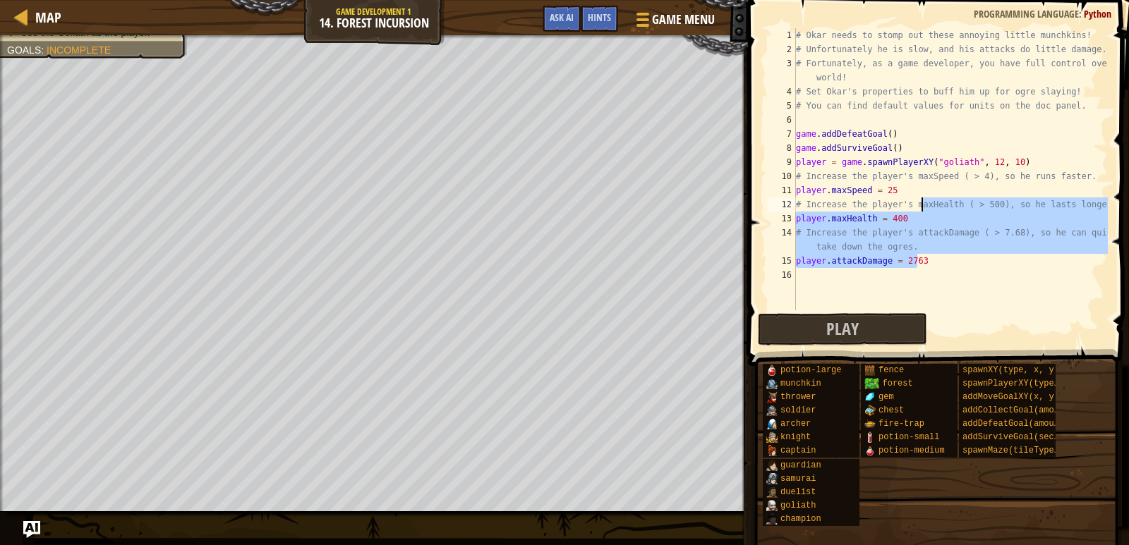
click at [909, 222] on div "# Okar needs to stomp out these annoying little munchkins! # Unfortunately he i…" at bounding box center [950, 169] width 315 height 282
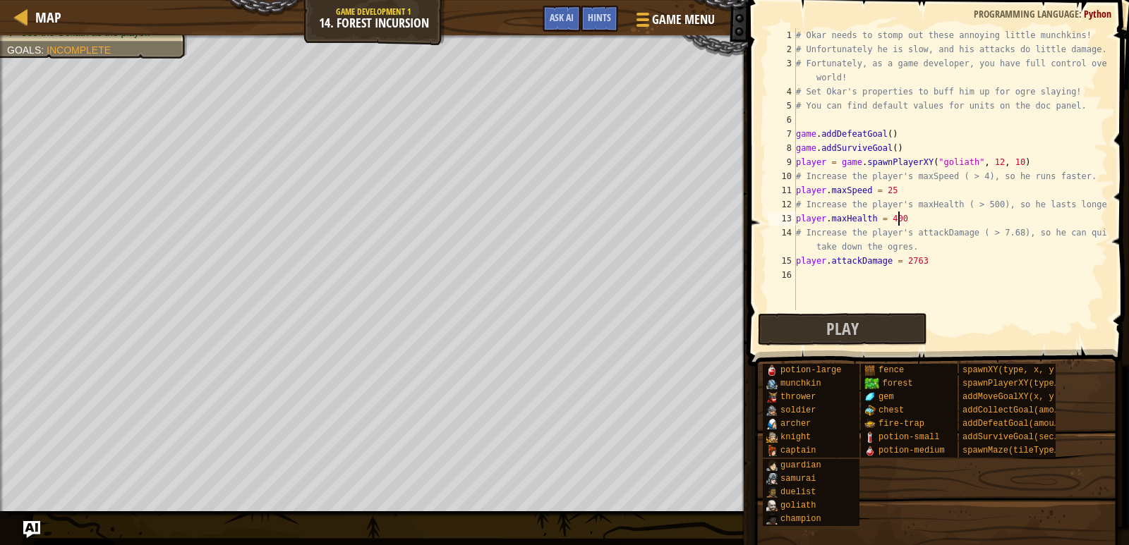
click at [899, 217] on div "# Okar needs to stomp out these annoying little munchkins! # Unfortunately he i…" at bounding box center [950, 183] width 315 height 310
type textarea "player.maxHealth = 1225"
click at [823, 339] on button "Play" at bounding box center [842, 329] width 169 height 32
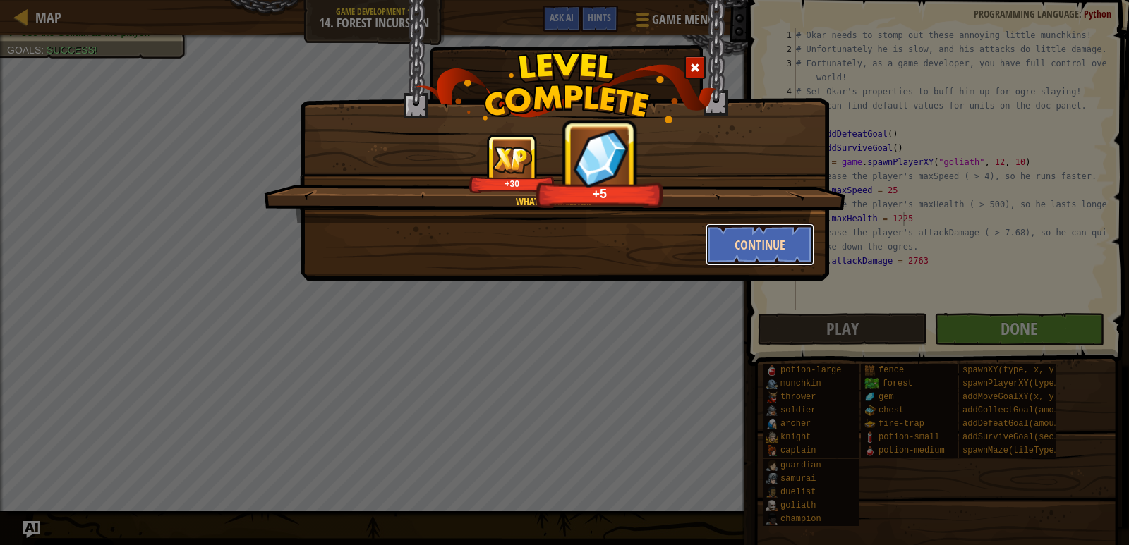
click at [759, 235] on button "Continue" at bounding box center [759, 245] width 109 height 42
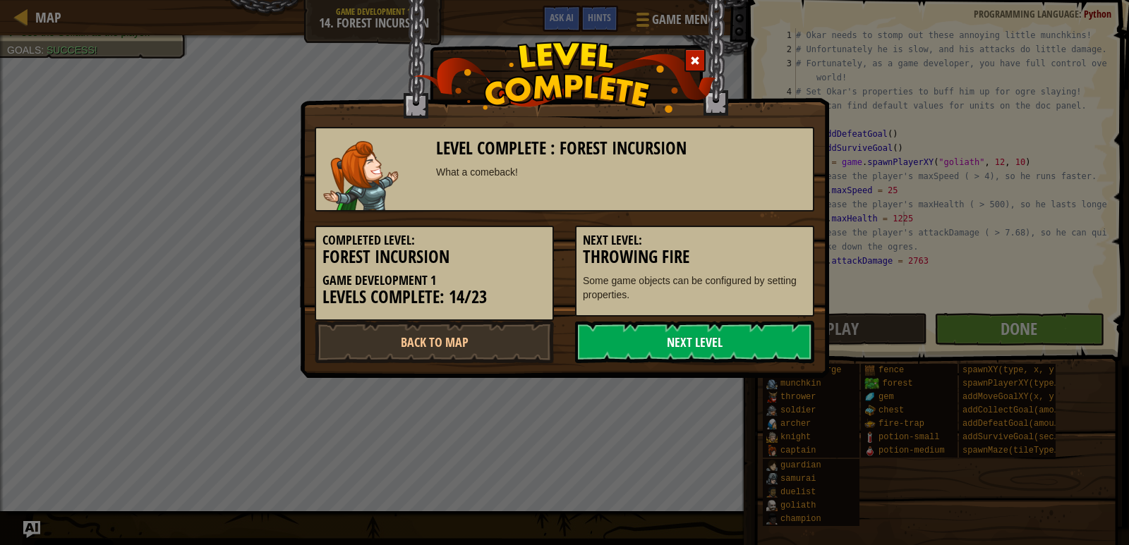
click at [626, 332] on link "Next Level" at bounding box center [694, 342] width 239 height 42
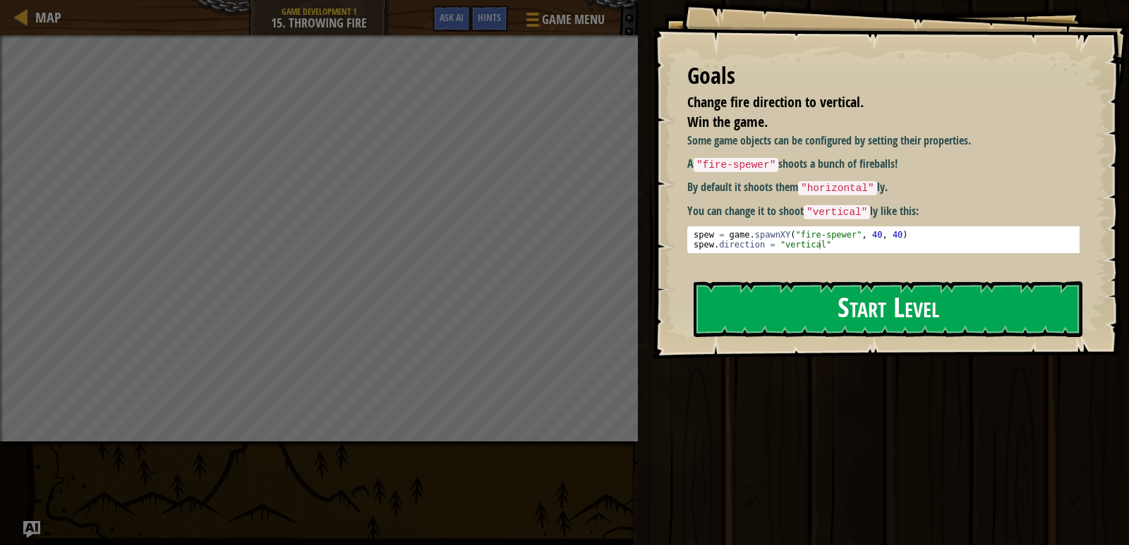
click at [741, 303] on button "Start Level" at bounding box center [887, 309] width 389 height 56
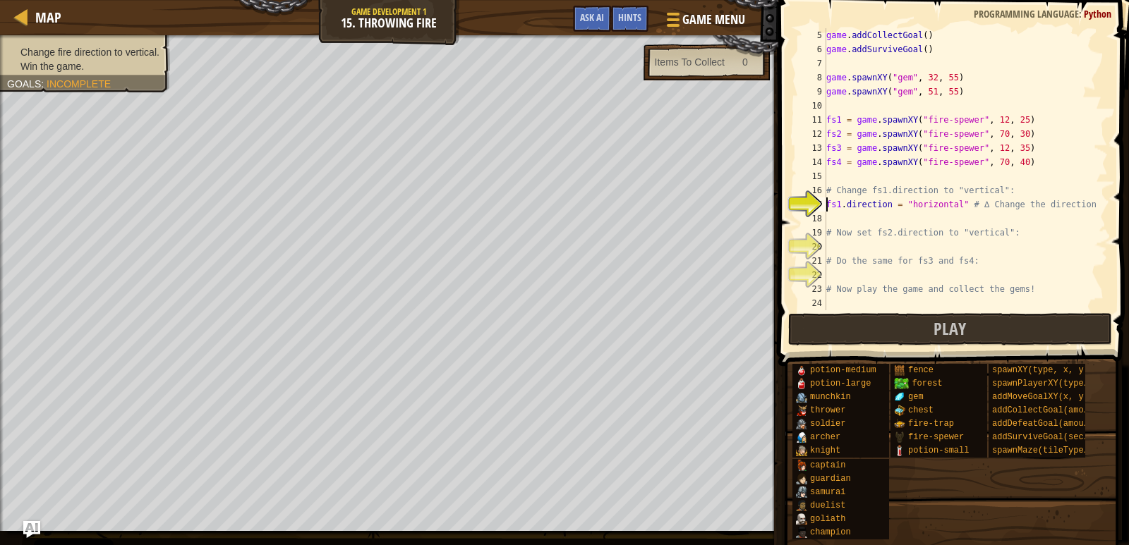
scroll to position [56, 0]
click at [947, 208] on div "game . addCollectGoal ( ) game . addSurviveGoal ( ) game . spawnXY ( "gem" , 32…" at bounding box center [960, 183] width 274 height 310
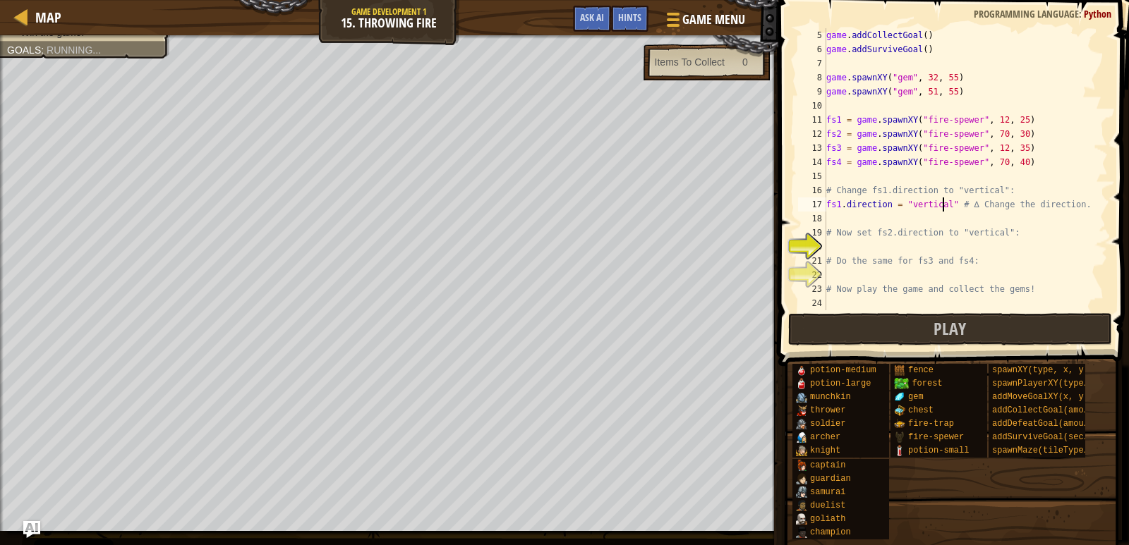
type textarea "fs1.direction = "vertical" # ∆ Change the direction."
click at [832, 247] on div "game . addCollectGoal ( ) game . addSurviveGoal ( ) game . spawnXY ( "gem" , 32…" at bounding box center [960, 183] width 274 height 310
type textarea "fs2.direction = "vertical""
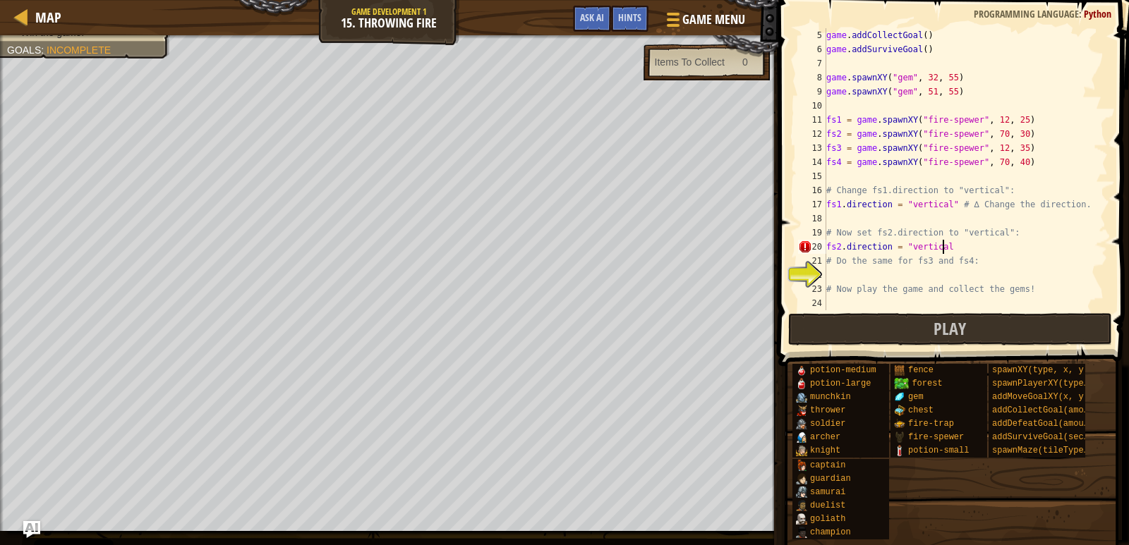
scroll to position [6, 9]
click at [884, 269] on div "game . addCollectGoal ( ) game . addSurviveGoal ( ) game . spawnXY ( "gem" , 32…" at bounding box center [960, 183] width 274 height 310
drag, startPoint x: 882, startPoint y: 265, endPoint x: 893, endPoint y: 256, distance: 14.5
click at [893, 256] on div "game . addCollectGoal ( ) game . addSurviveGoal ( ) game . spawnXY ( "gem" , 32…" at bounding box center [960, 183] width 274 height 310
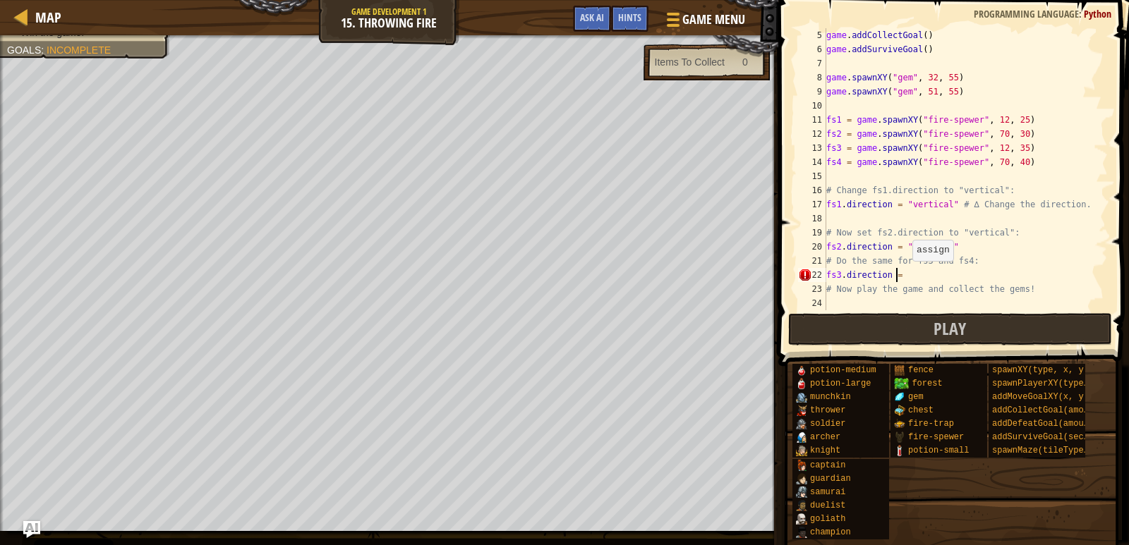
click at [905, 275] on div "game . addCollectGoal ( ) game . addSurviveGoal ( ) game . spawnXY ( "gem" , 32…" at bounding box center [960, 183] width 274 height 310
click at [955, 280] on div "game . addCollectGoal ( ) game . addSurviveGoal ( ) game . spawnXY ( "gem" , 32…" at bounding box center [960, 183] width 274 height 310
click at [955, 279] on div "game . addCollectGoal ( ) game . addSurviveGoal ( ) game . spawnXY ( "gem" , 32…" at bounding box center [960, 183] width 274 height 310
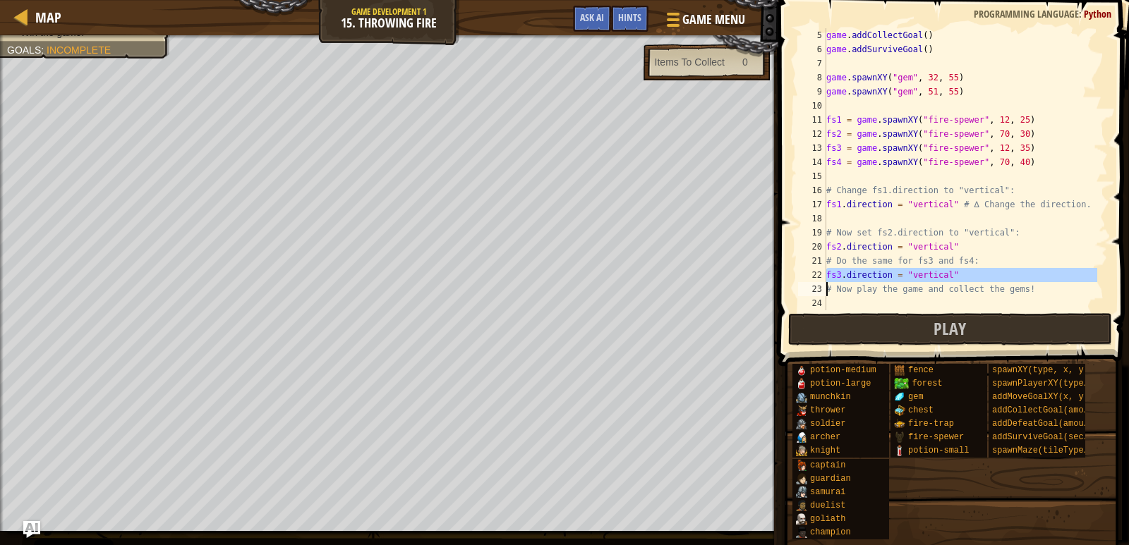
click at [1013, 272] on div "game . addCollectGoal ( ) game . addSurviveGoal ( ) game . spawnXY ( "gem" , 32…" at bounding box center [960, 169] width 274 height 282
type textarea "fs3.direction = "vertical""
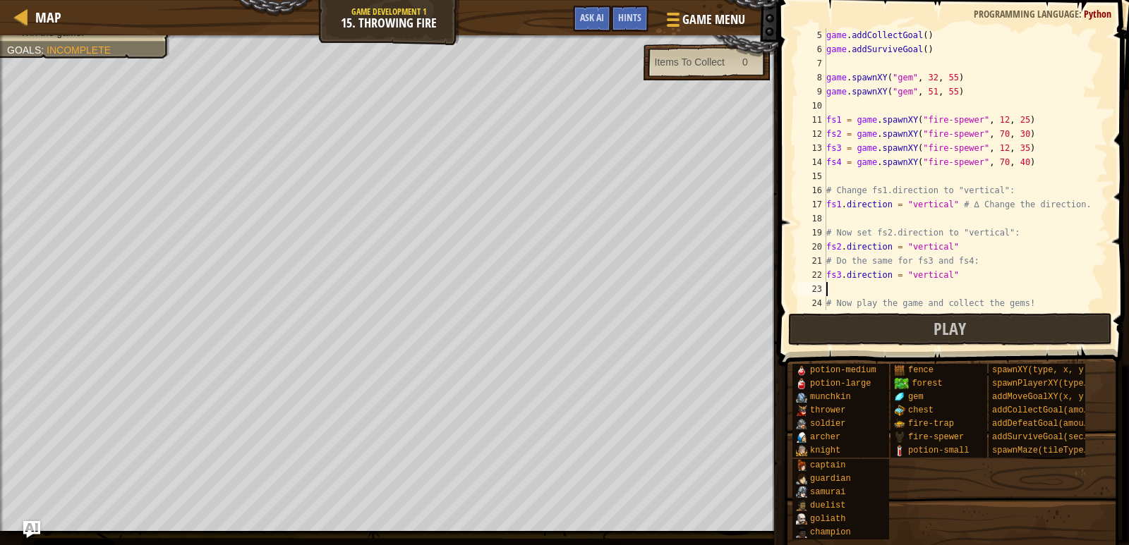
scroll to position [6, 0]
paste textarea "fs3.direction = "vertical""
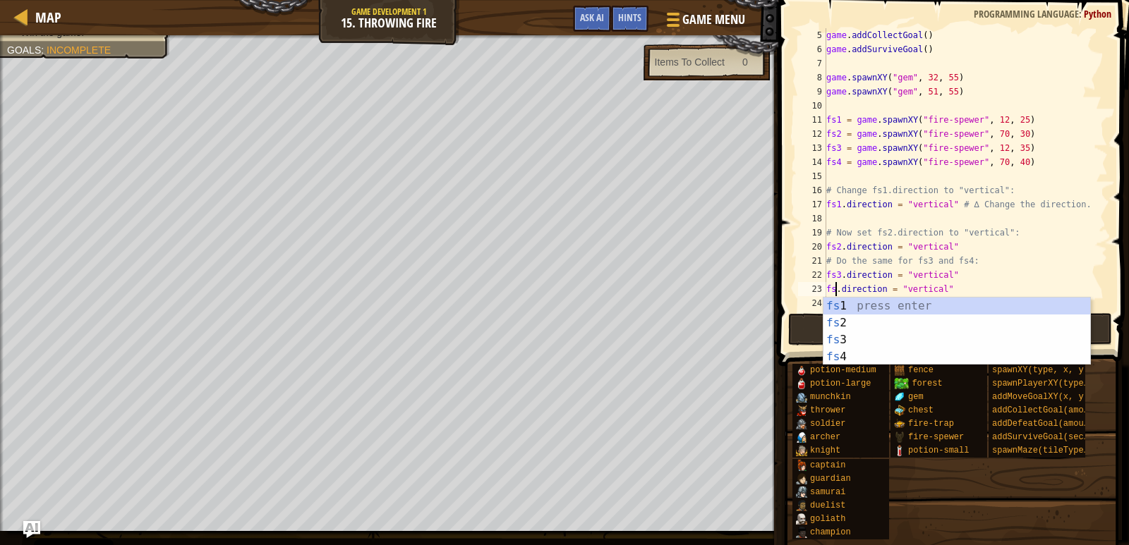
type textarea "fs4.direction = "vertical""
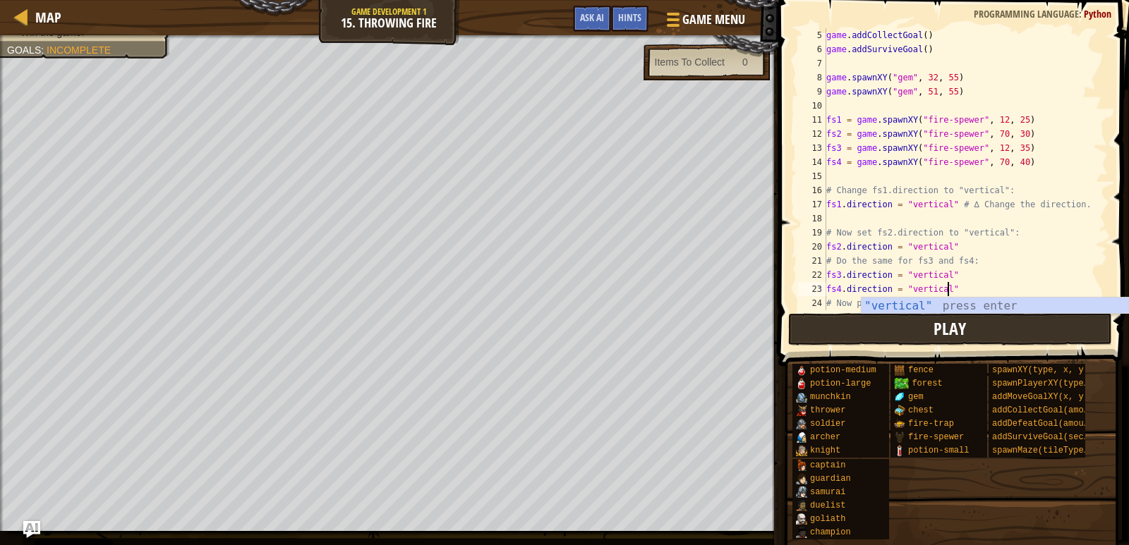
type textarea "fs4.direction = "vertical""
click at [988, 322] on button "Play" at bounding box center [950, 329] width 324 height 32
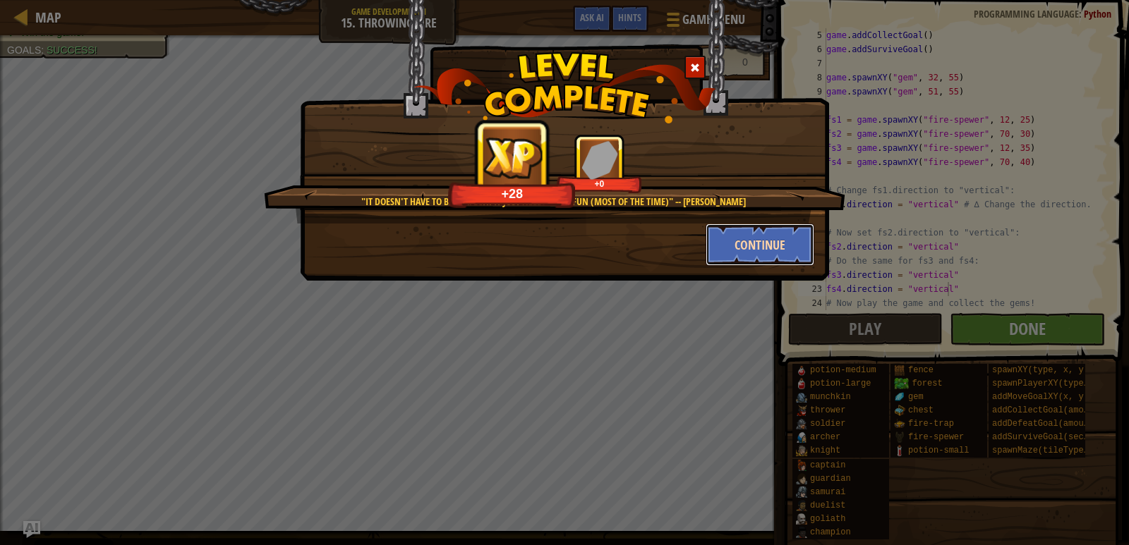
click at [710, 231] on button "Continue" at bounding box center [759, 245] width 109 height 42
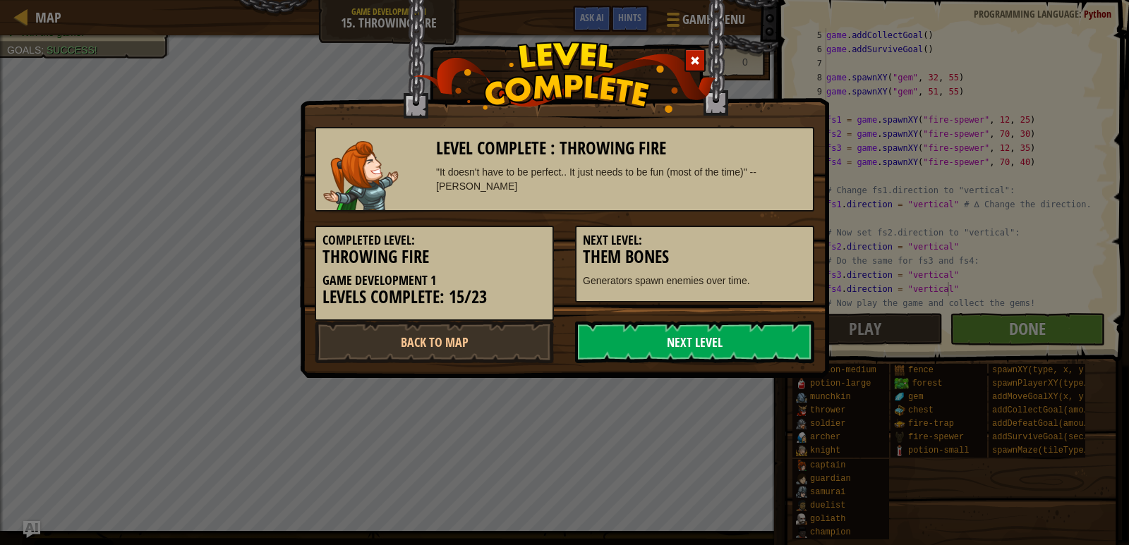
click at [638, 339] on link "Next Level" at bounding box center [694, 342] width 239 height 42
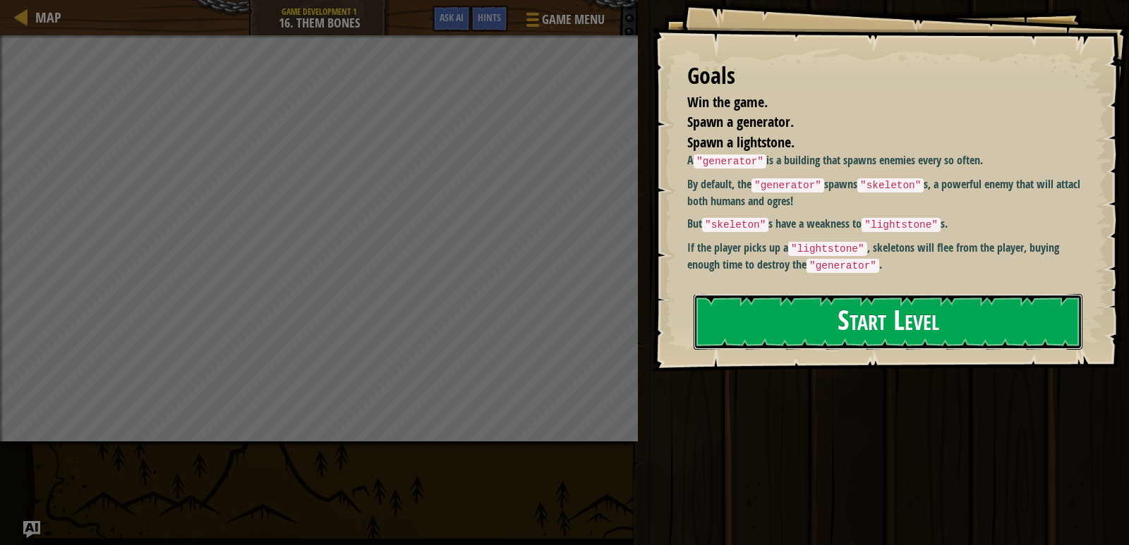
click at [863, 315] on button "Start Level" at bounding box center [887, 322] width 389 height 56
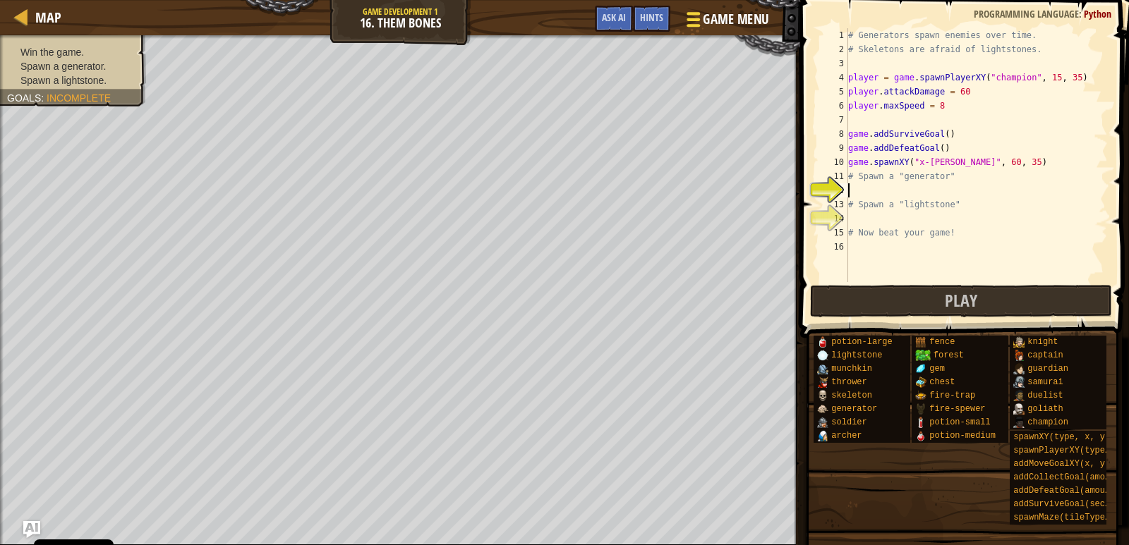
scroll to position [6, 0]
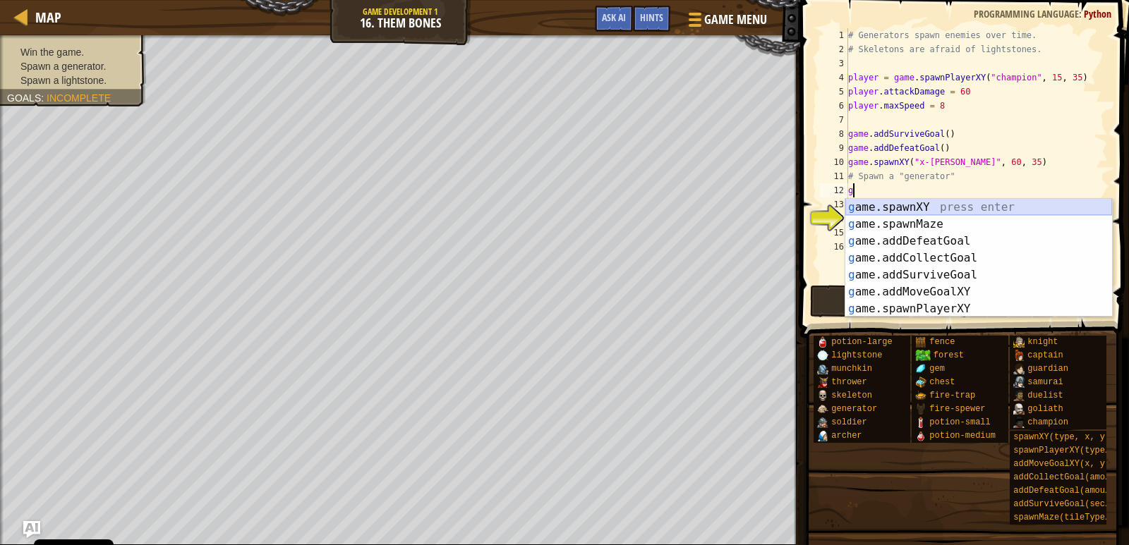
click at [899, 210] on div "g ame.spawnXY press enter g ame.spawnMaze press enter g ame.addDefeatGoal press…" at bounding box center [978, 275] width 267 height 152
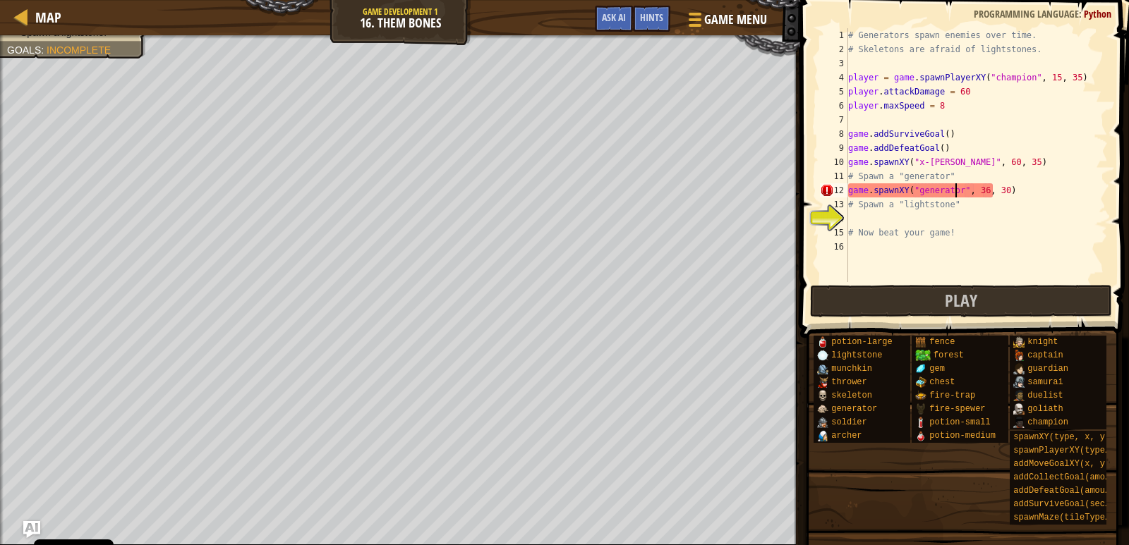
scroll to position [6, 9]
click at [904, 207] on div "# Generators spawn enemies over time. # Skeletons are afraid of lightstones. pl…" at bounding box center [976, 169] width 262 height 282
type textarea "# Spawn a "lightstone""
click at [904, 213] on div "# Generators spawn enemies over time. # Skeletons are afraid of lightstones. pl…" at bounding box center [976, 169] width 262 height 282
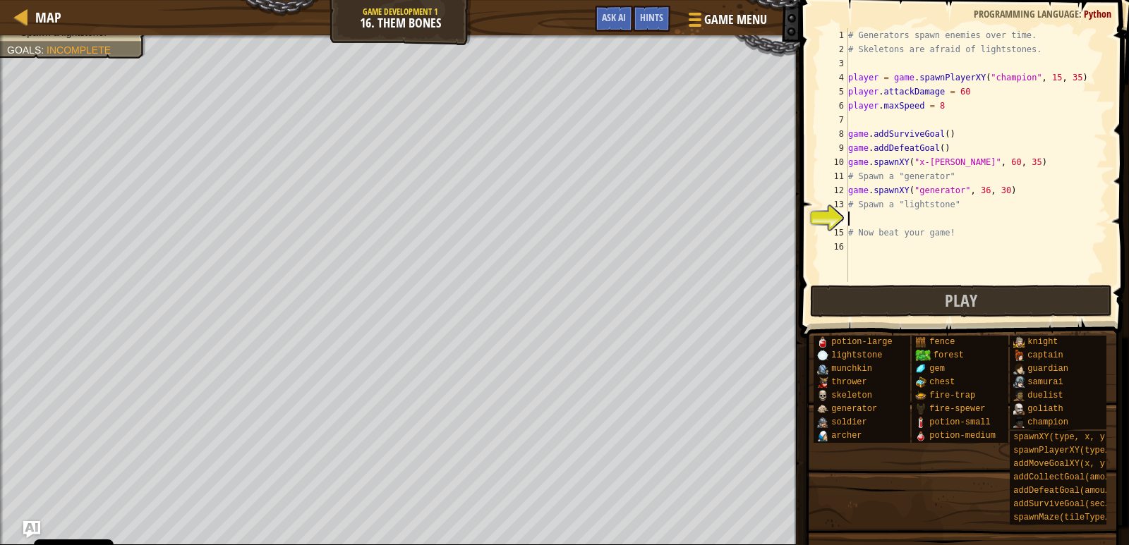
scroll to position [6, 0]
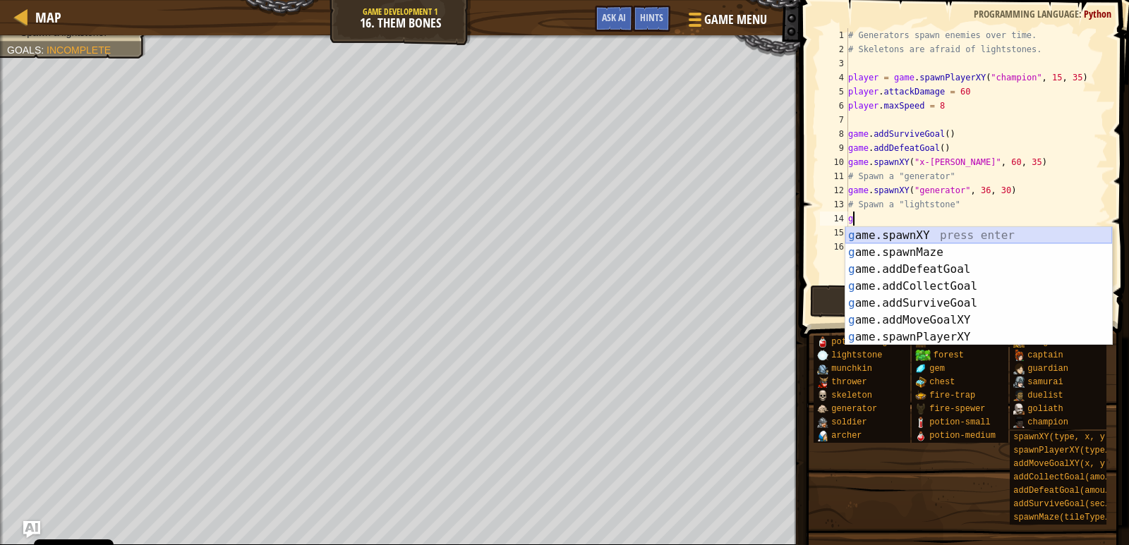
click at [967, 229] on div "g ame.spawnXY press enter g ame.spawnMaze press enter g ame.addDefeatGoal press…" at bounding box center [978, 303] width 267 height 152
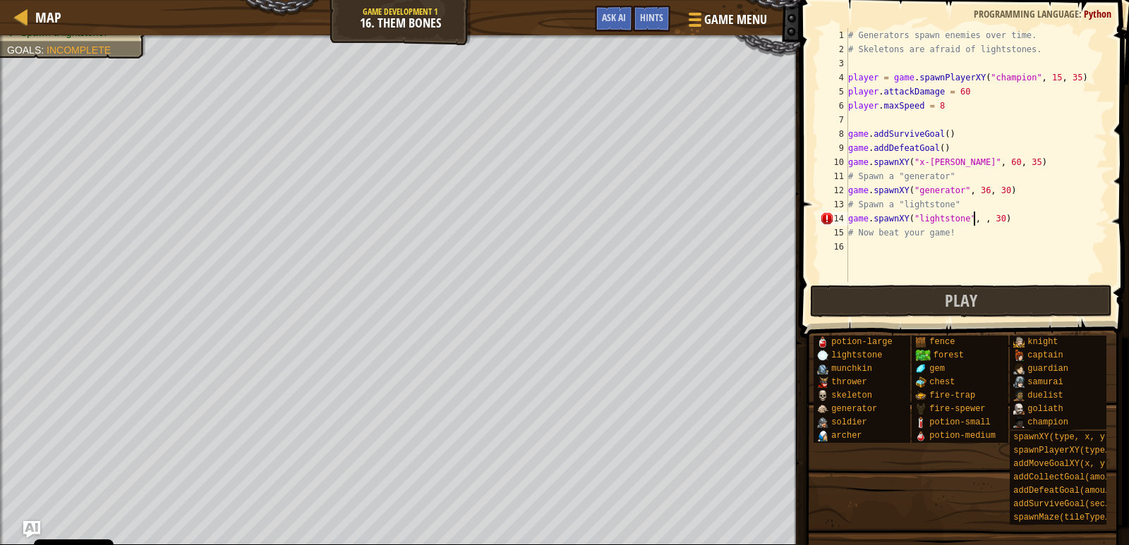
scroll to position [6, 11]
click at [990, 310] on button "Play" at bounding box center [961, 301] width 303 height 32
type textarea "game.spawnXY("lightstone", 15d, 30)"
click at [929, 258] on div "# Generators spawn enemies over time. # Skeletons are afraid of lightstones. pl…" at bounding box center [976, 169] width 262 height 282
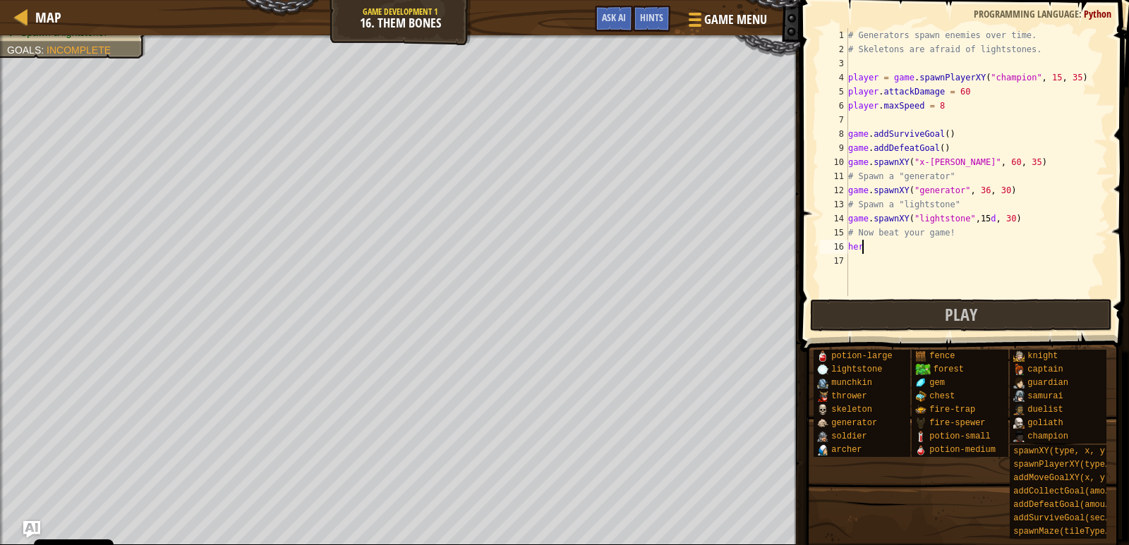
scroll to position [6, 0]
type textarea "h"
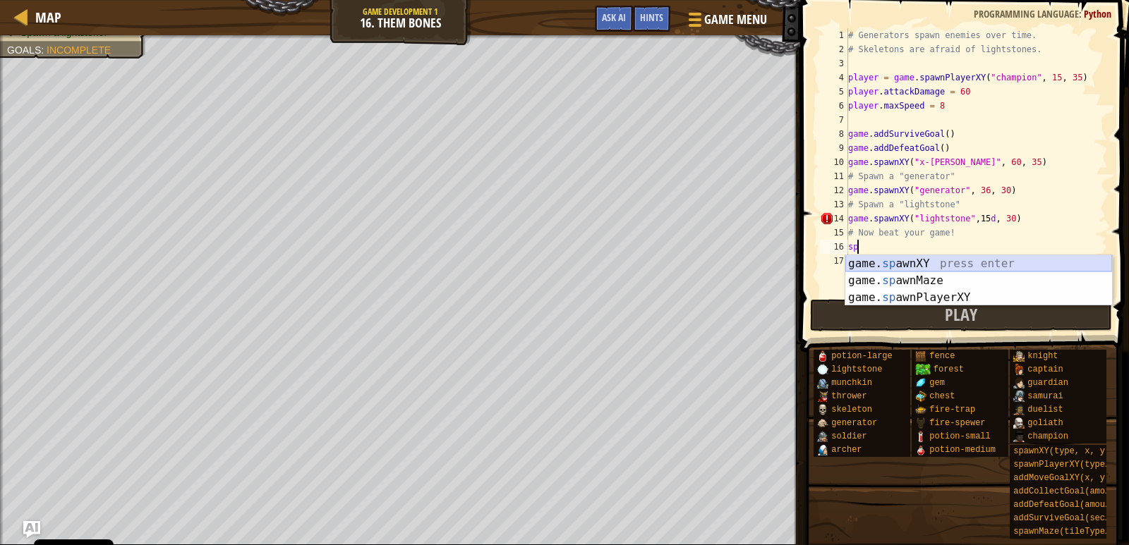
click at [944, 255] on div "game. sp awnXY press enter game. sp awnMaze press enter game. sp awnPlayerXY pr…" at bounding box center [978, 297] width 267 height 85
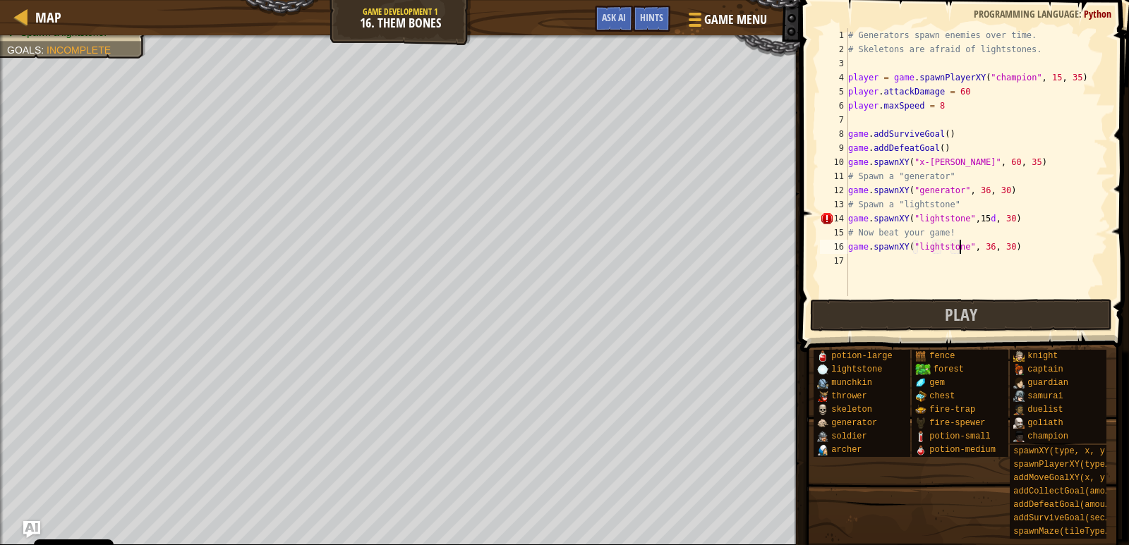
scroll to position [6, 10]
click at [979, 249] on div "# Generators spawn enemies over time. # Skeletons are afraid of lightstones. pl…" at bounding box center [976, 176] width 262 height 296
type textarea "game.spawnXY("lightstone", 47, 30)"
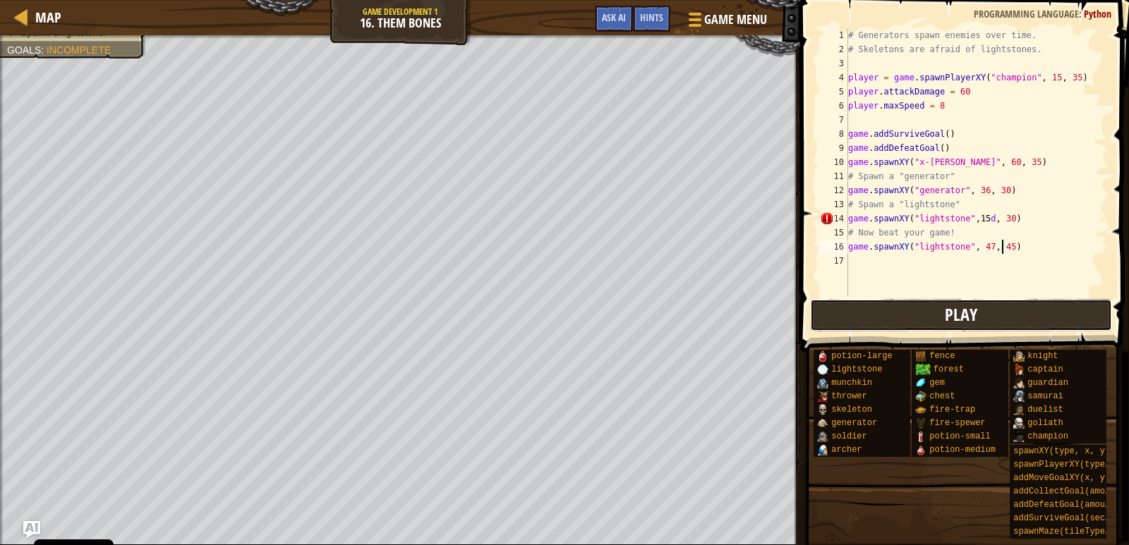
click at [989, 315] on button "Play" at bounding box center [961, 315] width 303 height 32
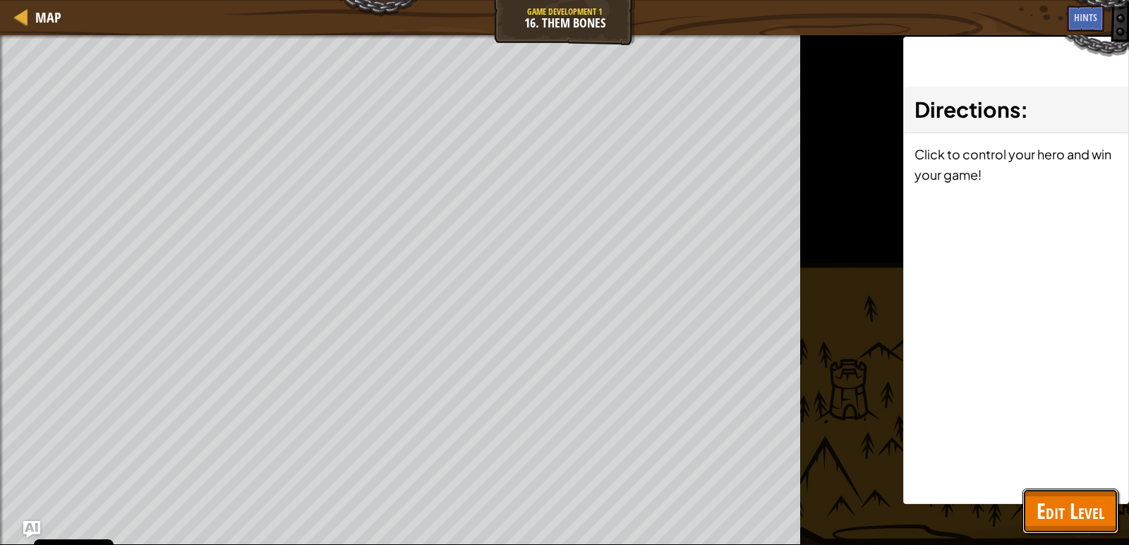
click at [1067, 508] on span "Edit Level" at bounding box center [1070, 511] width 68 height 29
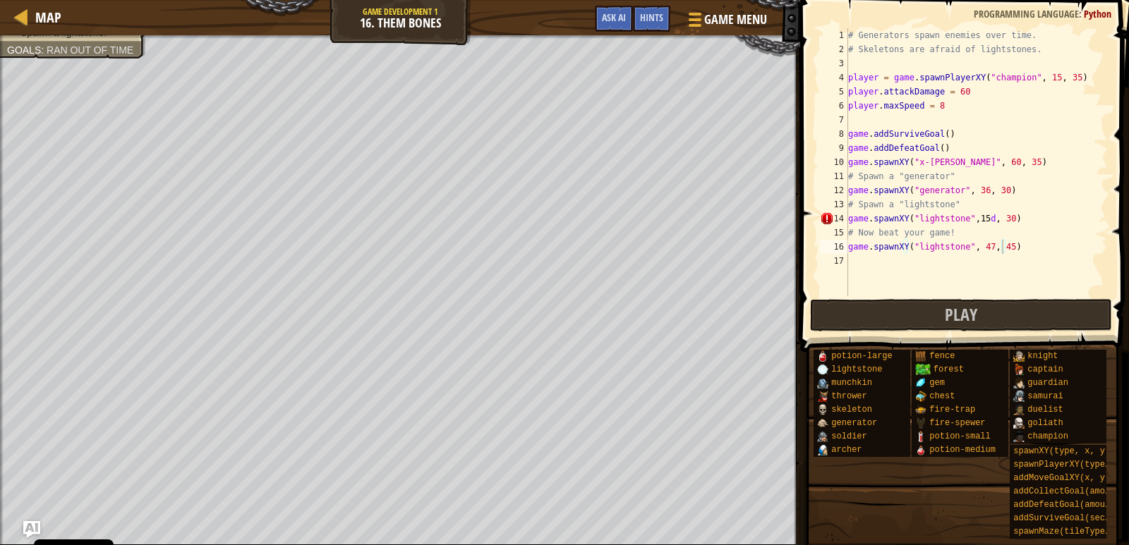
scroll to position [6, 7]
click at [906, 154] on div "# Generators spawn enemies over time. # Skeletons are afraid of lightstones. pl…" at bounding box center [976, 176] width 262 height 296
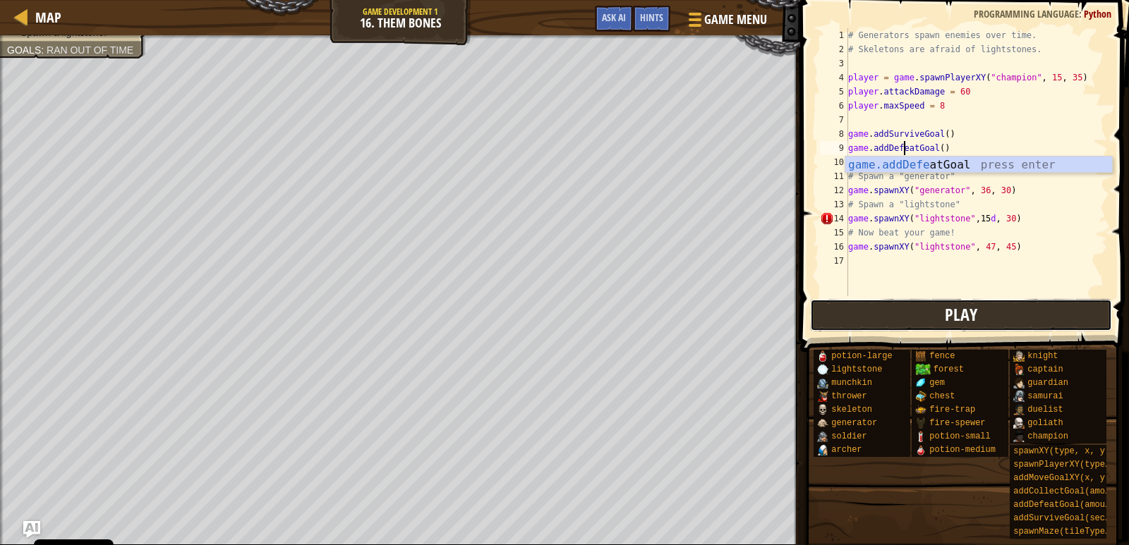
click at [983, 305] on button "Play" at bounding box center [961, 315] width 303 height 32
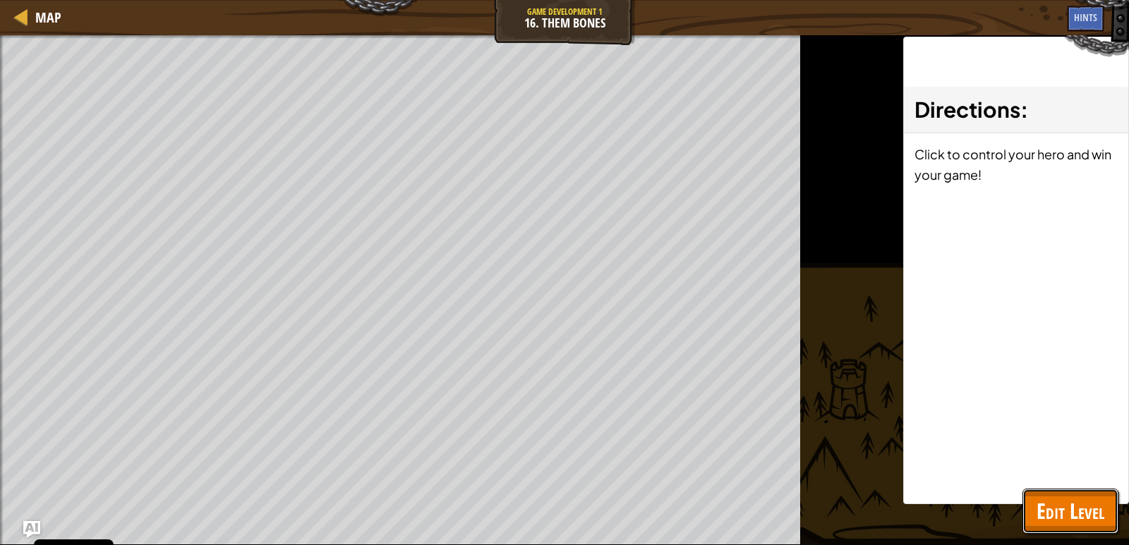
click at [1066, 499] on span "Edit Level" at bounding box center [1070, 511] width 68 height 29
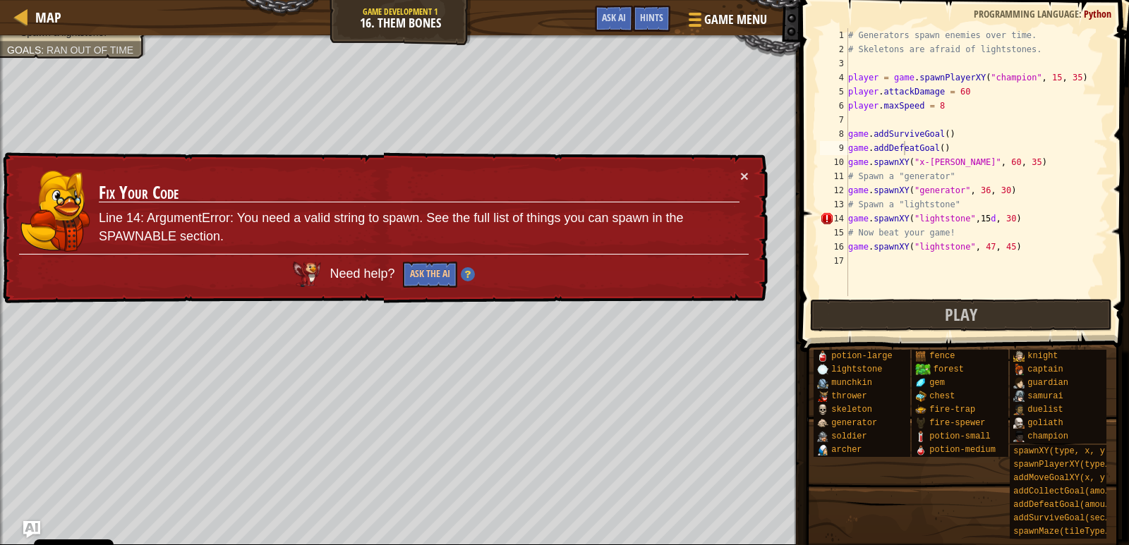
click at [828, 219] on div "14" at bounding box center [834, 219] width 28 height 14
click at [985, 219] on div "# Generators spawn enemies over time. # Skeletons are afraid of lightstones. pl…" at bounding box center [976, 176] width 262 height 296
type textarea "game.spawnXY("lightstone", 15, 30)"
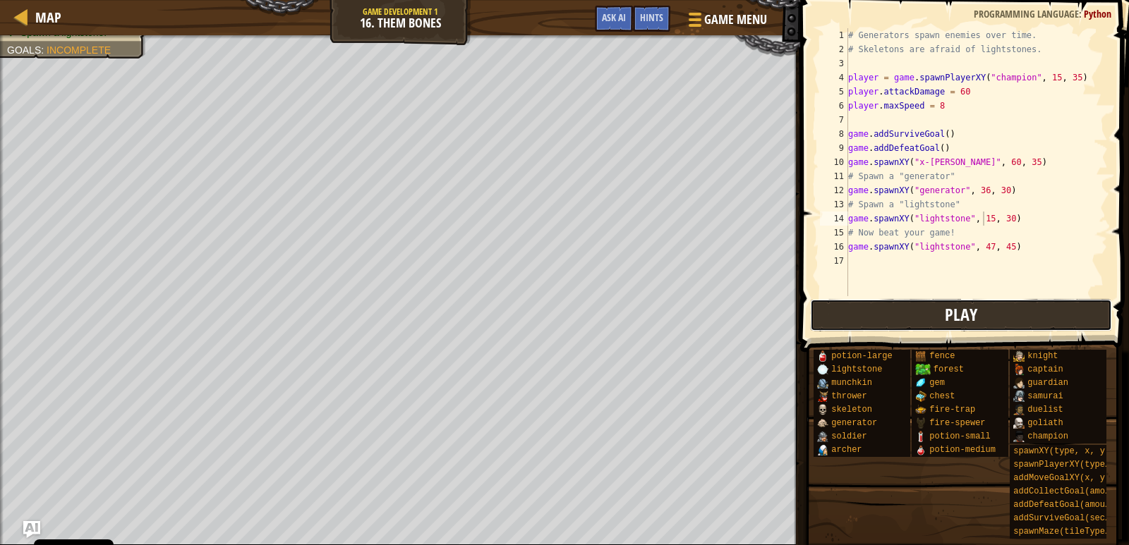
click at [861, 306] on button "Play" at bounding box center [961, 315] width 303 height 32
click at [904, 262] on div "# Generators spawn enemies over time. # Skeletons are afraid of lightstones. pl…" at bounding box center [976, 176] width 262 height 296
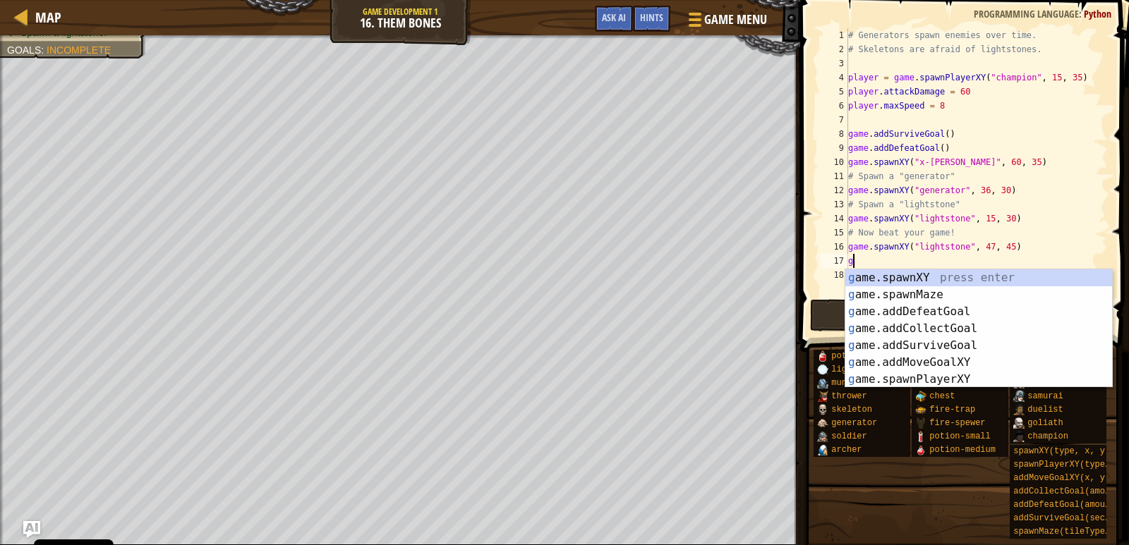
click at [974, 243] on div "# Generators spawn enemies over time. # Skeletons are afraid of lightstones. pl…" at bounding box center [976, 176] width 262 height 296
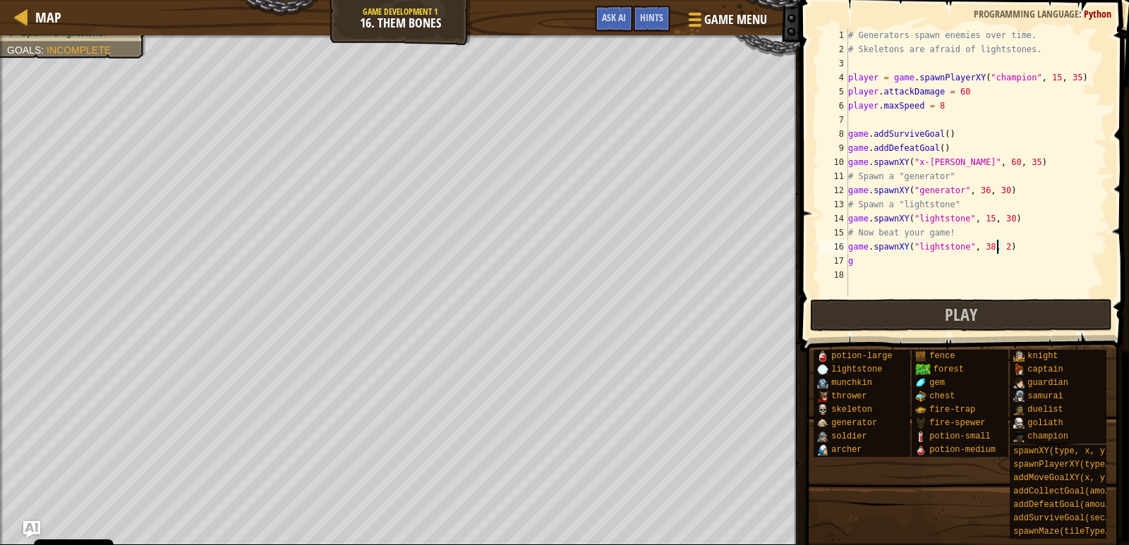
scroll to position [6, 13]
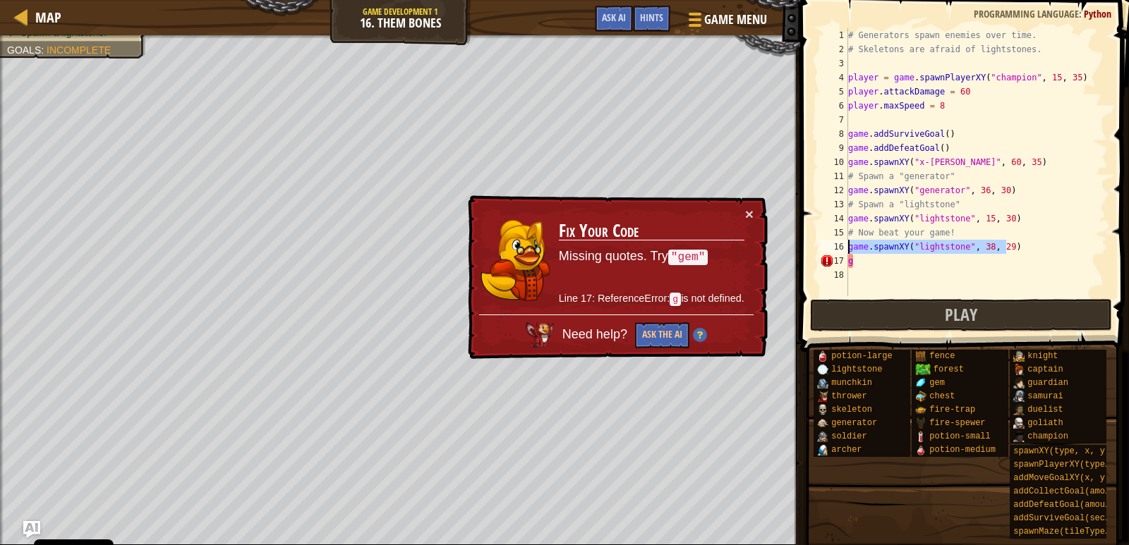
drag, startPoint x: 1019, startPoint y: 244, endPoint x: 830, endPoint y: 250, distance: 189.2
click at [830, 250] on div "game.spawnXY("lightstone", 38, 29) 1 2 3 4 5 6 7 8 9 10 11 12 13 14 15 16 17 18…" at bounding box center [962, 162] width 291 height 268
click at [886, 260] on div "# Generators spawn enemies over time. # Skeletons are afraid of lightstones. pl…" at bounding box center [976, 176] width 262 height 296
type textarea "g"
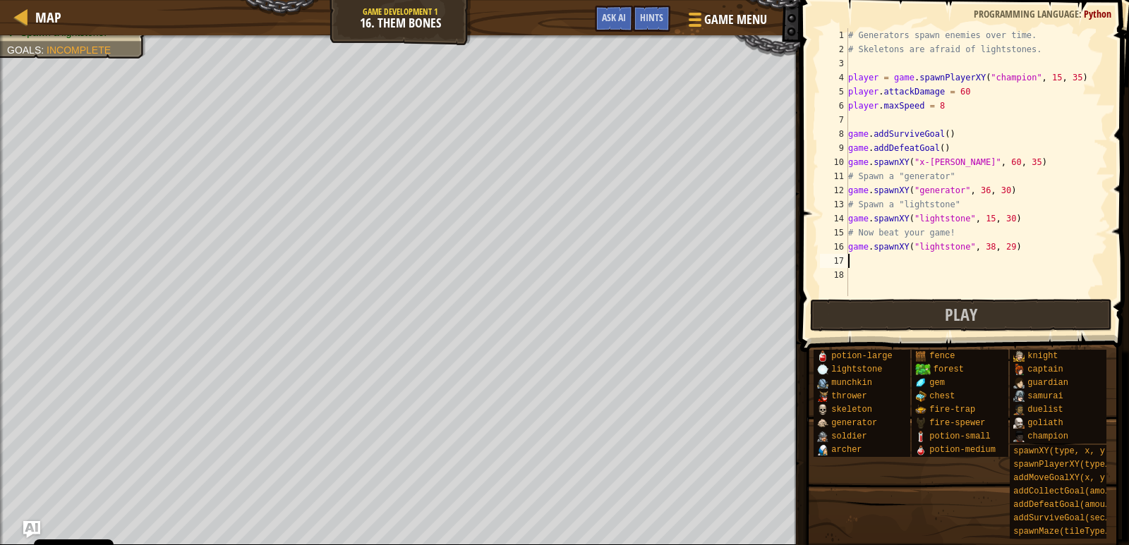
paste textarea "game.spawnXY("lightstone", 38, 29)"
type textarea "game.spawnXY("lightstone", 38, 29)"
paste textarea "game.spawnXY("lightstone", 38, 29)"
type textarea "game.spawnXY("lightstone", 38, 29)"
paste textarea "game.spawnXY("lightstone", 38, 29)"
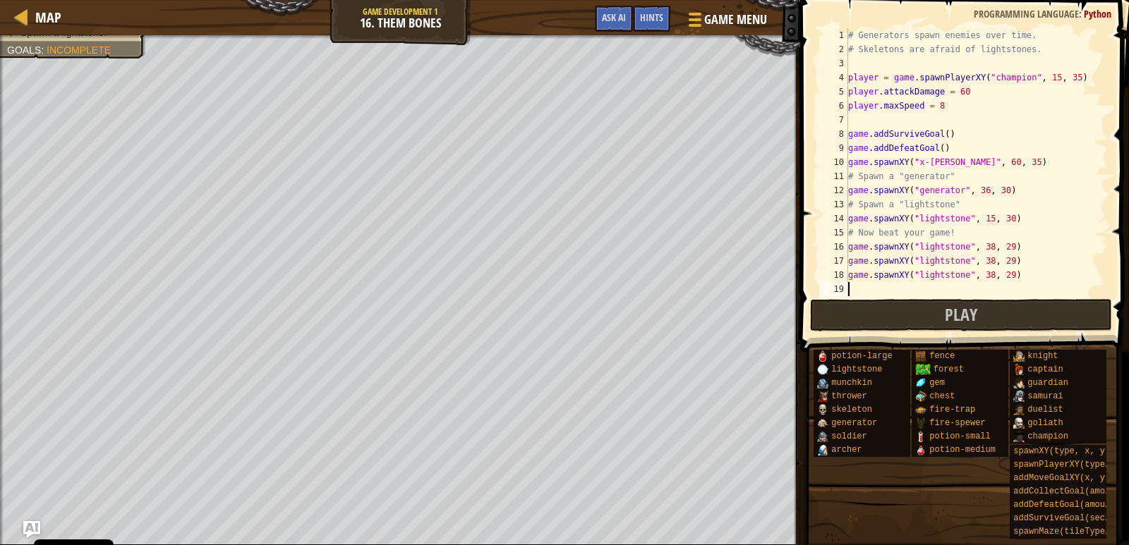
type textarea "game.spawnXY("lightstone", 38, 29)"
paste textarea "game.spawnXY("lightstone", 38, 29)"
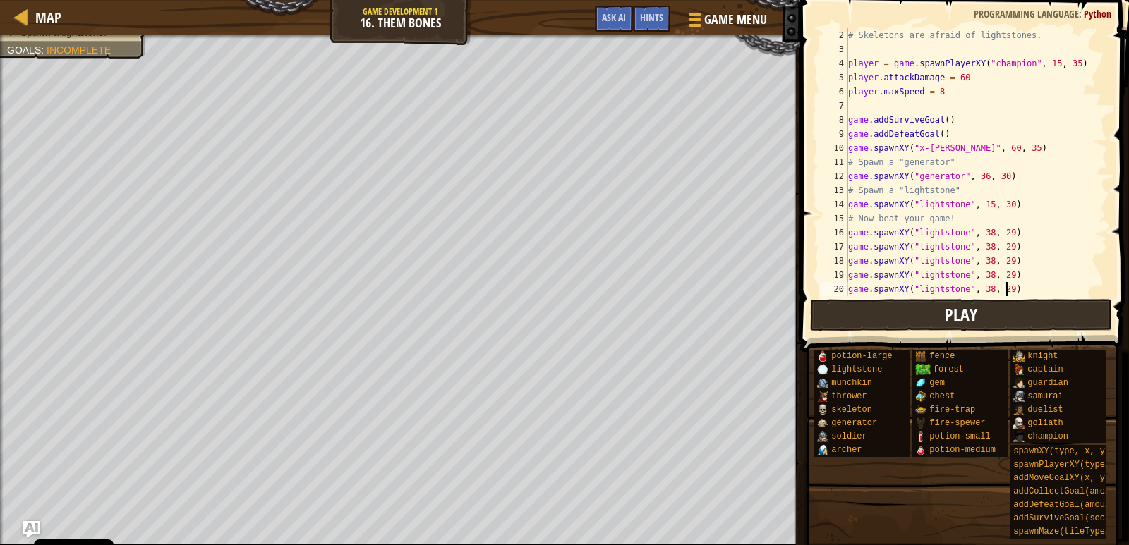
type textarea "game.spawnXY("lightstone", 38, 29)"
click at [945, 319] on span "Play" at bounding box center [961, 314] width 32 height 23
